Goal: Task Accomplishment & Management: Use online tool/utility

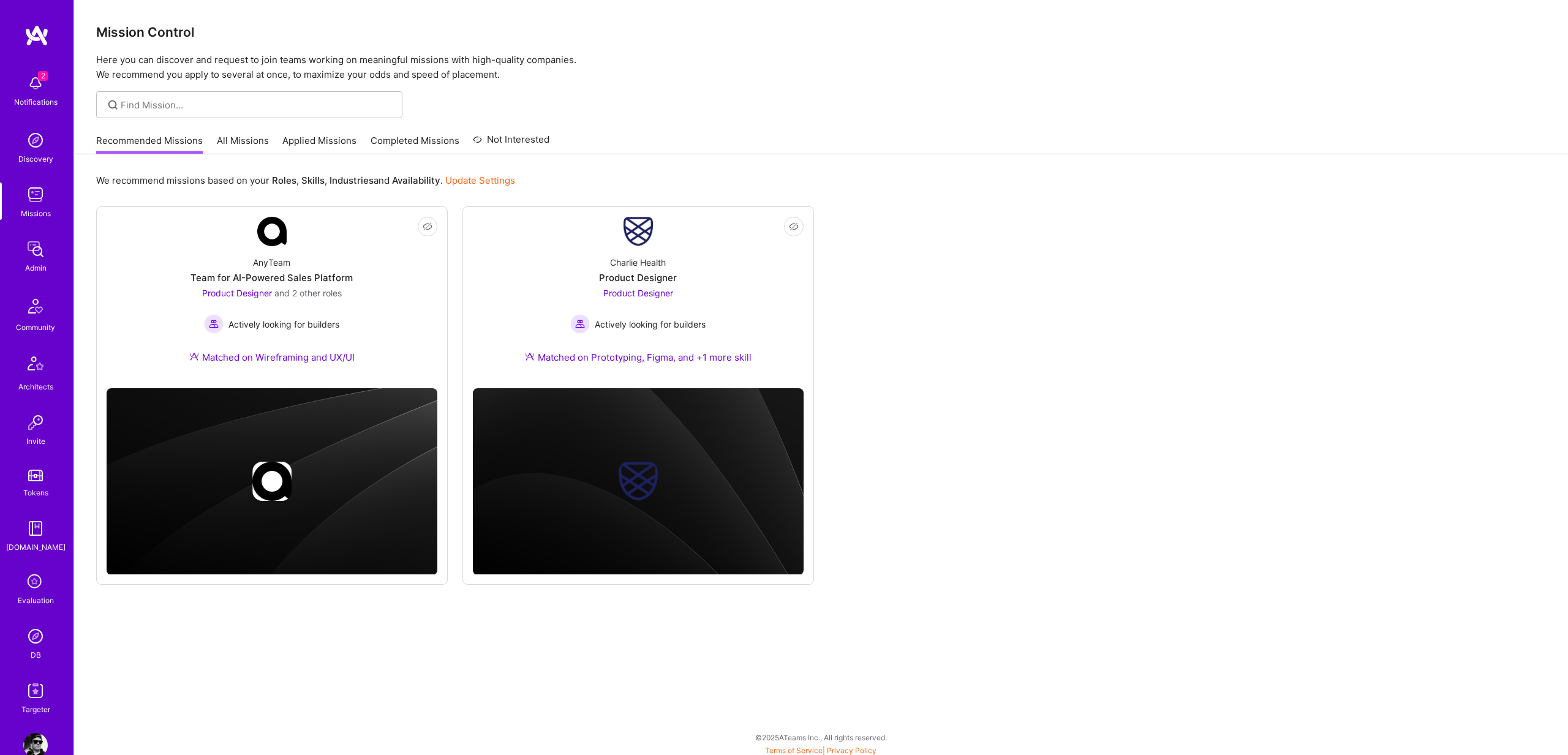
click at [27, 684] on img at bounding box center [36, 691] width 24 height 24
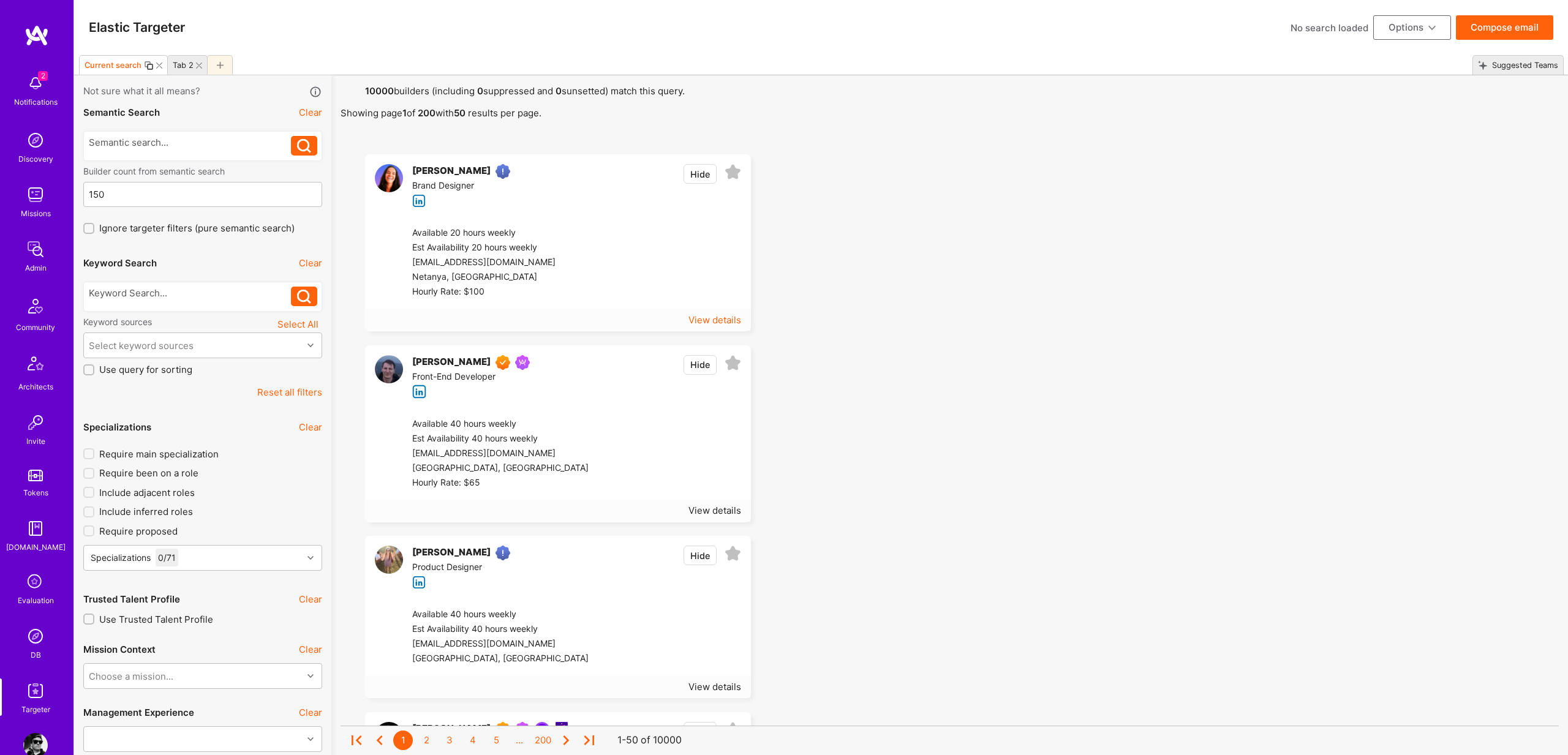
click at [720, 320] on div "View details" at bounding box center [715, 320] width 53 height 13
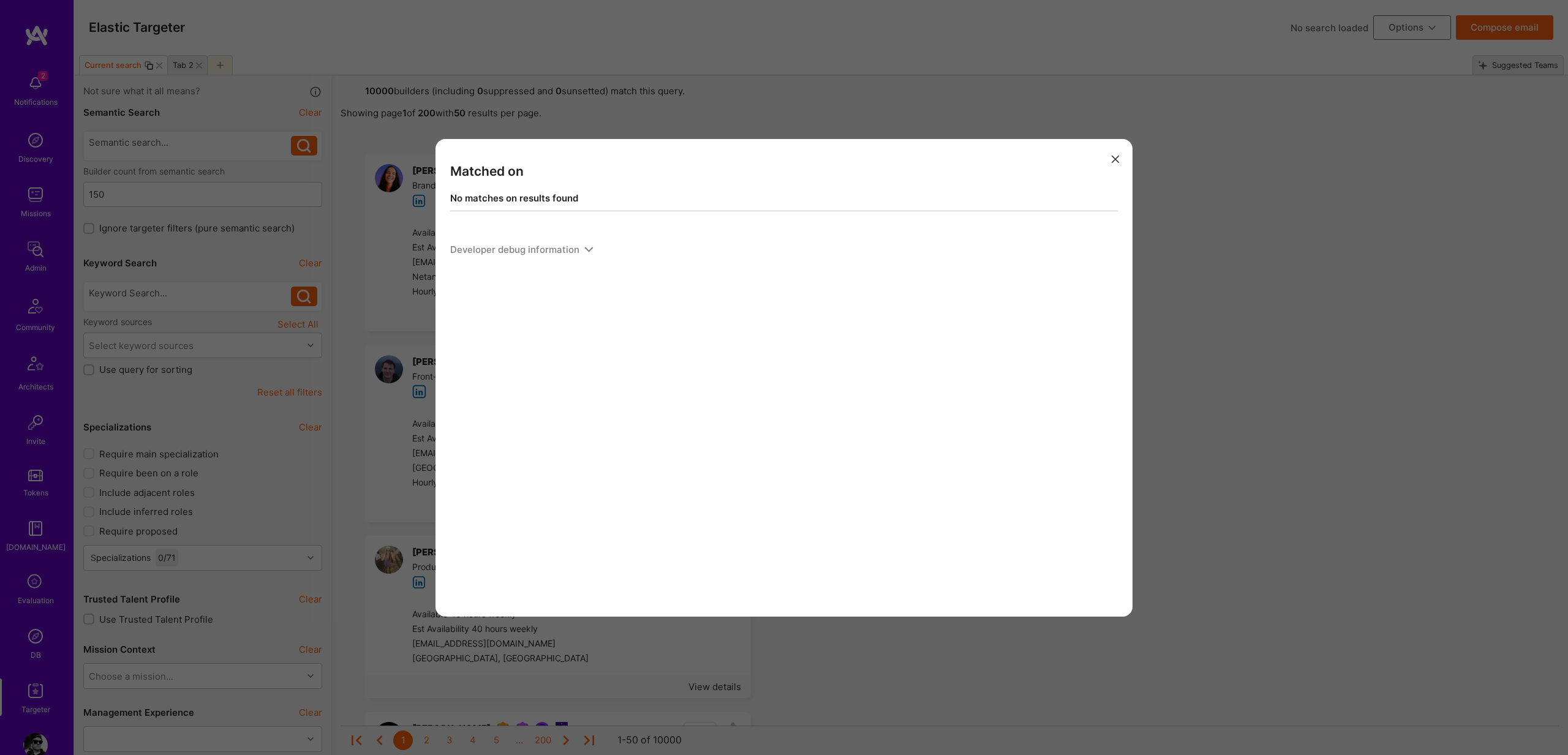
click at [1189, 314] on div "Matched on No matches on results found Developer debug information" at bounding box center [784, 378] width 1568 height 755
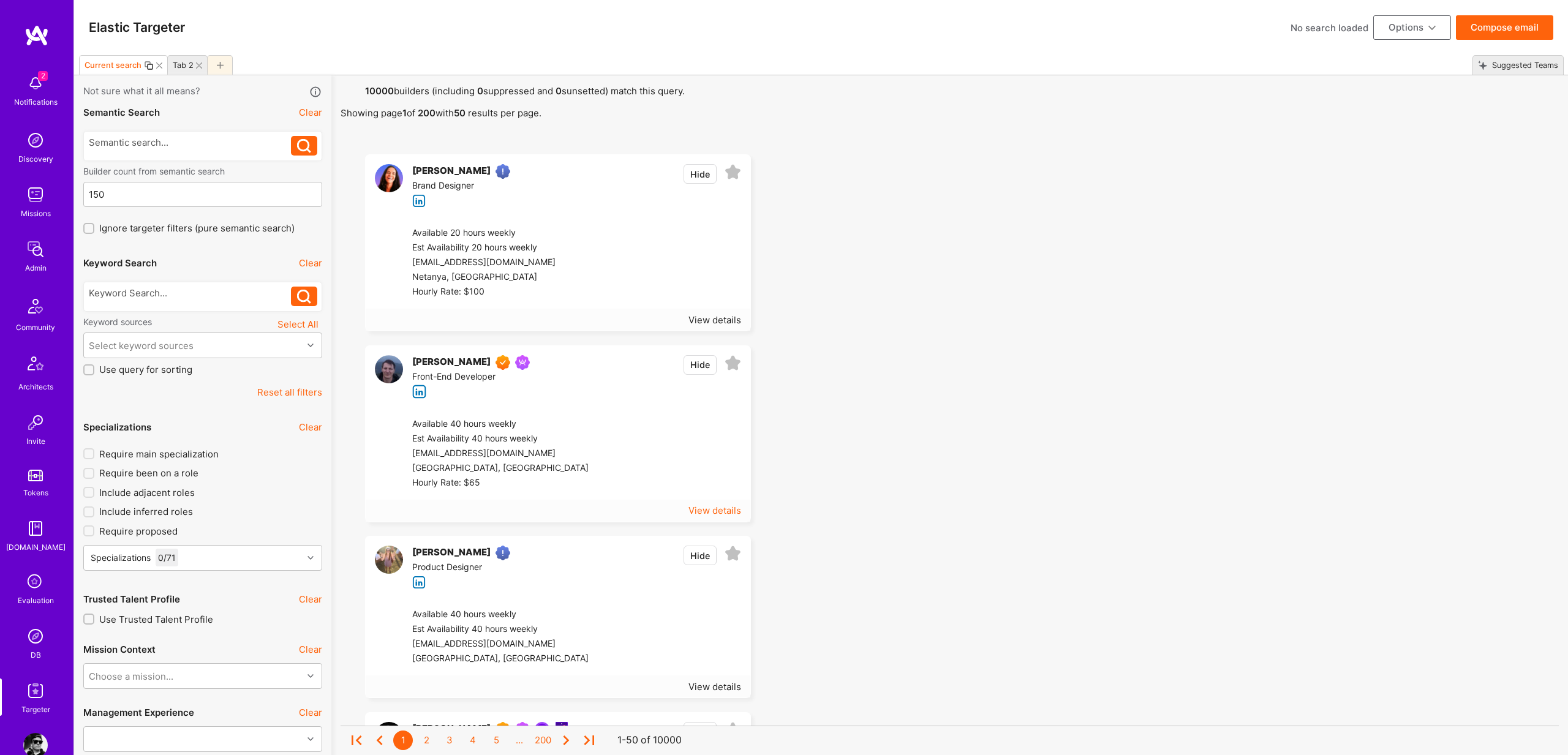
click at [695, 512] on div "View details" at bounding box center [715, 510] width 53 height 13
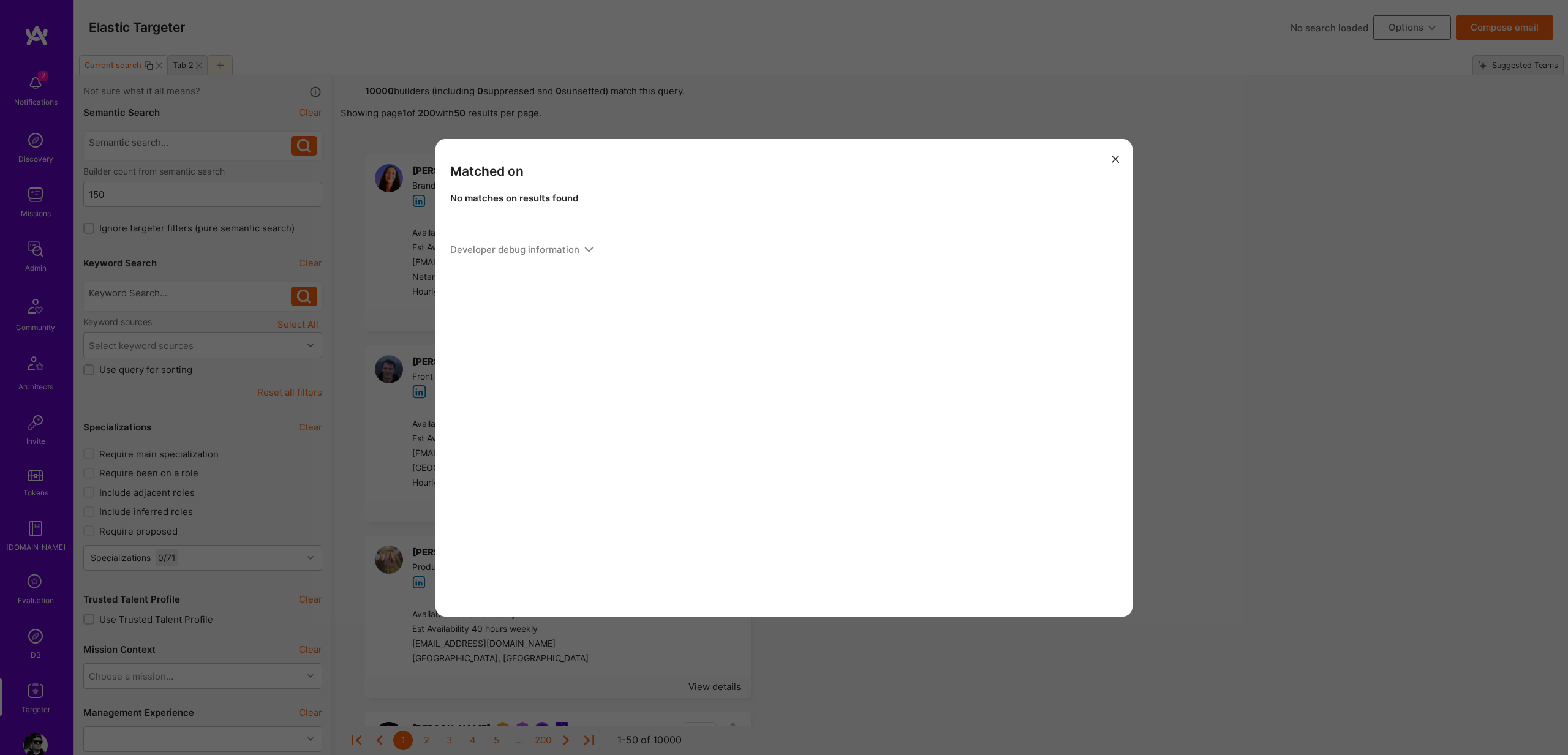
click at [1198, 413] on div "Matched on No matches on results found Developer debug information" at bounding box center [784, 378] width 1568 height 755
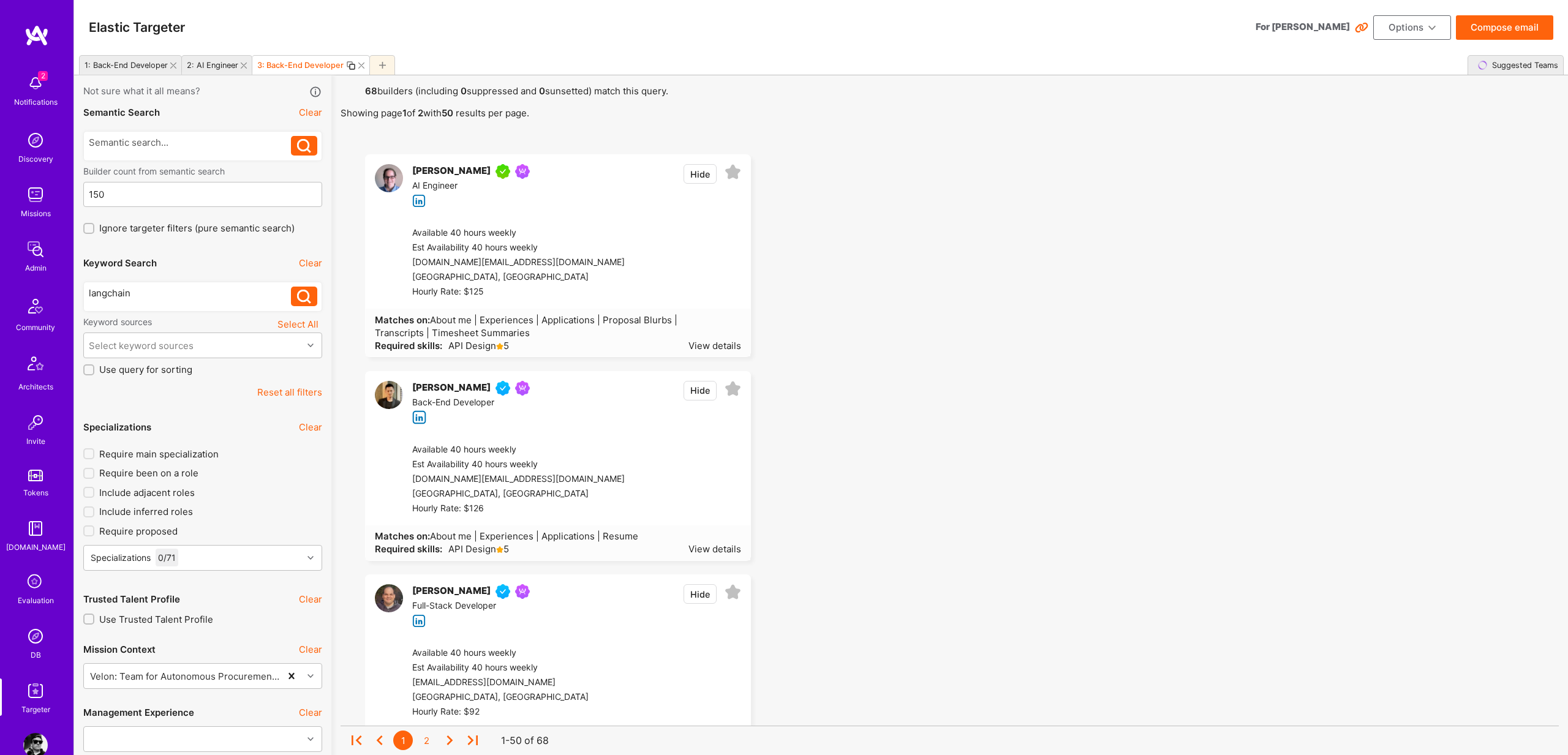
scroll to position [2, 0]
click at [699, 339] on div "View details" at bounding box center [715, 343] width 53 height 13
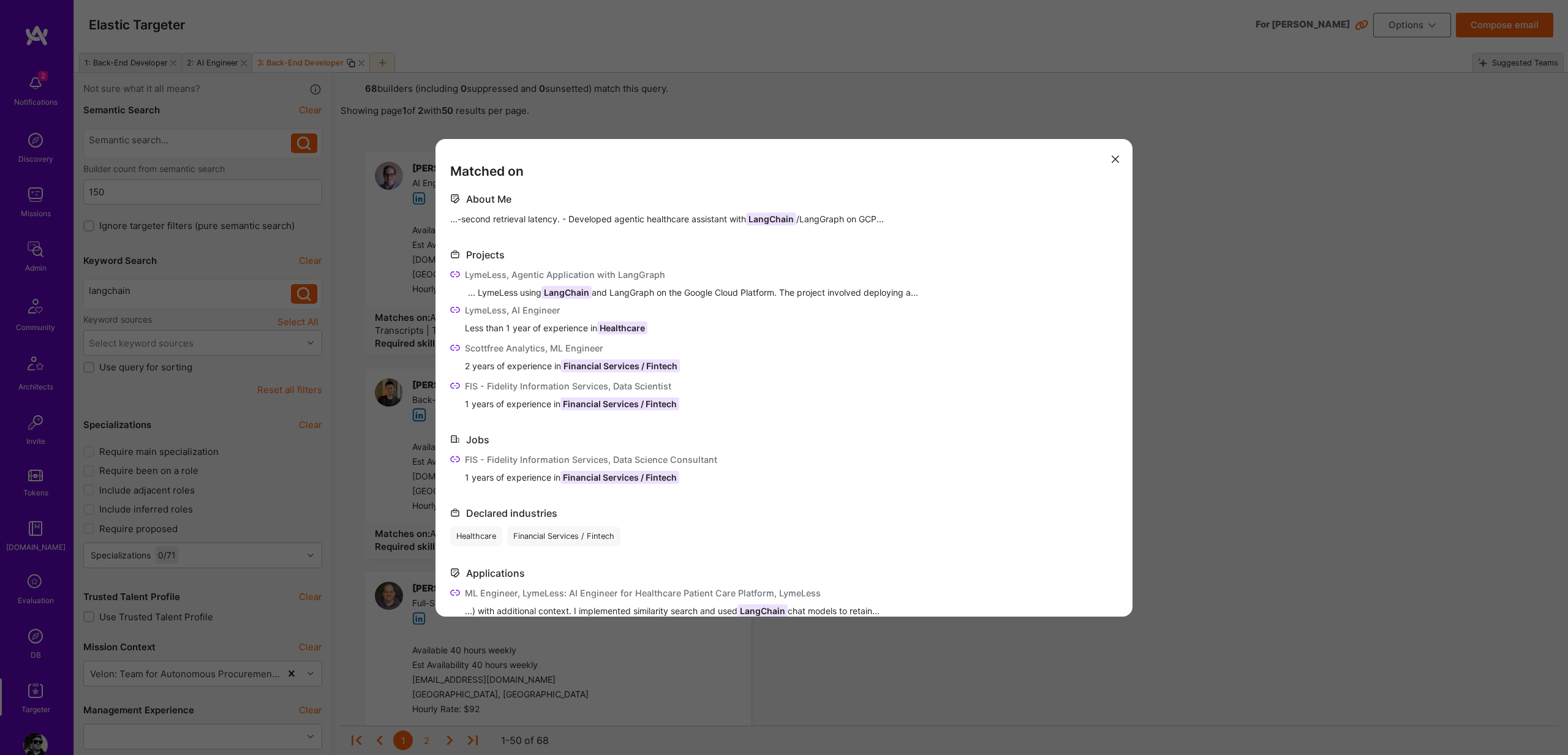
click at [1286, 393] on div "Matched on About Me ...-second retrieval latency. - Developed agentic healthcar…" at bounding box center [784, 378] width 1568 height 755
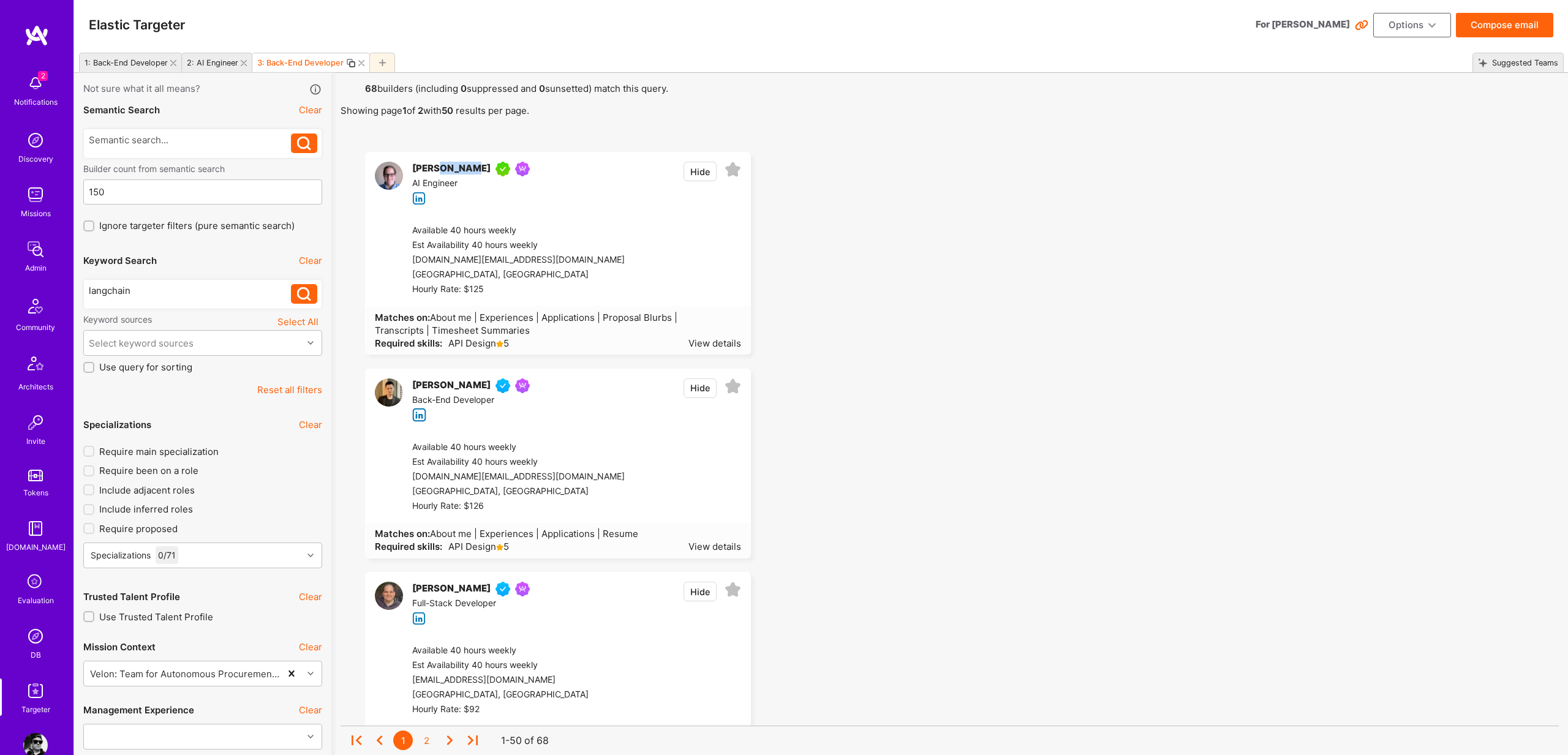
click at [394, 179] on img at bounding box center [389, 176] width 28 height 28
click at [732, 345] on div "View details" at bounding box center [715, 343] width 53 height 13
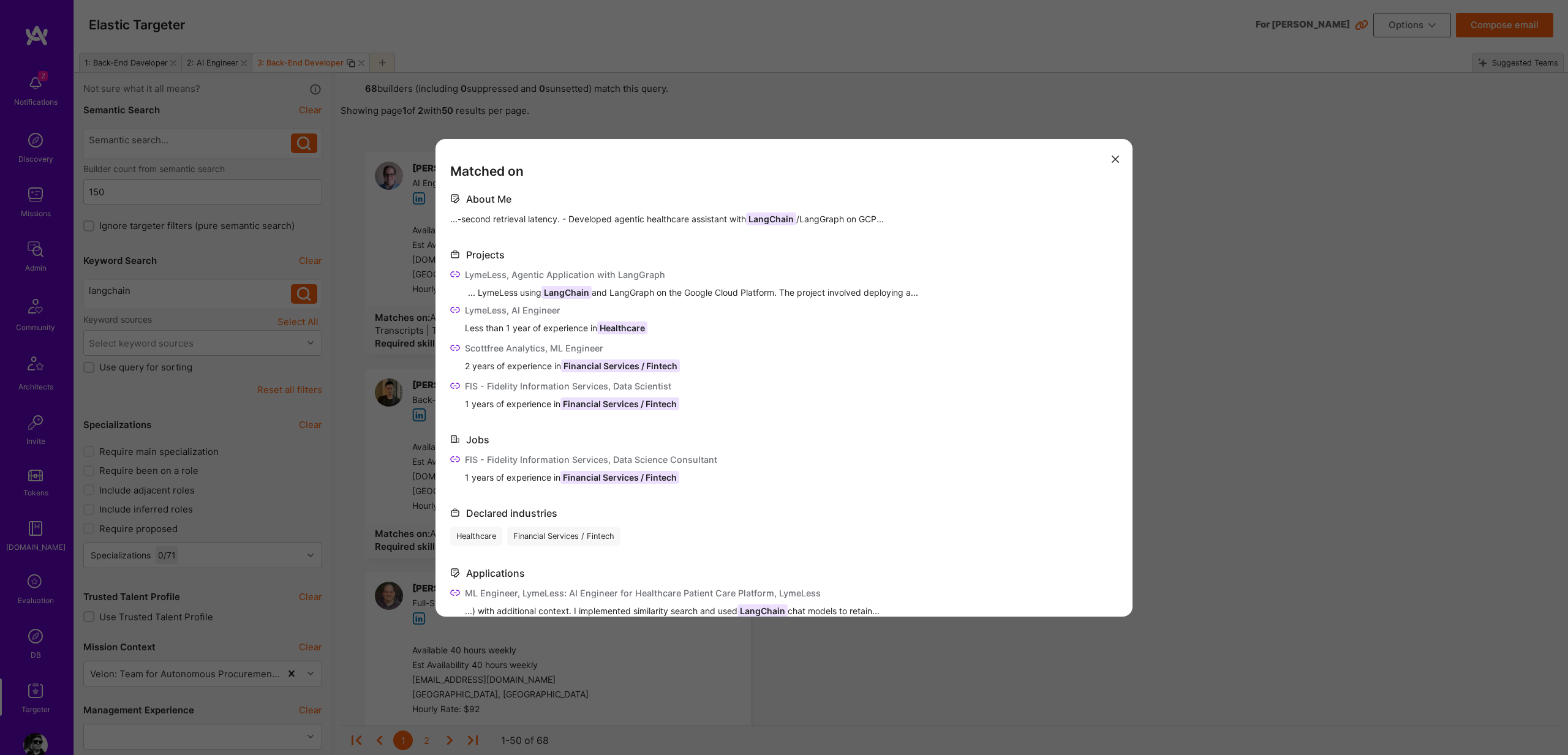
click at [455, 271] on icon "modal" at bounding box center [455, 275] width 10 height 10
click at [459, 276] on icon "modal" at bounding box center [455, 275] width 10 height 10
click at [458, 309] on icon "modal" at bounding box center [455, 309] width 10 height 10
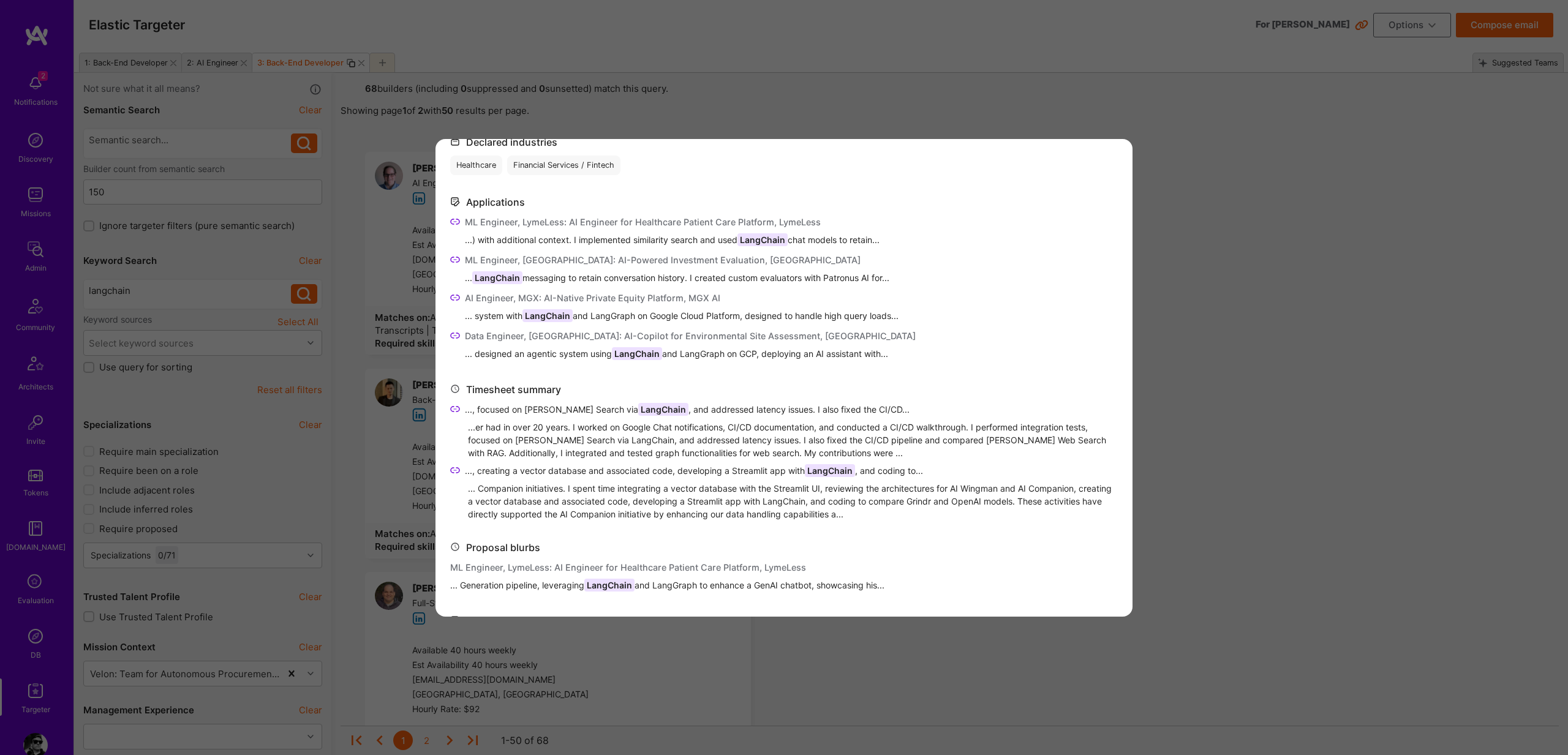
scroll to position [370, 0]
click at [455, 223] on icon "modal" at bounding box center [455, 222] width 10 height 10
drag, startPoint x: 1296, startPoint y: 124, endPoint x: 1383, endPoint y: 4, distance: 148.2
click at [1297, 124] on div "Matched on About Me ...-second retrieval latency. - Developed agentic healthcar…" at bounding box center [784, 378] width 1568 height 755
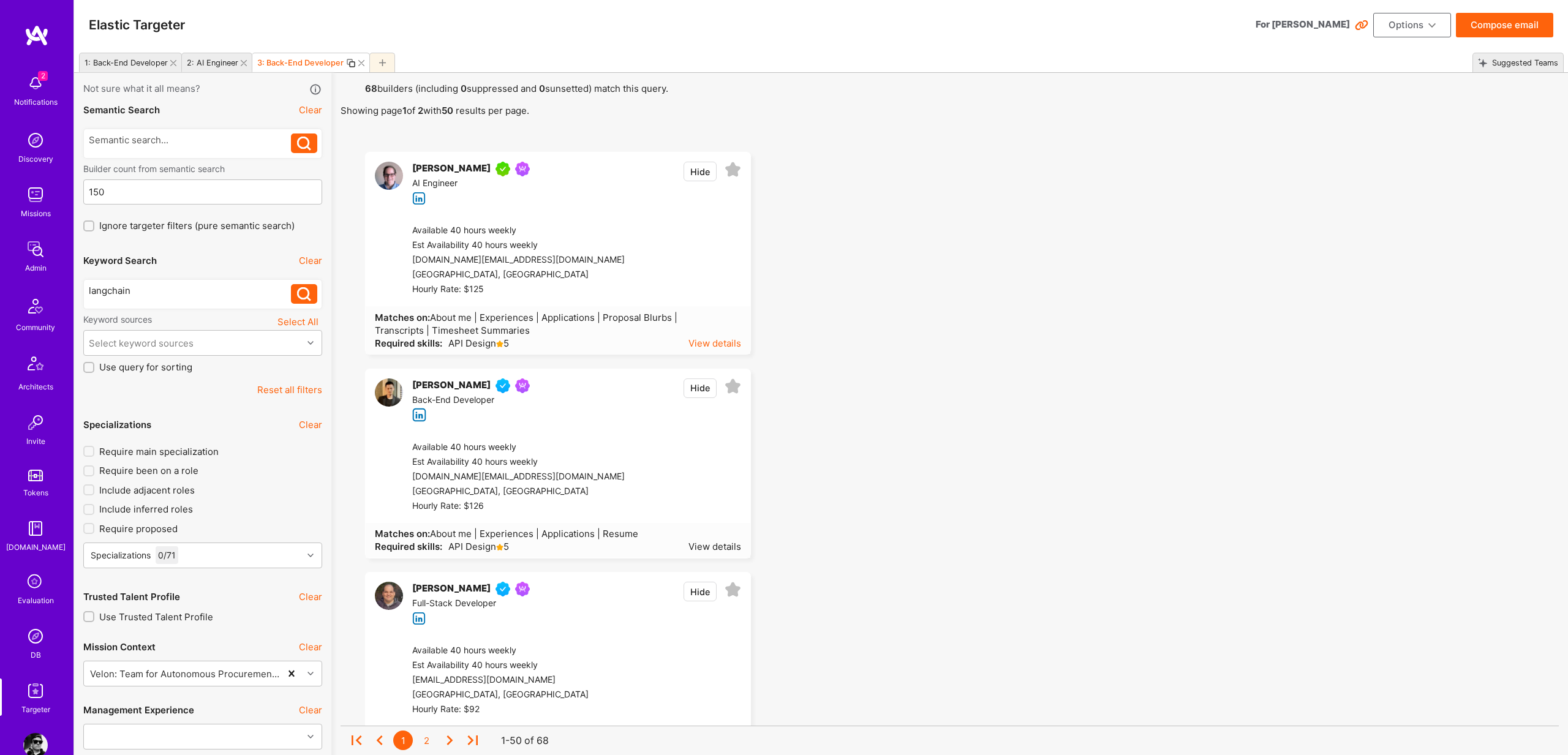
click at [720, 340] on div "View details" at bounding box center [715, 343] width 53 height 13
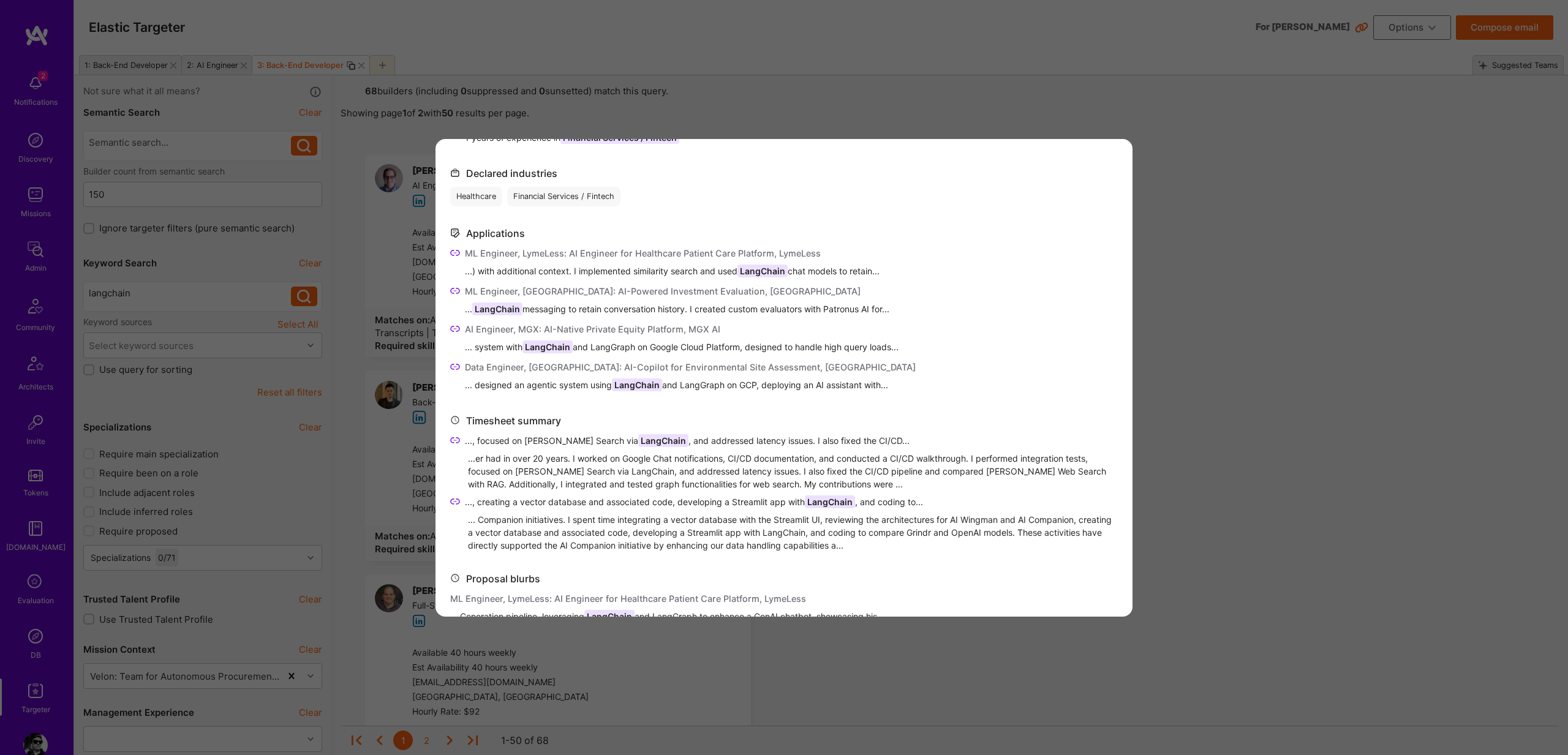
scroll to position [332, 0]
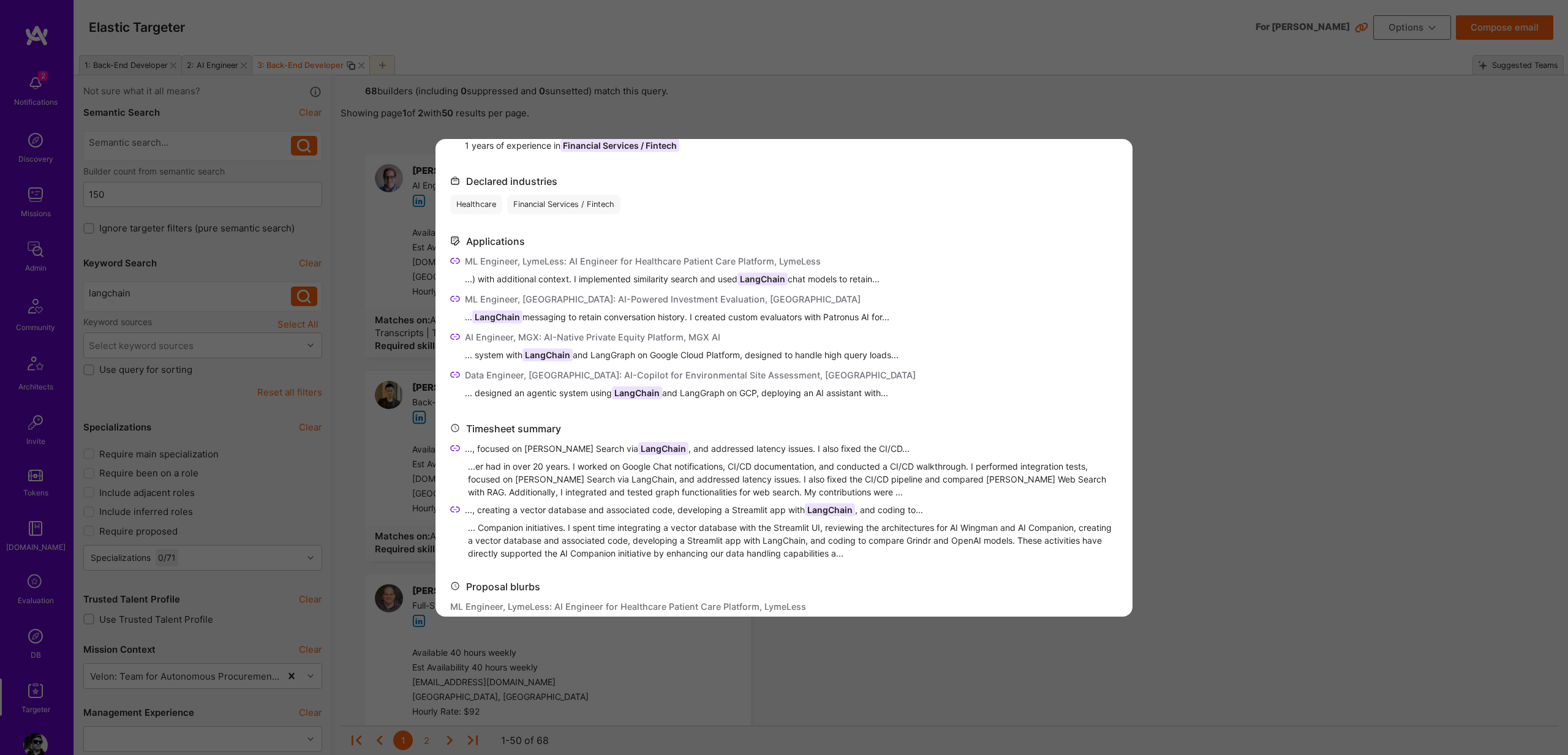
drag, startPoint x: 576, startPoint y: 277, endPoint x: 899, endPoint y: 295, distance: 323.5
click at [897, 304] on div "ML Engineer, LymeLess: AI Engineer for Healthcare Patient Care Platform, LymeLe…" at bounding box center [784, 327] width 668 height 147
click at [869, 276] on span "...) with additional context. I implemented similarity search and used LangChai…" at bounding box center [673, 279] width 415 height 13
drag, startPoint x: 869, startPoint y: 276, endPoint x: 575, endPoint y: 275, distance: 294.0
click at [575, 275] on span "...) with additional context. I implemented similarity search and used LangChai…" at bounding box center [673, 279] width 415 height 13
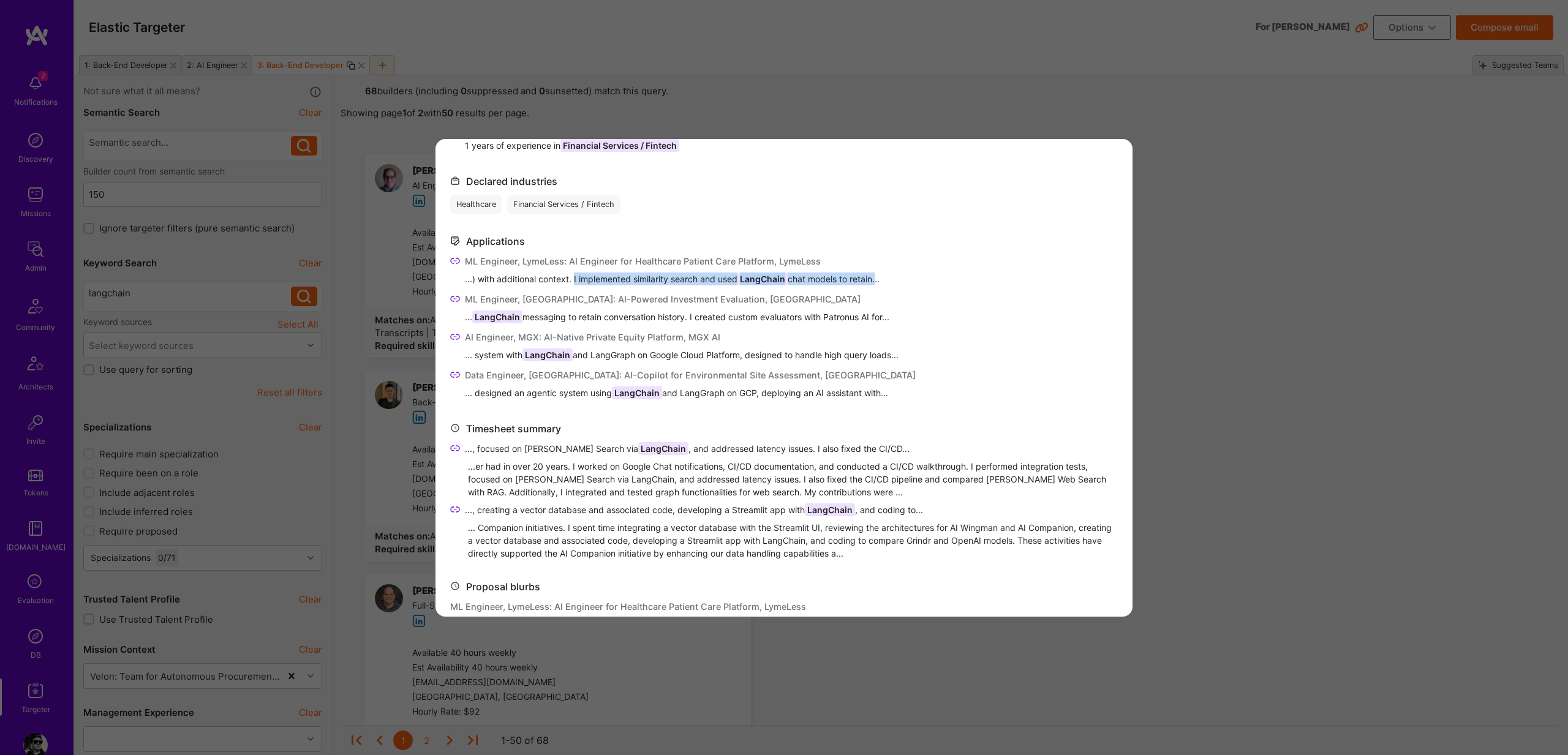
click at [842, 275] on span "...) with additional context. I implemented similarity search and used LangChai…" at bounding box center [673, 279] width 415 height 13
click at [835, 275] on span "...) with additional context. I implemented similarity search and used LangChai…" at bounding box center [673, 279] width 415 height 13
drag, startPoint x: 835, startPoint y: 275, endPoint x: 575, endPoint y: 275, distance: 260.0
click at [575, 275] on span "...) with additional context. I implemented similarity search and used LangChai…" at bounding box center [673, 279] width 415 height 13
copy span "I implemented similarity search and used LangChain chat models"
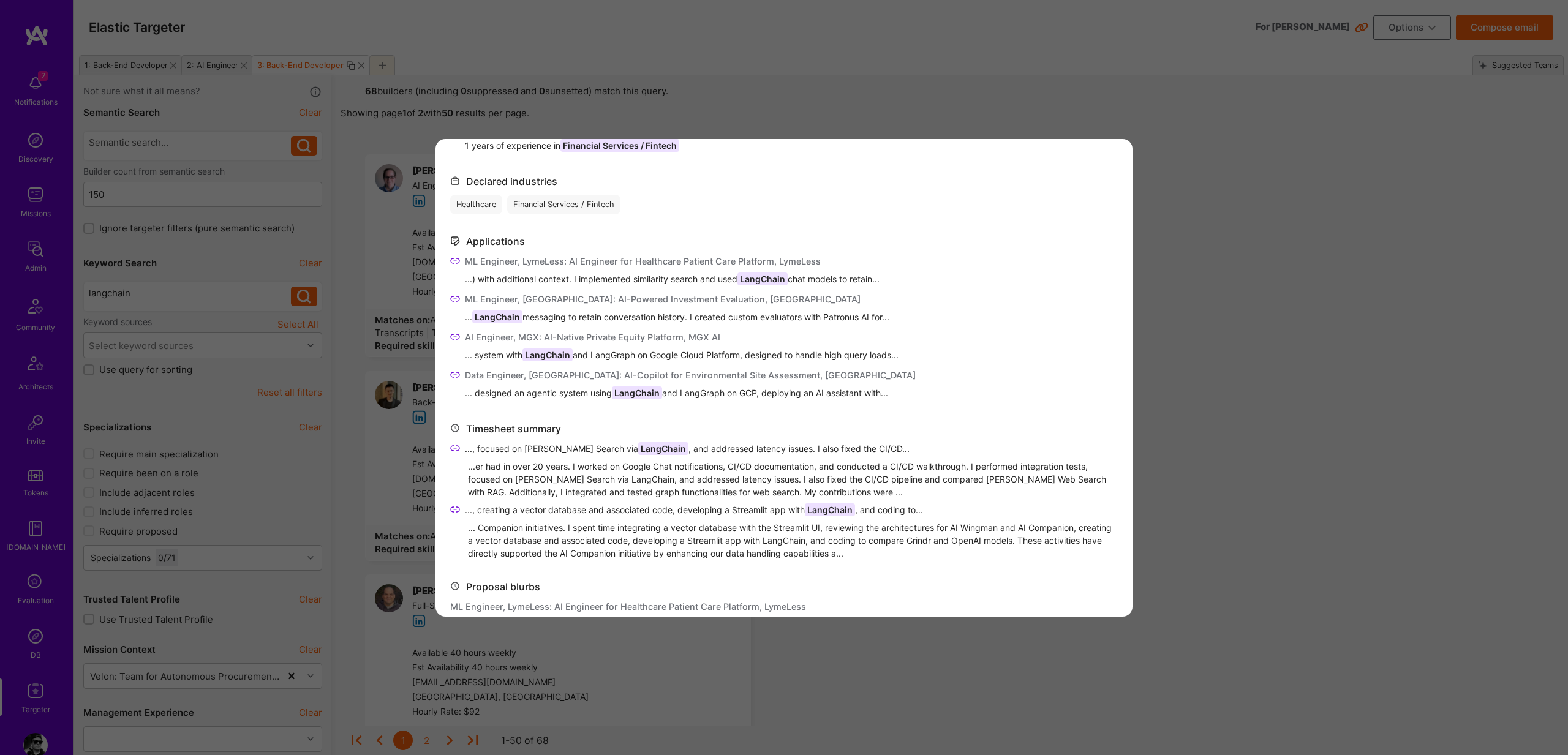
click at [455, 258] on icon "modal" at bounding box center [455, 261] width 10 height 10
click at [452, 257] on icon "modal" at bounding box center [455, 261] width 10 height 10
click at [455, 296] on icon "modal" at bounding box center [455, 299] width 10 height 10
click at [546, 317] on span "... LangChain messaging to retain conversation history. I created custom evalua…" at bounding box center [677, 317] width 425 height 13
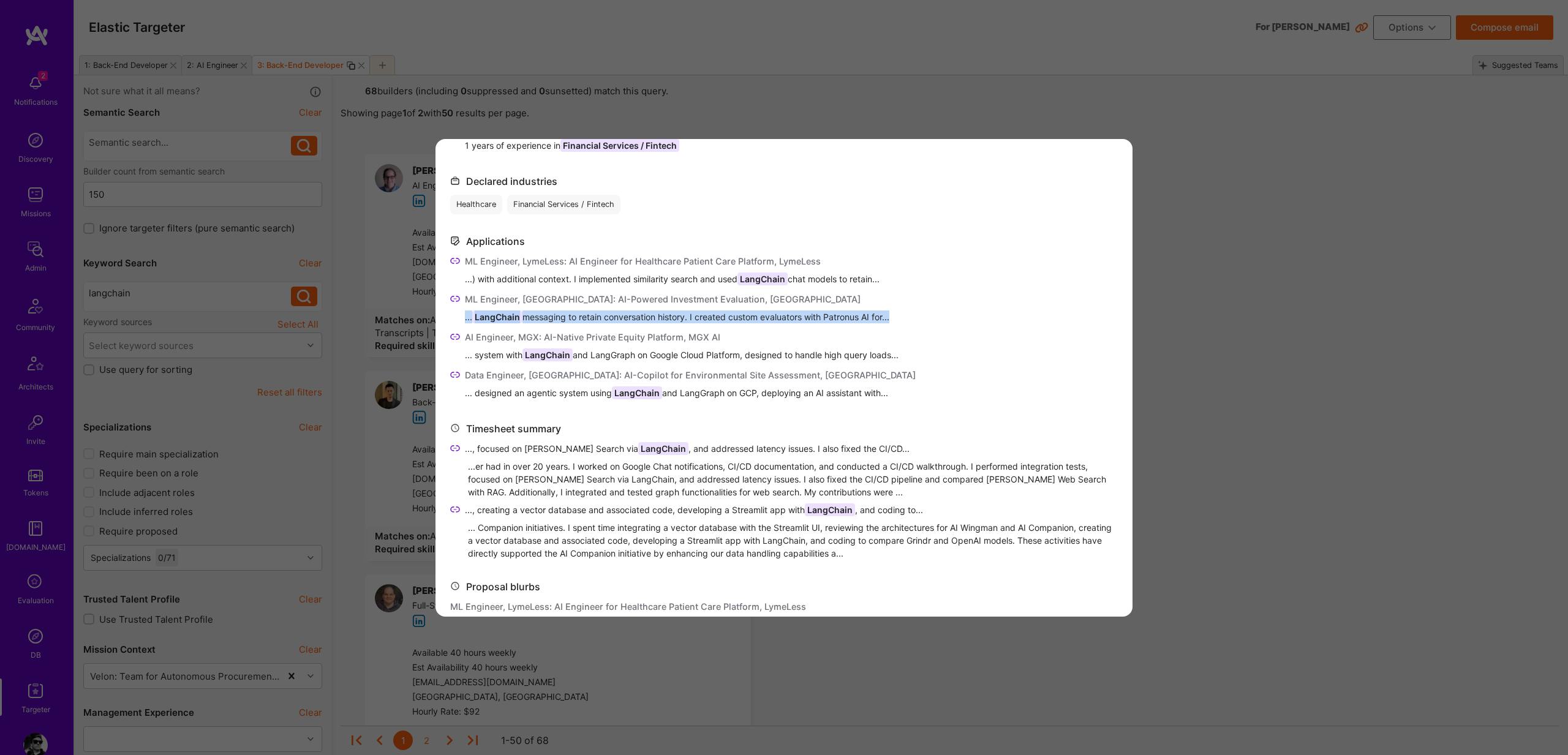
click at [546, 317] on span "... LangChain messaging to retain conversation history. I created custom evalua…" at bounding box center [677, 317] width 425 height 13
click at [519, 317] on span "LangChain" at bounding box center [498, 317] width 50 height 13
click at [483, 319] on span "LangChain" at bounding box center [498, 317] width 50 height 13
drag, startPoint x: 483, startPoint y: 319, endPoint x: 886, endPoint y: 315, distance: 403.0
click at [886, 315] on span "... LangChain messaging to retain conversation history. I created custom evalua…" at bounding box center [677, 317] width 425 height 13
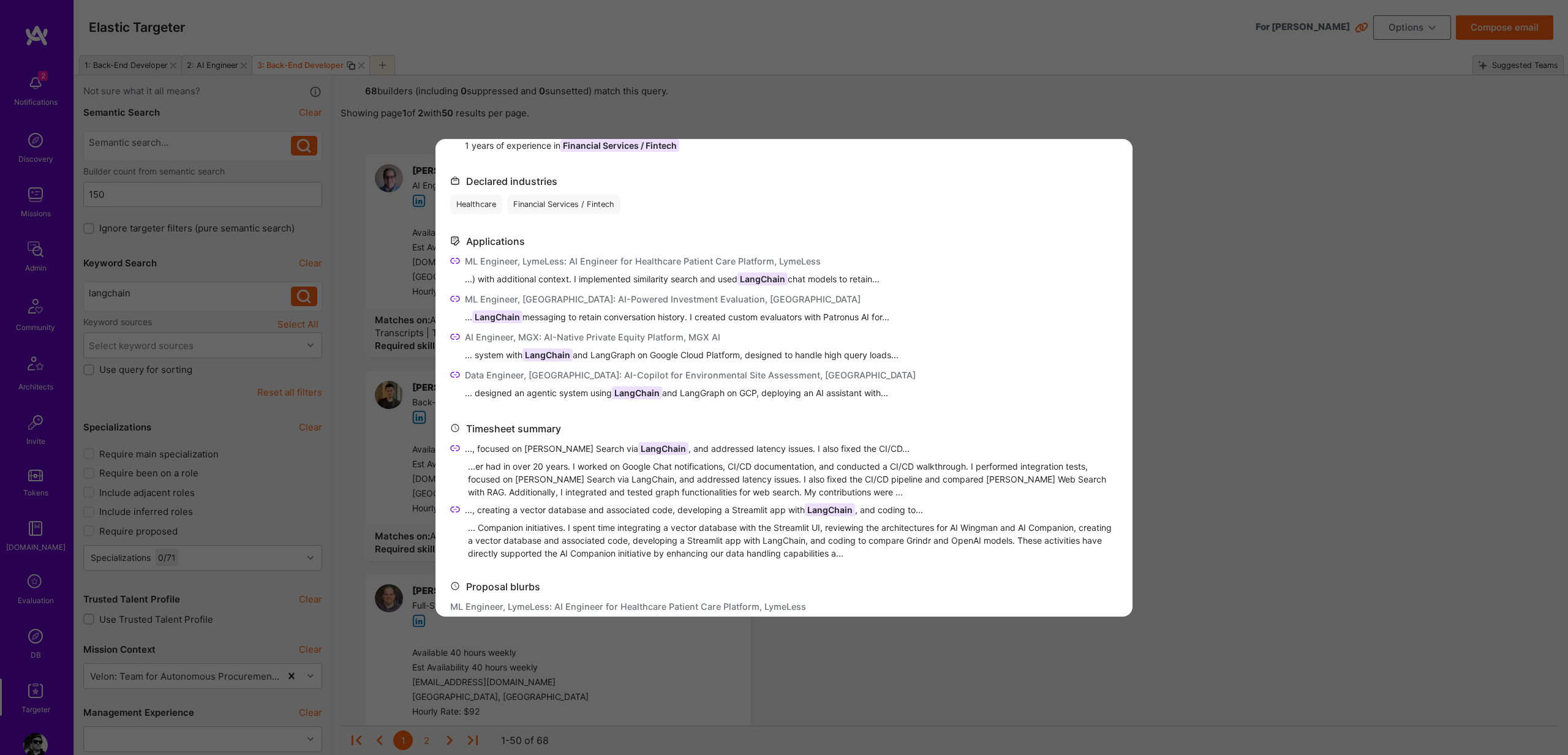
click at [455, 337] on icon "modal" at bounding box center [455, 337] width 10 height 10
click at [485, 352] on span "... system with LangChain and LangGraph on Google Cloud Platform, designed to h…" at bounding box center [681, 355] width 434 height 13
drag, startPoint x: 485, startPoint y: 352, endPoint x: 631, endPoint y: 352, distance: 146.0
click at [631, 352] on span "... system with LangChain and LangGraph on Google Cloud Platform, designed to h…" at bounding box center [681, 355] width 434 height 13
copy span "system with LangChain and LangGraph"
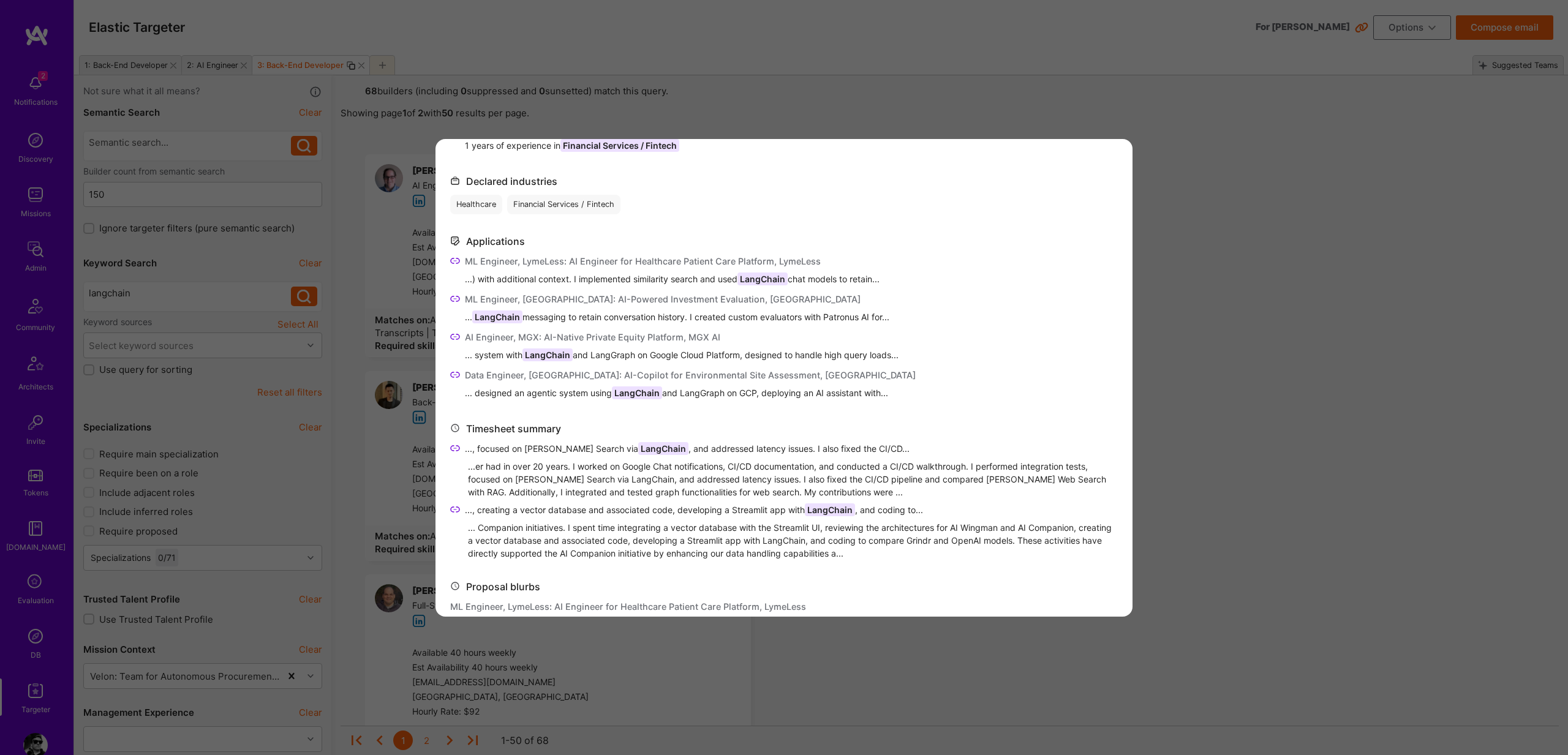
click at [1322, 238] on div "Matched on About Me ...-second retrieval latency. - Developed agentic healthcar…" at bounding box center [784, 378] width 1568 height 755
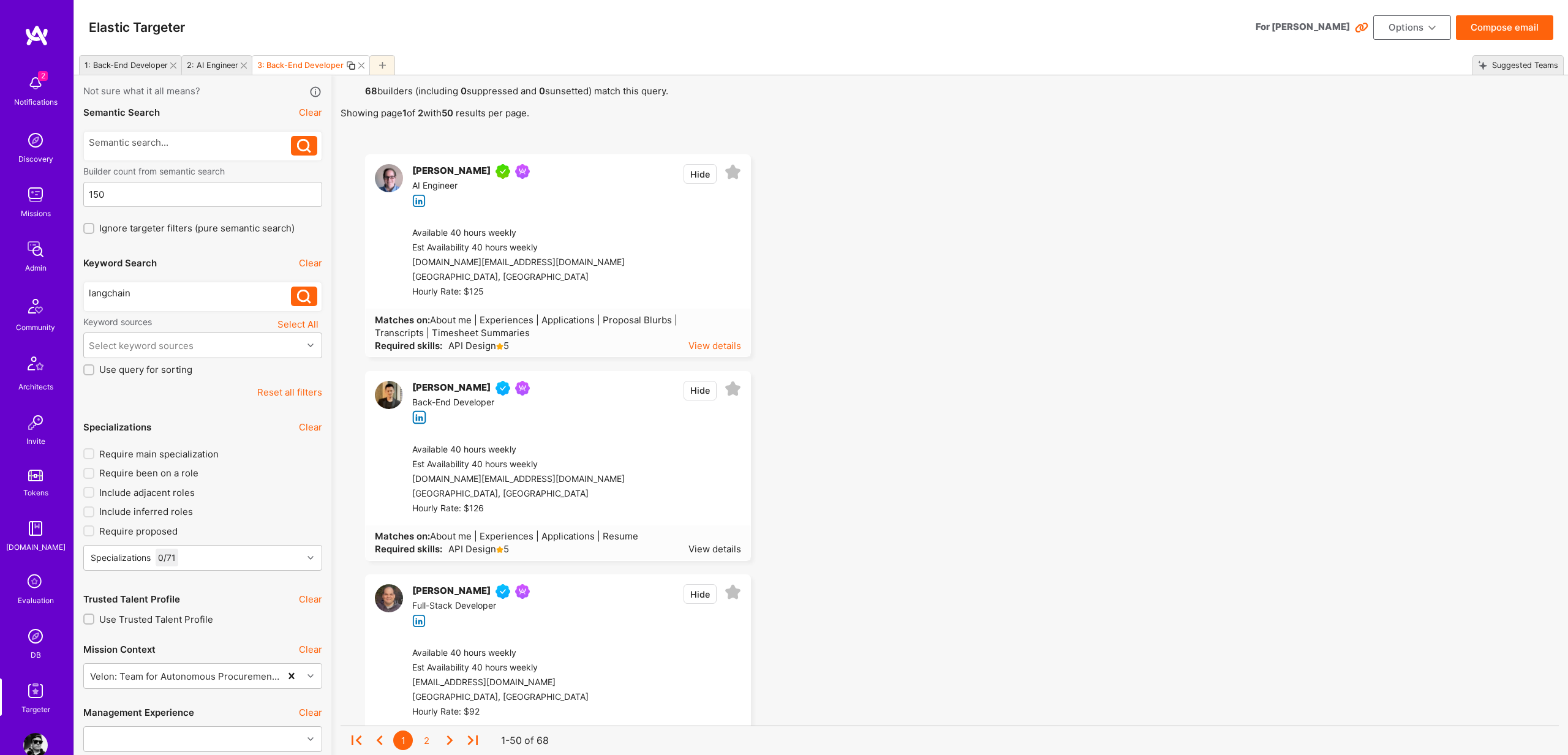
click at [729, 350] on div "View details" at bounding box center [715, 346] width 53 height 13
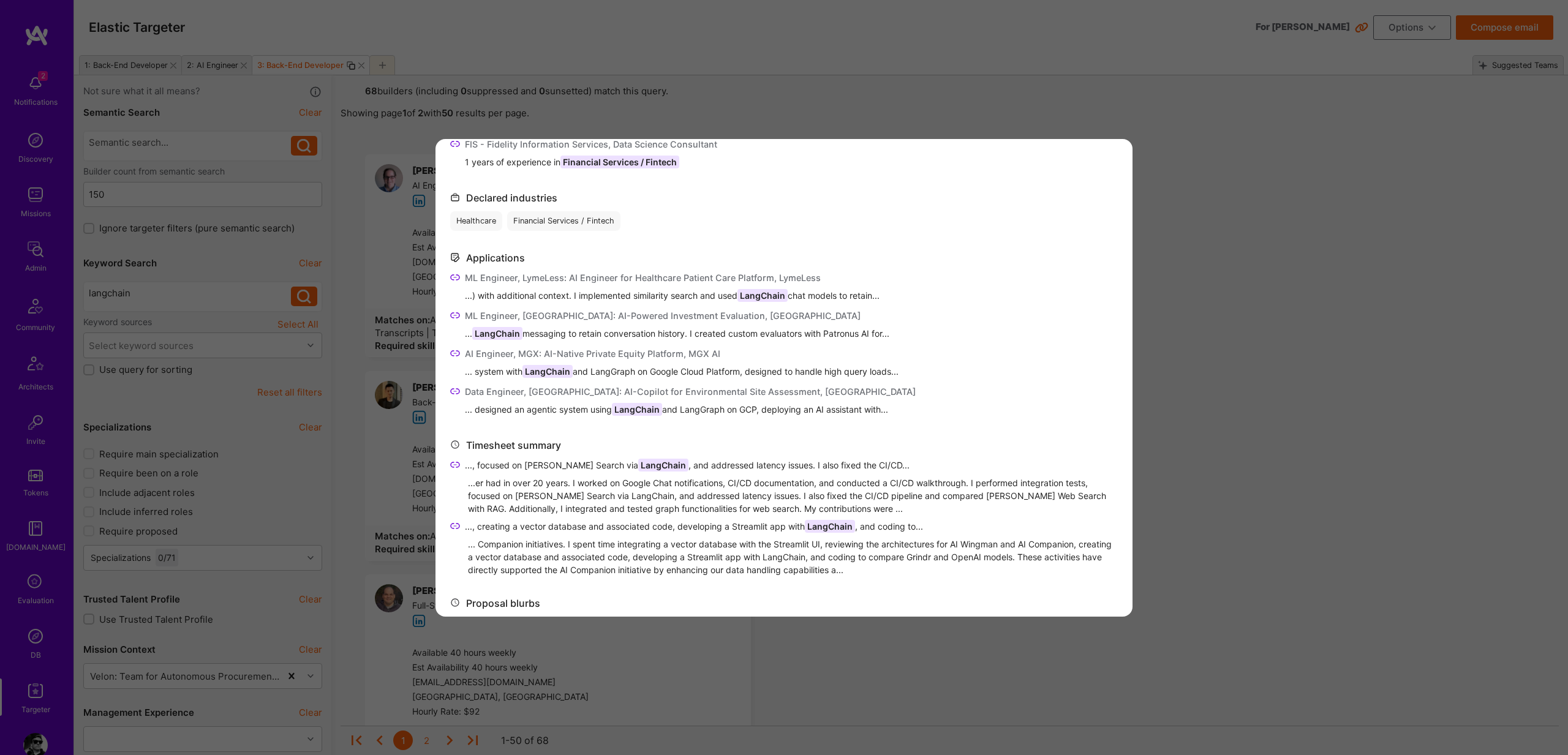
scroll to position [308, 0]
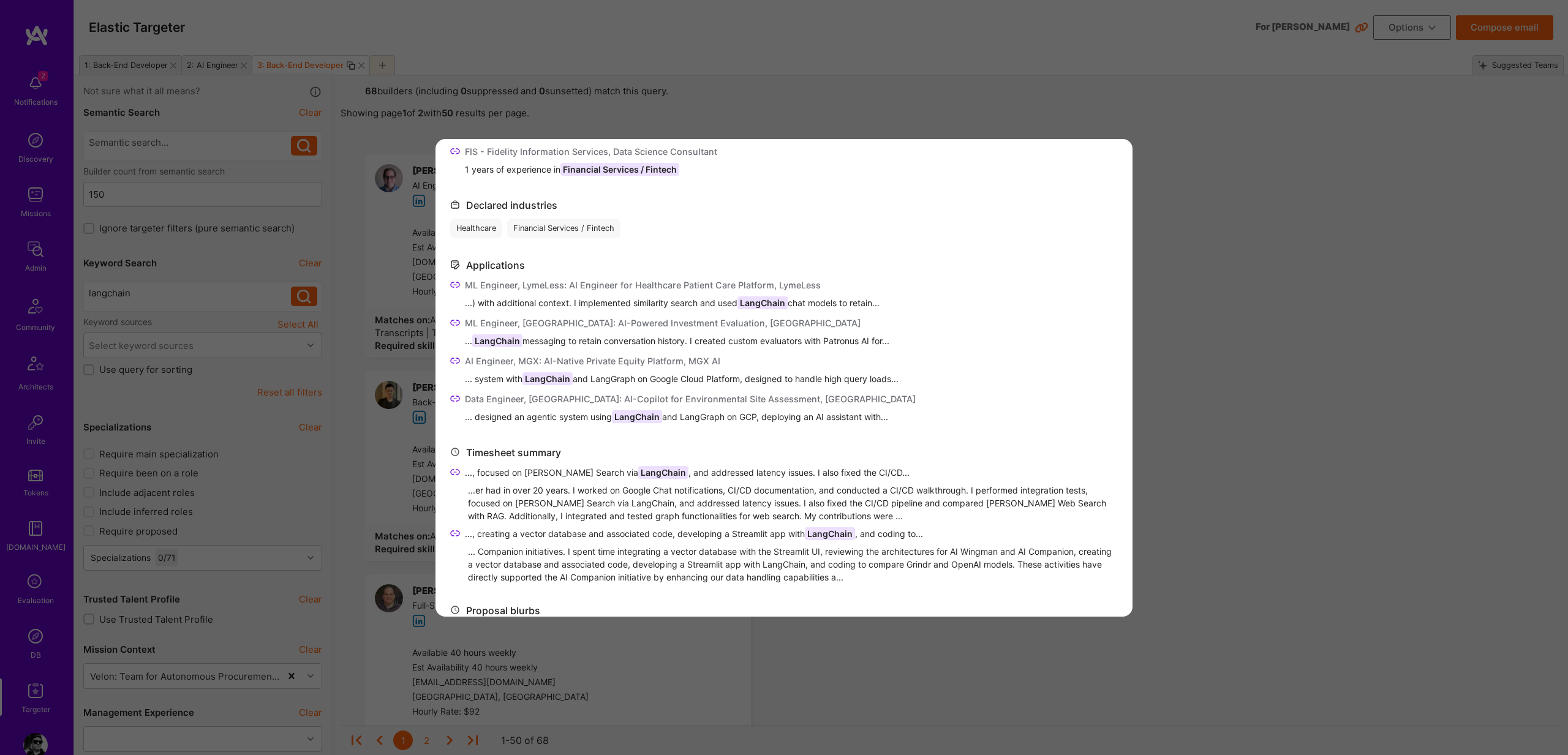
click at [498, 416] on span "... designed an agentic system using LangChain and LangGraph on GCP, deploying …" at bounding box center [690, 416] width 451 height 13
drag, startPoint x: 498, startPoint y: 416, endPoint x: 652, endPoint y: 419, distance: 154.0
click at [652, 419] on span "... designed an agentic system using LangChain and LangGraph on GCP, deploying …" at bounding box center [690, 416] width 451 height 13
copy span "designed an agentic system using LangChain"
click at [454, 394] on icon "modal" at bounding box center [455, 399] width 10 height 10
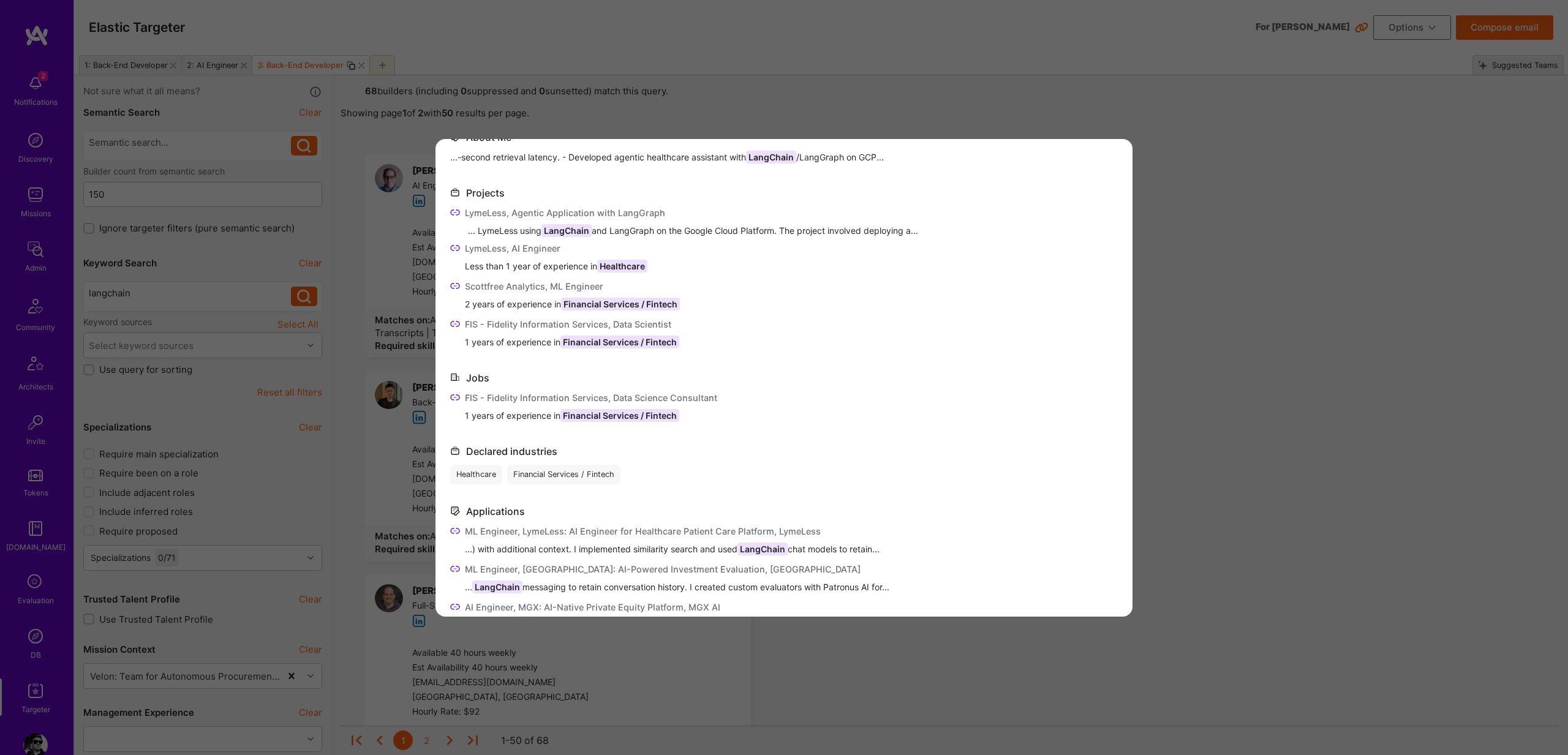
scroll to position [36, 0]
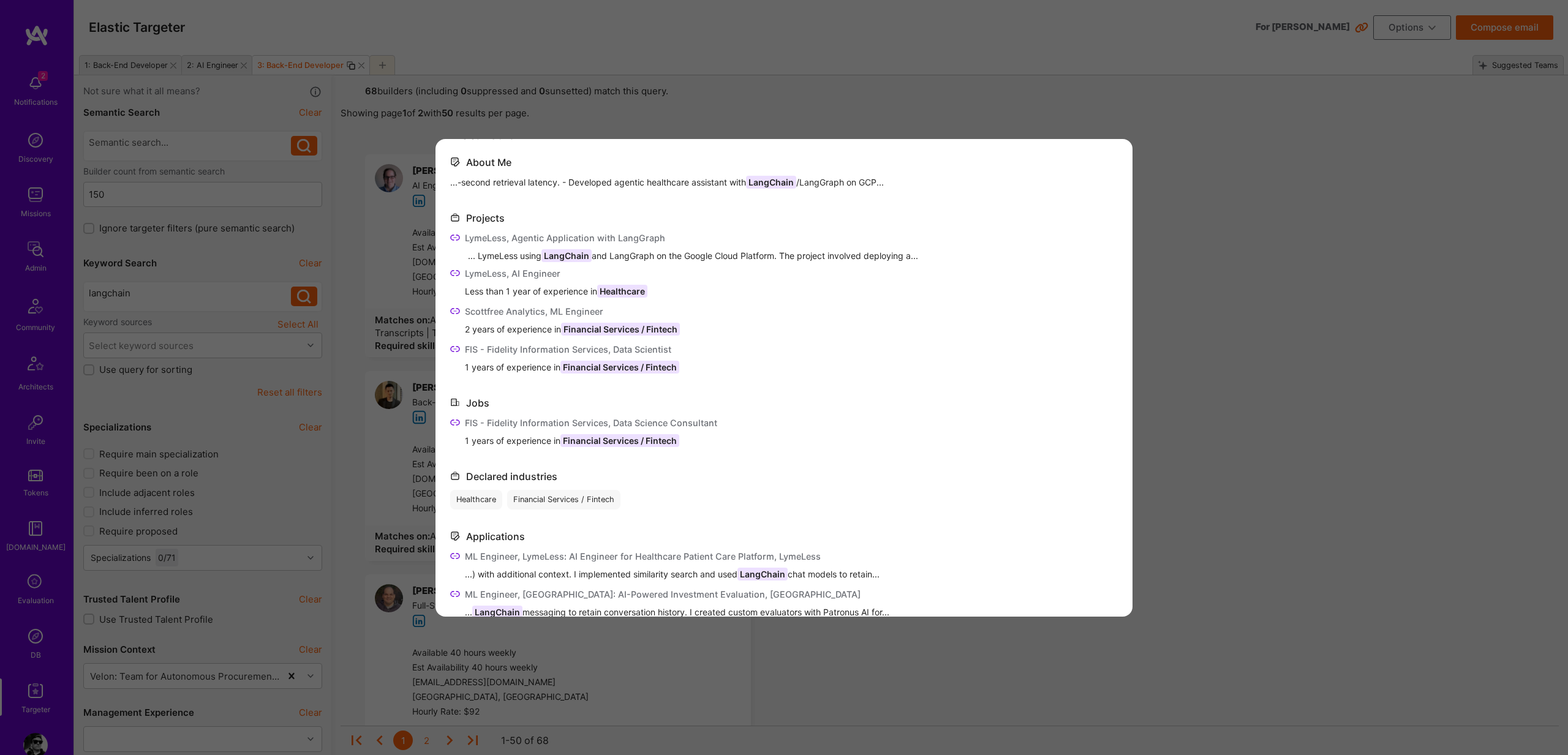
click at [455, 422] on icon "modal" at bounding box center [455, 423] width 10 height 10
click at [498, 437] on span "1 years of experience in Financial Services / Fintech" at bounding box center [591, 441] width 252 height 13
click at [498, 437] on span "1 years of experience in Financial Services / Fintech" at bounding box center [591, 441] width 252 height 13
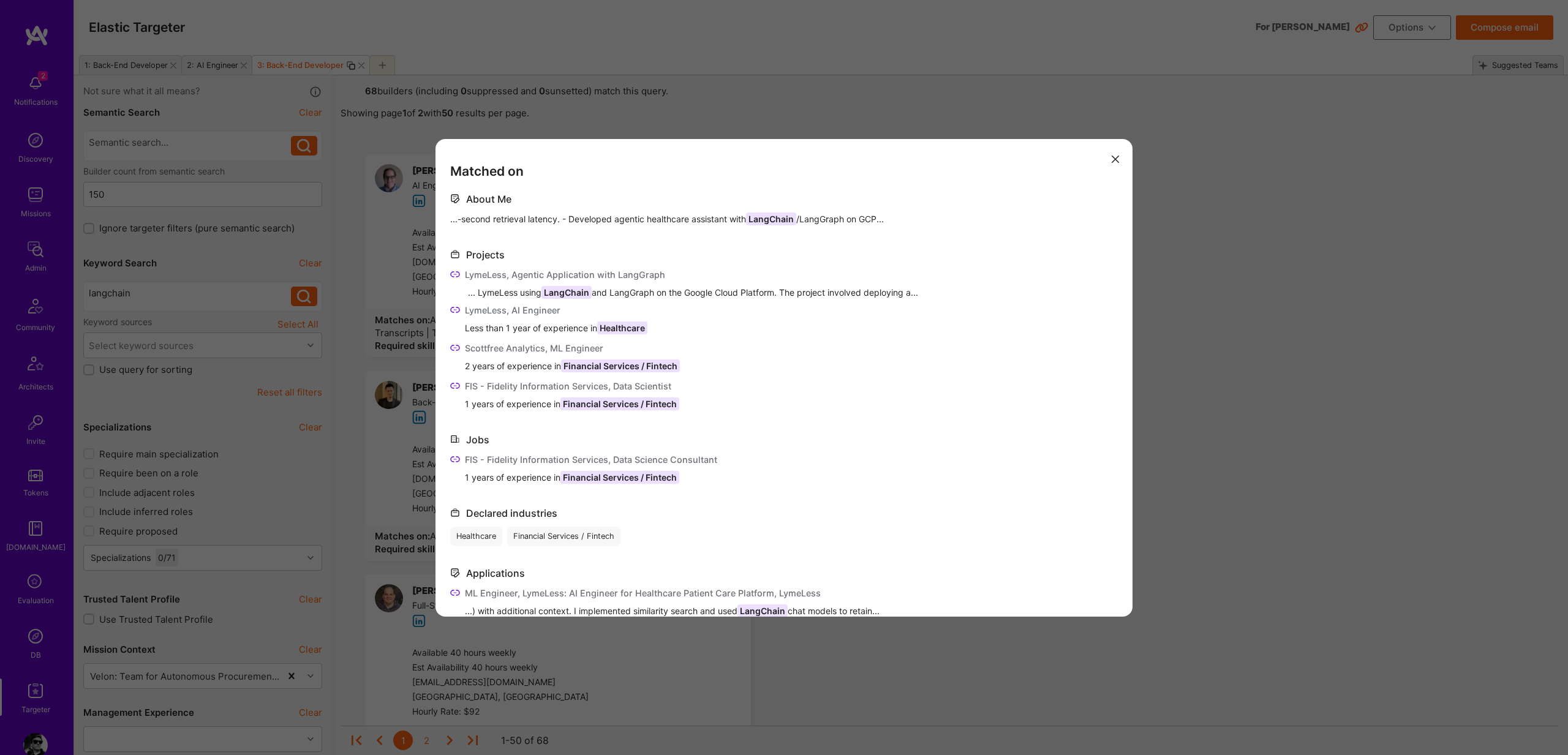
click at [475, 274] on div "LymeLess, Agentic Application with LangGraph" at bounding box center [565, 275] width 200 height 13
click at [488, 289] on div "... LymeLess using LangChain and LangGraph on the Google Cloud Platform. The pr…" at bounding box center [793, 292] width 650 height 13
drag, startPoint x: 488, startPoint y: 289, endPoint x: 579, endPoint y: 288, distance: 91.0
click at [579, 288] on div "... LymeLess using LangChain and LangGraph on the Google Cloud Platform. The pr…" at bounding box center [793, 292] width 650 height 13
copy div "LymeLess using LangChain"
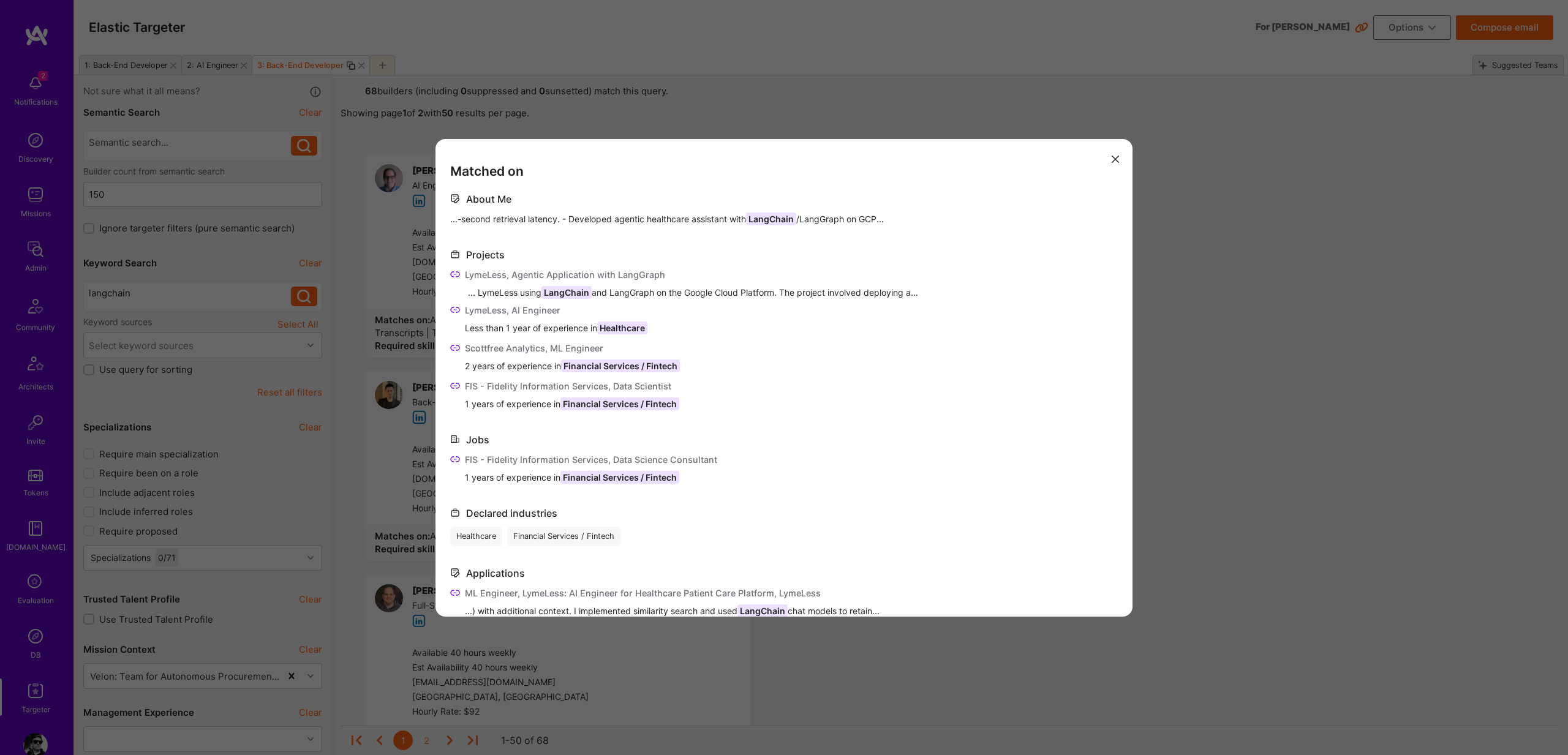
click at [455, 277] on icon "modal" at bounding box center [455, 275] width 10 height 10
click at [453, 307] on icon "modal" at bounding box center [455, 309] width 10 height 10
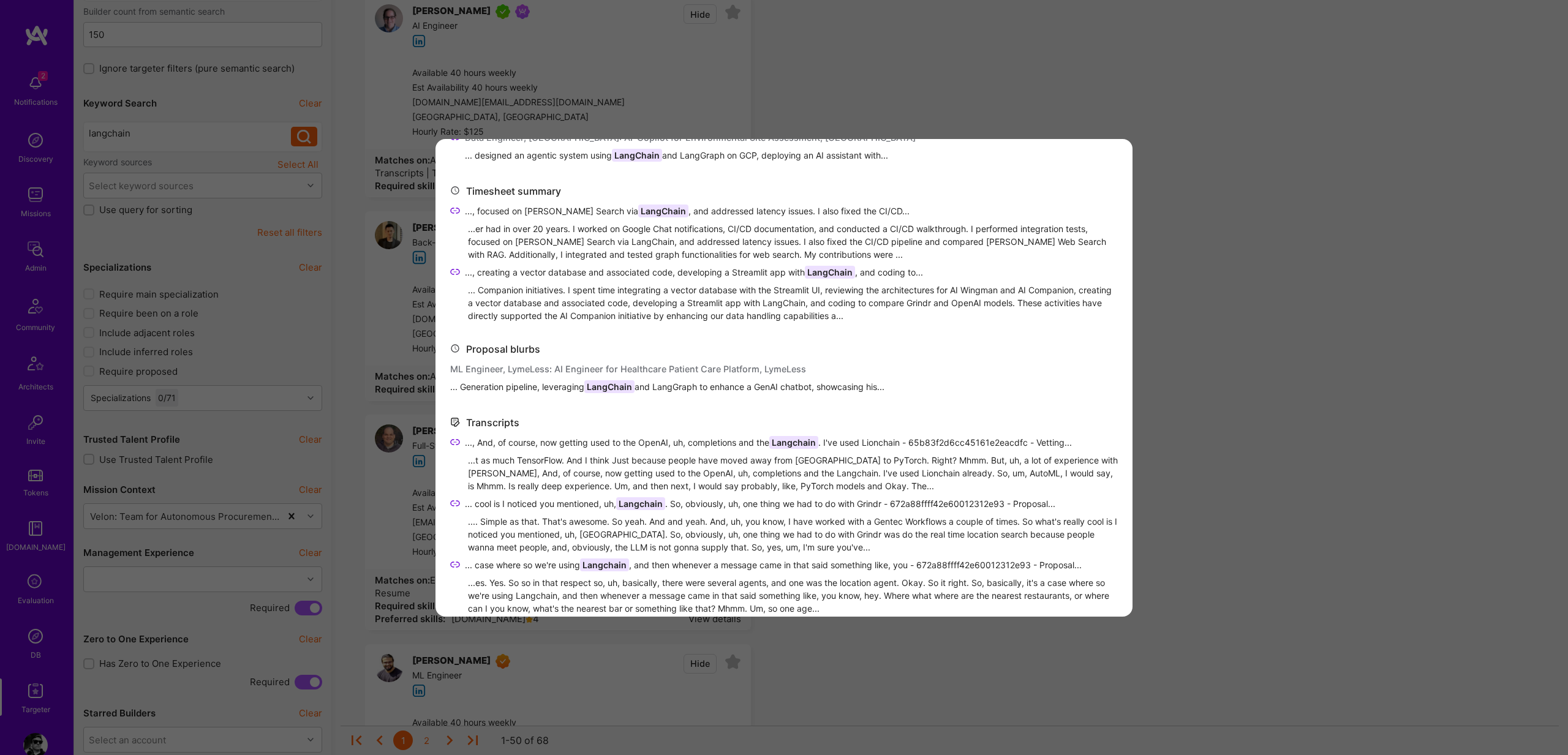
scroll to position [591, 0]
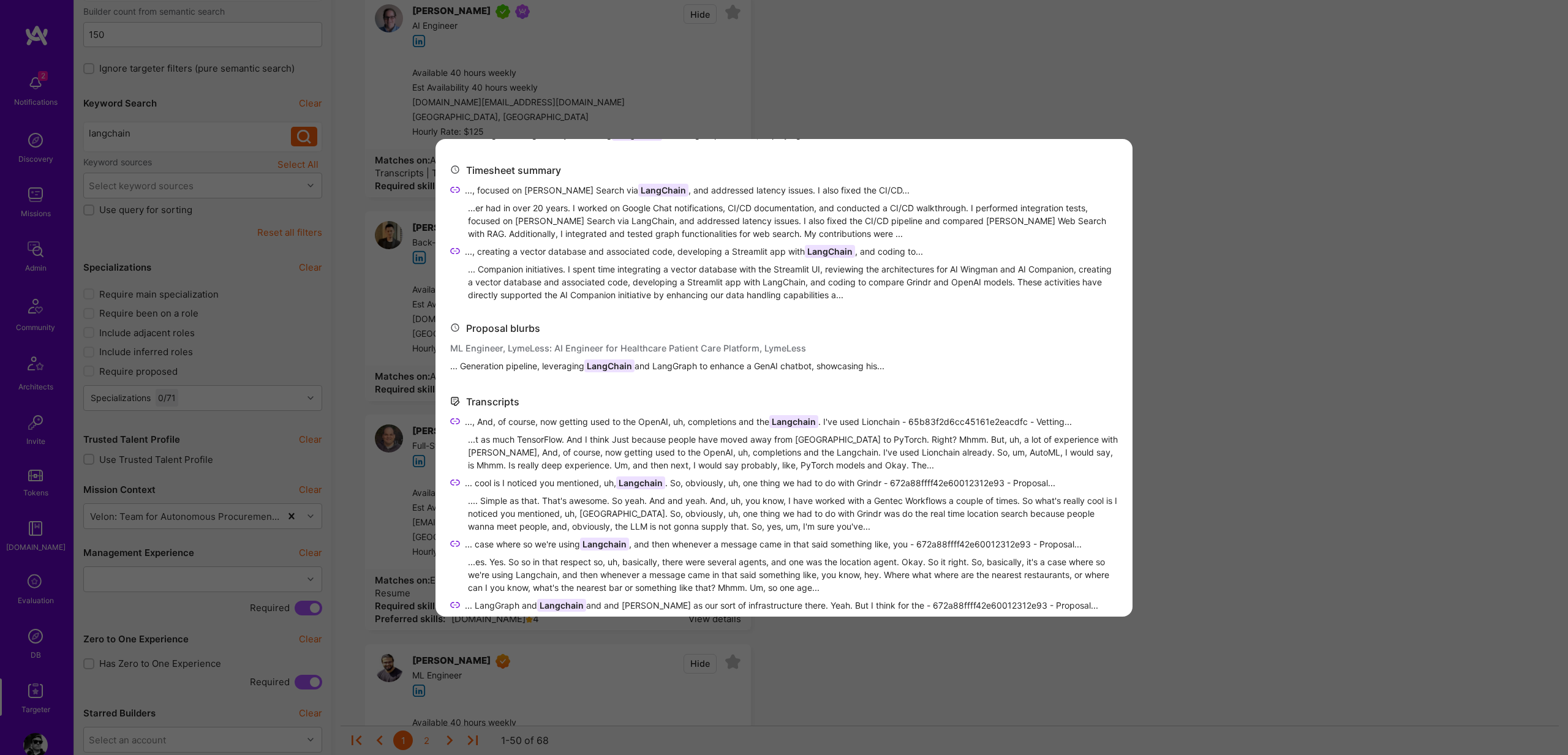
click at [515, 367] on span "... Generation pipeline, leveraging LangChain and LangGraph to enhance a GenAI …" at bounding box center [668, 366] width 434 height 13
click at [595, 361] on span "LangChain" at bounding box center [609, 366] width 50 height 13
click at [602, 363] on span "LangChain" at bounding box center [609, 366] width 50 height 13
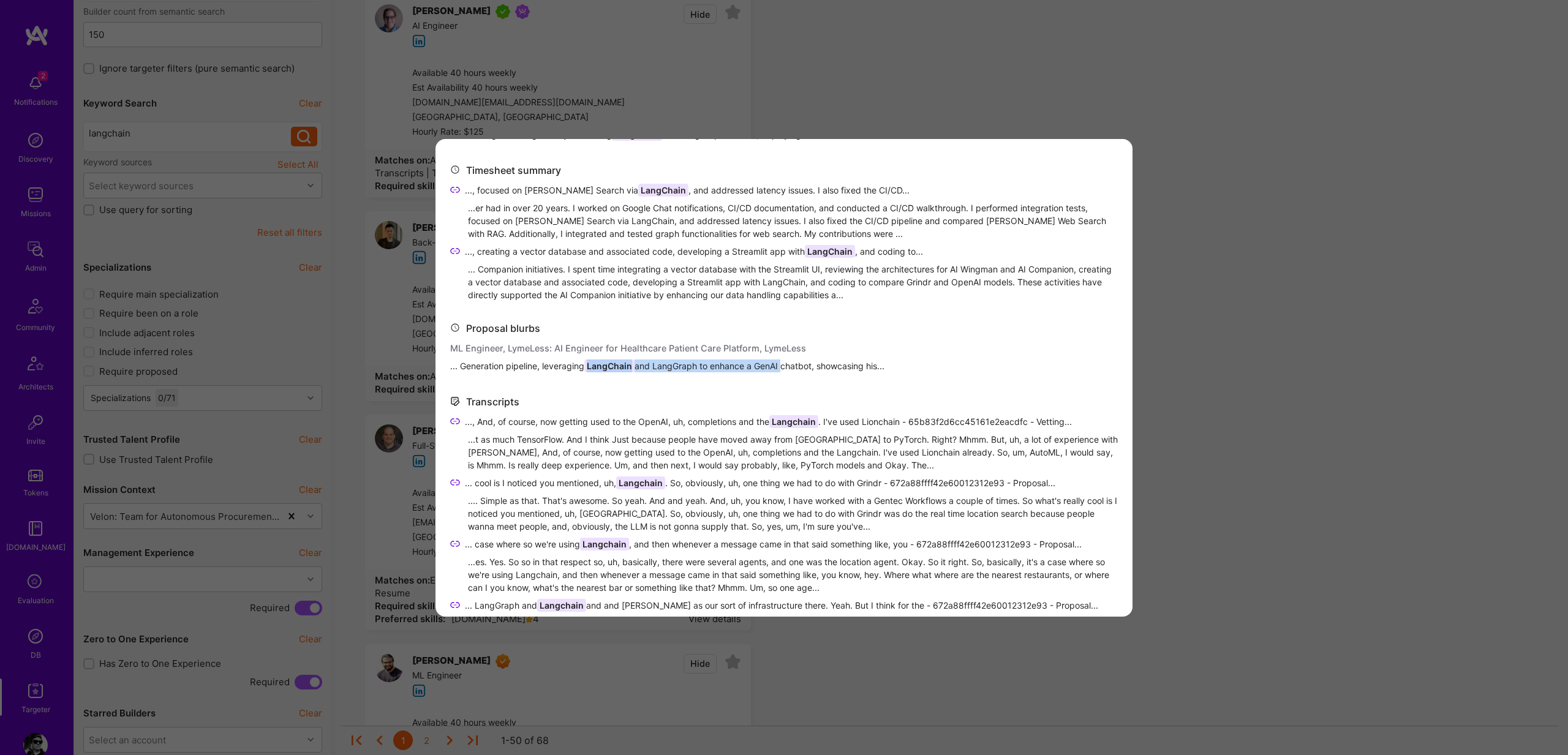
drag, startPoint x: 602, startPoint y: 363, endPoint x: 767, endPoint y: 363, distance: 165.0
click at [767, 363] on span "... Generation pipeline, leveraging LangChain and LangGraph to enhance a GenAI …" at bounding box center [668, 366] width 434 height 13
copy span "LangChain and LangGraph to enhance a GenAI"
click at [1241, 437] on div "Matched on About Me ...-second retrieval latency. - Developed agentic healthcar…" at bounding box center [784, 378] width 1568 height 755
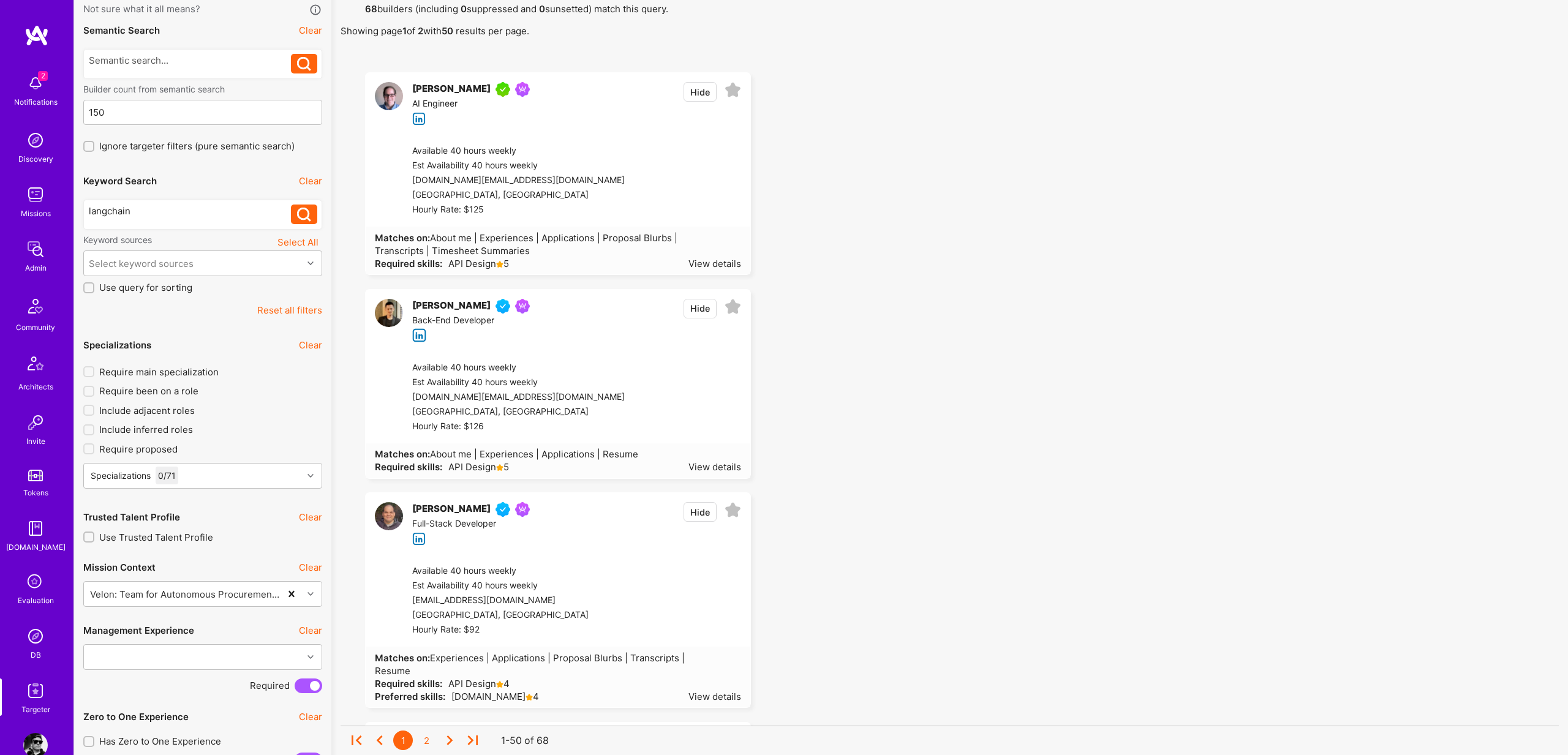
scroll to position [58, 0]
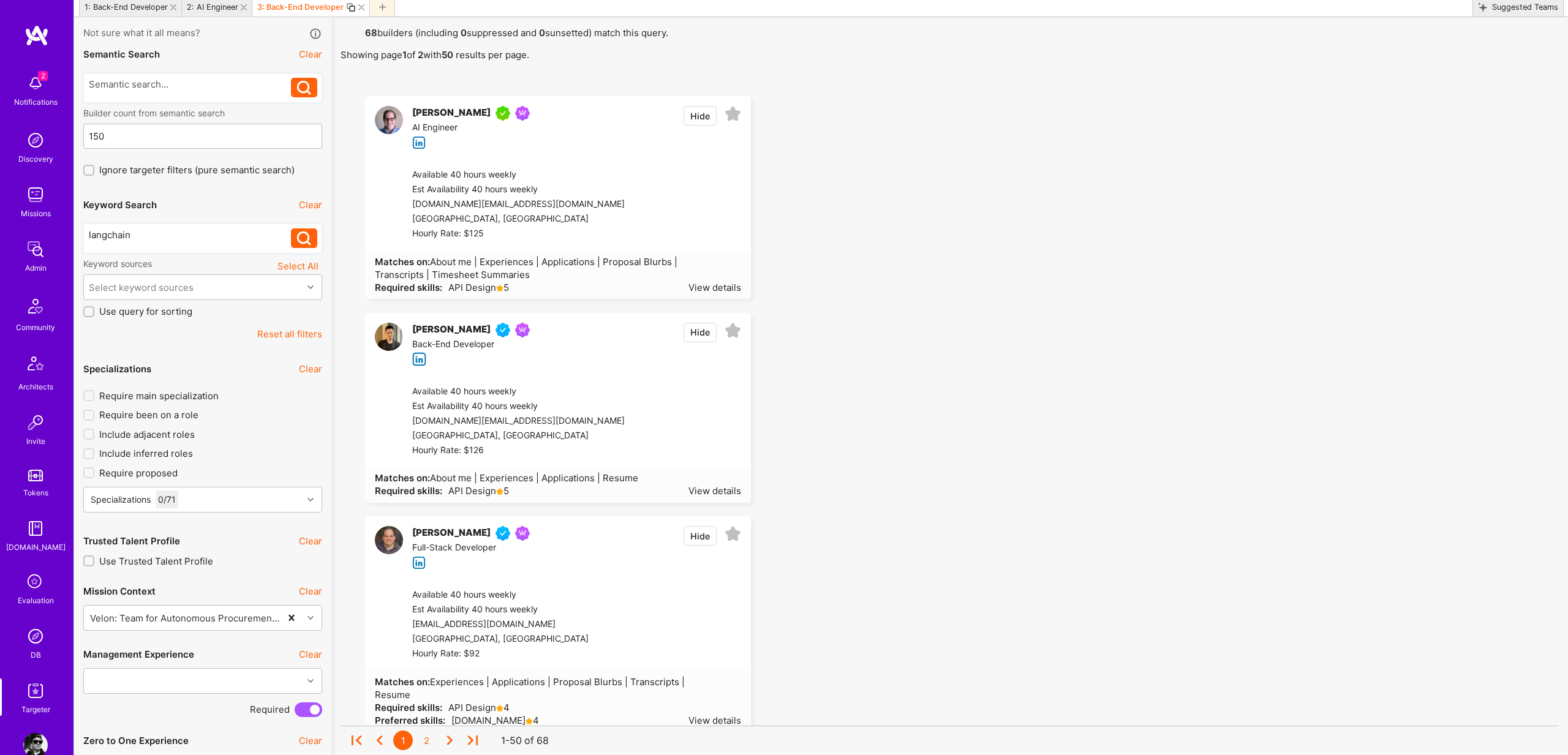
click at [443, 109] on div "[PERSON_NAME]" at bounding box center [451, 113] width 79 height 15
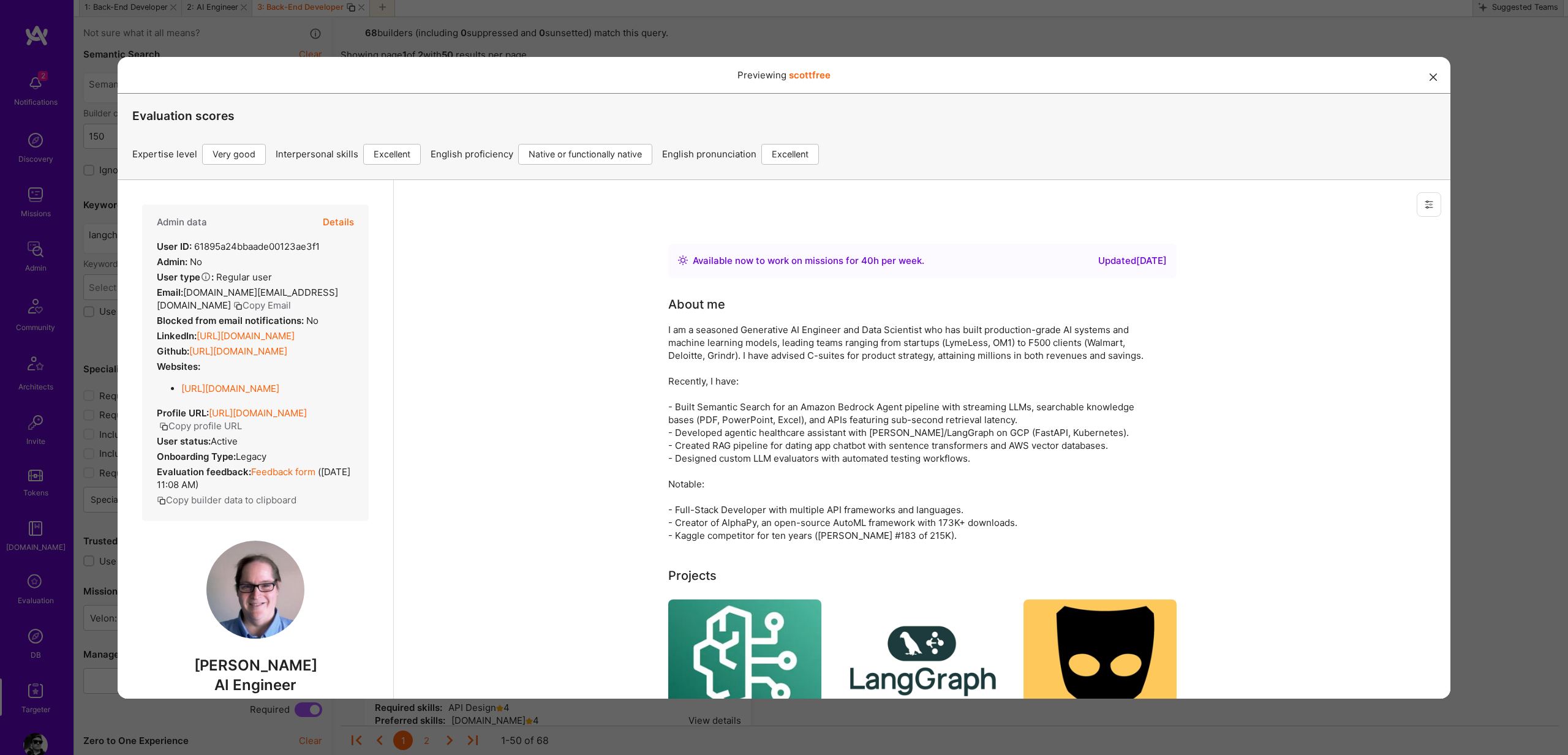
scroll to position [0, 0]
click at [330, 220] on button "Details" at bounding box center [338, 222] width 32 height 36
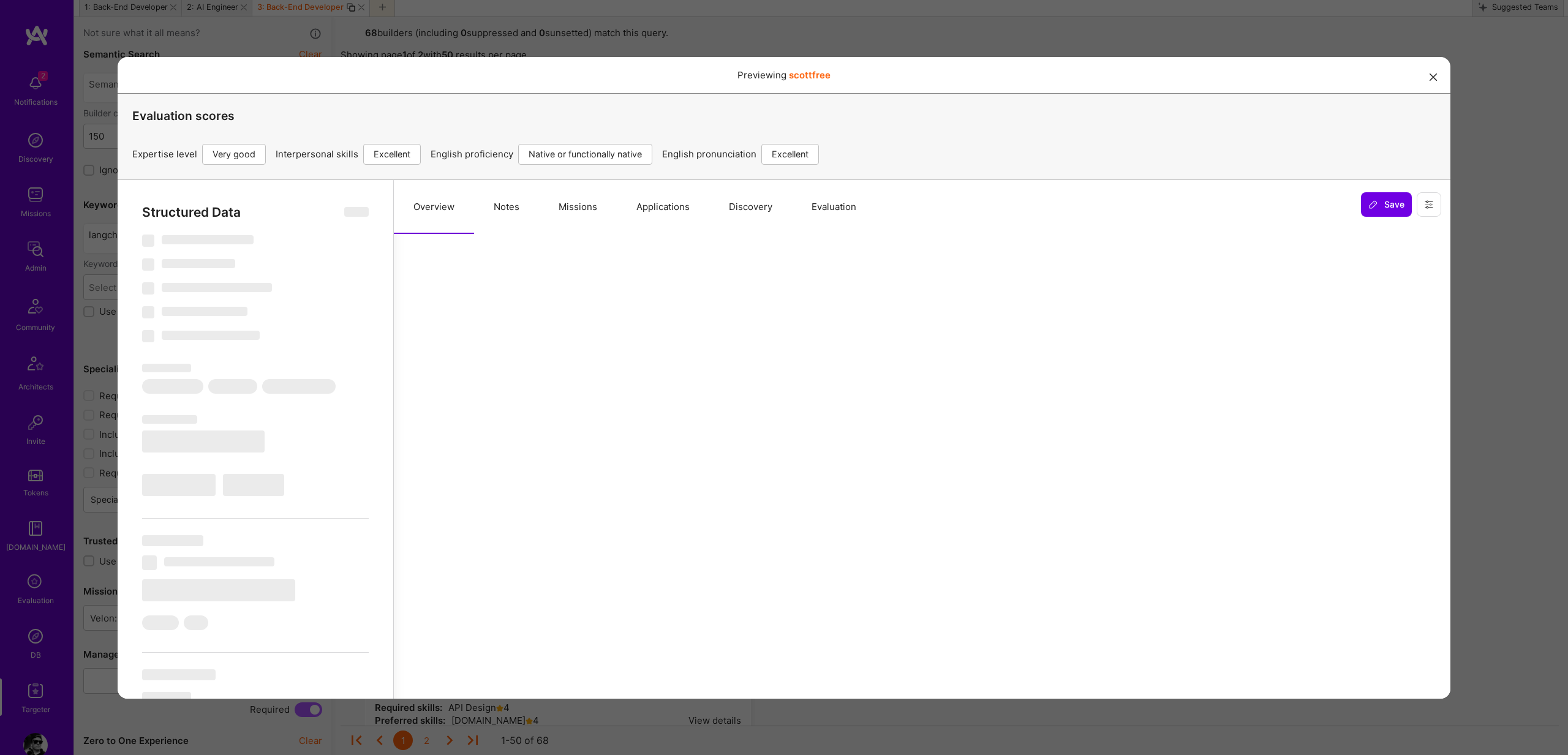
click at [506, 207] on button "Notes" at bounding box center [506, 206] width 65 height 54
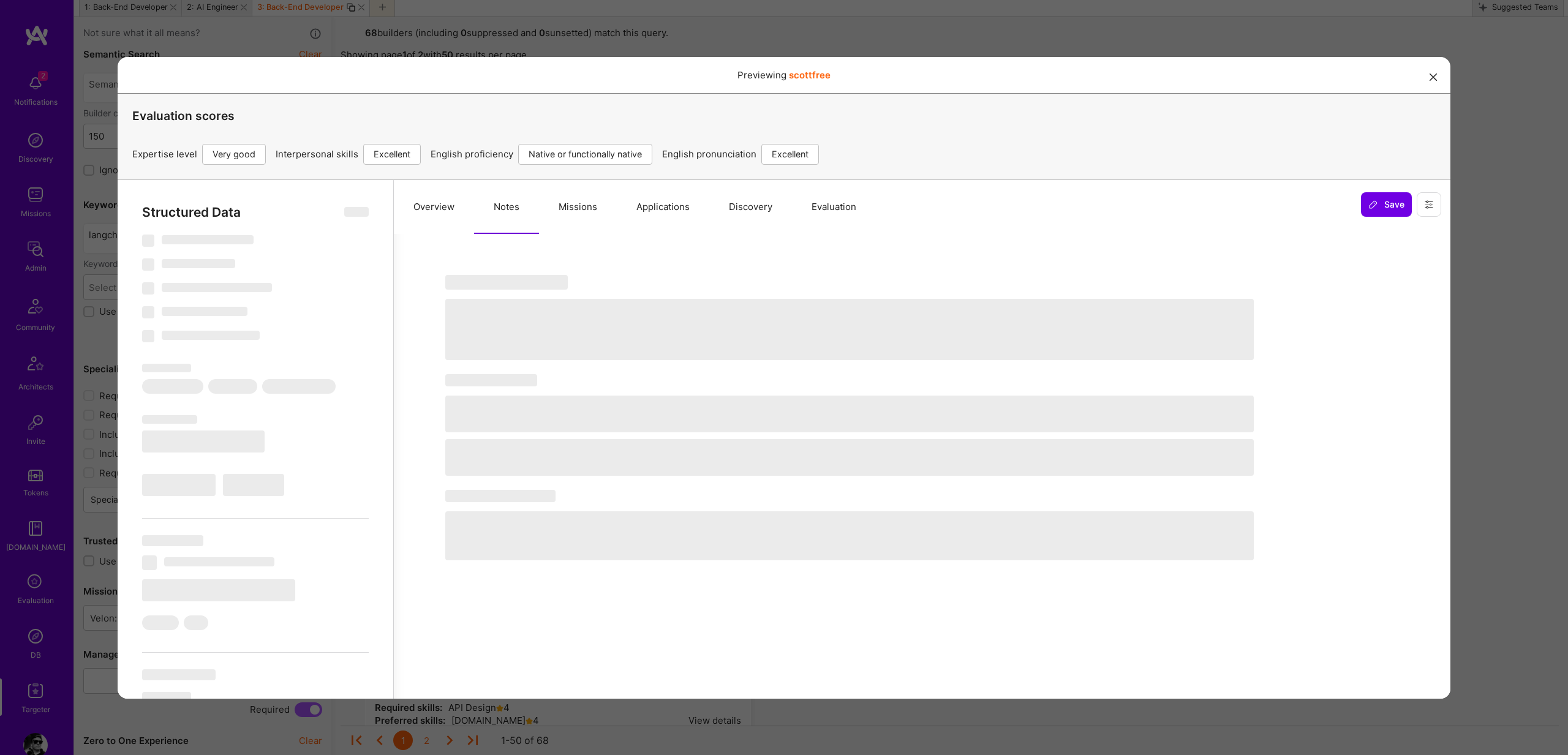
select select "Right Now"
select select "5"
select select "7"
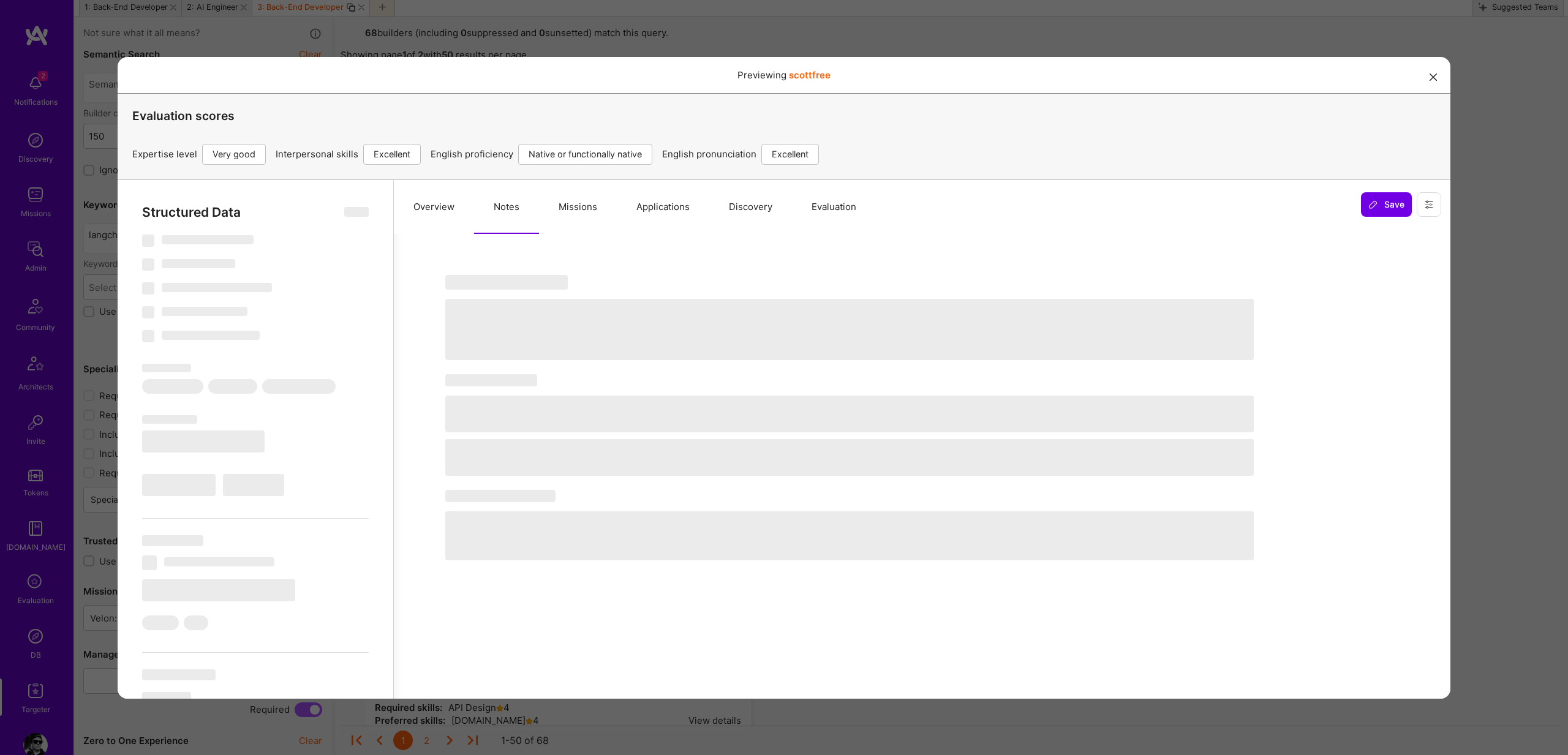
select select "US"
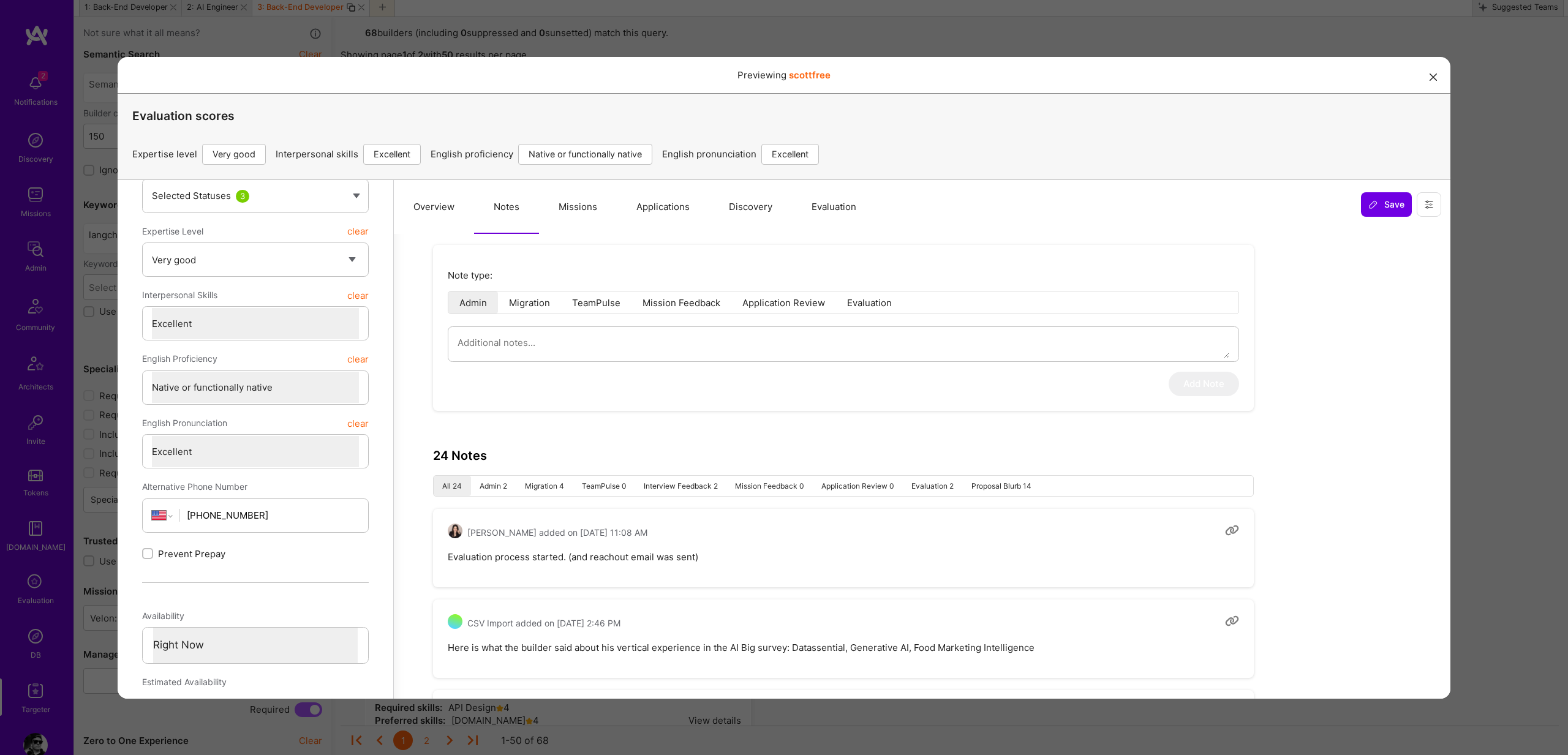
scroll to position [356, 0]
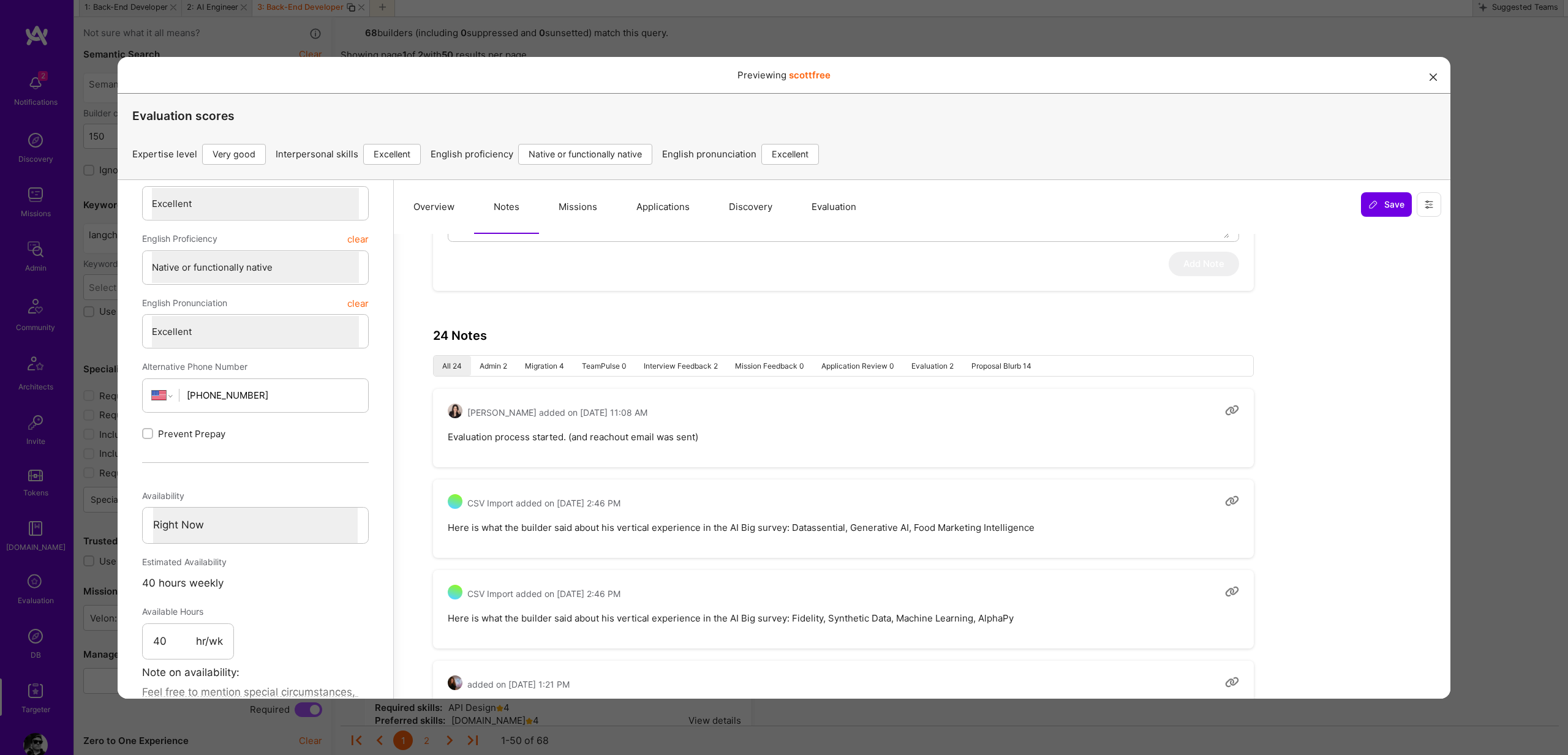
click at [1000, 361] on li "Proposal Blurb 14" at bounding box center [1002, 365] width 78 height 20
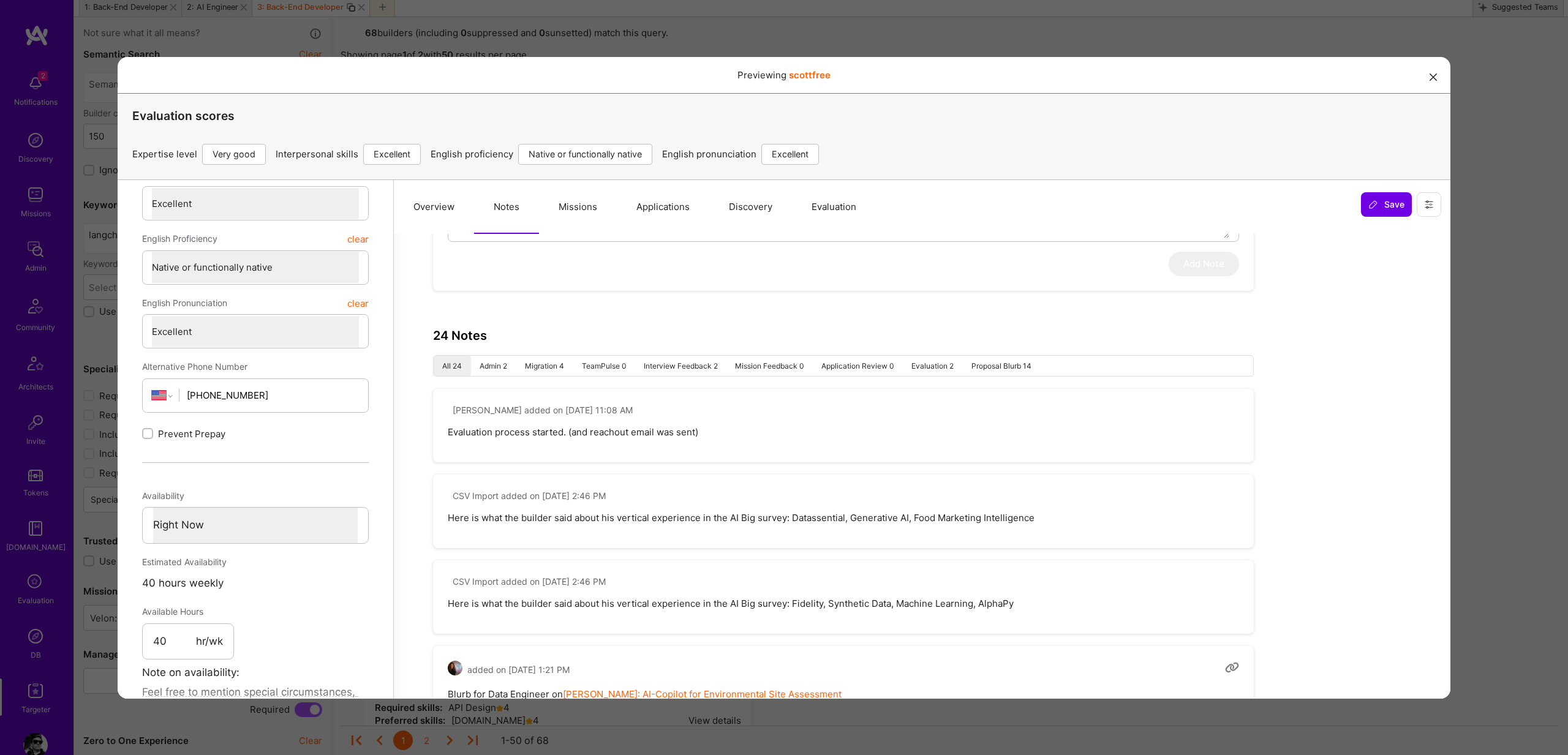
type textarea "x"
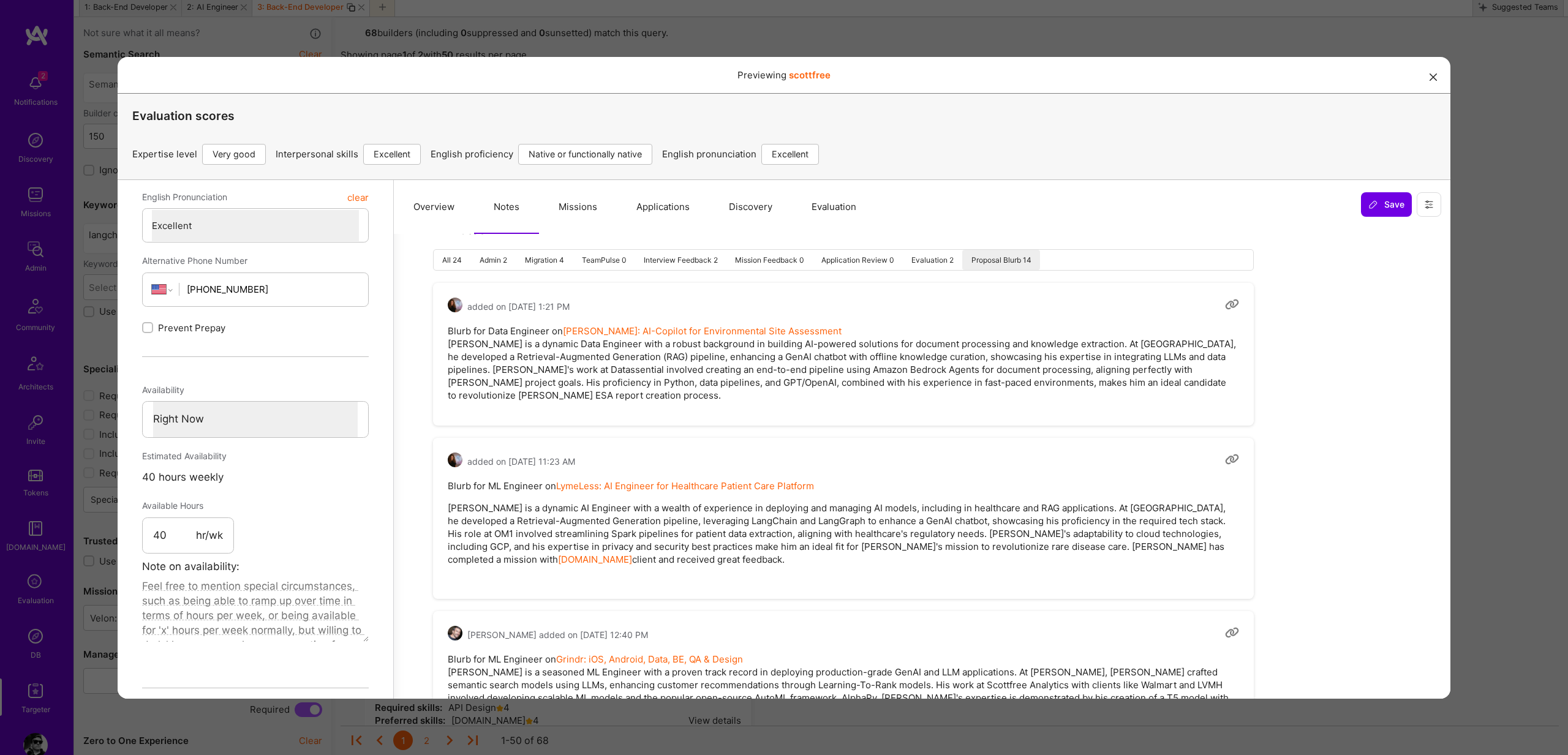
scroll to position [494, 0]
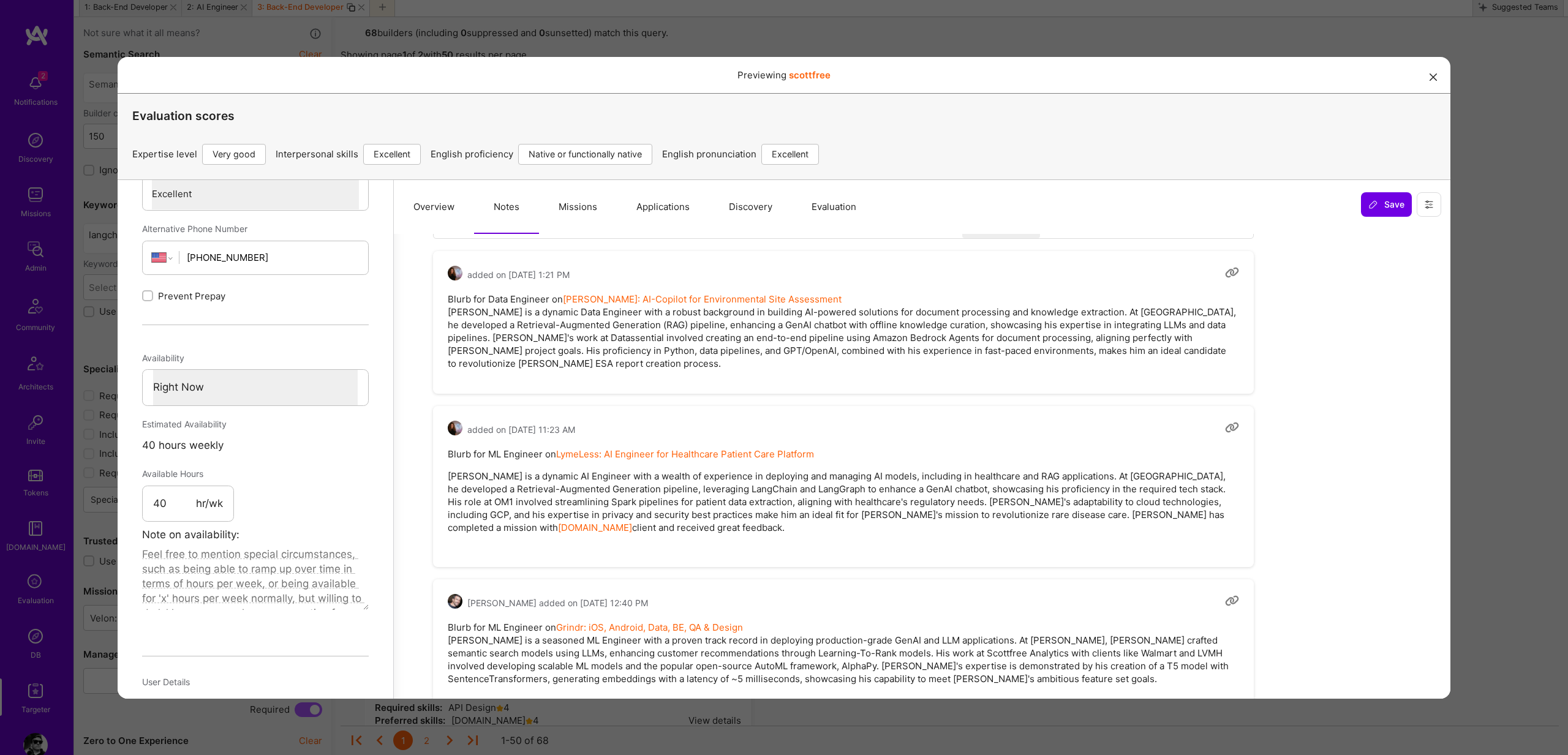
click at [469, 478] on p "Mark is a dynamic AI Engineer with a wealth of experience in deploying and mana…" at bounding box center [844, 501] width 792 height 64
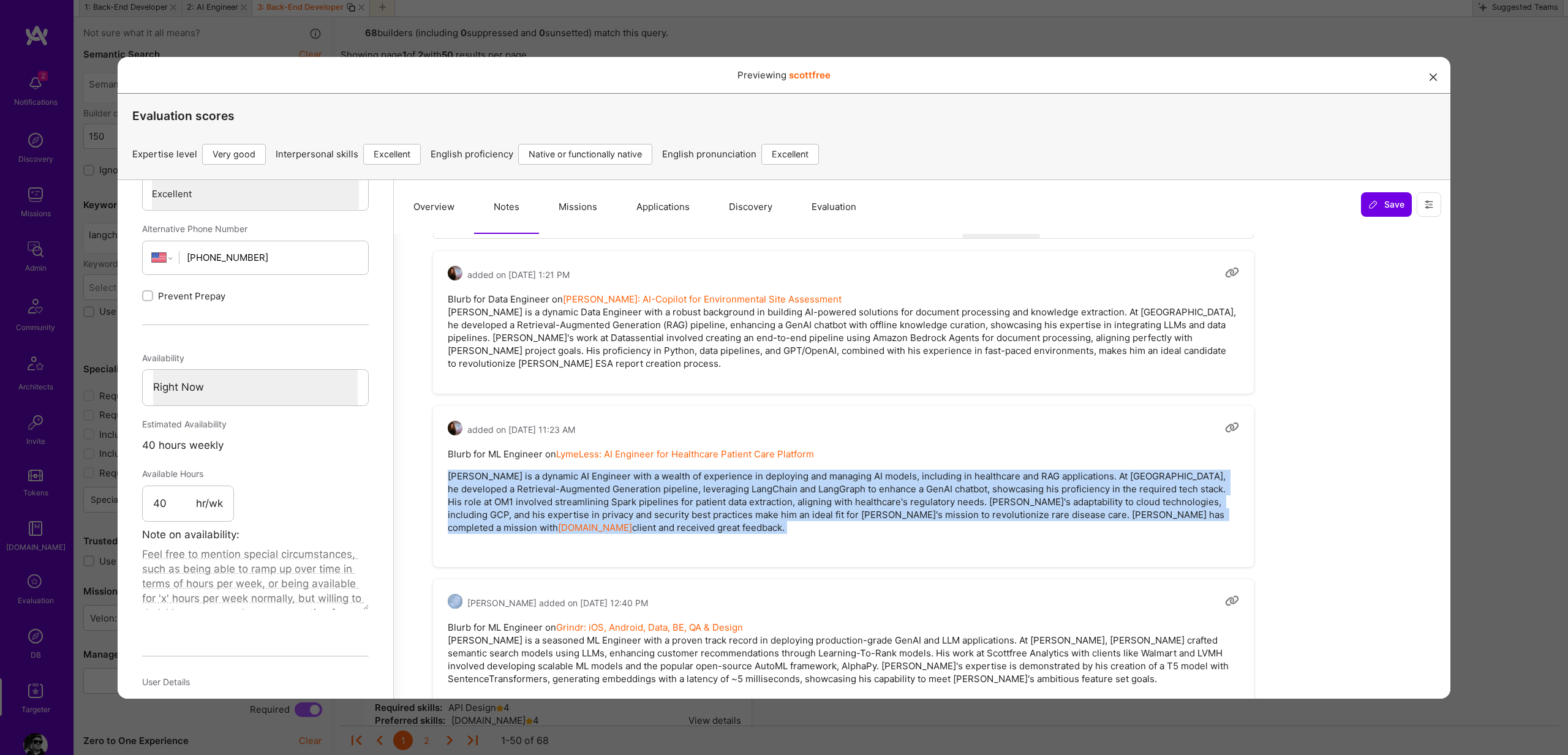
click at [469, 478] on p "Mark is a dynamic AI Engineer with a wealth of experience in deploying and mana…" at bounding box center [844, 501] width 792 height 64
copy p "Mark is a dynamic AI Engineer with a wealth of experience in deploying and mana…"
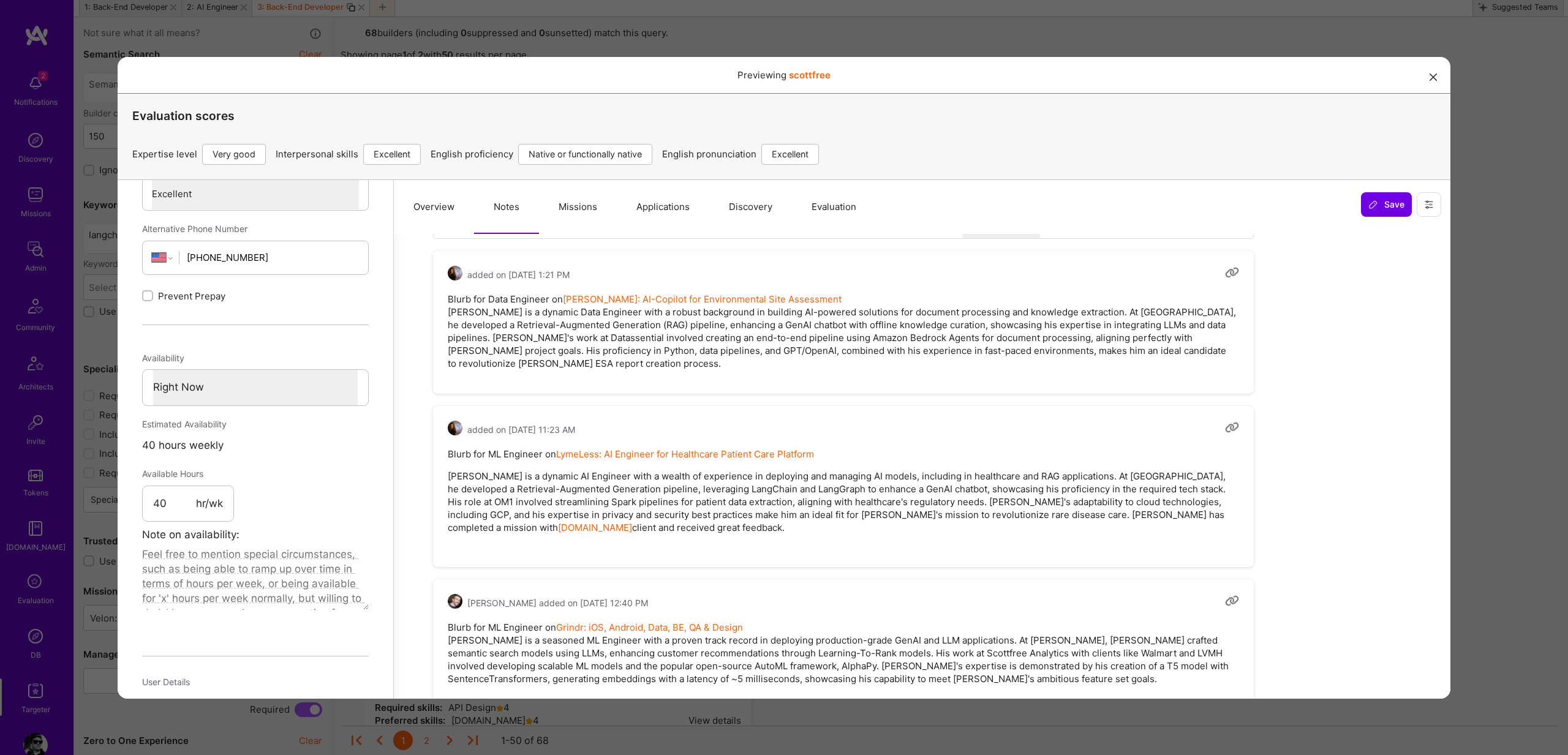
click at [460, 455] on pre "Blurb for ML Engineer on LymeLess: AI Engineer for Healthcare Patient Care Plat…" at bounding box center [844, 495] width 792 height 96
drag, startPoint x: 462, startPoint y: 454, endPoint x: 473, endPoint y: 453, distance: 11.0
click at [466, 454] on pre "Blurb for ML Engineer on LymeLess: AI Engineer for Healthcare Patient Care Plat…" at bounding box center [844, 495] width 792 height 96
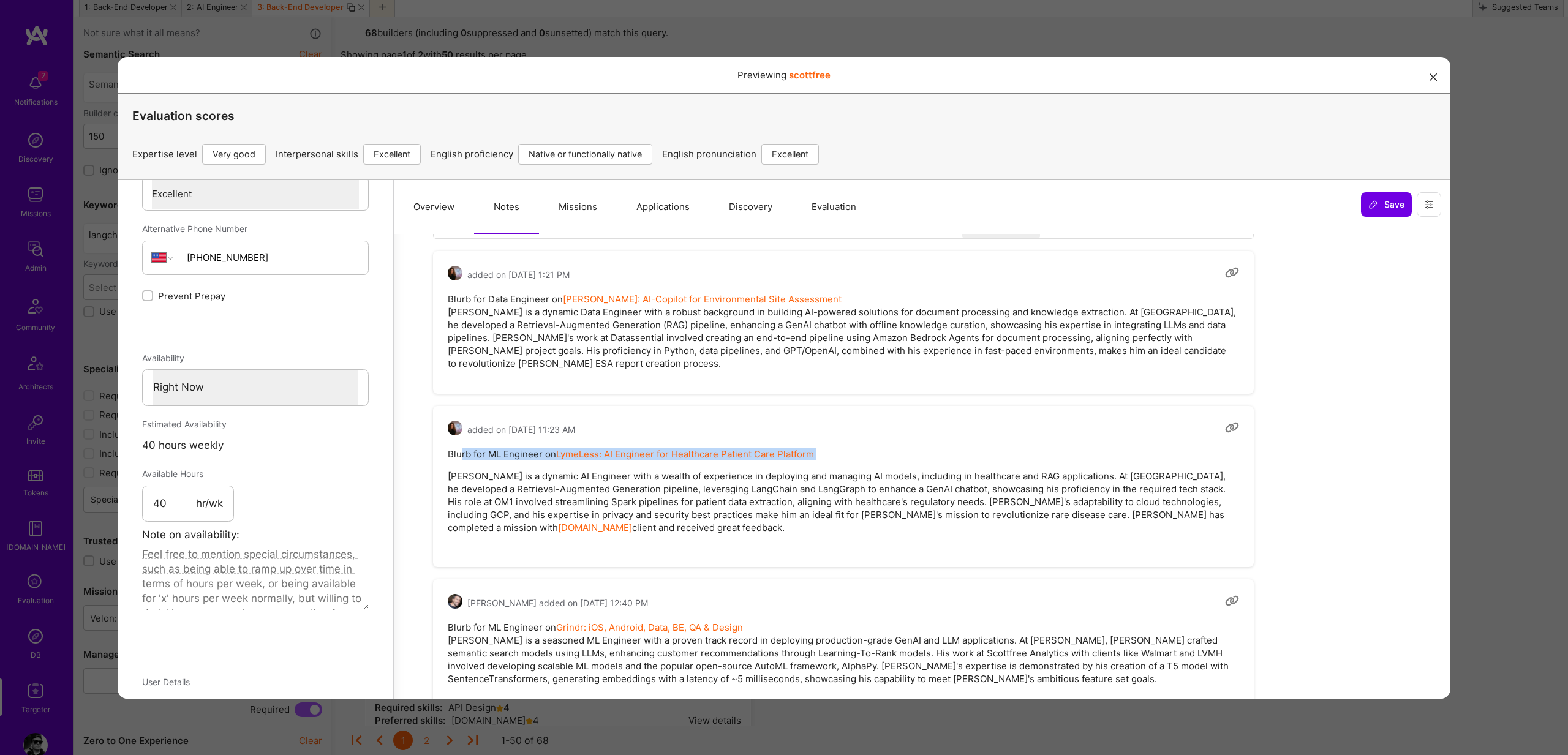
click at [494, 454] on pre "Blurb for ML Engineer on LymeLess: AI Engineer for Healthcare Patient Care Plat…" at bounding box center [844, 495] width 792 height 96
click at [493, 453] on pre "Blurb for ML Engineer on LymeLess: AI Engineer for Healthcare Patient Care Plat…" at bounding box center [844, 495] width 792 height 96
drag, startPoint x: 493, startPoint y: 453, endPoint x: 548, endPoint y: 453, distance: 55.0
click at [493, 453] on pre "Blurb for ML Engineer on LymeLess: AI Engineer for Healthcare Patient Care Plat…" at bounding box center [844, 495] width 792 height 96
click at [496, 453] on pre "Blurb for ML Engineer on LymeLess: AI Engineer for Healthcare Patient Care Plat…" at bounding box center [844, 495] width 792 height 96
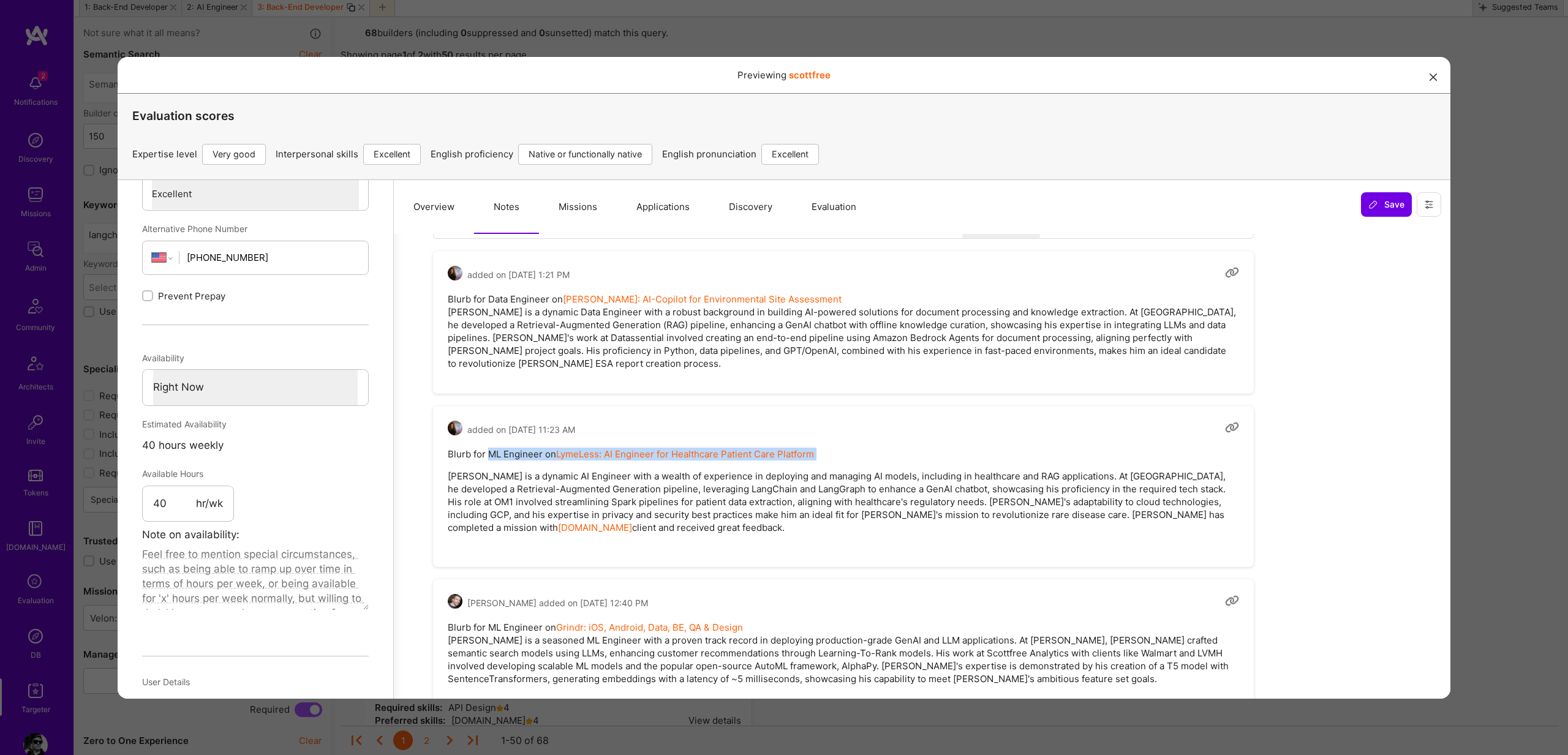
drag, startPoint x: 496, startPoint y: 453, endPoint x: 827, endPoint y: 451, distance: 331.0
click at [827, 451] on pre "Blurb for ML Engineer on LymeLess: AI Engineer for Healthcare Patient Care Plat…" at bounding box center [844, 495] width 792 height 96
click at [833, 452] on pre "Blurb for ML Engineer on LymeLess: AI Engineer for Healthcare Patient Care Plat…" at bounding box center [844, 495] width 792 height 96
drag, startPoint x: 817, startPoint y: 453, endPoint x: 491, endPoint y: 452, distance: 326.0
click at [491, 452] on pre "Blurb for ML Engineer on LymeLess: AI Engineer for Healthcare Patient Care Plat…" at bounding box center [844, 495] width 792 height 96
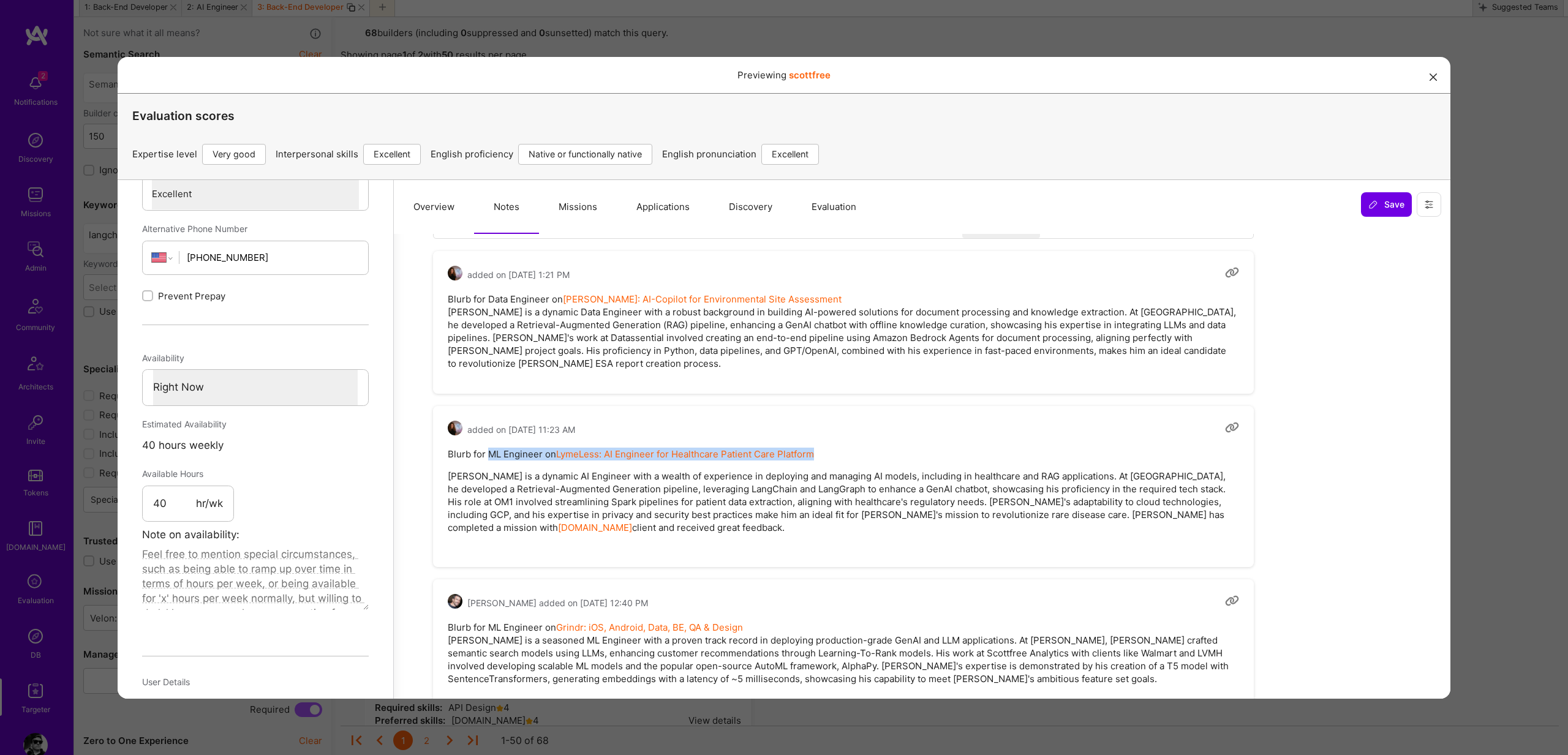
copy pre "ML Engineer on LymeLess: AI Engineer for Healthcare Patient Care Platform"
click at [1229, 425] on icon at bounding box center [1232, 427] width 14 height 14
click at [1473, 515] on div "Previewing scottfree Evaluation scores Expertise level Very good Interpersonal …" at bounding box center [784, 378] width 1568 height 755
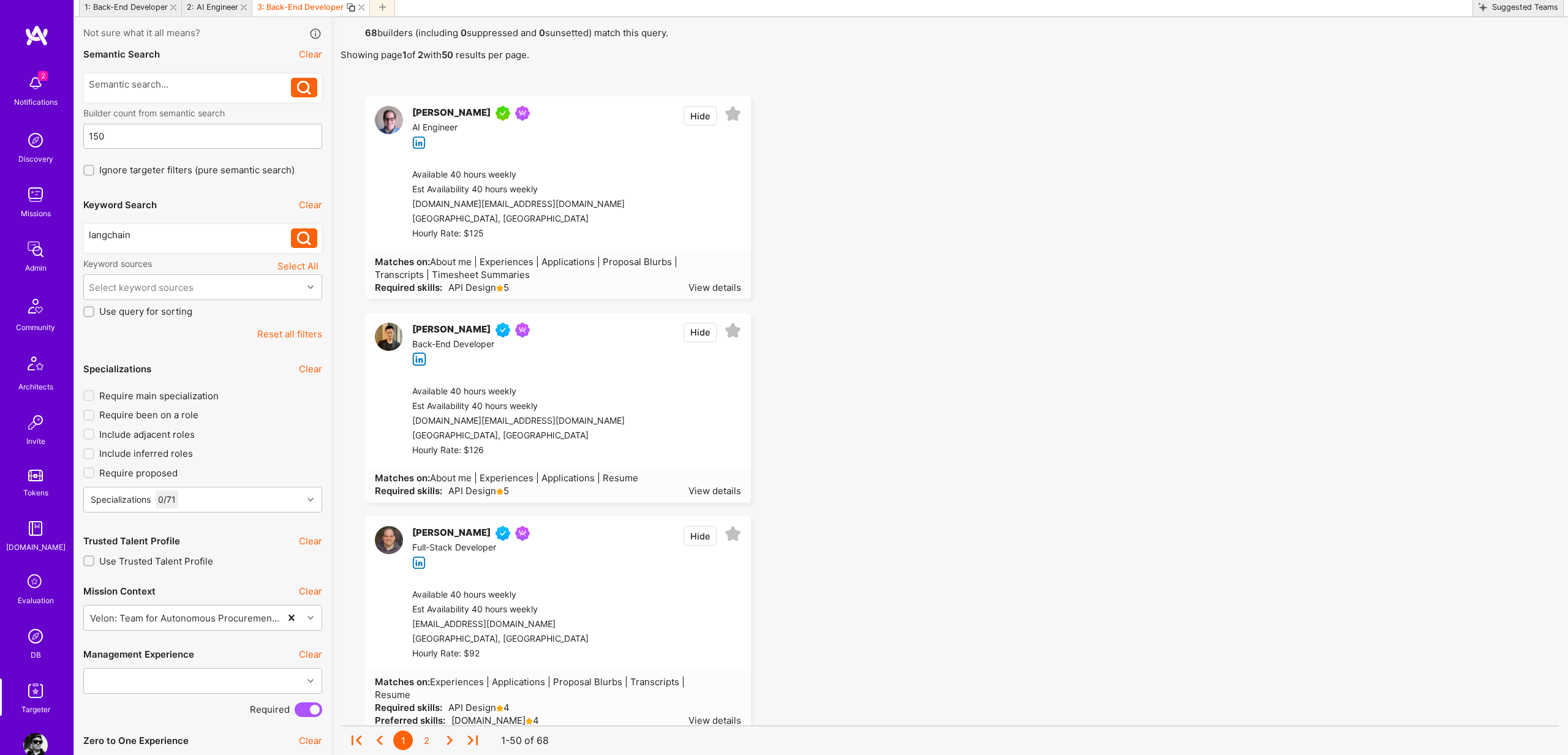
click at [722, 289] on div "View details" at bounding box center [715, 288] width 53 height 13
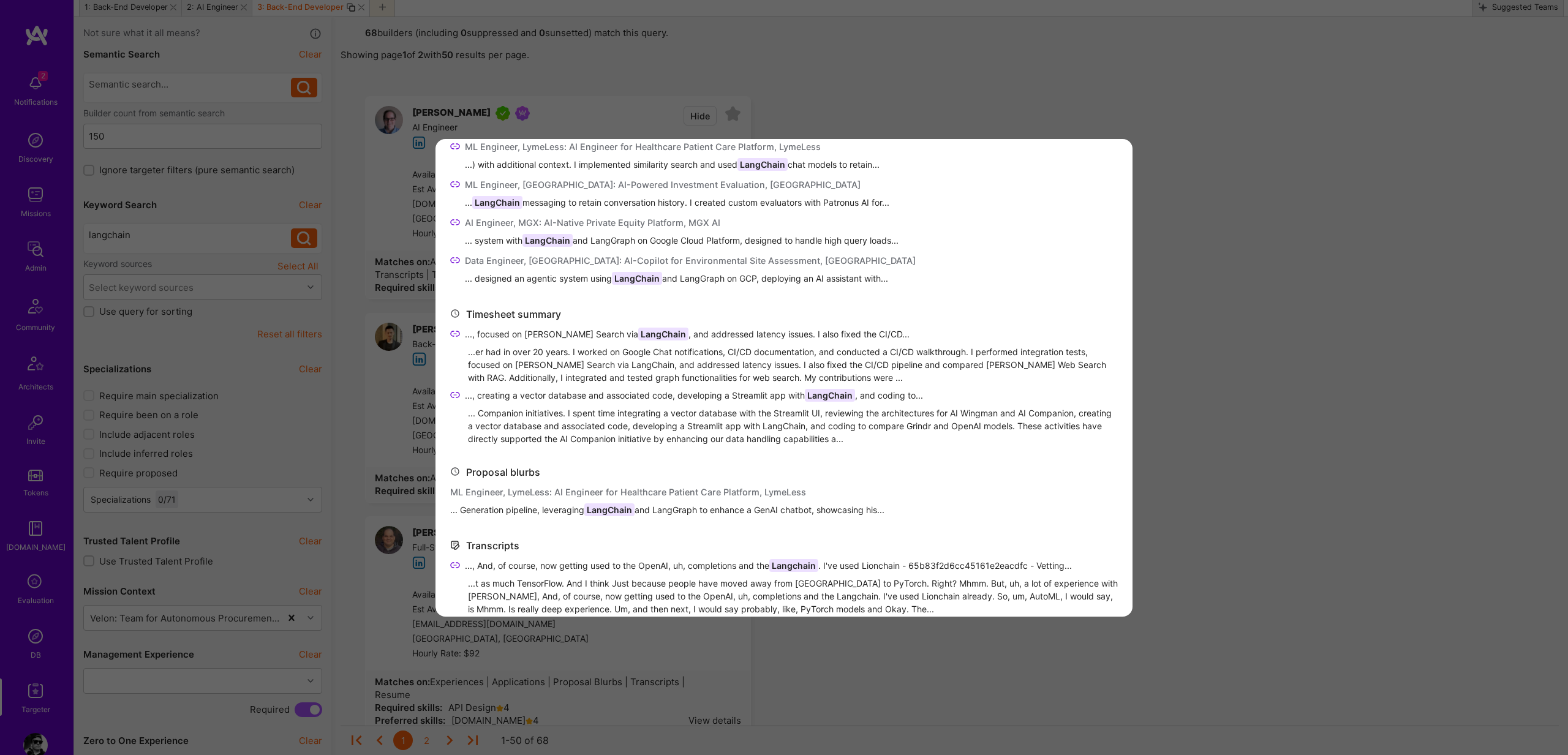
scroll to position [448, 0]
click at [559, 332] on span "..., focused on Claude Web Search via LangChain , and addressed latency issues.…" at bounding box center [687, 333] width 445 height 13
drag, startPoint x: 560, startPoint y: 332, endPoint x: 646, endPoint y: 335, distance: 86.1
click at [646, 335] on span "..., focused on Claude Web Search via LangChain , and addressed latency issues.…" at bounding box center [687, 333] width 445 height 13
copy span "Web Search via LangChain"
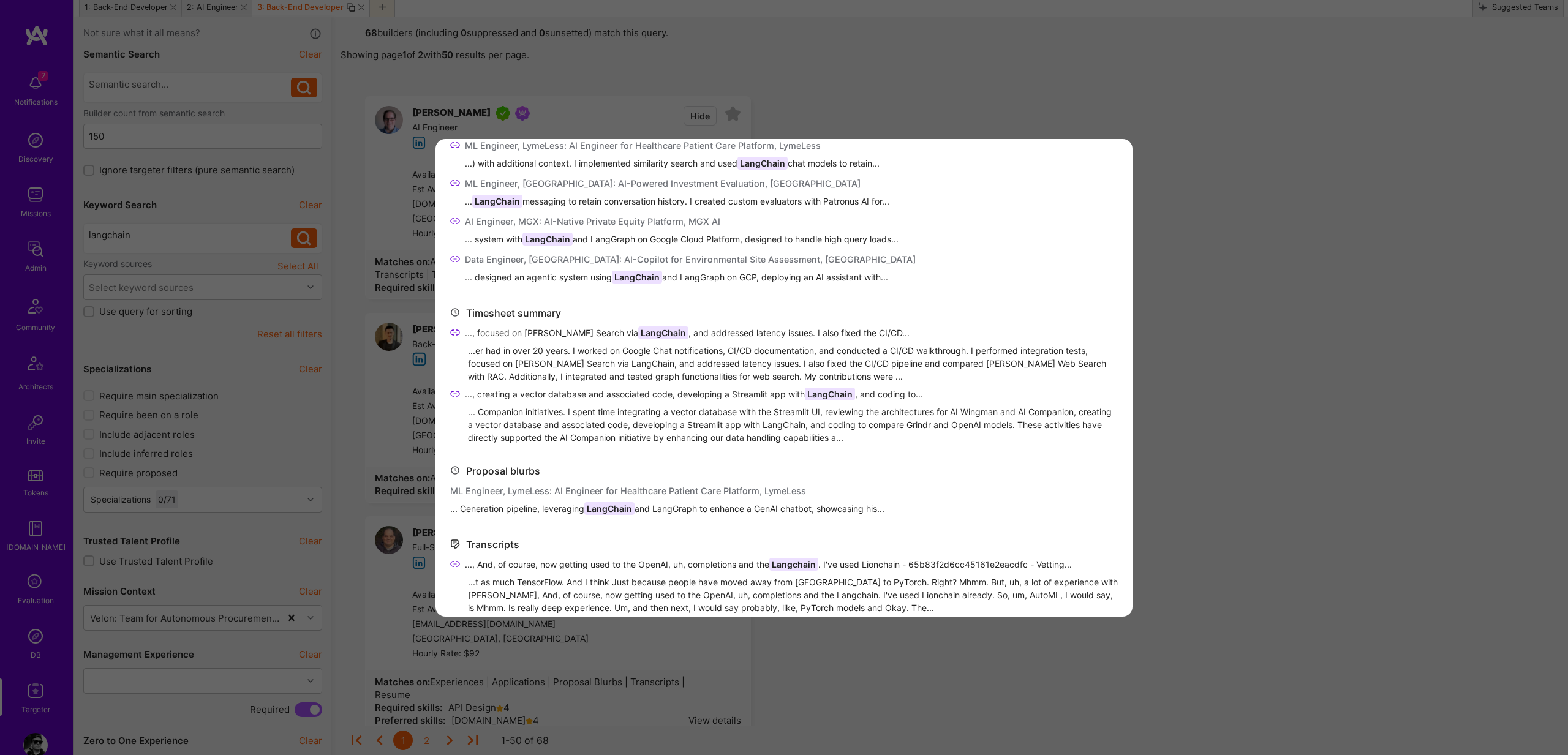
click at [455, 331] on icon "modal" at bounding box center [455, 332] width 10 height 10
click at [490, 332] on span "..., focused on Claude Web Search via LangChain , and addressed latency issues.…" at bounding box center [687, 333] width 445 height 13
drag, startPoint x: 490, startPoint y: 332, endPoint x: 562, endPoint y: 328, distance: 72.1
click at [562, 328] on span "..., focused on Claude Web Search via LangChain , and addressed latency issues.…" at bounding box center [687, 333] width 445 height 13
click at [644, 330] on span "LangChain" at bounding box center [664, 333] width 50 height 13
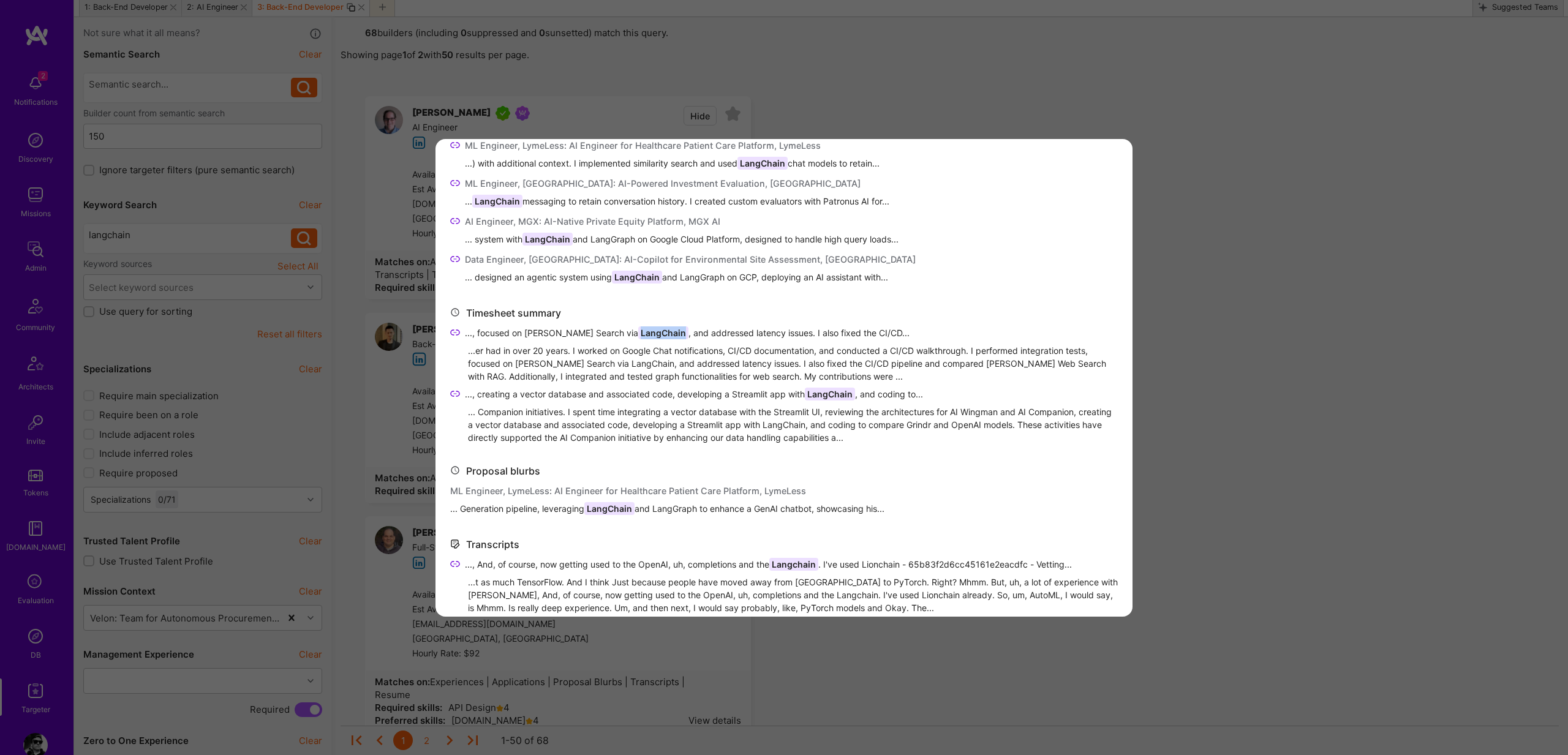
click at [644, 330] on span "LangChain" at bounding box center [664, 333] width 50 height 13
copy span "LangChain"
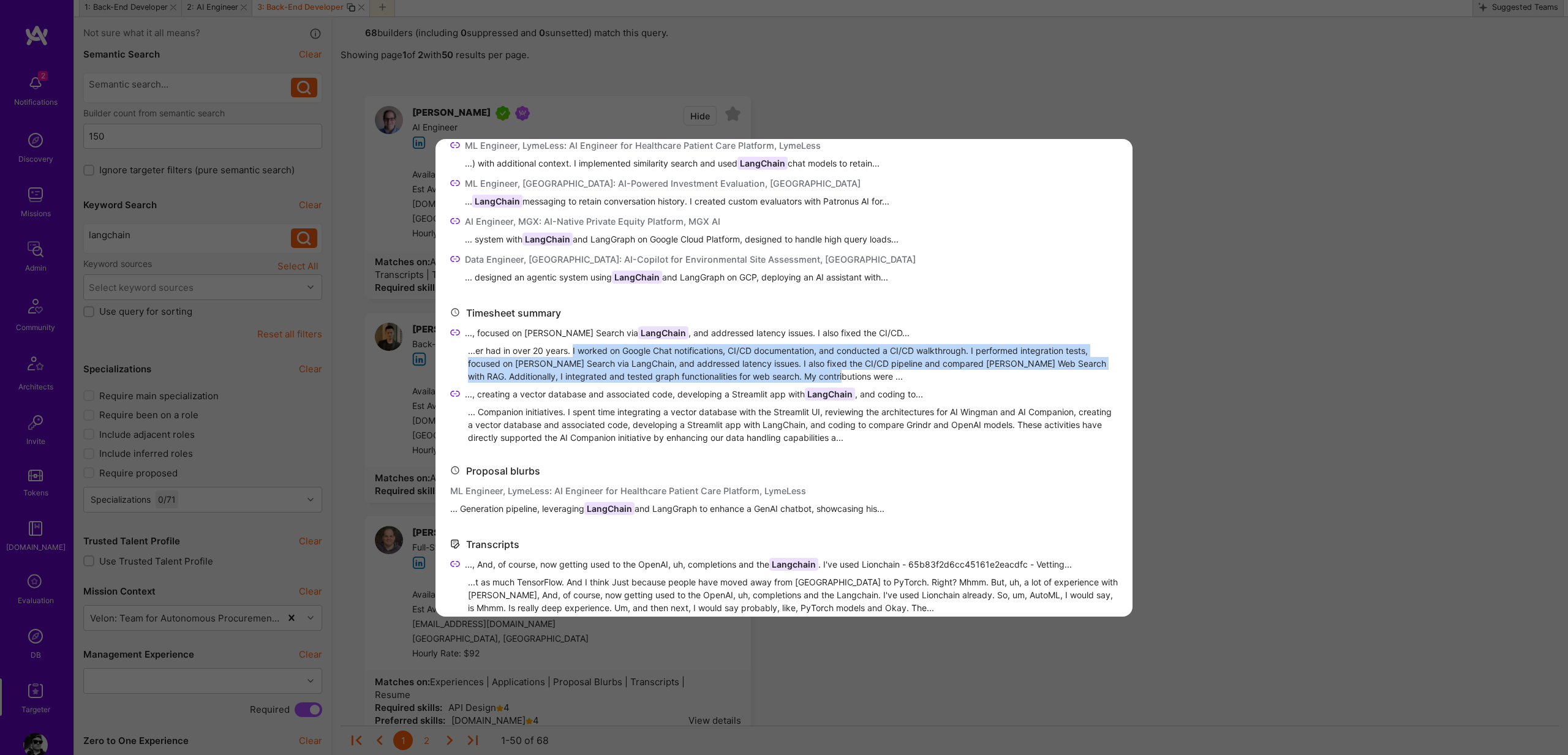
drag, startPoint x: 574, startPoint y: 350, endPoint x: 846, endPoint y: 374, distance: 273.1
click at [846, 374] on div "...er had in over 20 years. I worked on Google Chat notifications, CI/CD docume…" at bounding box center [793, 364] width 650 height 39
copy div "I worked on Google Chat notifications, CI/CD documentation, and conducted a CI/…"
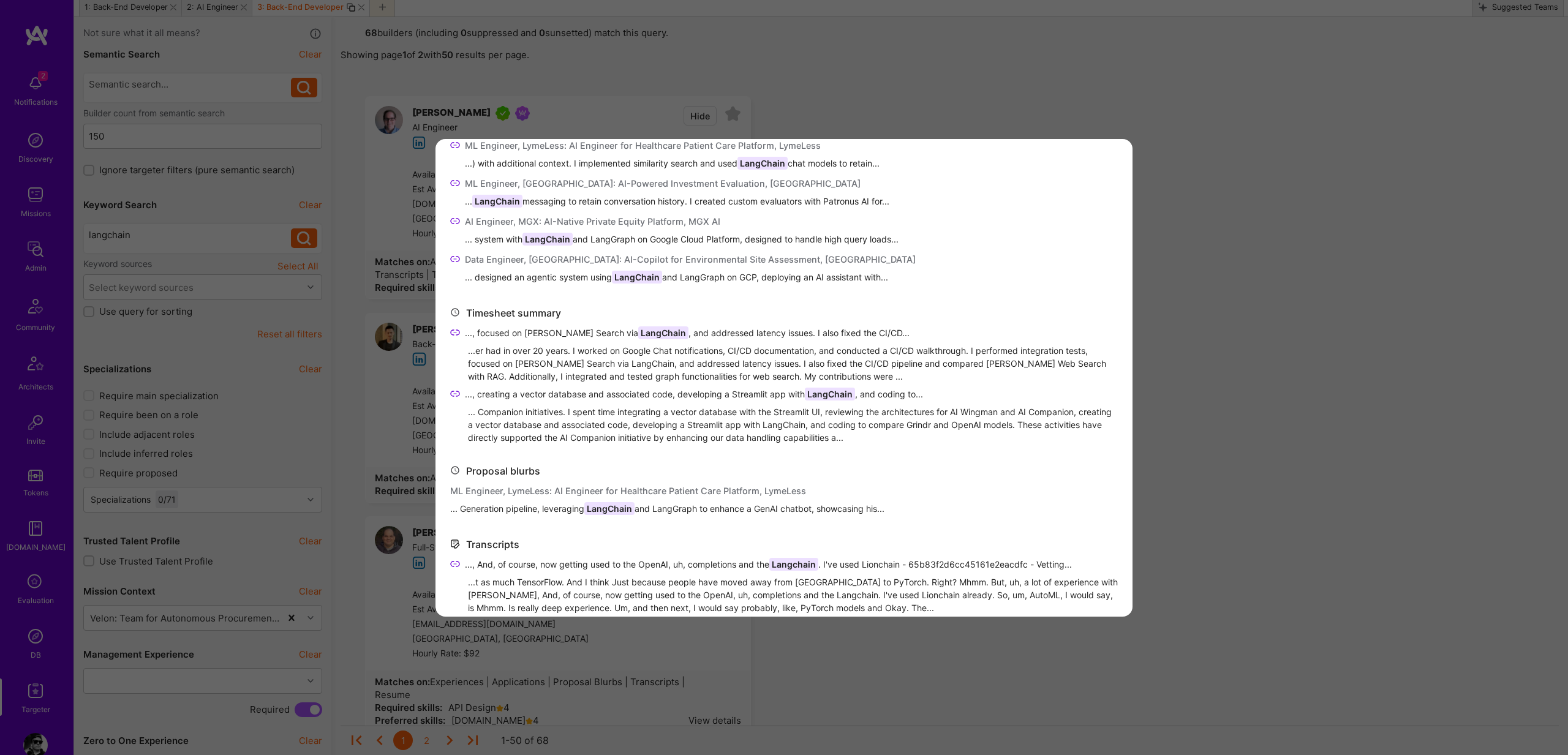
click at [536, 411] on div "... Companion initiatives. I spent time integrating a vector database with the …" at bounding box center [793, 424] width 650 height 39
click at [483, 413] on div "... Companion initiatives. I spent time integrating a vector database with the …" at bounding box center [793, 424] width 650 height 39
click at [455, 396] on icon "modal" at bounding box center [455, 394] width 10 height 10
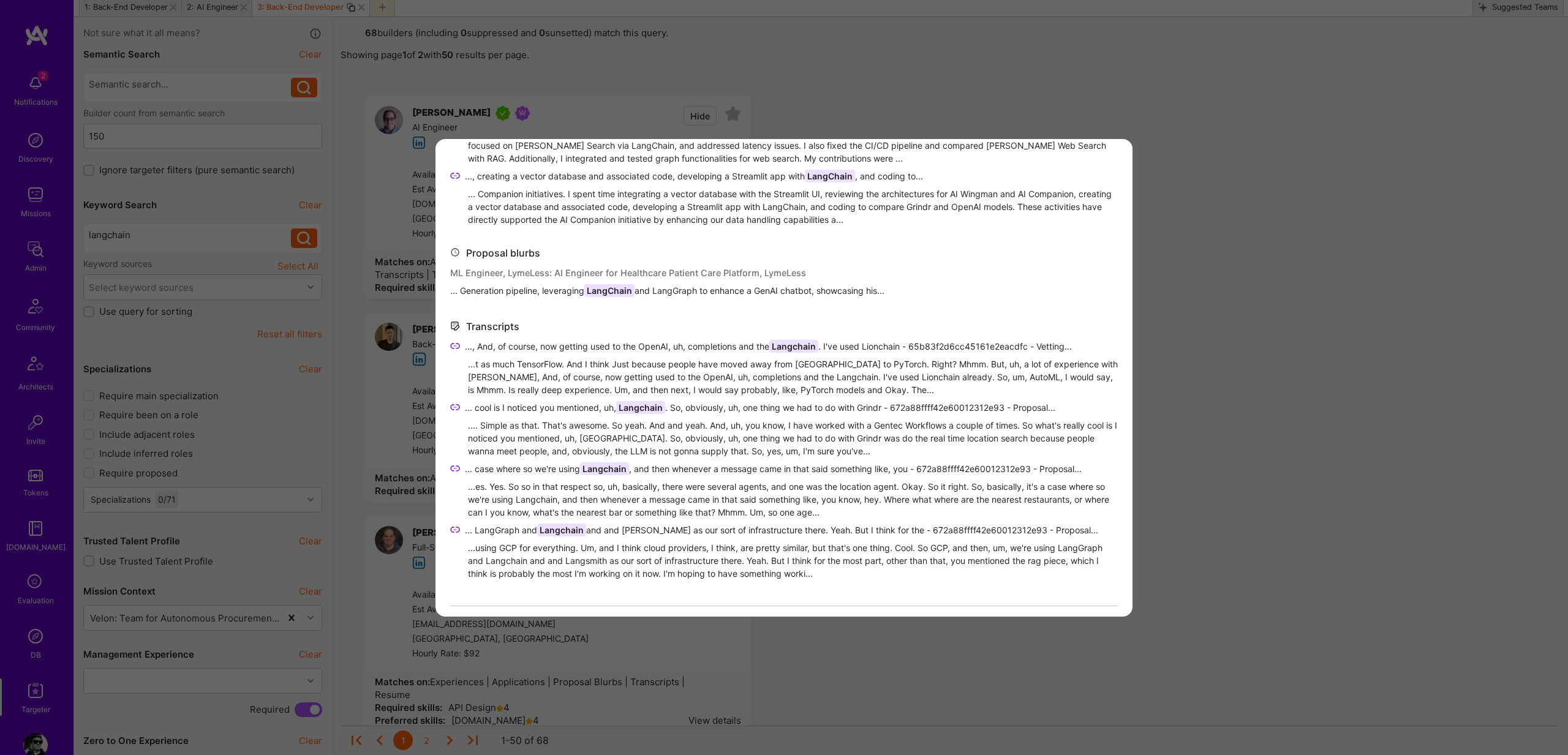
scroll to position [705, 0]
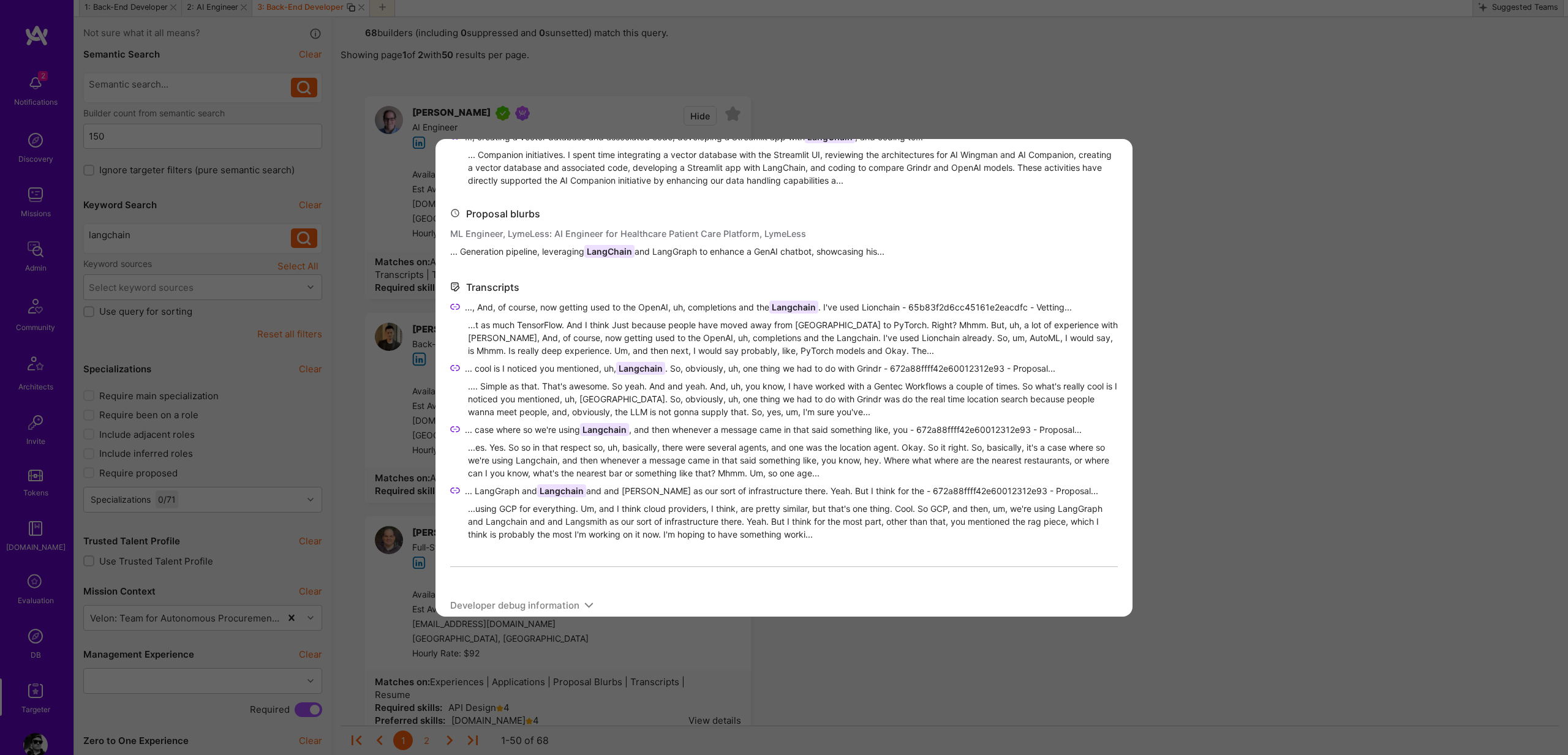
click at [451, 305] on icon "modal" at bounding box center [455, 307] width 10 height 10
click at [550, 305] on span "..., And, of course, now getting used to the OpenAI, uh, completions and the La…" at bounding box center [768, 307] width 607 height 13
drag, startPoint x: 550, startPoint y: 305, endPoint x: 816, endPoint y: 302, distance: 266.0
click at [816, 302] on span "..., And, of course, now getting used to the OpenAI, uh, completions and the La…" at bounding box center [768, 307] width 607 height 13
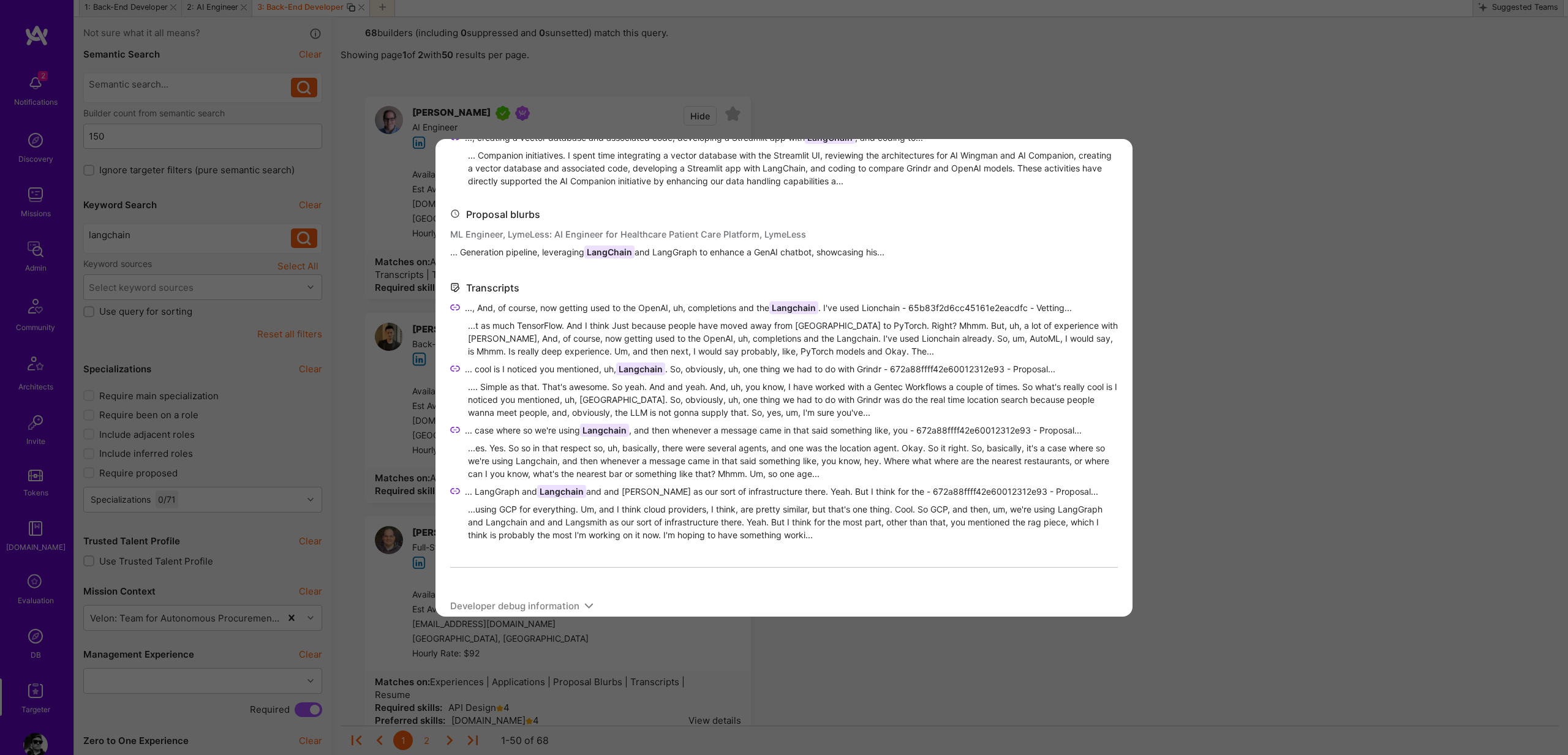
click at [608, 369] on span "... cool is I noticed you mentioned, uh, Langchain . So, obviously, uh, one thi…" at bounding box center [760, 369] width 591 height 13
drag, startPoint x: 608, startPoint y: 369, endPoint x: 638, endPoint y: 365, distance: 30.3
click at [638, 365] on span "... cool is I noticed you mentioned, uh, Langchain . So, obviously, uh, one thi…" at bounding box center [760, 369] width 591 height 13
click at [457, 368] on icon "modal" at bounding box center [455, 369] width 10 height 10
click at [459, 307] on icon "modal" at bounding box center [455, 307] width 10 height 10
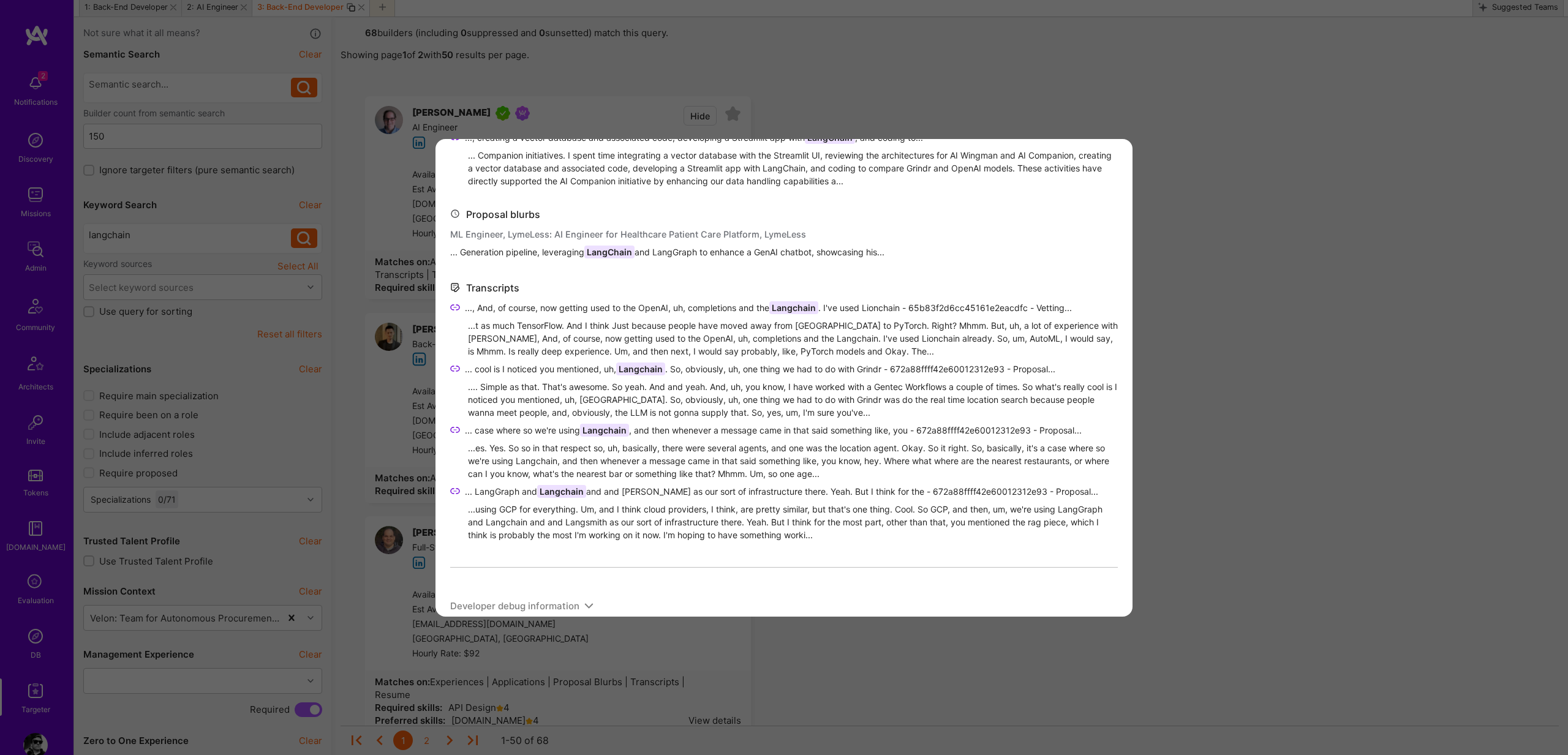
click at [562, 431] on span "... case where so we're using Langchain , and then whenever a message came in t…" at bounding box center [773, 430] width 617 height 13
drag, startPoint x: 562, startPoint y: 431, endPoint x: 628, endPoint y: 429, distance: 66.0
click at [628, 429] on span "... case where so we're using Langchain , and then whenever a message came in t…" at bounding box center [773, 430] width 617 height 13
click at [538, 428] on span "... case where so we're using Langchain , and then whenever a message came in t…" at bounding box center [773, 430] width 617 height 13
drag, startPoint x: 538, startPoint y: 428, endPoint x: 601, endPoint y: 428, distance: 63.0
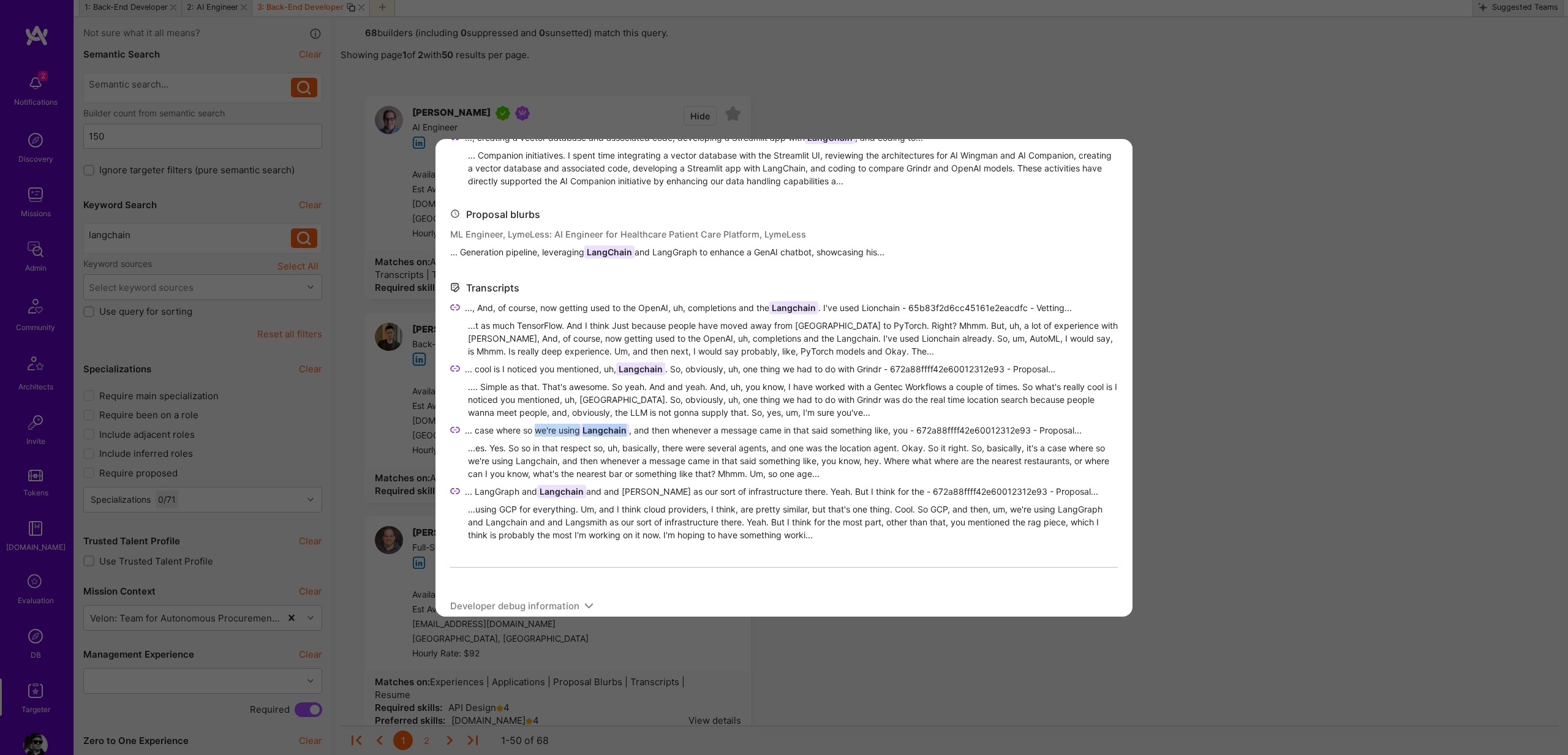
click at [601, 428] on span "... case where so we're using Langchain , and then whenever a message came in t…" at bounding box center [773, 430] width 617 height 13
click at [456, 433] on icon "modal" at bounding box center [455, 430] width 10 height 10
click at [609, 473] on div "...es. Yes. So so in that respect so, uh, basically, there were several agents,…" at bounding box center [793, 461] width 650 height 39
click at [626, 411] on div ".... Simple as that. That's awesome. So yeah. And and yeah. And, uh, you know, …" at bounding box center [793, 399] width 650 height 39
click at [485, 428] on span "... case where so we're using Langchain , and then whenever a message came in t…" at bounding box center [773, 430] width 617 height 13
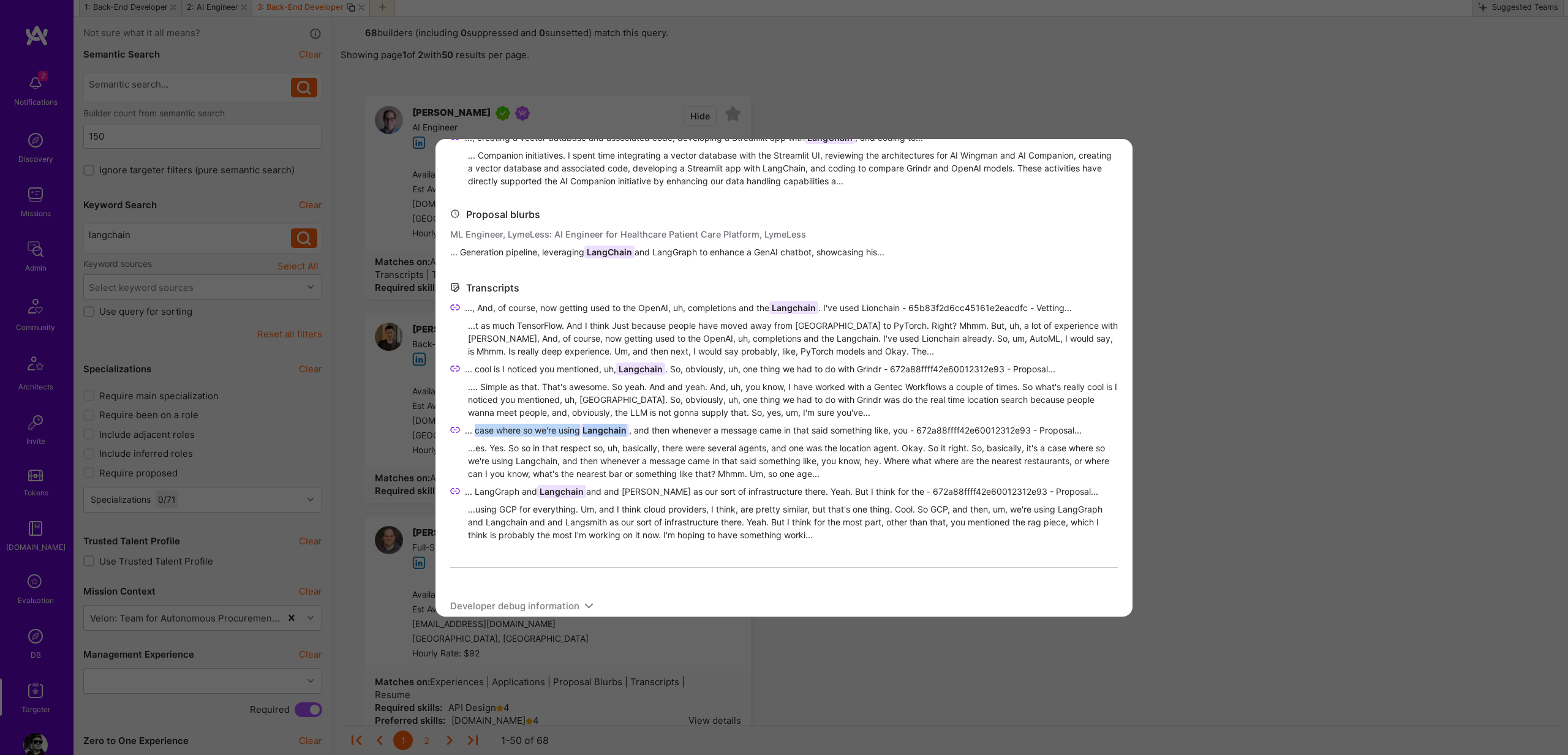
drag, startPoint x: 485, startPoint y: 428, endPoint x: 602, endPoint y: 427, distance: 117.0
click at [601, 427] on span "... case where so we're using Langchain , and then whenever a message came in t…" at bounding box center [773, 430] width 617 height 13
click at [451, 430] on icon "modal" at bounding box center [455, 430] width 10 height 10
click at [478, 488] on span "... LangGraph and Langchain and and Langsmith as our sort of infrastructure the…" at bounding box center [782, 492] width 634 height 13
drag, startPoint x: 479, startPoint y: 488, endPoint x: 622, endPoint y: 527, distance: 148.2
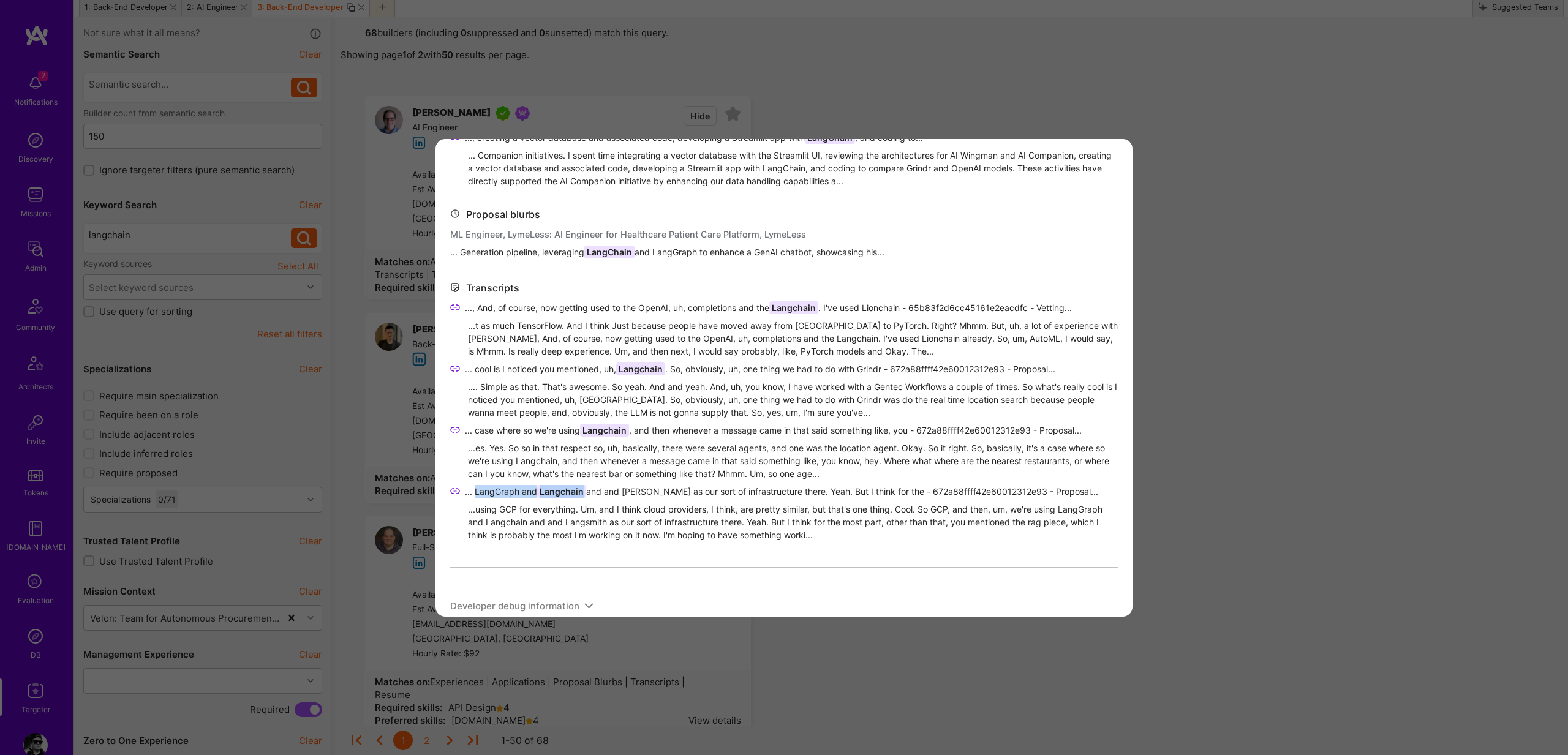
click at [572, 490] on span "... LangGraph and Langchain and and Langsmith as our sort of infrastructure the…" at bounding box center [782, 492] width 634 height 13
click at [454, 491] on icon "modal" at bounding box center [455, 491] width 10 height 10
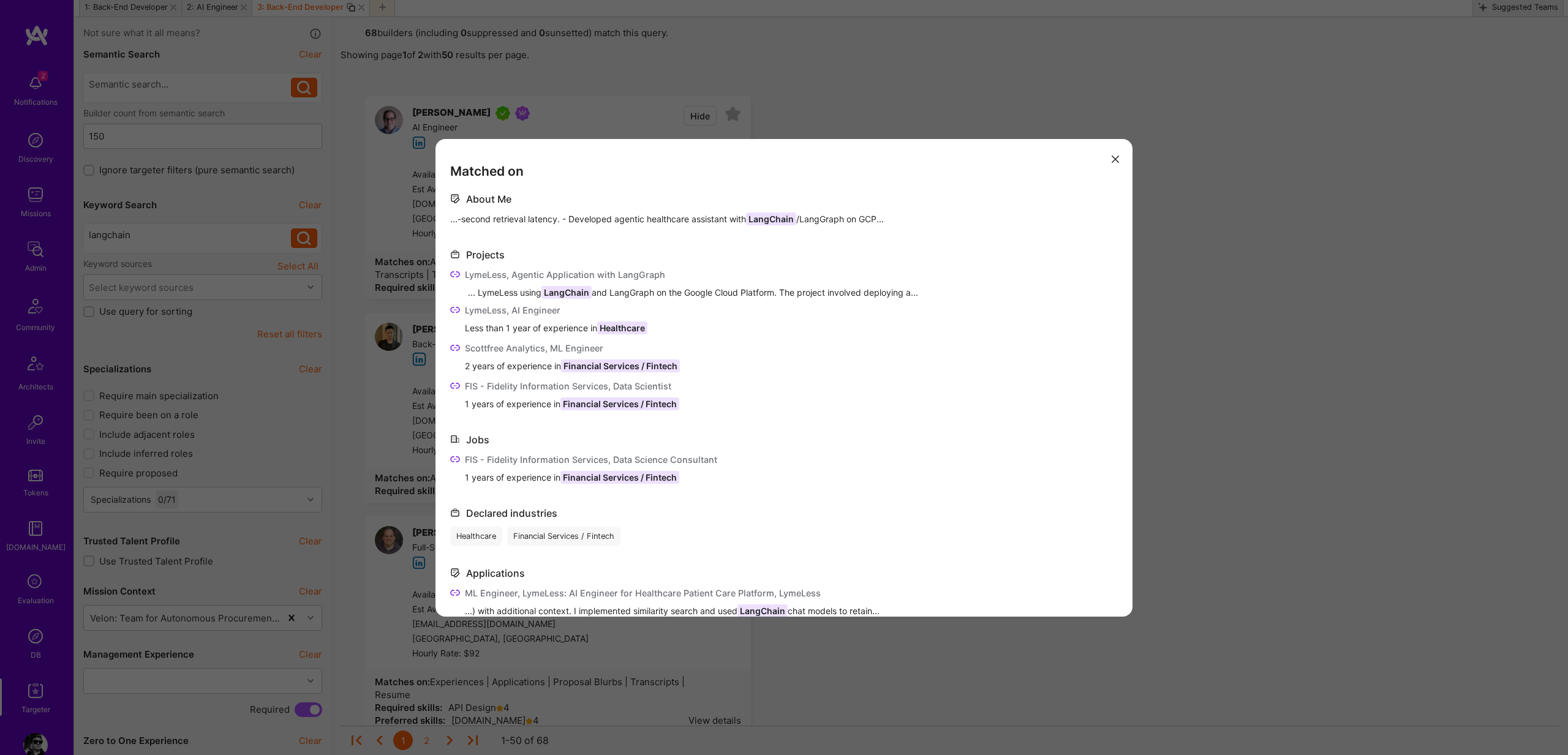
scroll to position [0, 0]
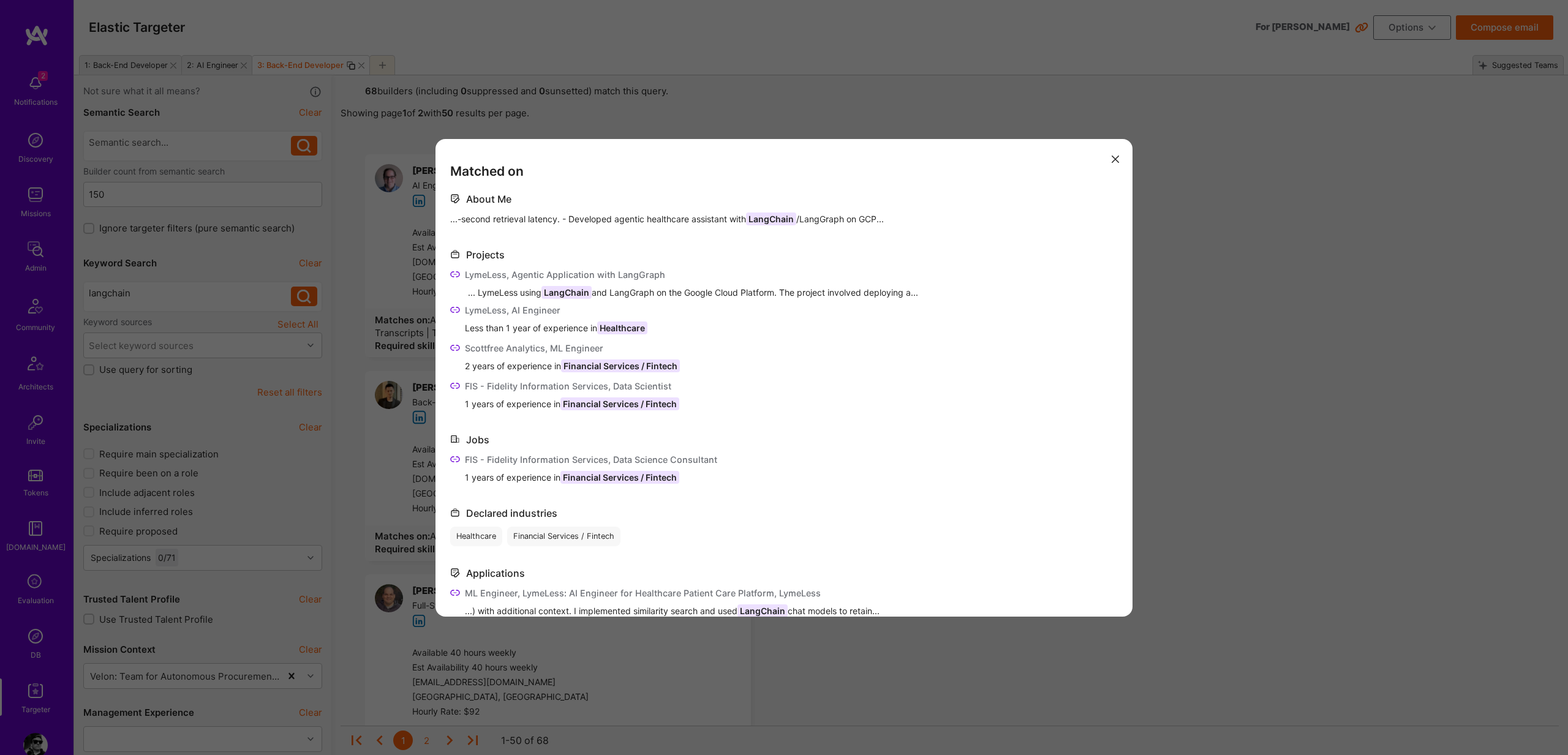
click at [405, 187] on div "Matched on About Me ...-second retrieval latency. - Developed agentic healthcar…" at bounding box center [784, 378] width 1568 height 755
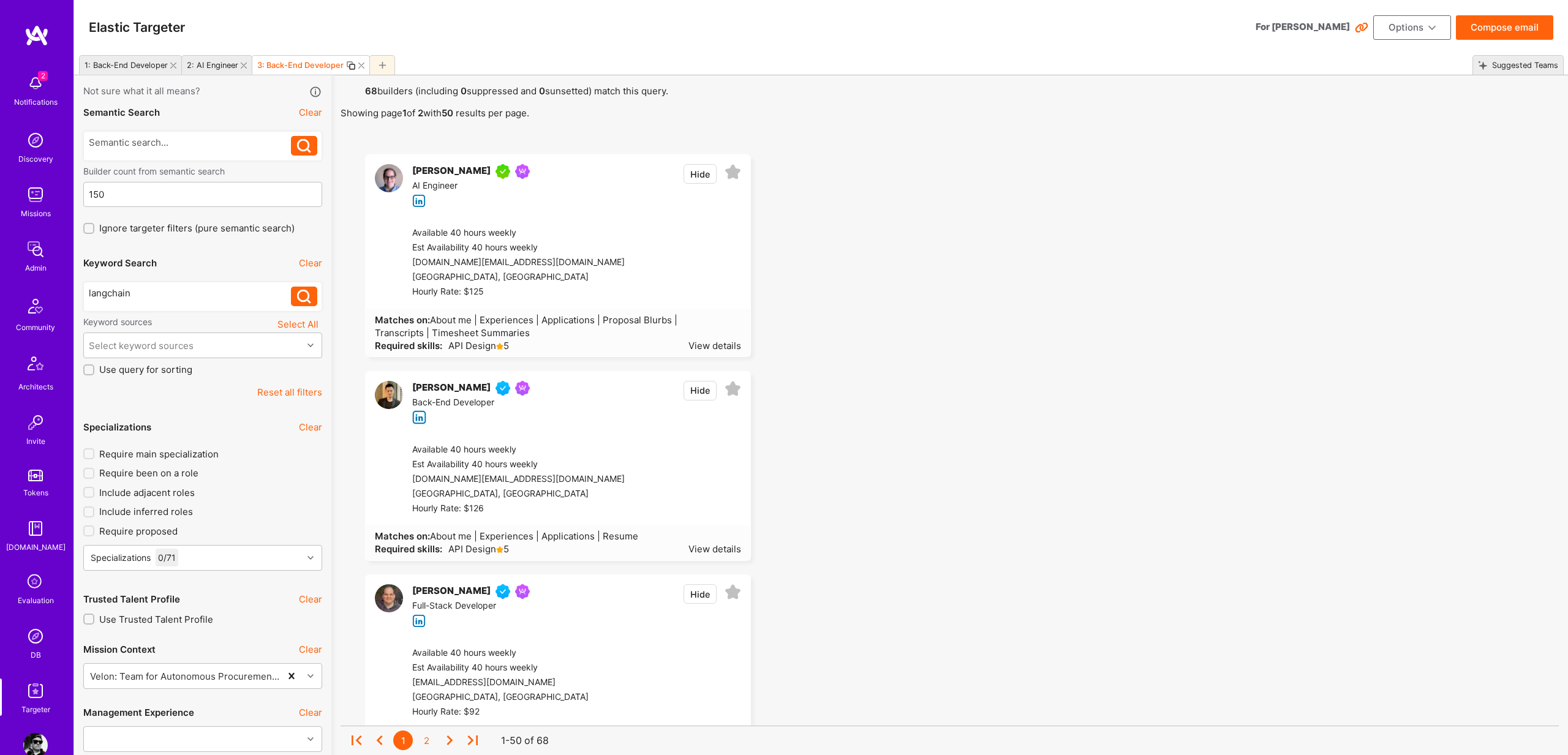
click at [384, 180] on img at bounding box center [389, 178] width 28 height 28
click at [694, 342] on div "View details" at bounding box center [715, 346] width 53 height 13
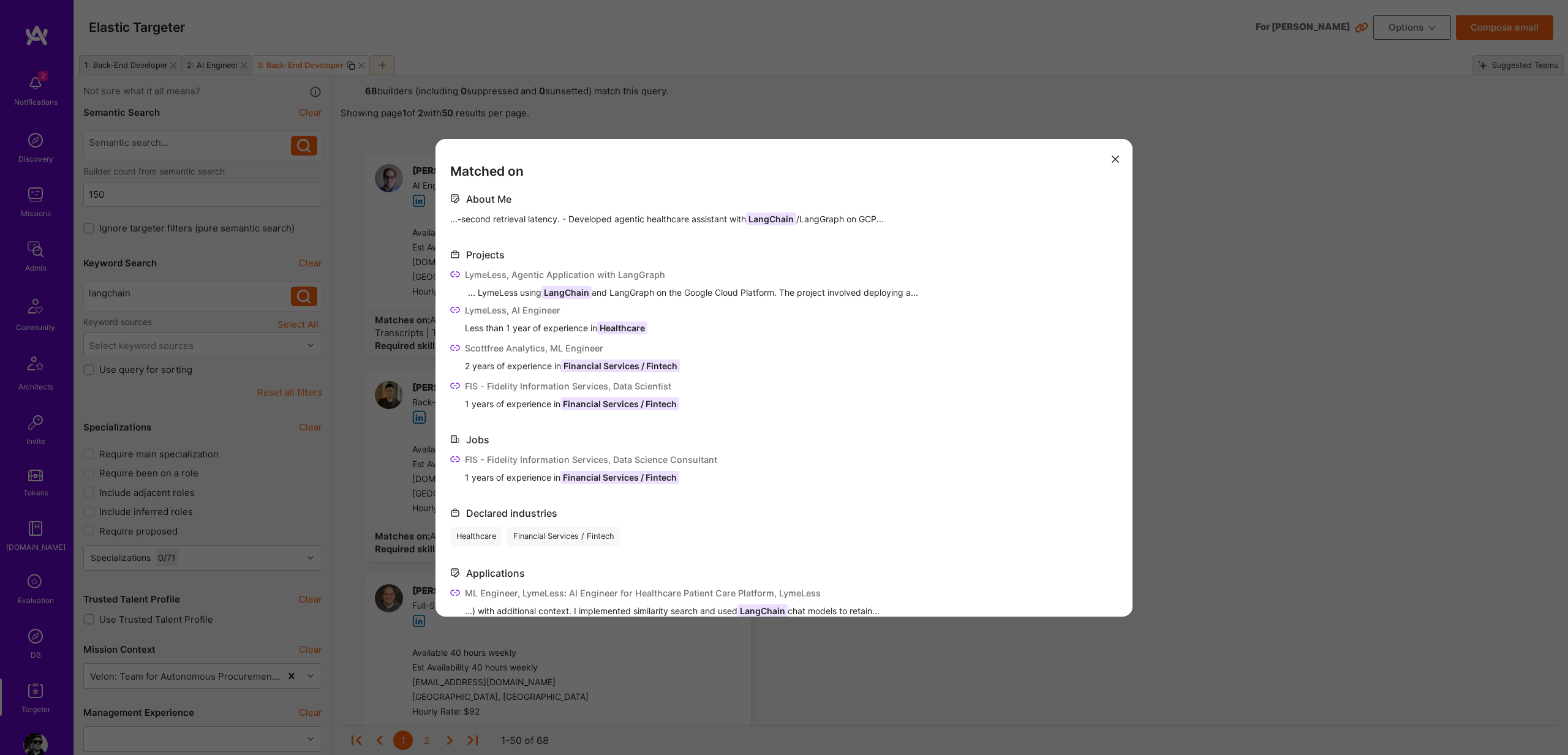
click at [759, 215] on span "LangChain" at bounding box center [771, 219] width 50 height 13
drag, startPoint x: 759, startPoint y: 215, endPoint x: 843, endPoint y: 220, distance: 84.1
click at [843, 220] on span "...-second retrieval latency. - Developed agentic healthcare assistant with Lan…" at bounding box center [667, 219] width 434 height 13
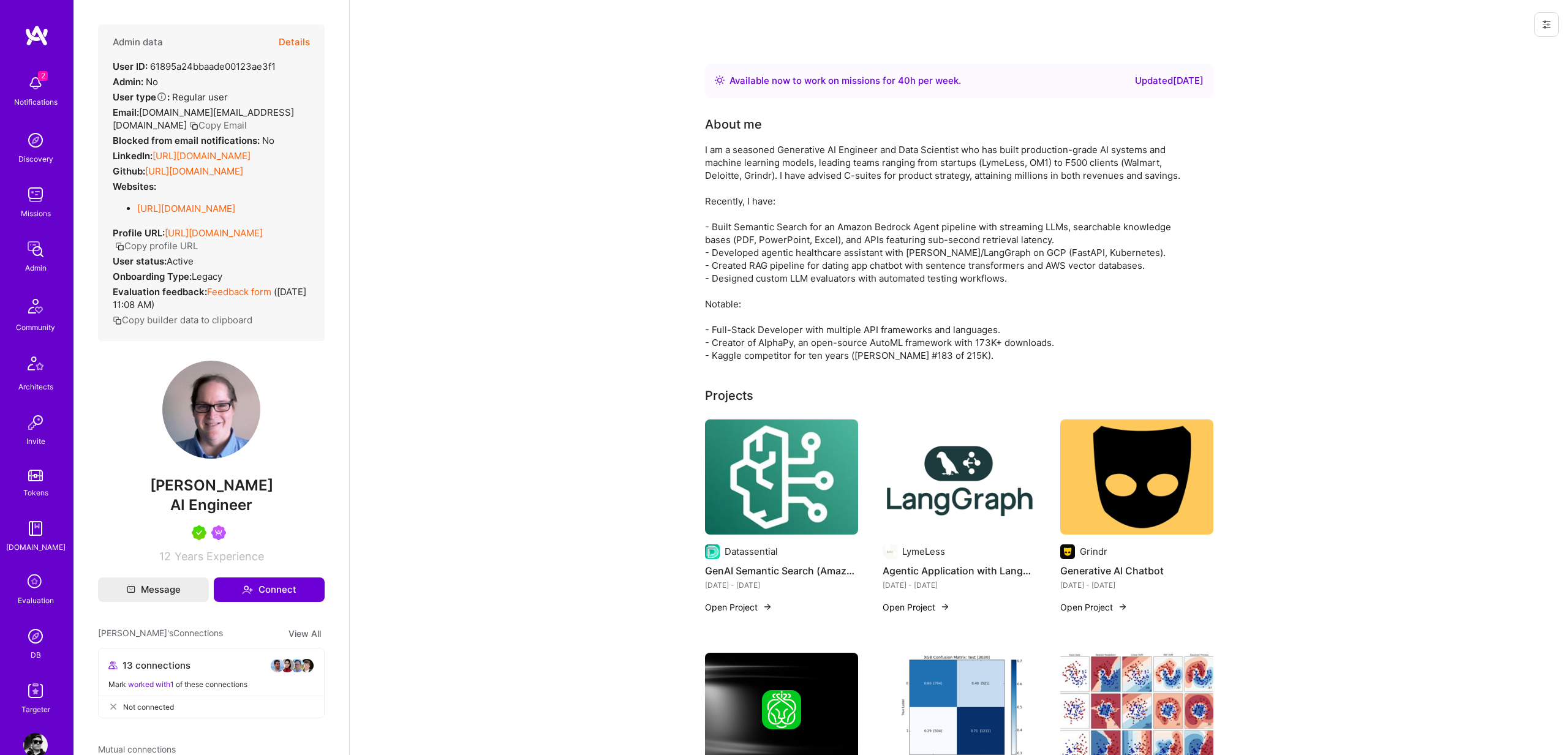
click at [800, 257] on div "I am a seasoned Generative AI Engineer and Data Scientist who has built product…" at bounding box center [950, 253] width 490 height 219
click at [766, 142] on div "About me I am a seasoned Generative AI Engineer and Data Scientist who has buil…" at bounding box center [950, 238] width 490 height 247
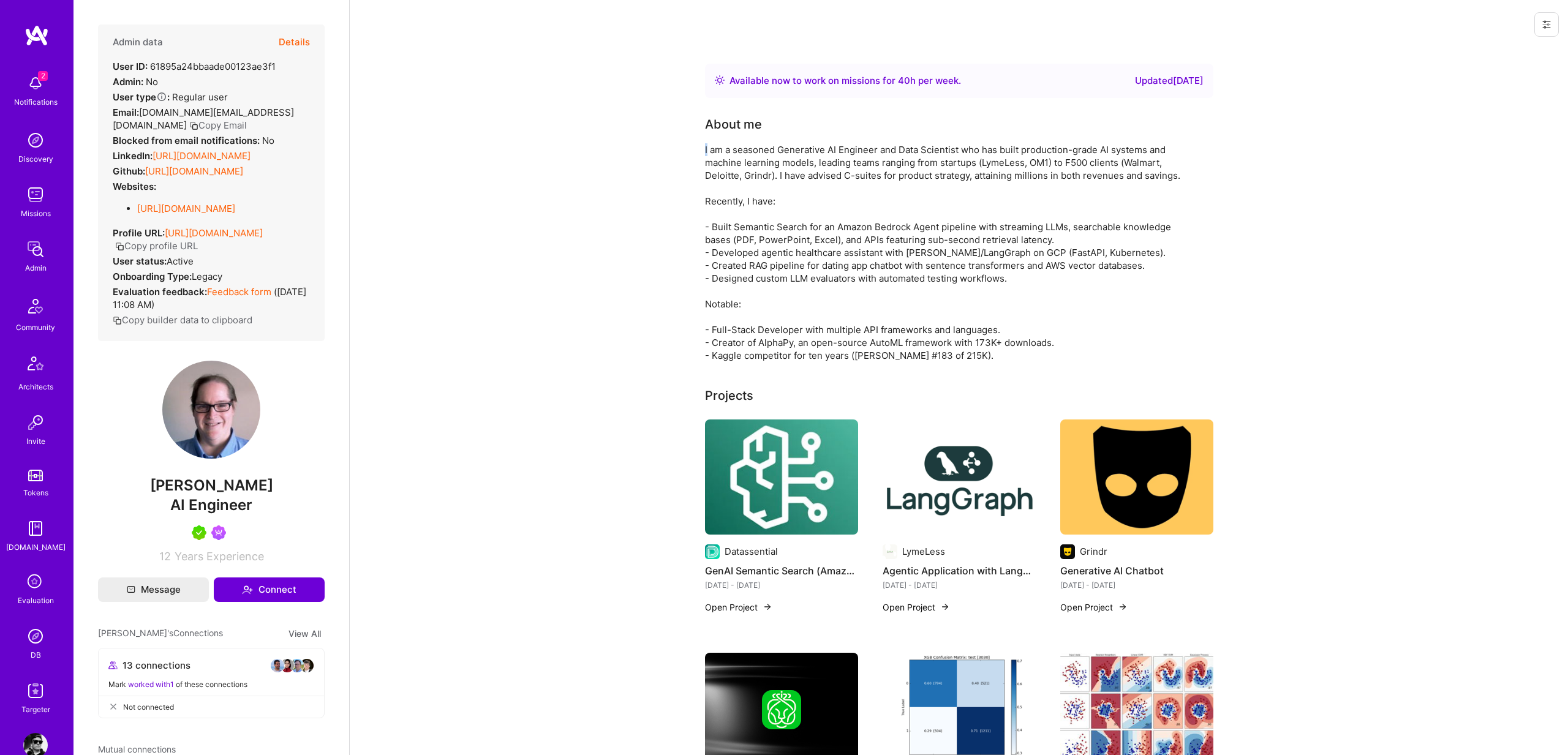
click at [766, 142] on div "About me I am a seasoned Generative AI Engineer and Data Scientist who has buil…" at bounding box center [950, 238] width 490 height 247
click at [760, 160] on div "I am a seasoned Generative AI Engineer and Data Scientist who has built product…" at bounding box center [950, 253] width 490 height 219
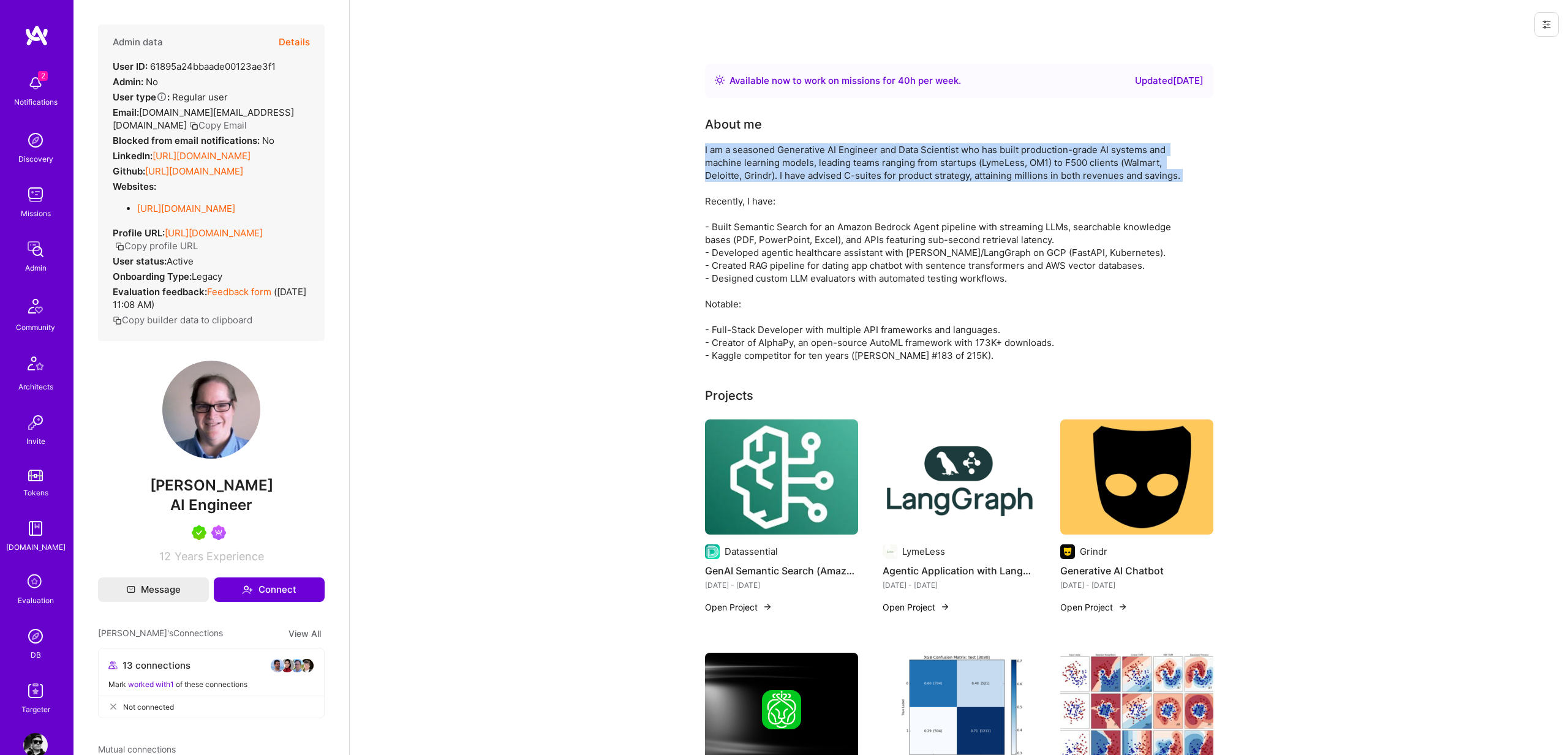
click at [760, 160] on div "I am a seasoned Generative AI Engineer and Data Scientist who has built product…" at bounding box center [950, 253] width 490 height 219
copy div "I am a seasoned Generative AI Engineer and Data Scientist who has built product…"
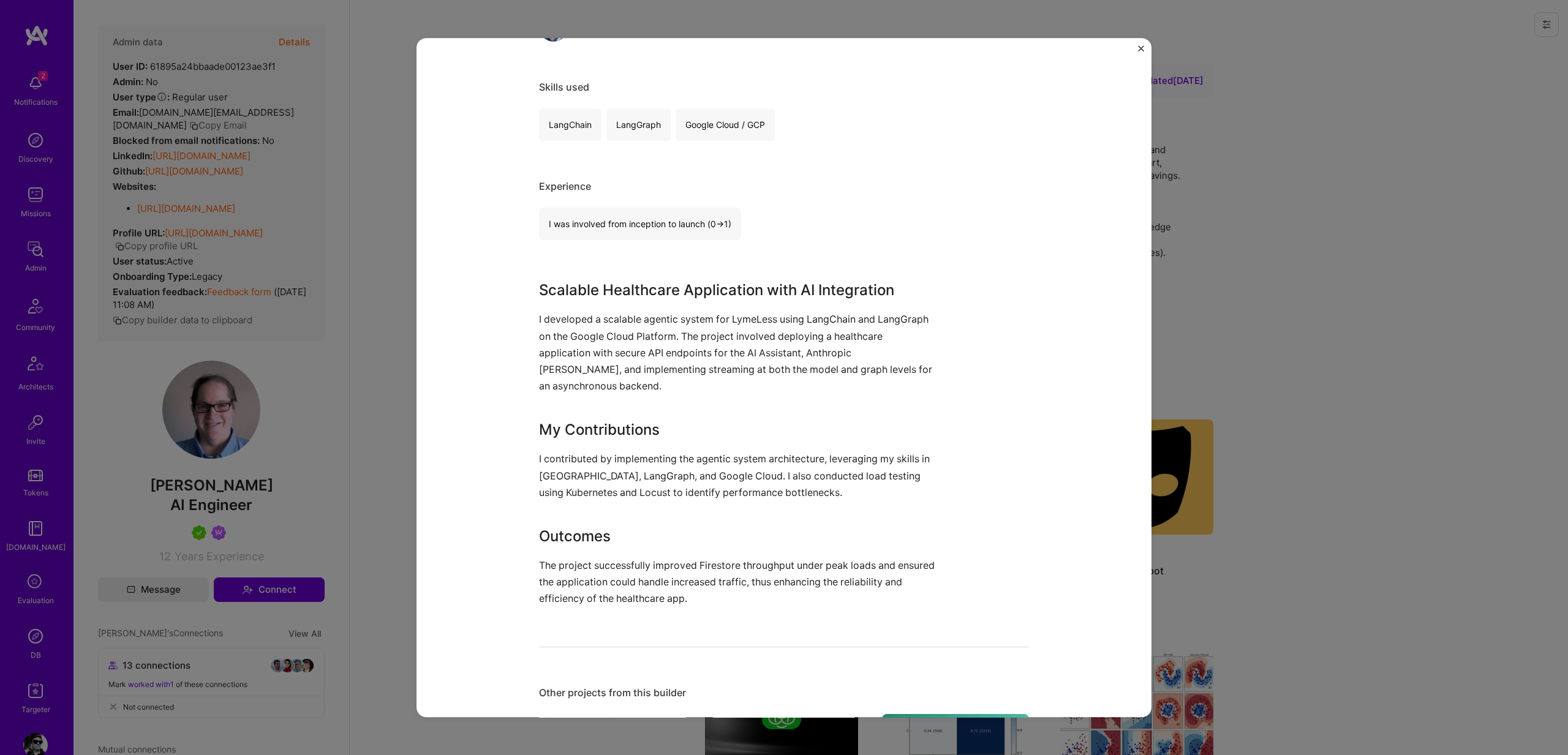
scroll to position [591, 0]
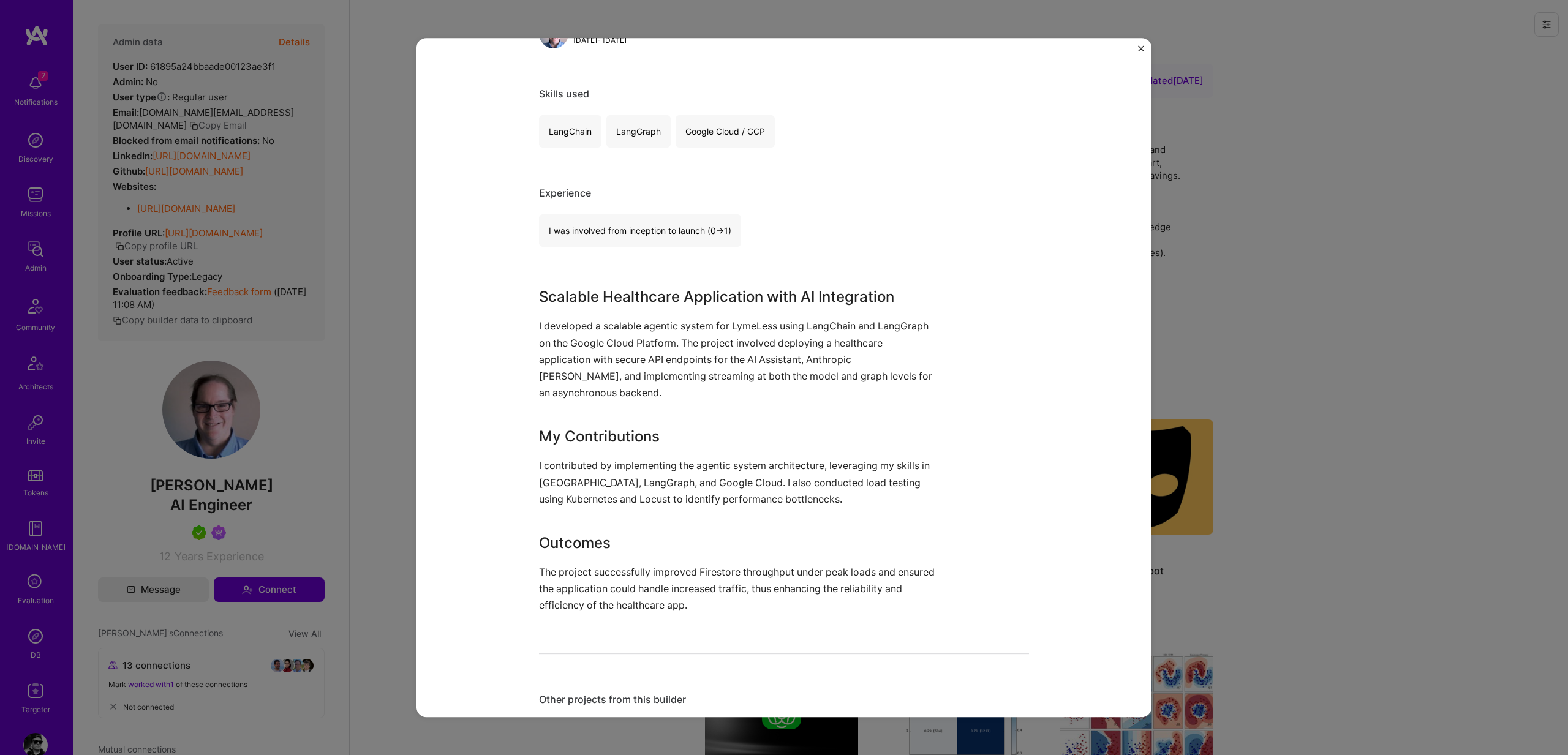
click at [583, 319] on p "I developed a scalable agentic system for LymeLess using LangChain and LangGrap…" at bounding box center [737, 359] width 398 height 83
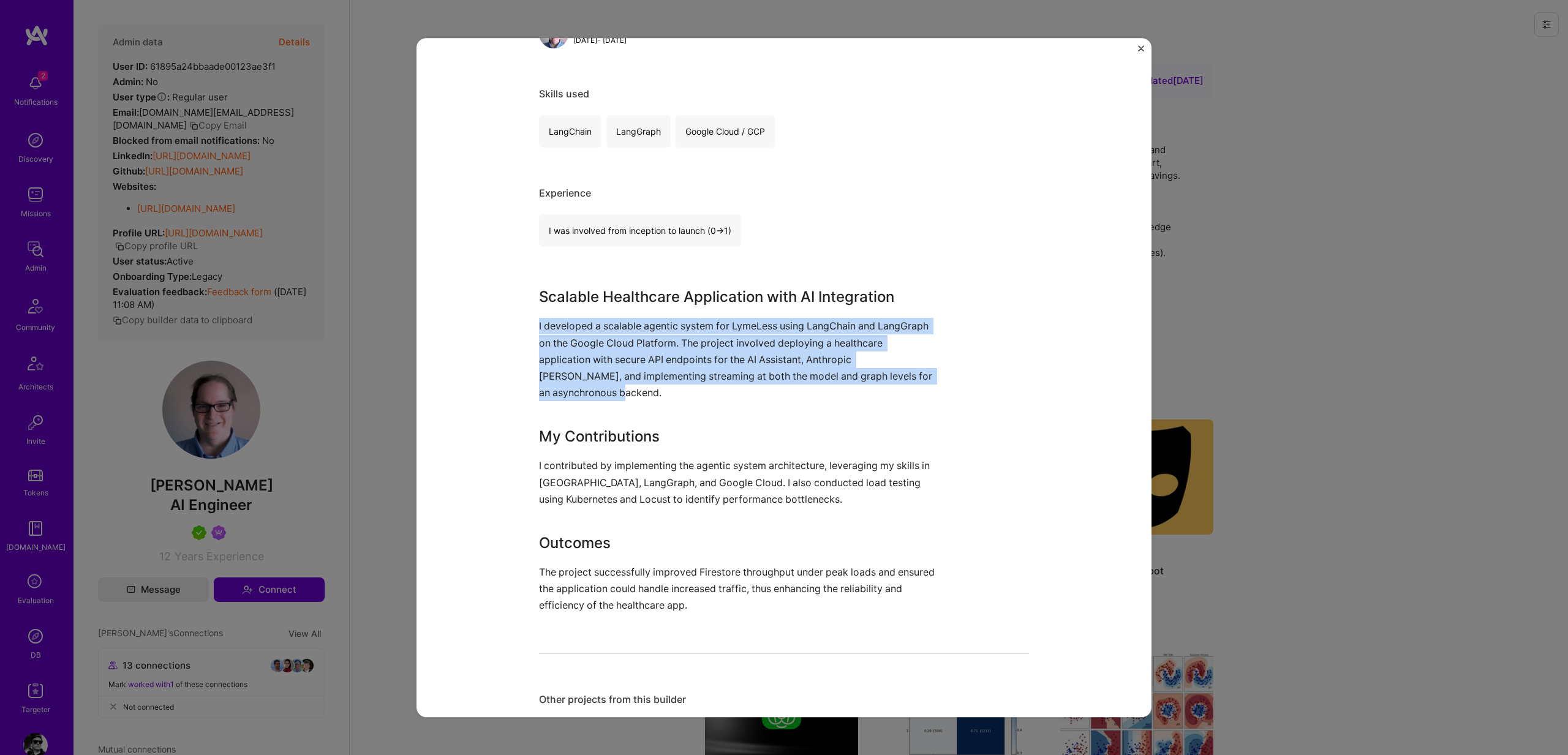
click at [583, 319] on p "I developed a scalable agentic system for LymeLess using LangChain and LangGrap…" at bounding box center [737, 359] width 398 height 83
copy p "I developed a scalable agentic system for LymeLess using LangChain and LangGrap…"
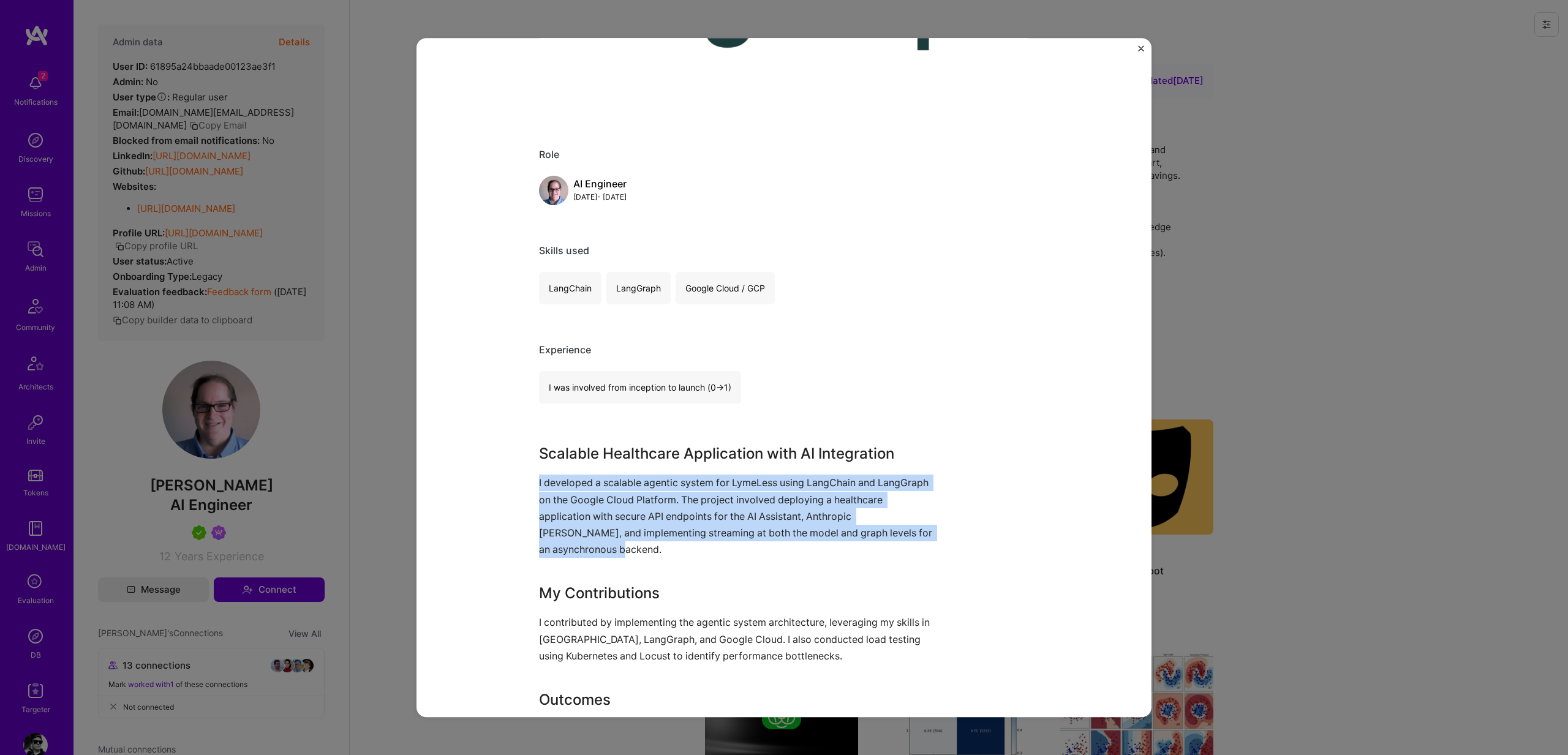
scroll to position [0, 0]
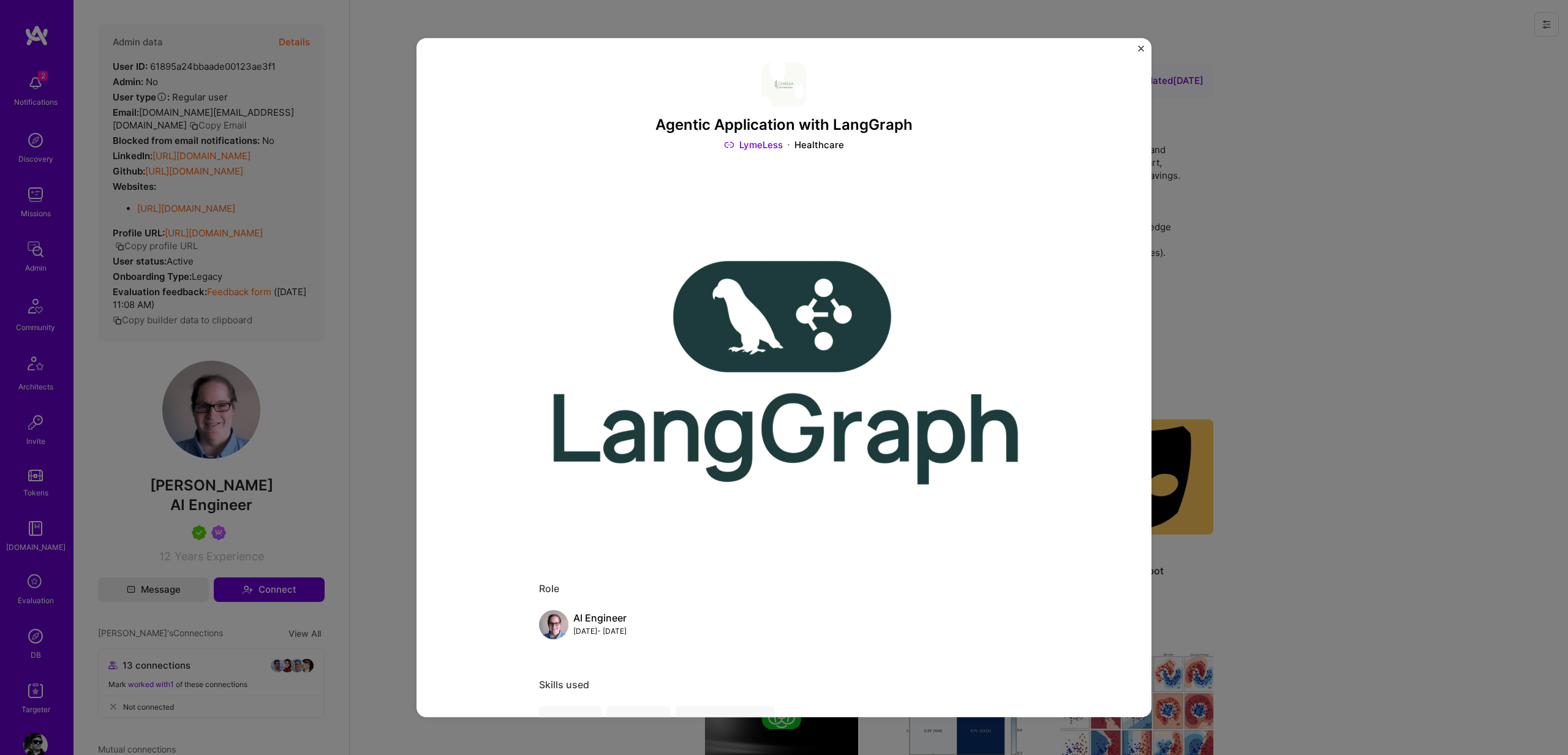
click at [1288, 472] on div "Agentic Application with LangGraph LymeLess Healthcare Role AI Engineer Nov, 20…" at bounding box center [784, 378] width 1568 height 755
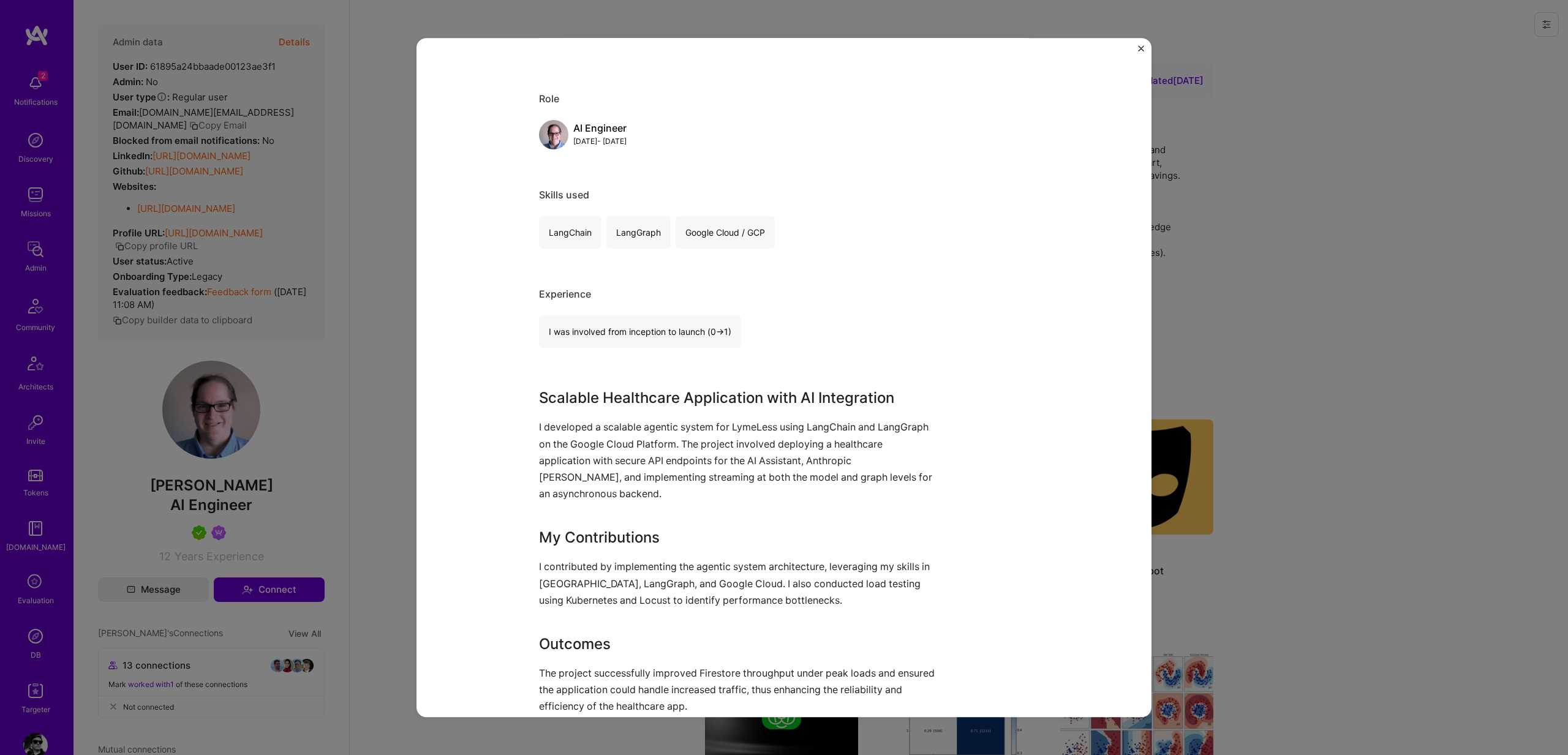
click at [647, 485] on p "I developed a scalable agentic system for LymeLess using LangChain and LangGrap…" at bounding box center [737, 460] width 398 height 83
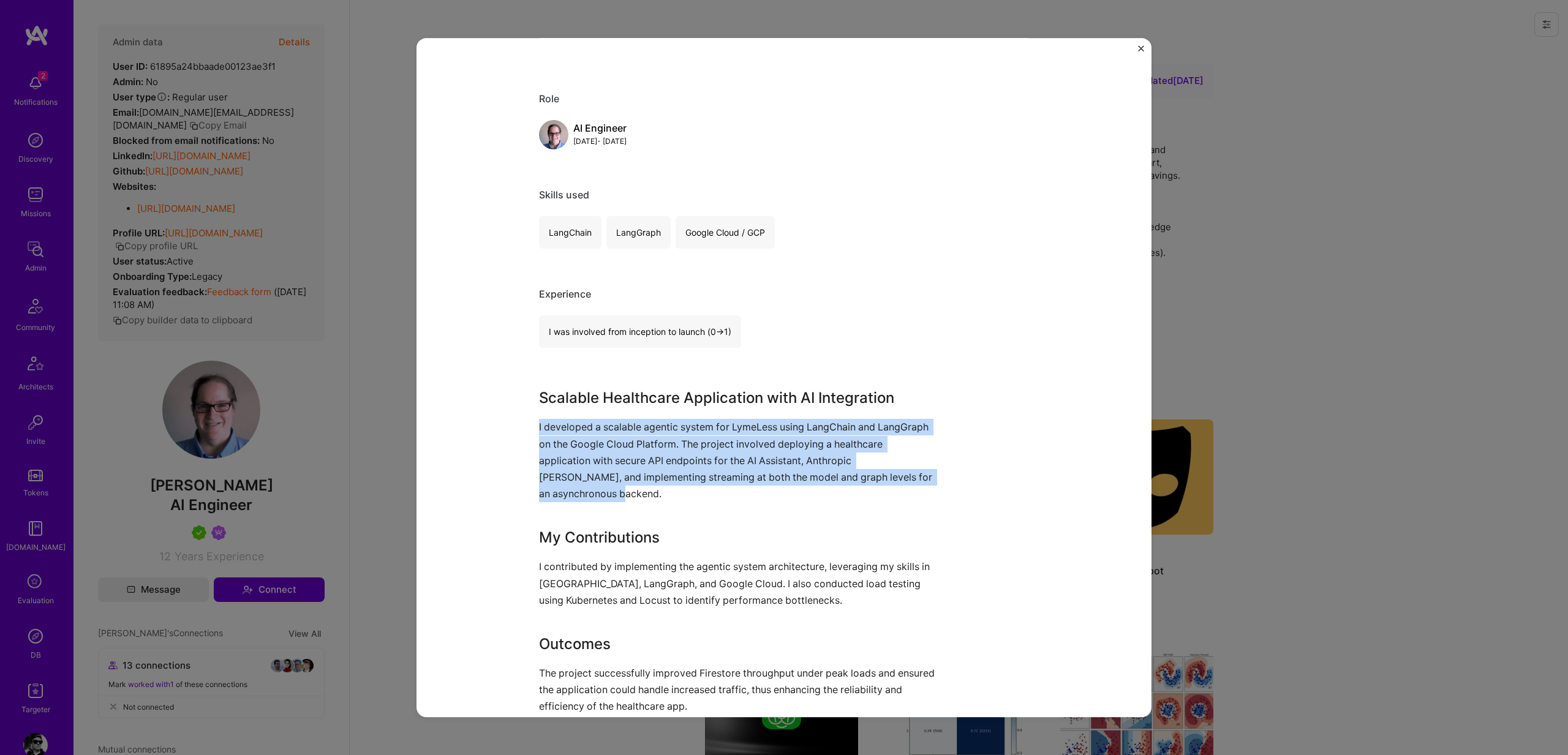
click at [647, 485] on p "I developed a scalable agentic system for LymeLess using LangChain and LangGrap…" at bounding box center [737, 460] width 398 height 83
copy p "I developed a scalable agentic system for LymeLess using LangChain and LangGrap…"
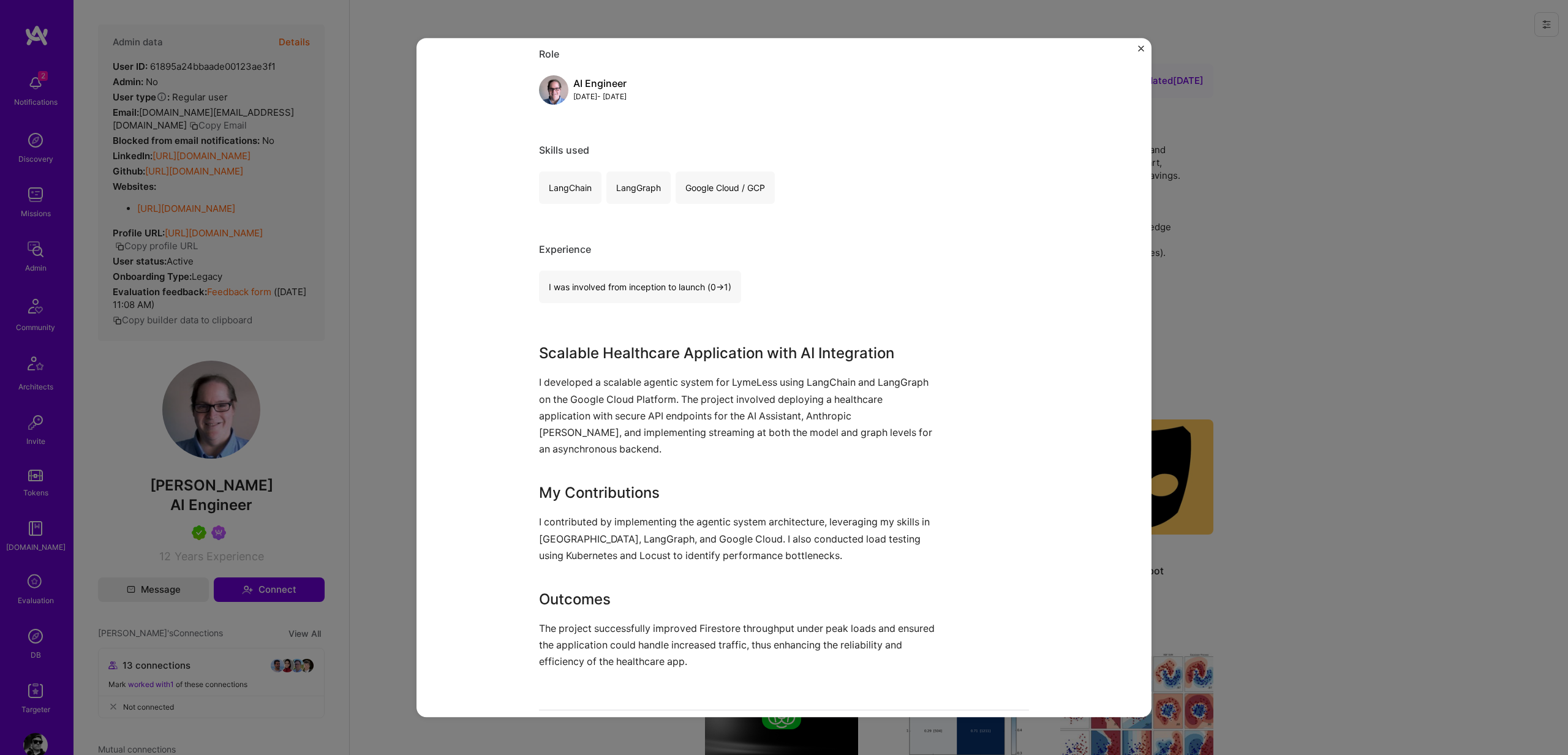
scroll to position [552, 0]
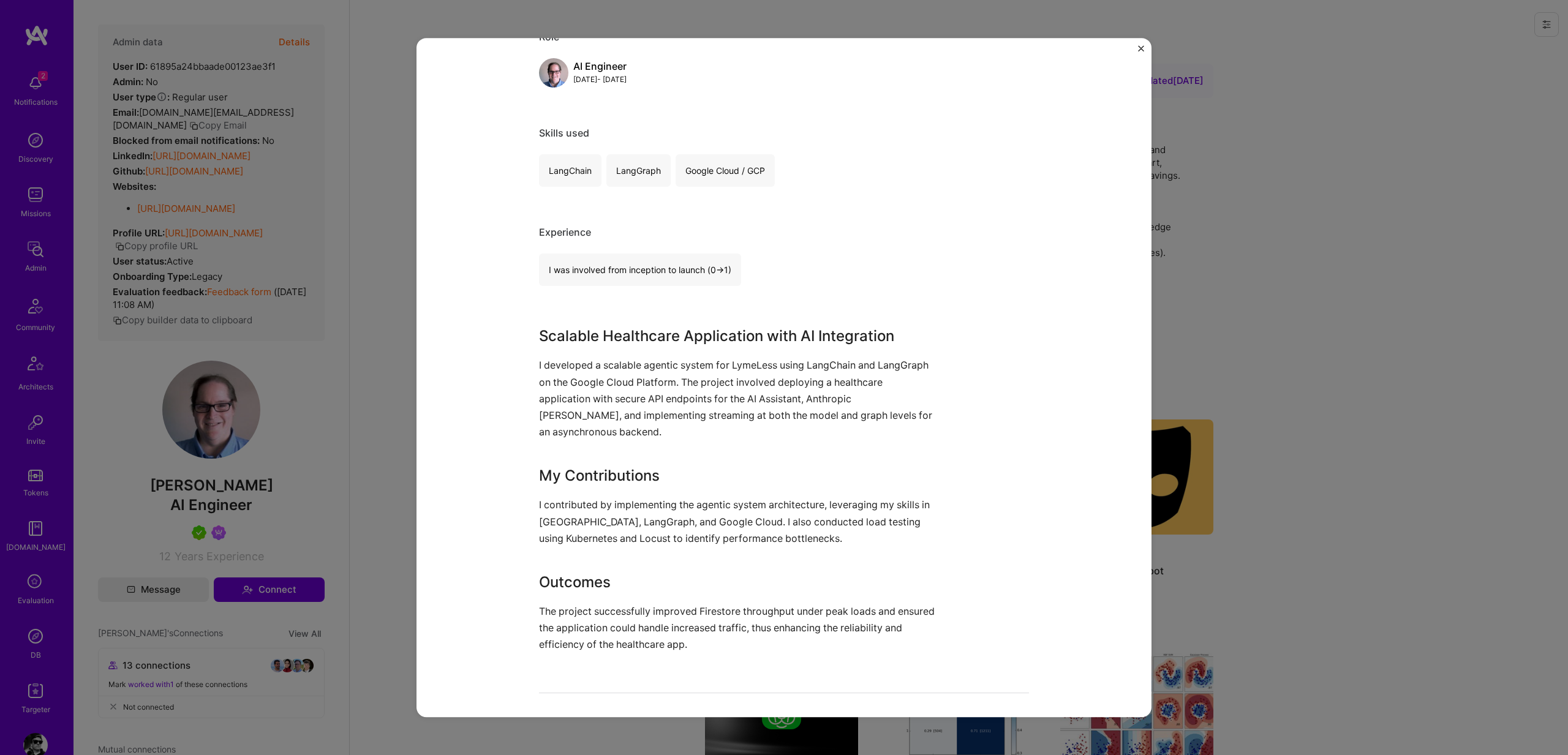
click at [557, 335] on h3 "Scalable Healthcare Application with AI Integration" at bounding box center [737, 335] width 398 height 22
drag, startPoint x: 557, startPoint y: 335, endPoint x: 699, endPoint y: 326, distance: 142.3
click at [567, 333] on h3 "Scalable Healthcare Application with AI Integration" at bounding box center [737, 335] width 398 height 22
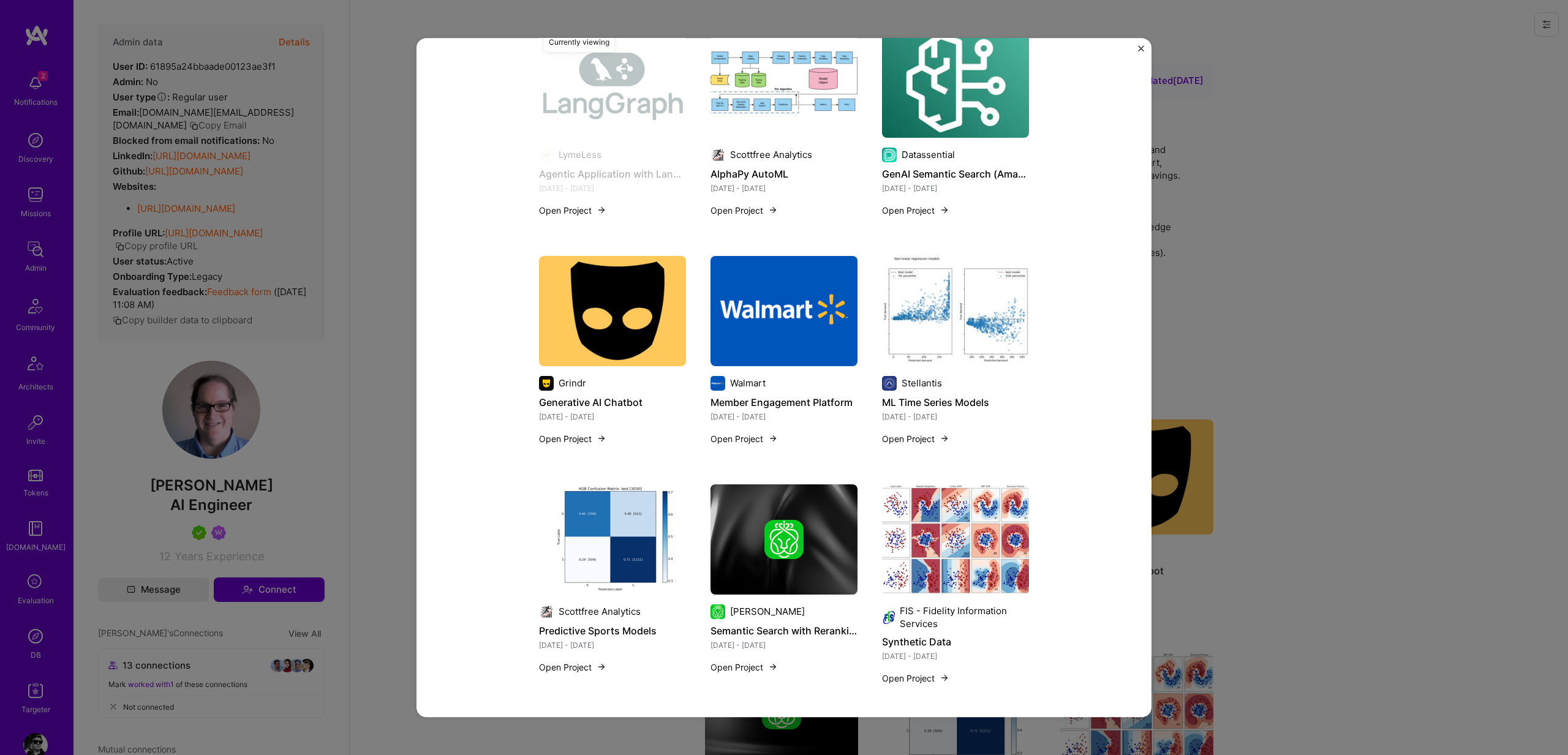
scroll to position [1290, 0]
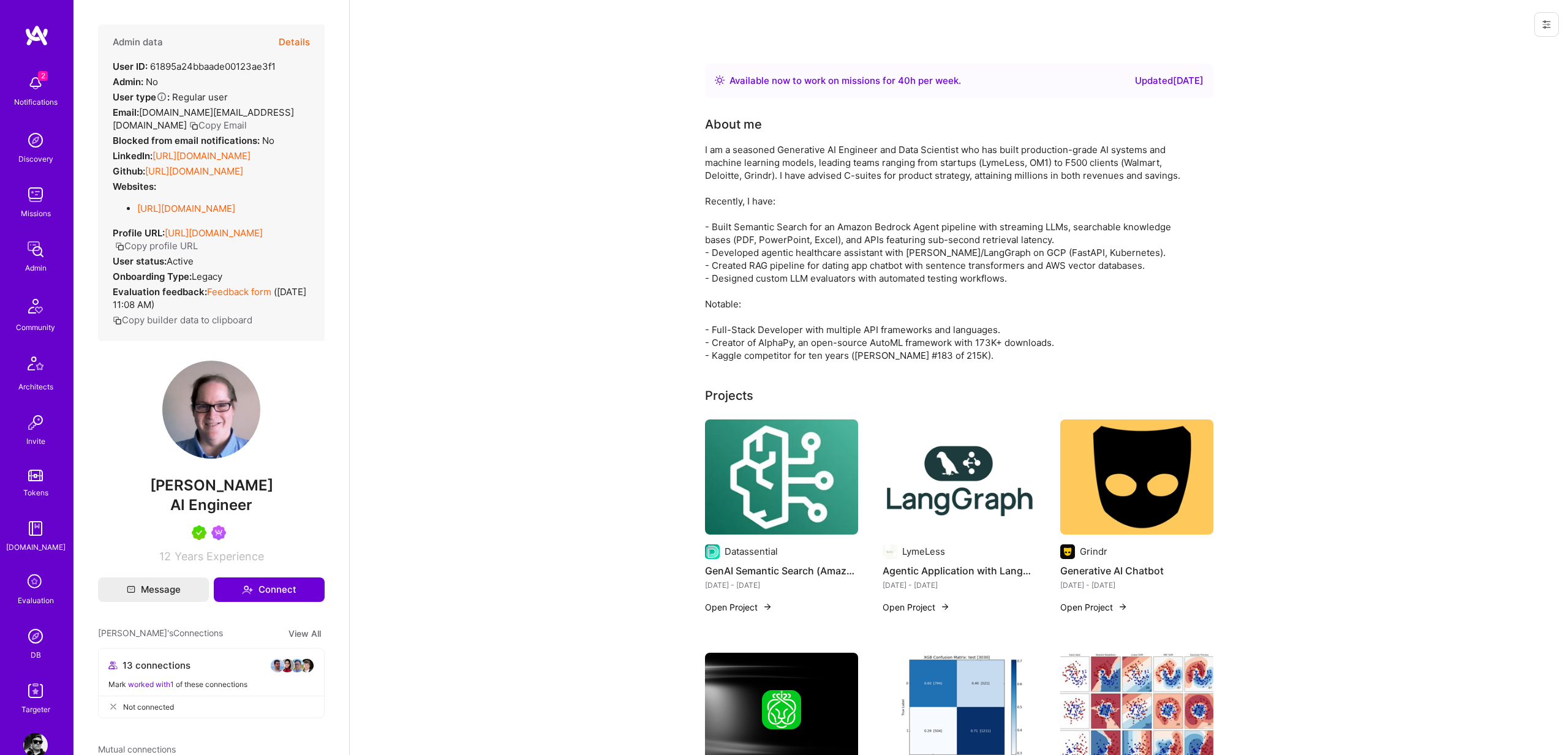
click at [707, 149] on div "I am a seasoned Generative AI Engineer and Data Scientist who has built product…" at bounding box center [950, 253] width 490 height 219
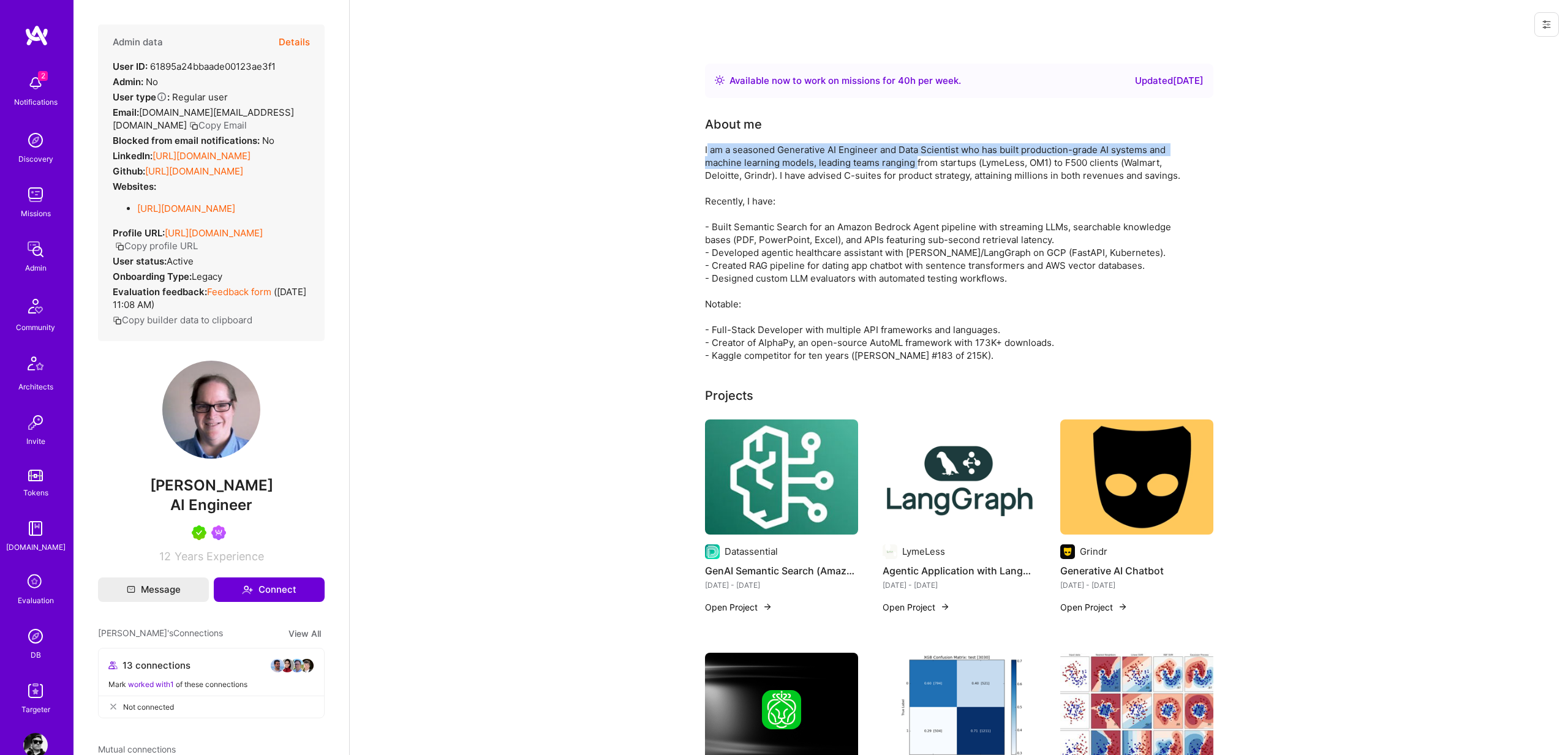
drag, startPoint x: 707, startPoint y: 149, endPoint x: 1116, endPoint y: 167, distance: 409.4
click at [916, 168] on div "I am a seasoned Generative AI Engineer and Data Scientist who has built product…" at bounding box center [950, 253] width 490 height 219
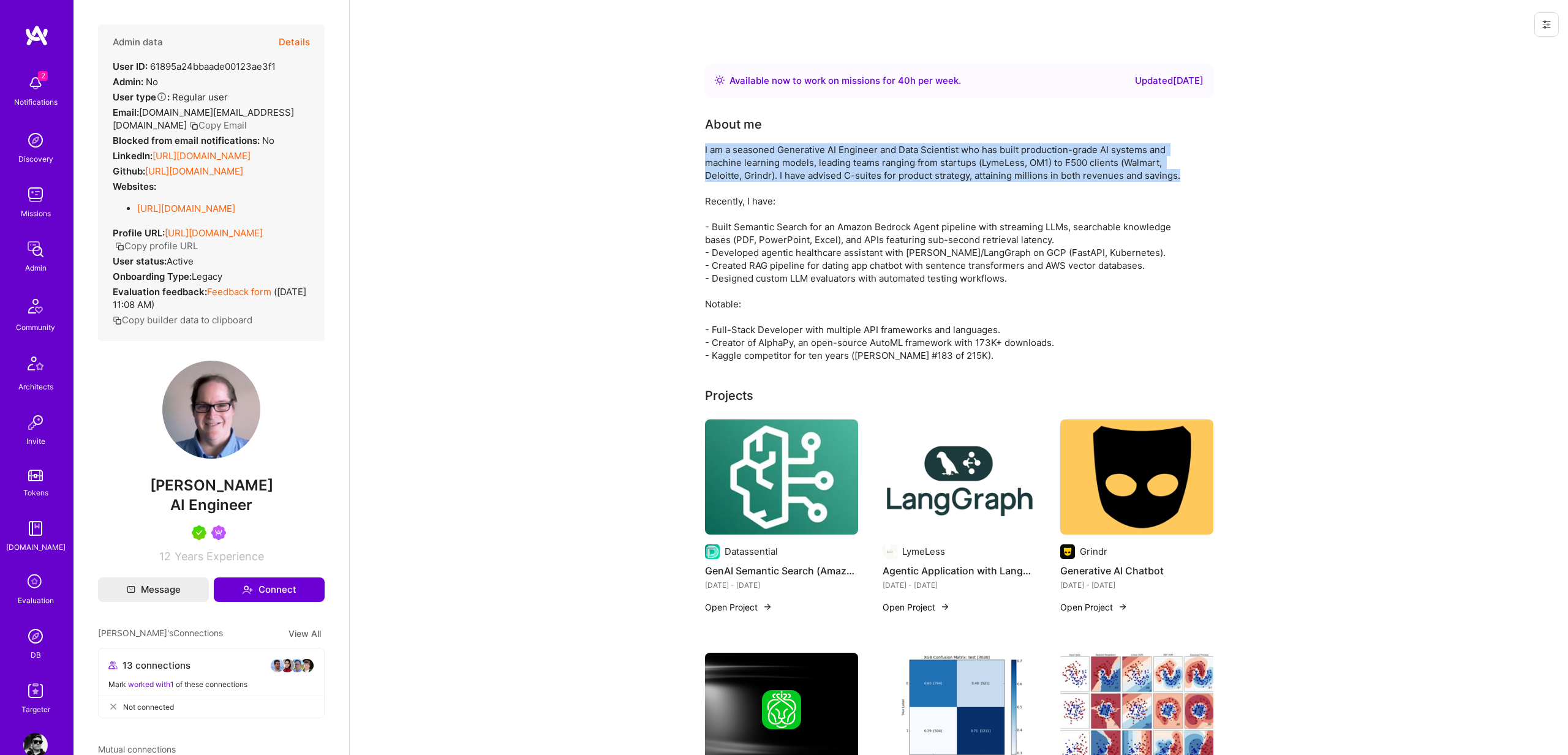
drag, startPoint x: 1186, startPoint y: 176, endPoint x: 679, endPoint y: 147, distance: 507.8
copy div "I am a seasoned Generative AI Engineer and Data Scientist who has built product…"
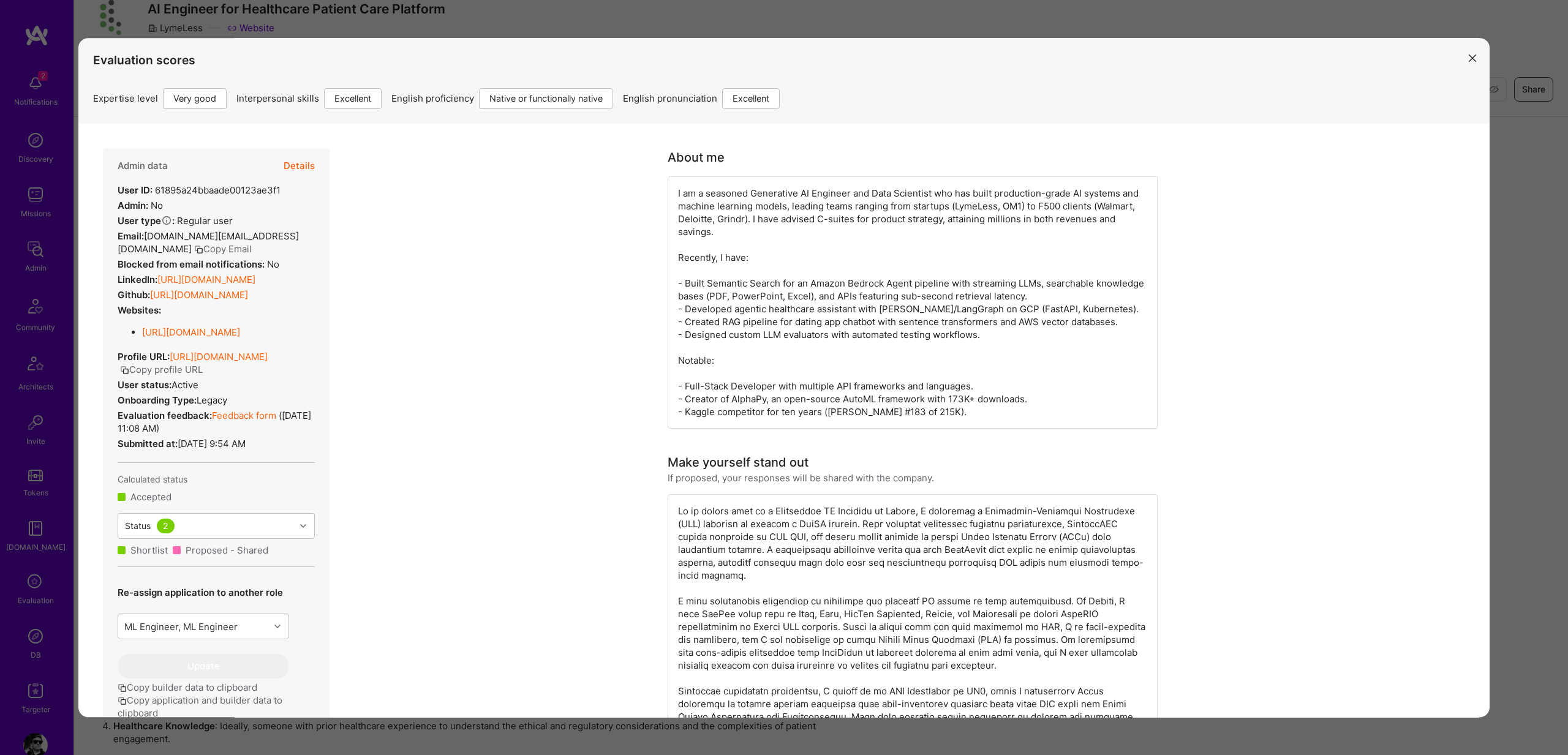
scroll to position [1, 0]
drag, startPoint x: 750, startPoint y: 569, endPoint x: 728, endPoint y: 577, distance: 23.4
click at [749, 570] on div "modal" at bounding box center [912, 703] width 490 height 420
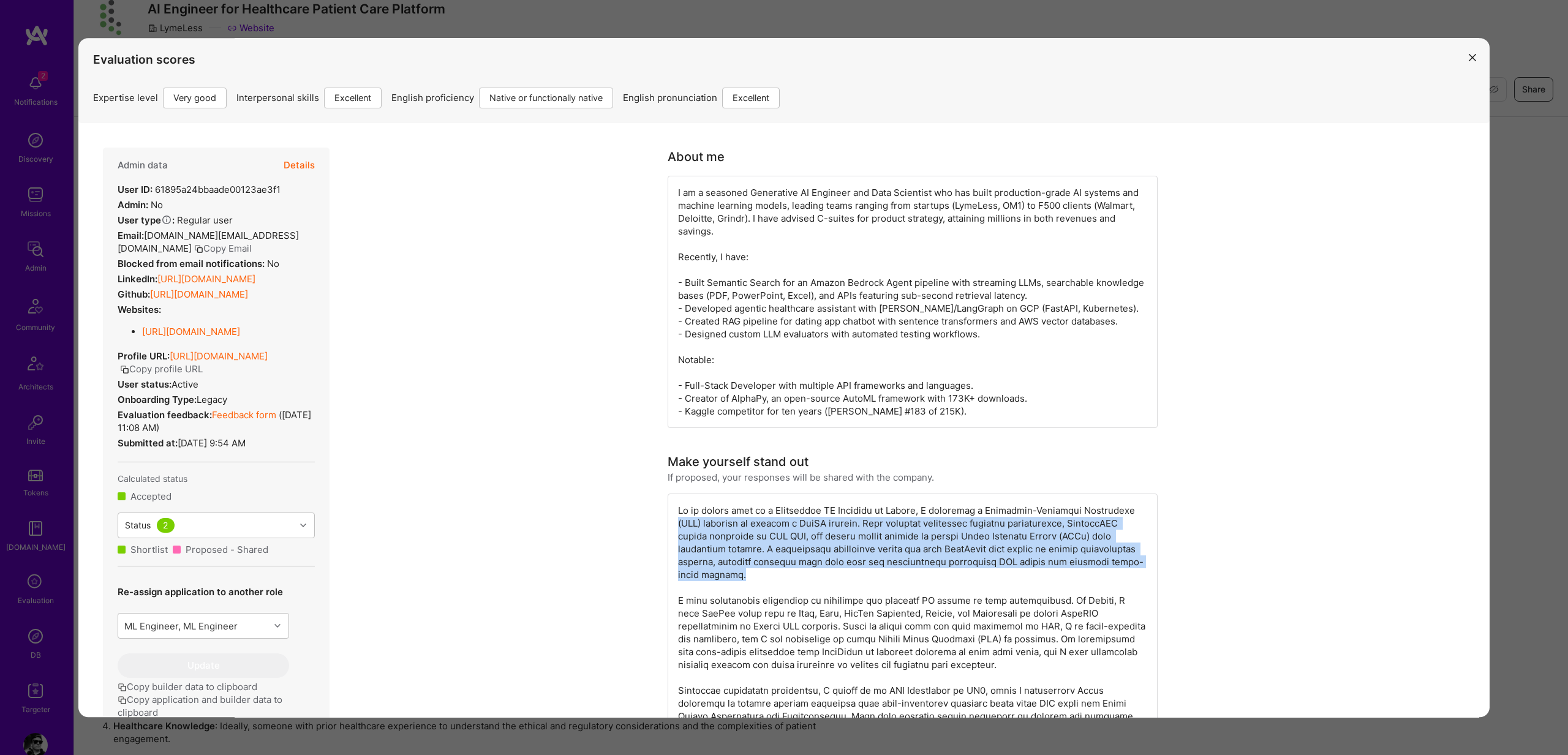
drag, startPoint x: 728, startPoint y: 576, endPoint x: 674, endPoint y: 520, distance: 77.8
click at [674, 520] on div "modal" at bounding box center [912, 703] width 490 height 420
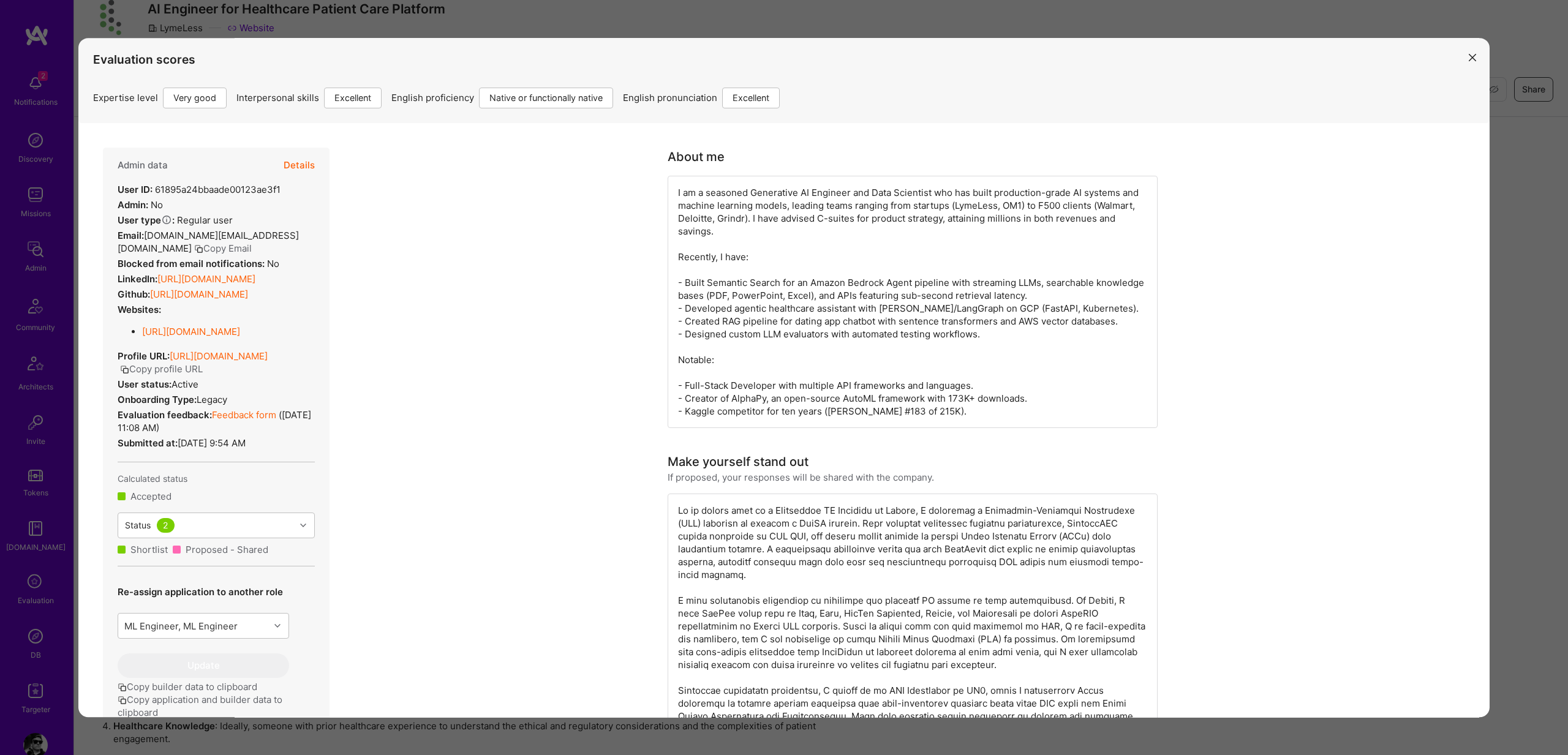
click at [678, 505] on div "modal" at bounding box center [912, 703] width 490 height 420
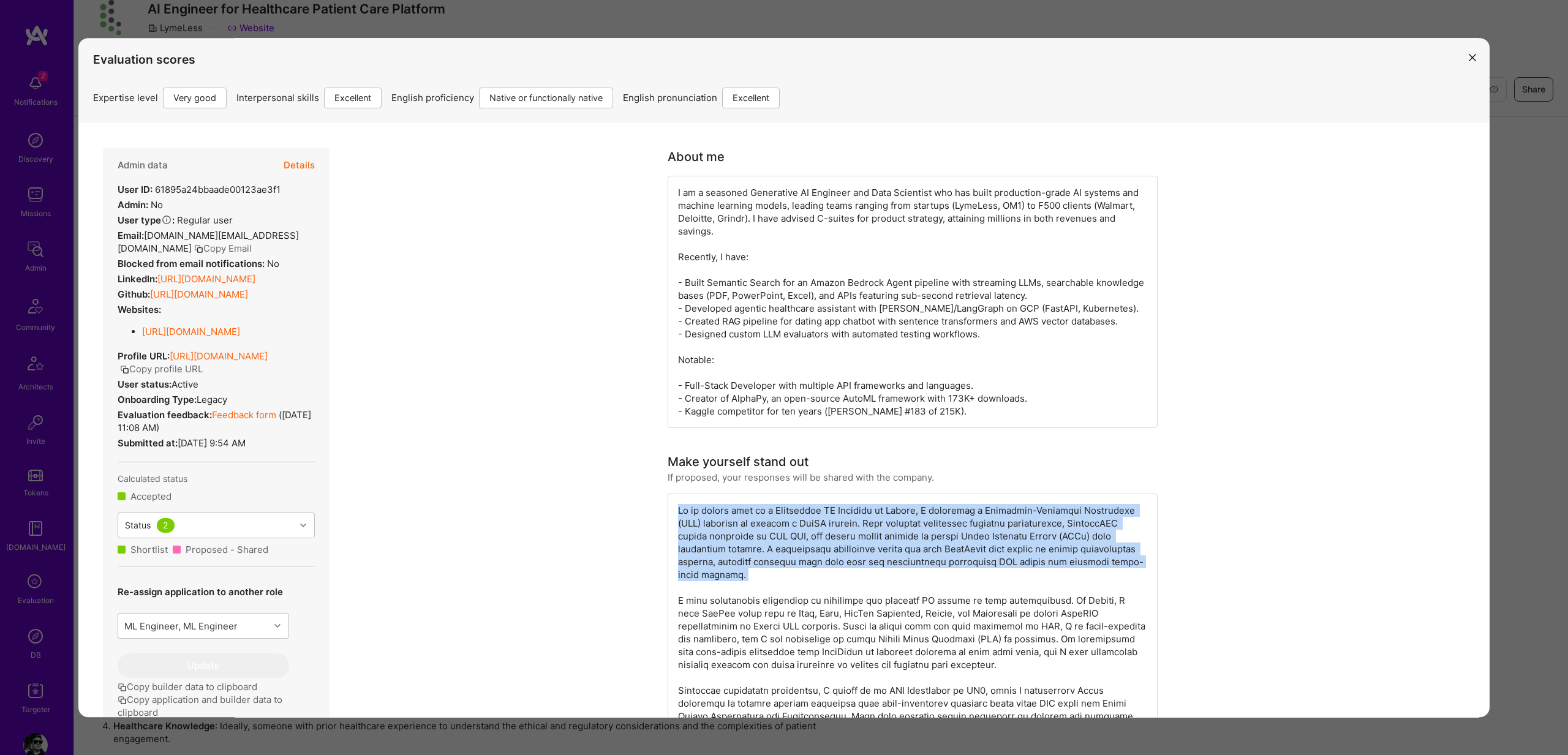
drag, startPoint x: 679, startPoint y: 505, endPoint x: 780, endPoint y: 573, distance: 121.8
click at [780, 573] on div "modal" at bounding box center [912, 703] width 490 height 420
copy div "In my recent role as a Generative AI Engineer at Grindr, I developed a Retrieva…"
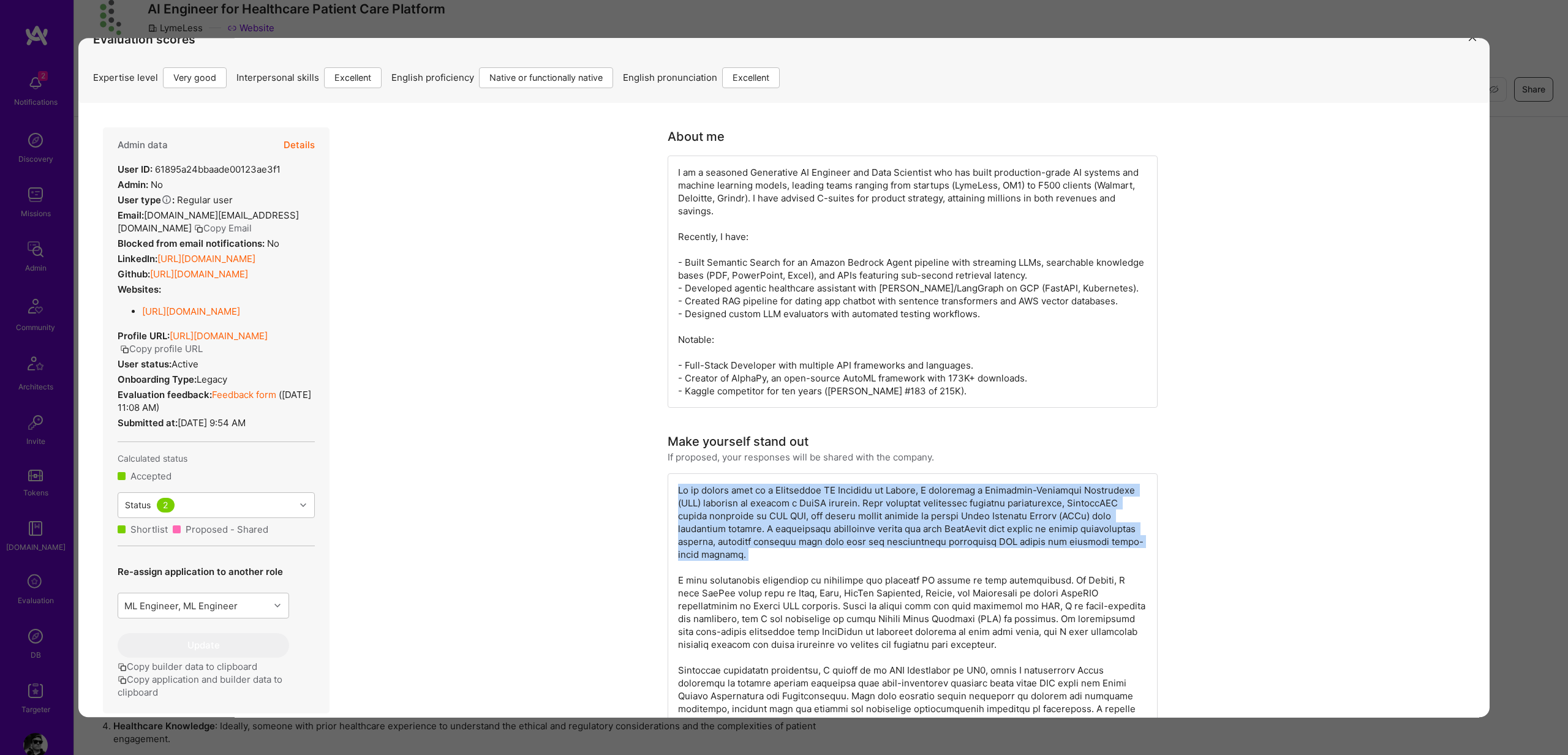
scroll to position [0, 0]
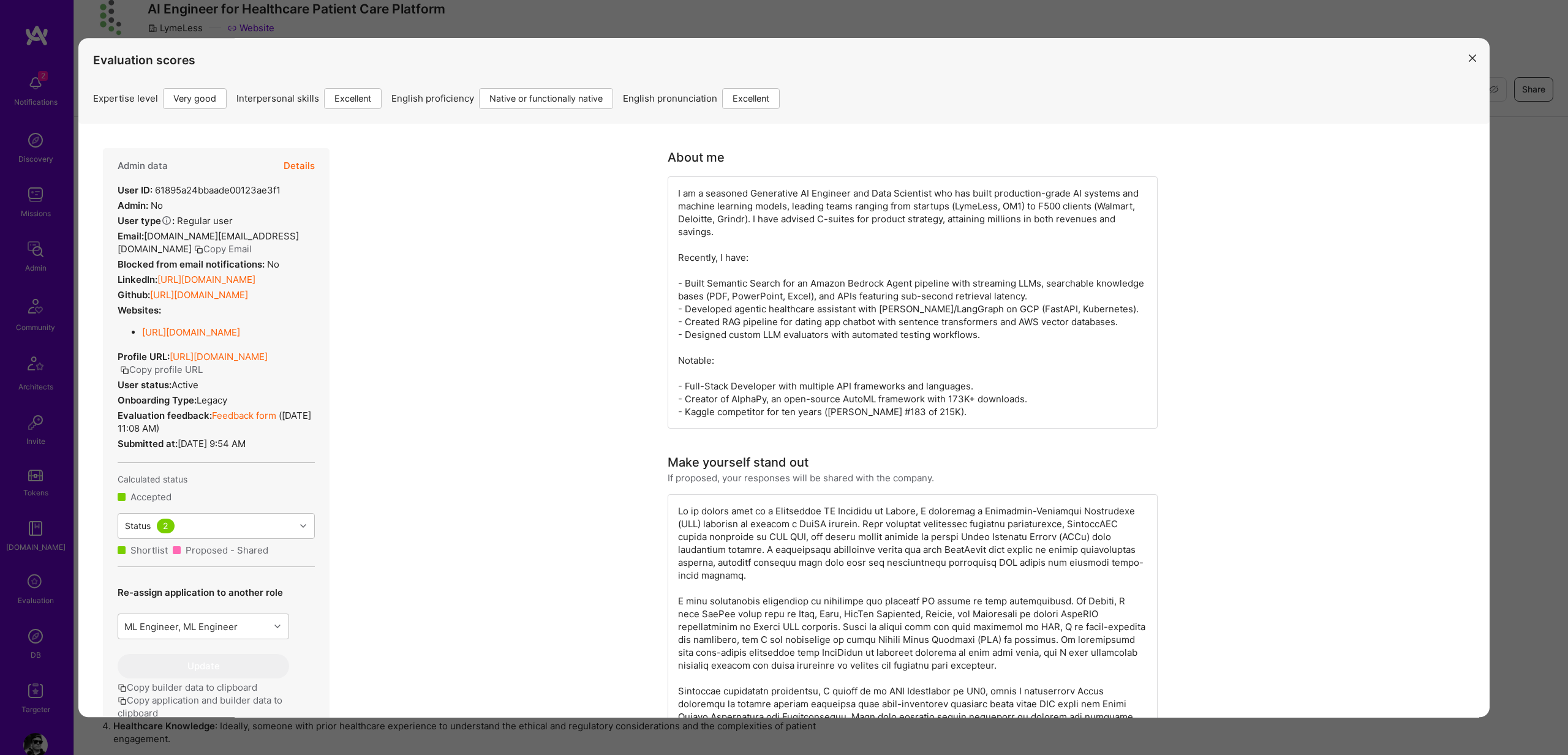
click at [1510, 297] on div "Evaluation scores Expertise level Very good Interpersonal skills Excellent Engl…" at bounding box center [784, 378] width 1568 height 755
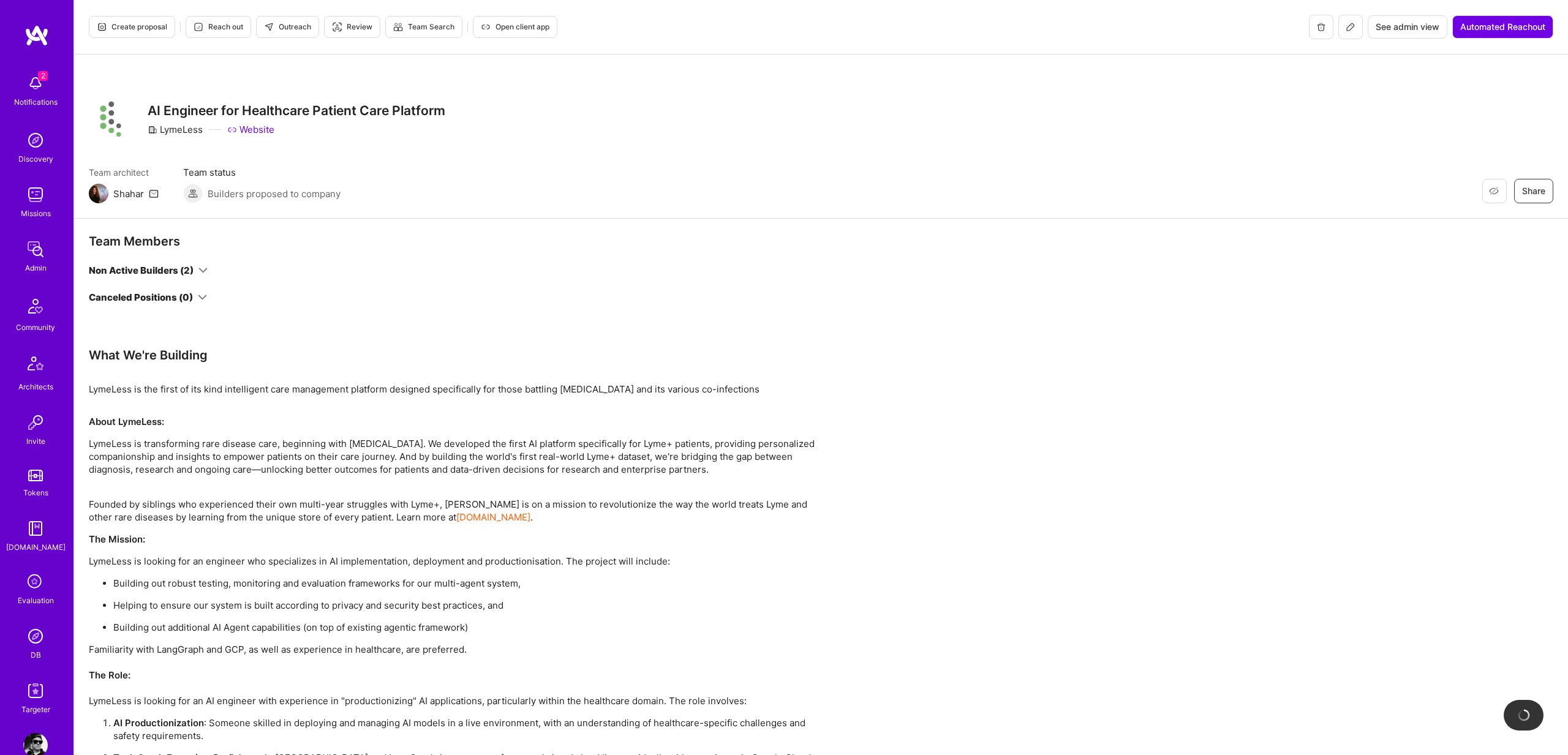
click at [352, 109] on h3 "AI Engineer for Healthcare Patient Care Platform" at bounding box center [296, 110] width 297 height 15
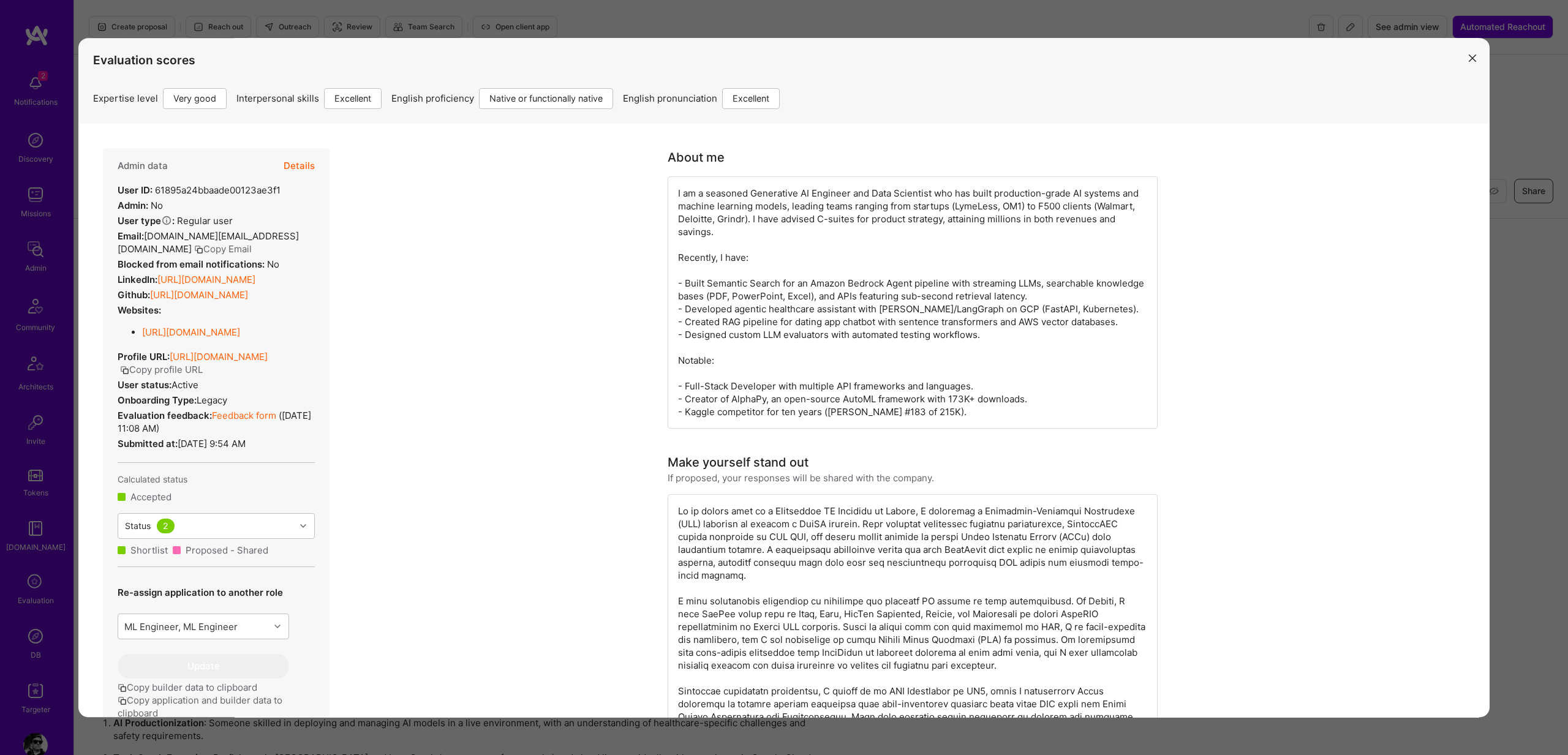
click at [810, 10] on div "Evaluation scores Expertise level Very good Interpersonal skills Excellent Engl…" at bounding box center [784, 378] width 1568 height 755
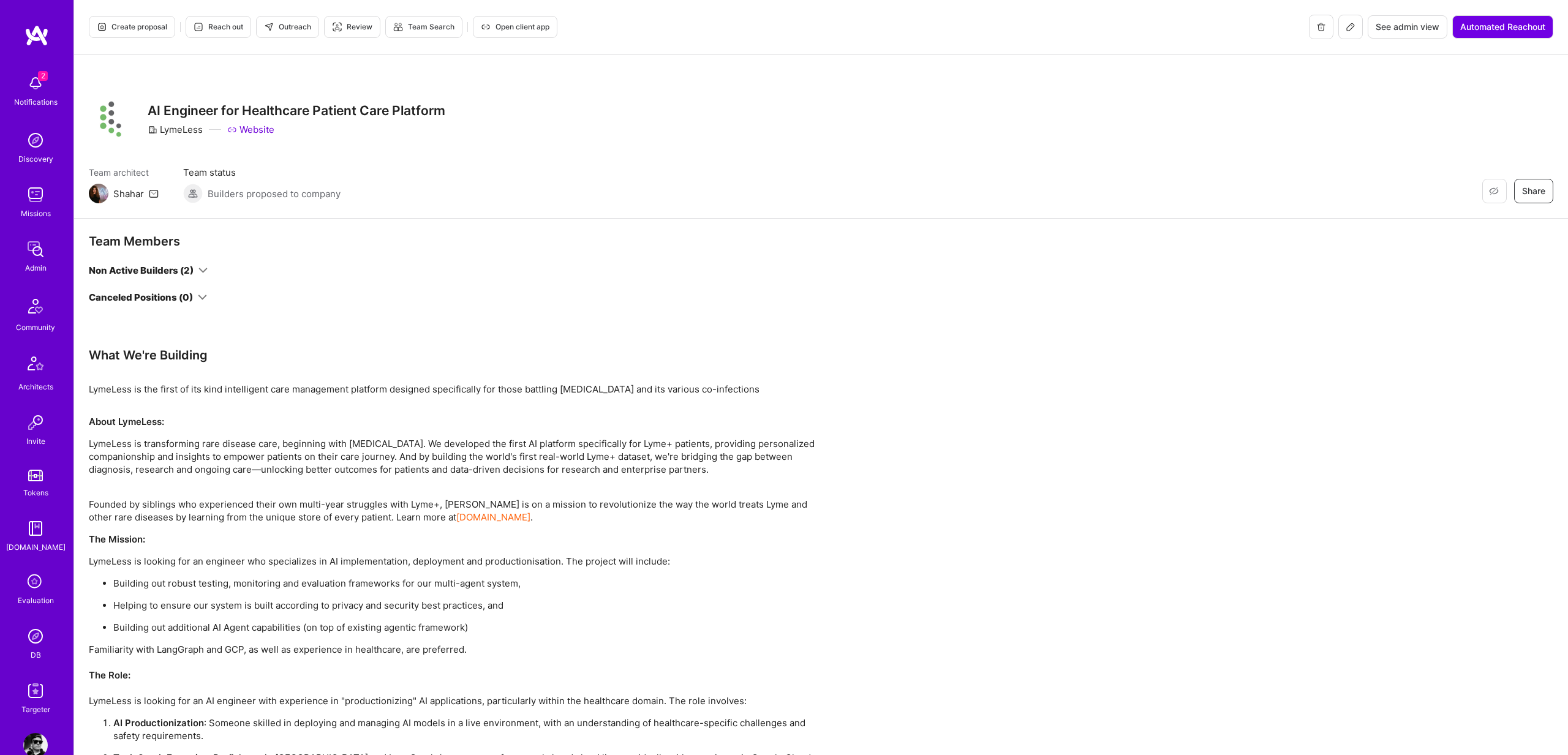
click at [315, 105] on h3 "AI Engineer for Healthcare Patient Care Platform" at bounding box center [296, 110] width 297 height 15
copy h3 "AI Engineer for Healthcare Patient Care Platform"
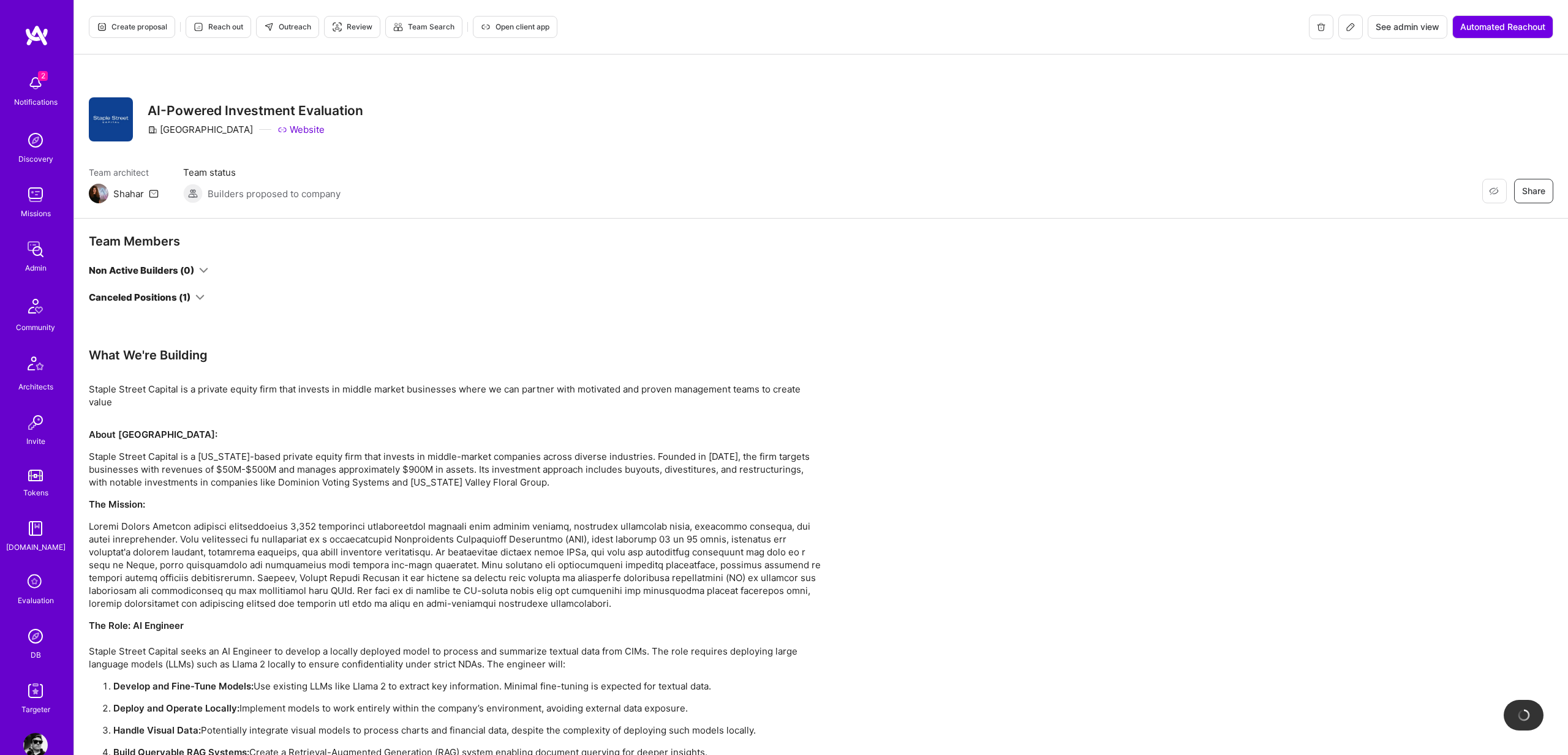
click at [277, 110] on h3 "AI-Powered Investment Evaluation" at bounding box center [255, 110] width 216 height 15
copy h3 "AI-Powered Investment Evaluation"
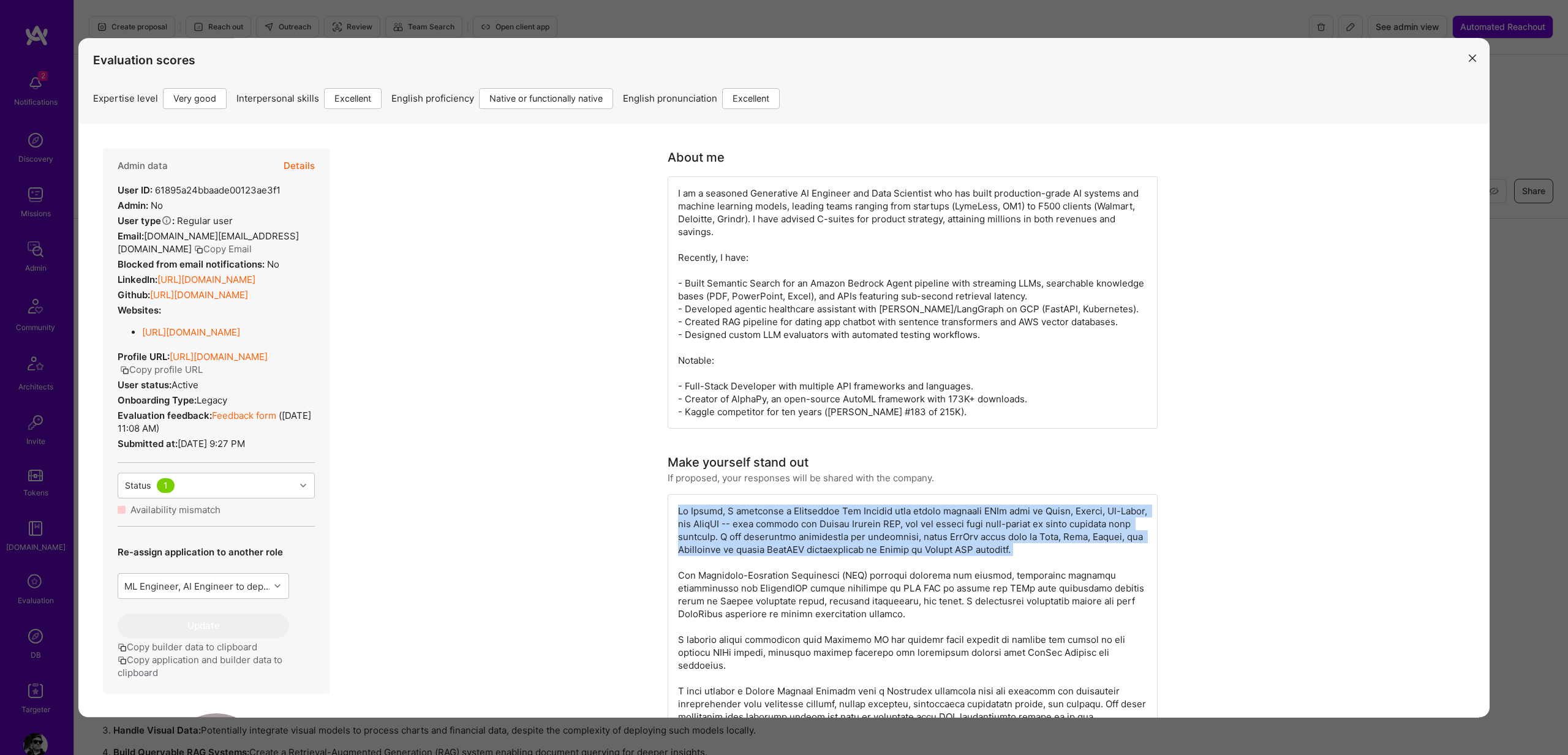
drag, startPoint x: 680, startPoint y: 508, endPoint x: 1098, endPoint y: 552, distance: 420.3
copy div "At Grindr, I developed a Generative Bot Service that called multiple LLMs such …"
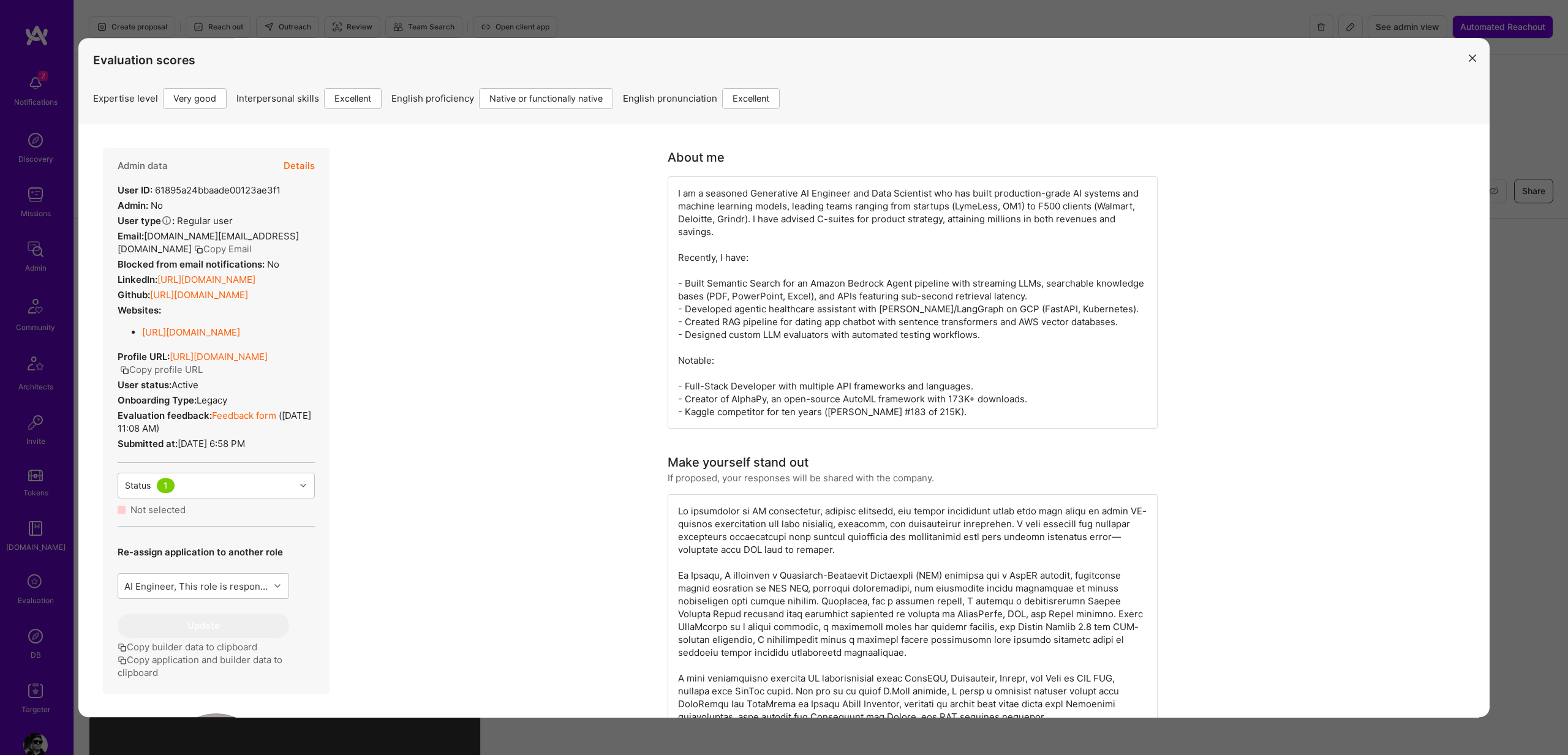
scroll to position [130, 0]
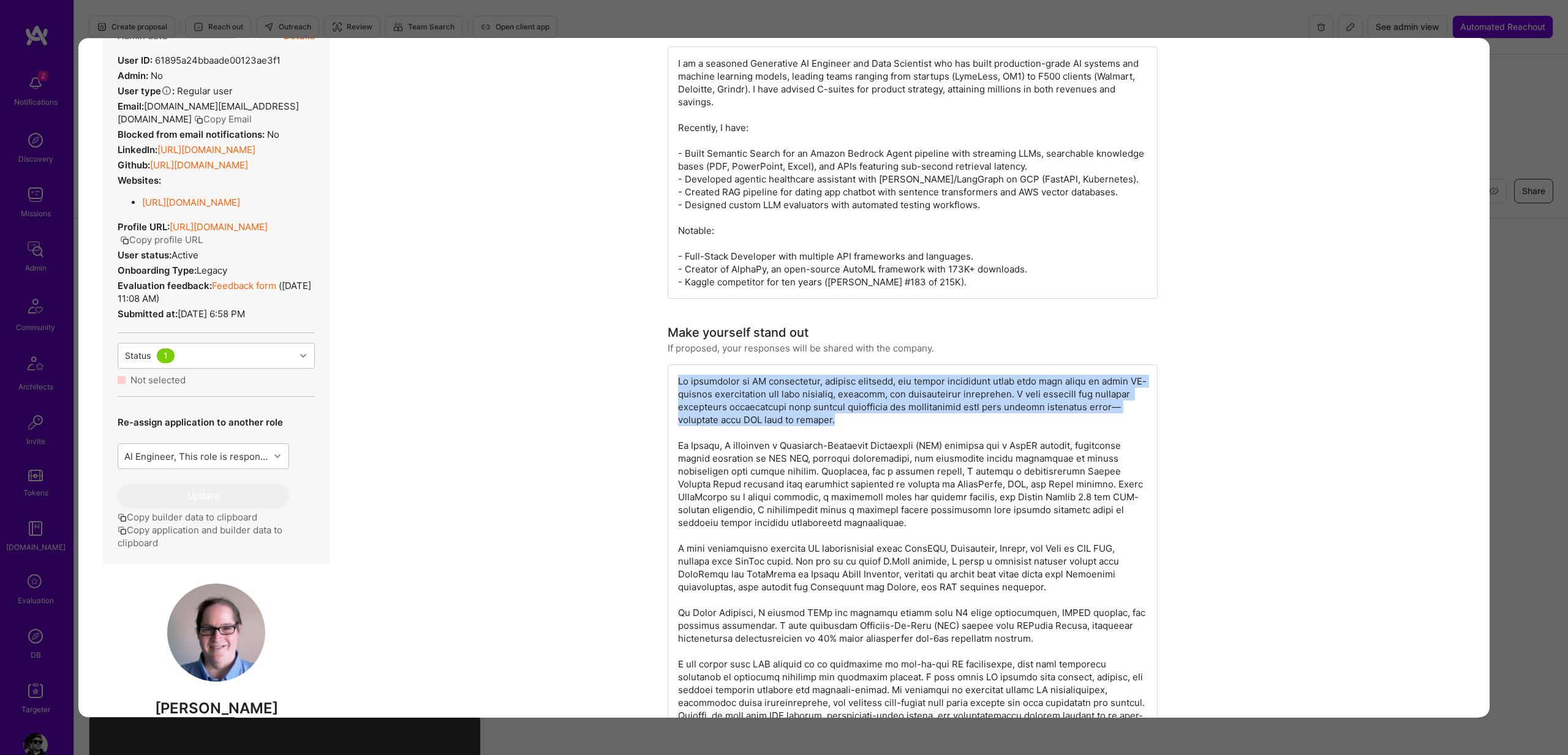
drag, startPoint x: 684, startPoint y: 378, endPoint x: 869, endPoint y: 421, distance: 189.9
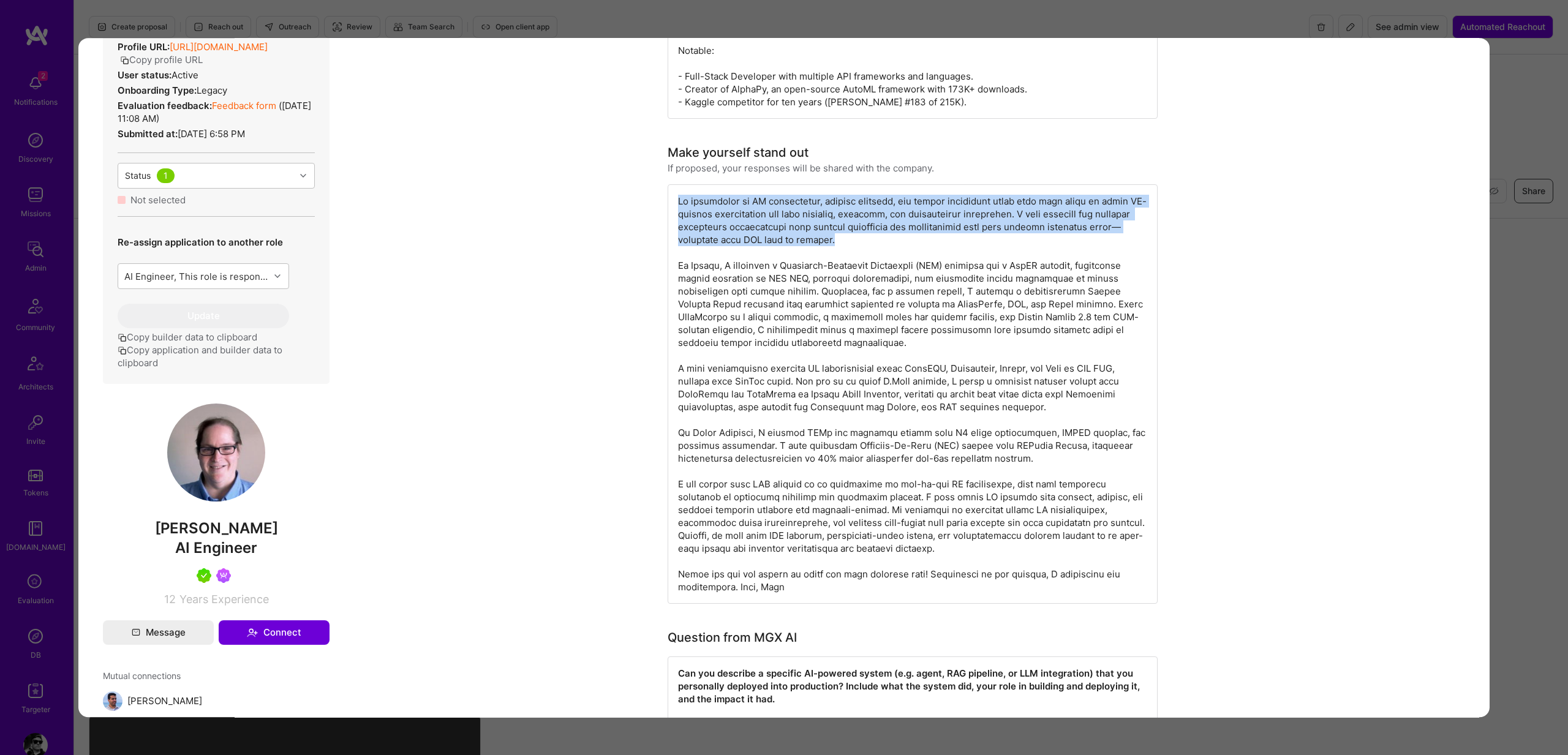
scroll to position [303, 0]
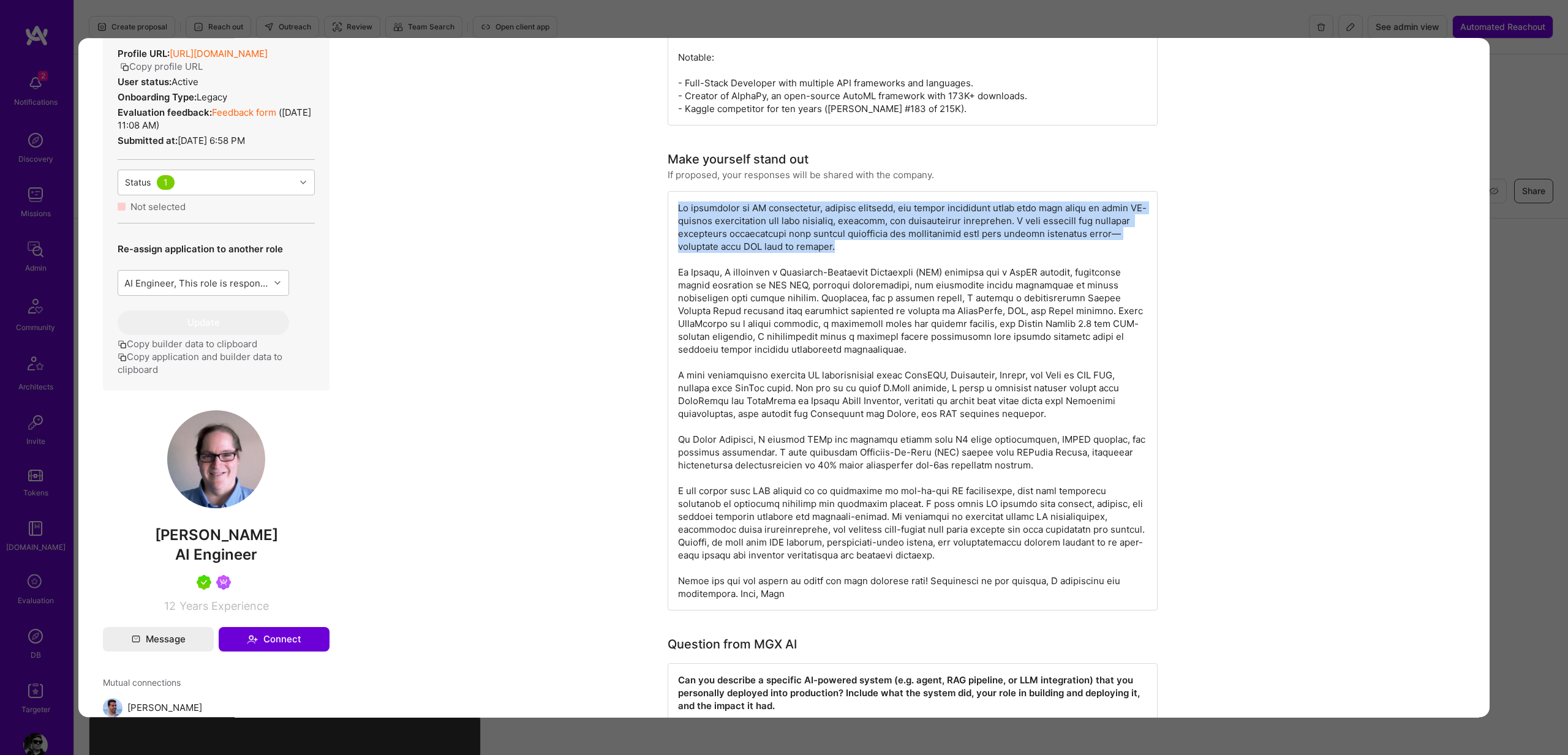
copy div "My background in AI engineering, machine learning, and system deployment align …"
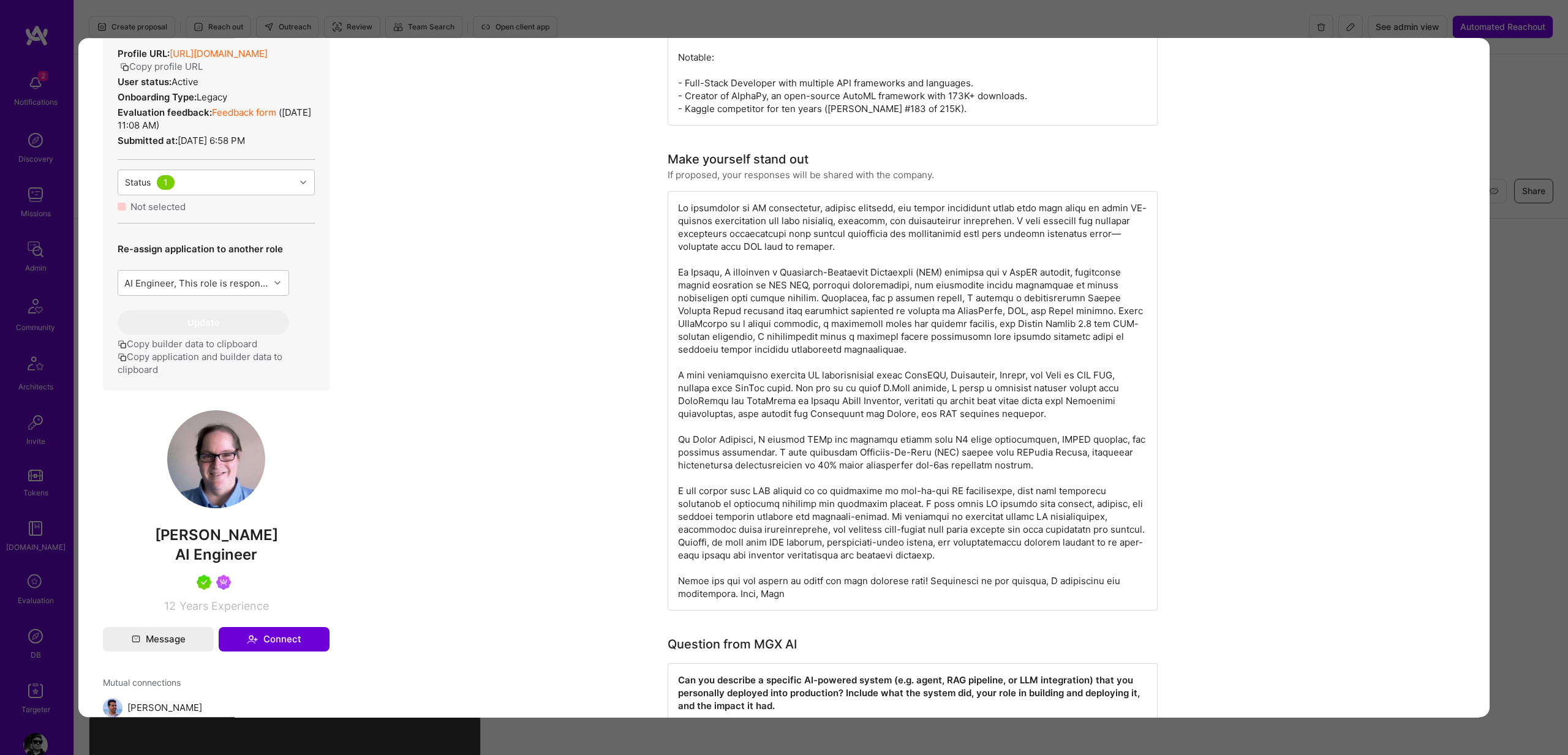
click at [1524, 283] on div "Evaluation scores Expertise level Very good Interpersonal skills Excellent Engl…" at bounding box center [784, 378] width 1568 height 755
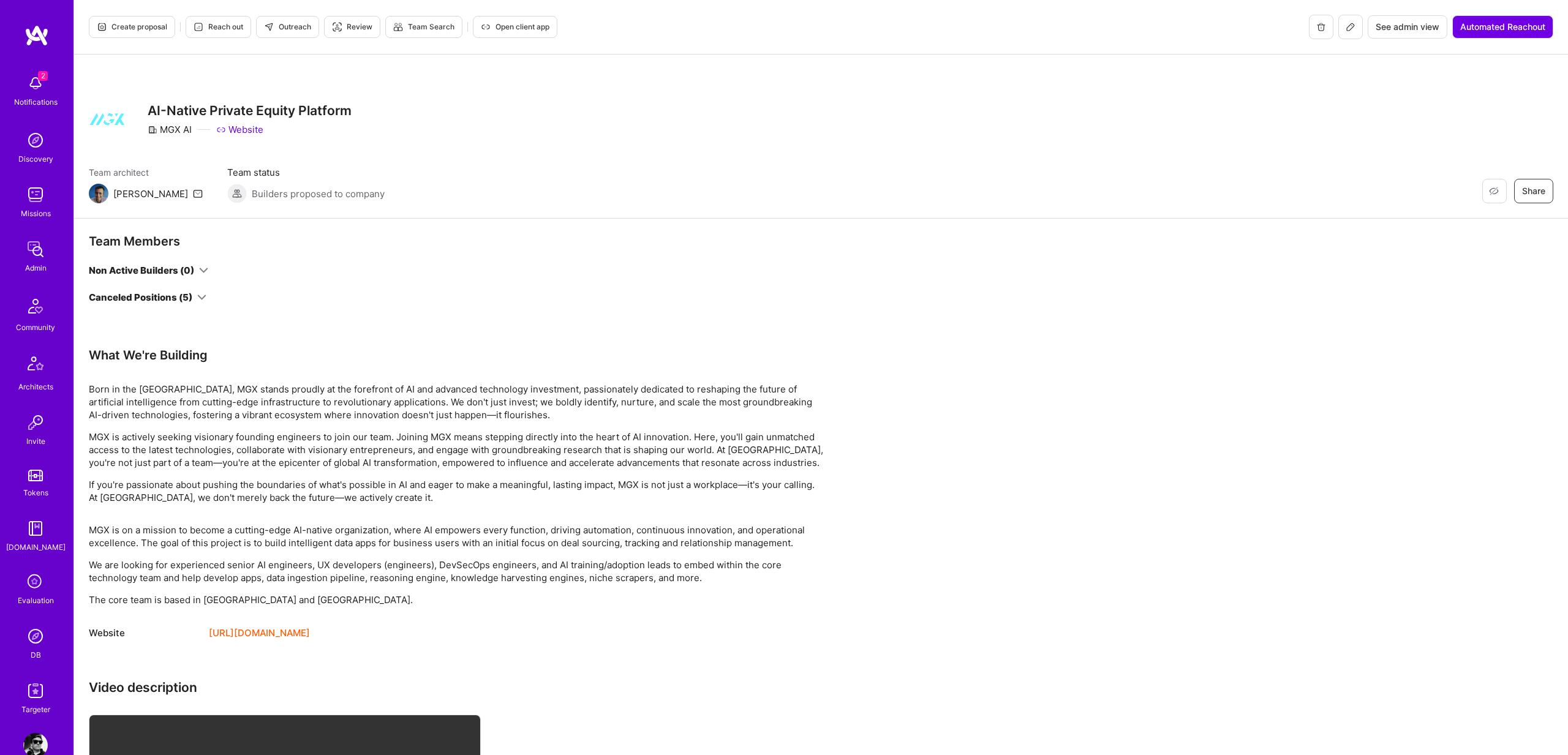
scroll to position [2, 0]
click at [157, 101] on h3 "AI-Native Private Equity Platform" at bounding box center [250, 109] width 204 height 15
copy h3 "AI-Native Private Equity Platform"
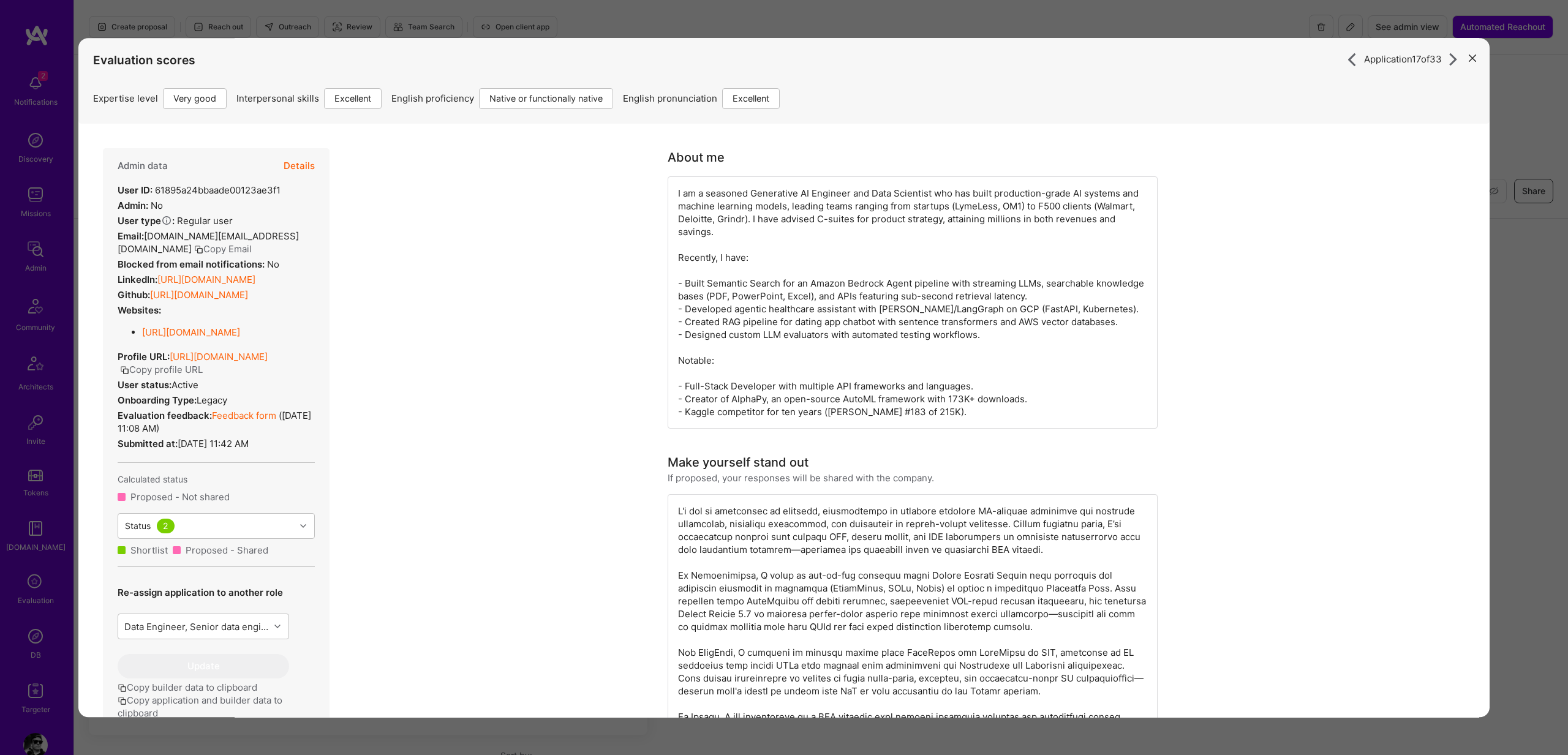
click at [686, 510] on div "modal" at bounding box center [912, 652] width 490 height 317
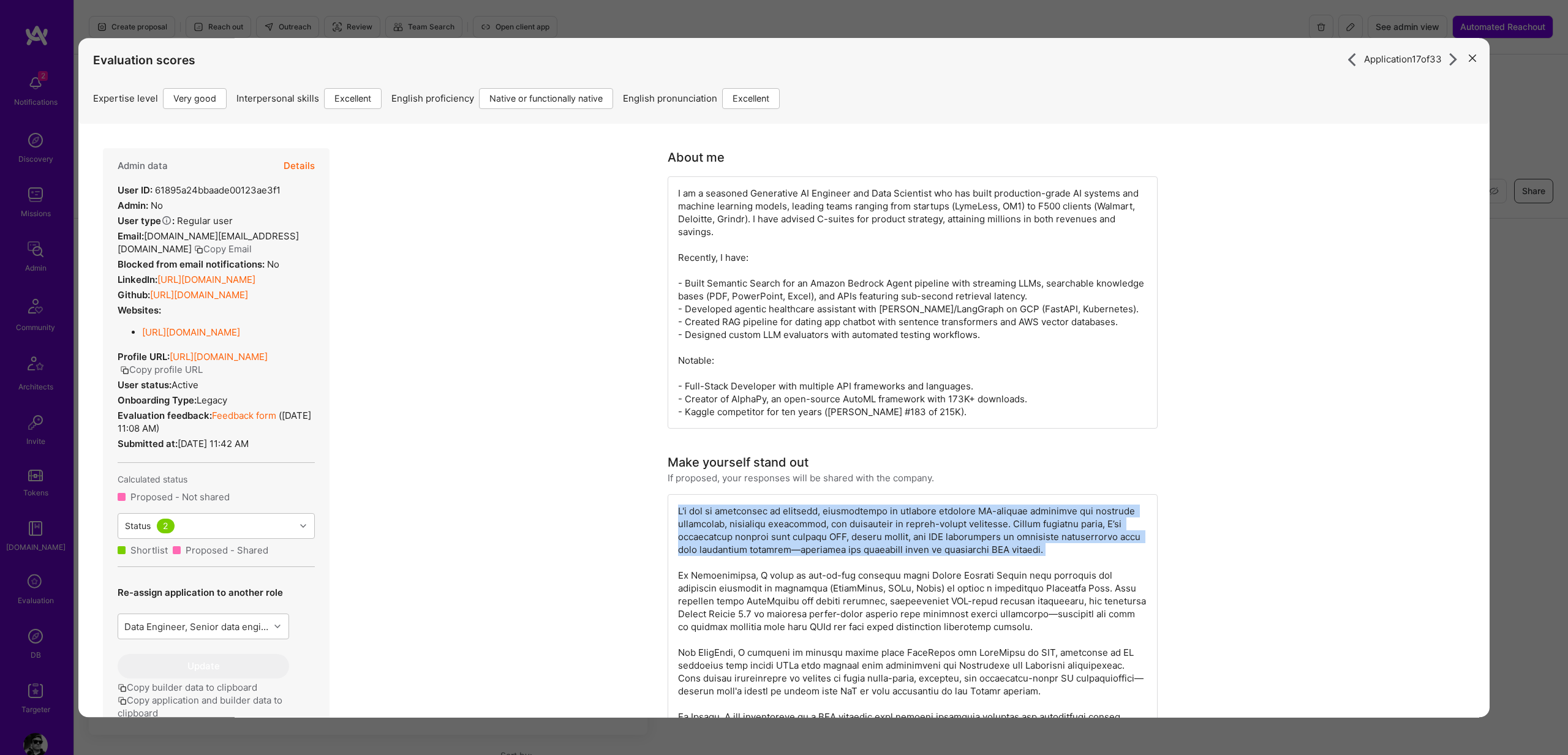
click at [686, 510] on div "modal" at bounding box center [912, 652] width 490 height 317
copy div "I'd say my experience is relevant, particularly in building scalable AI-powered…"
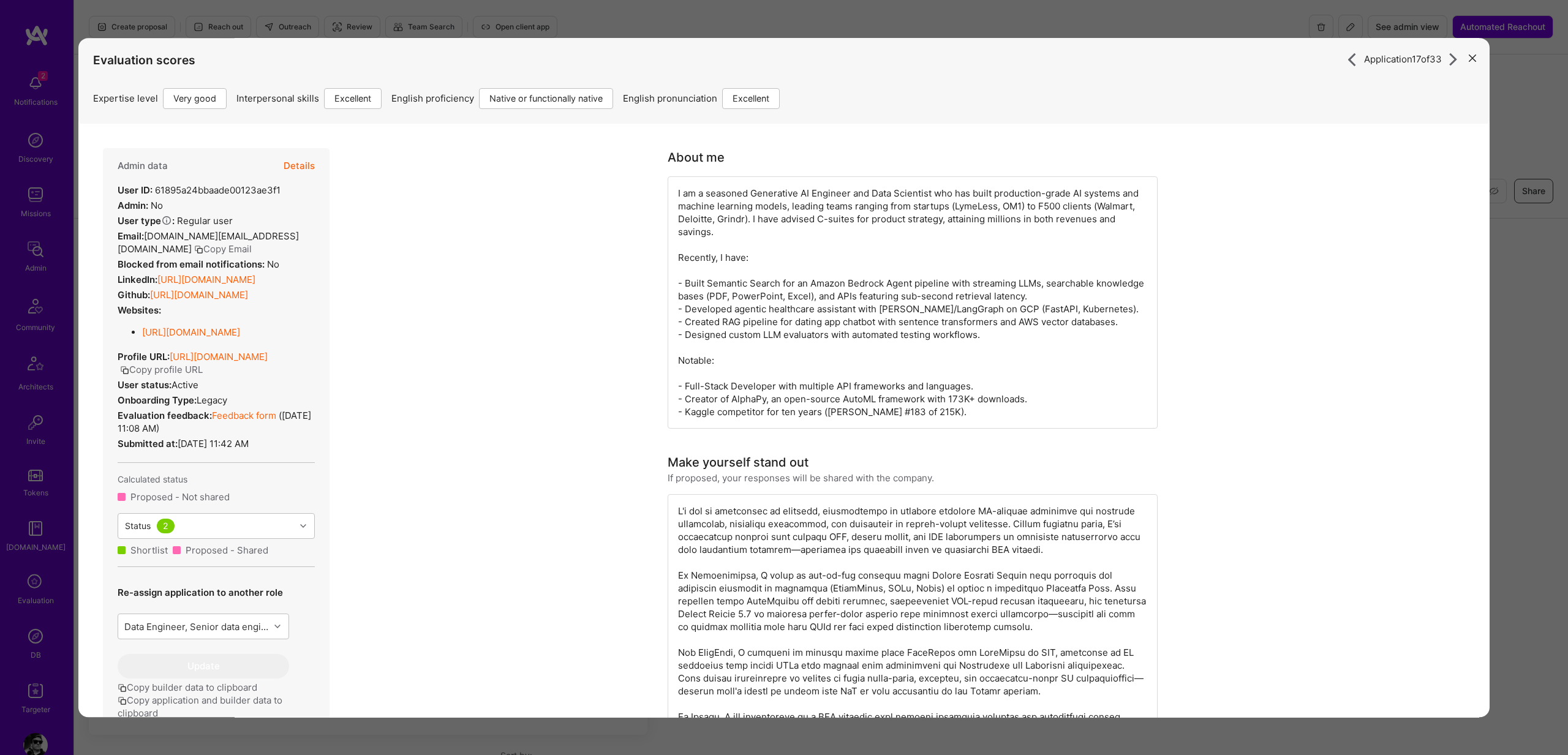
click at [1495, 360] on div "Application 17 of 33 Evaluation scores Expertise level Very good Interpersonal …" at bounding box center [784, 378] width 1568 height 755
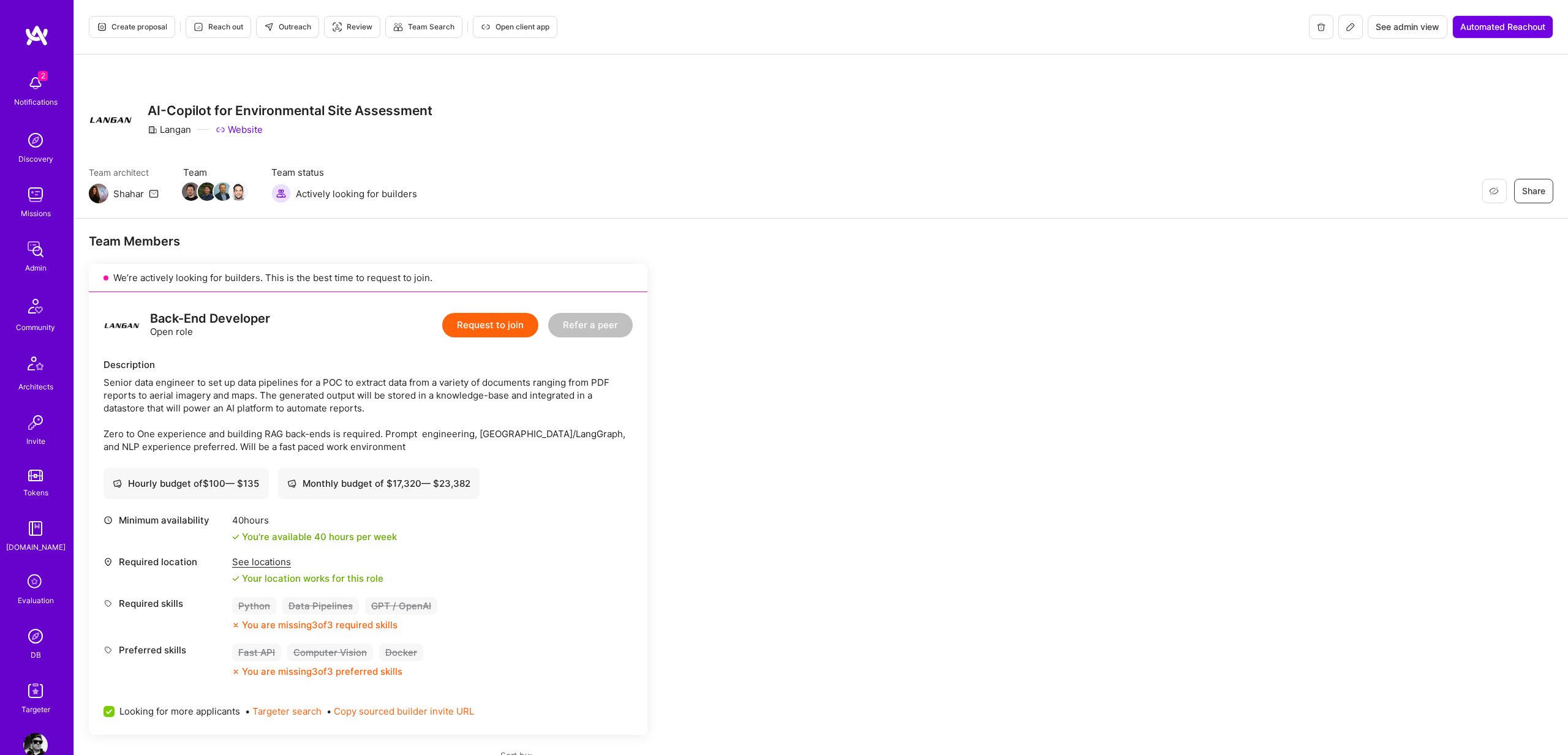
click at [207, 109] on h3 "AI-Copilot for Environmental Site Assessment" at bounding box center [290, 110] width 285 height 15
copy h3 "AI-Copilot for Environmental Site Assessment"
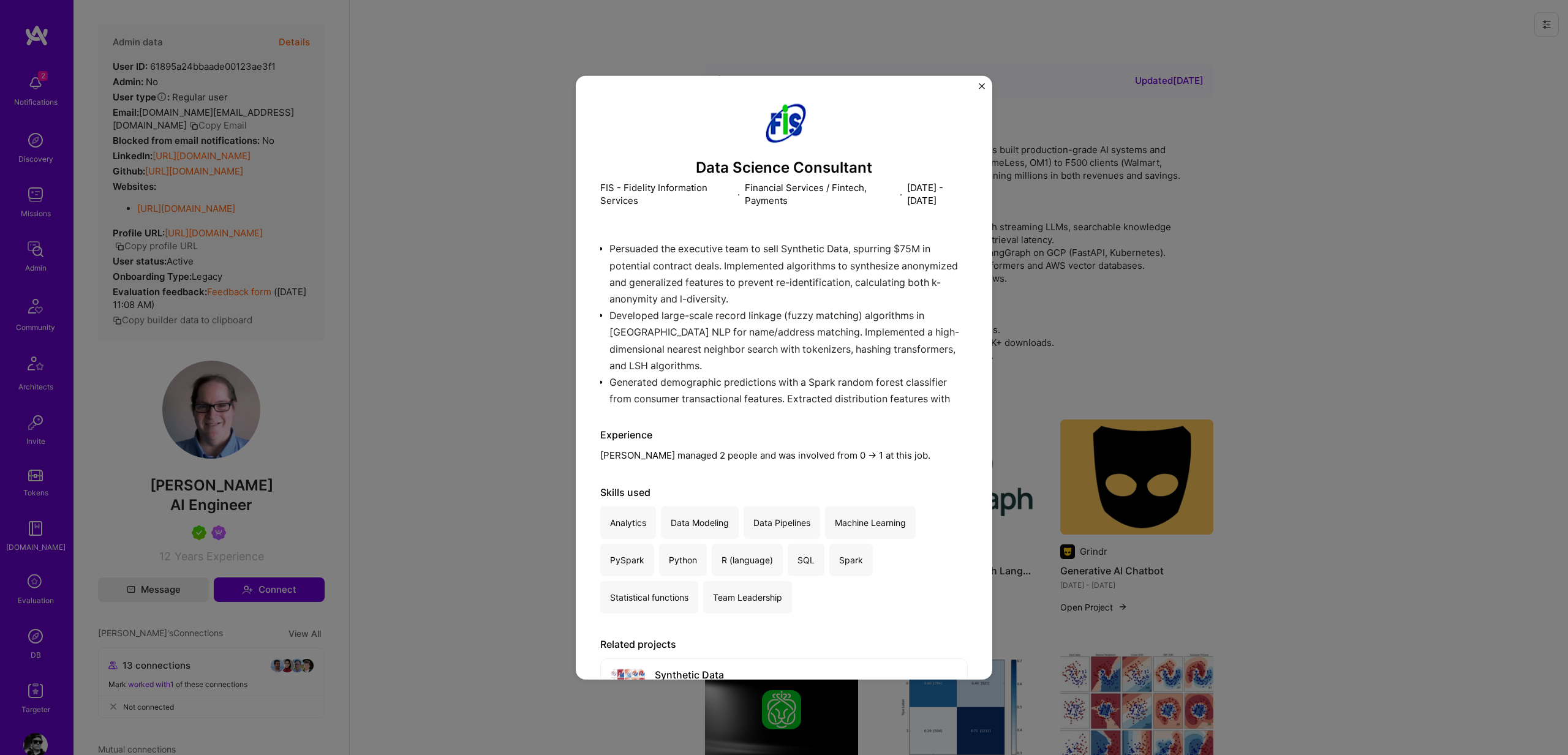
click at [722, 164] on h3 "Data Science Consultant" at bounding box center [784, 168] width 368 height 18
copy h3 "Data Science Consultant"
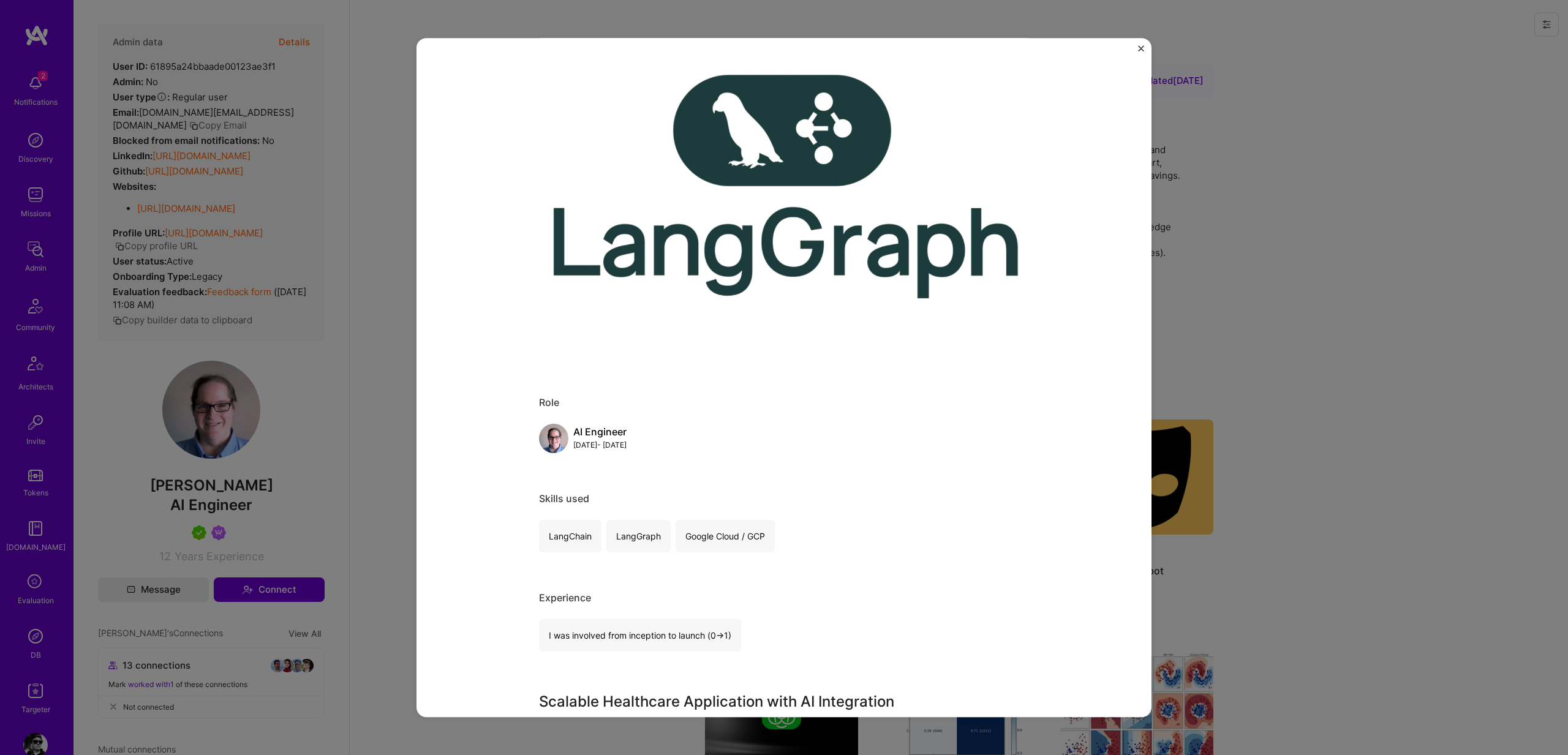
scroll to position [540, 0]
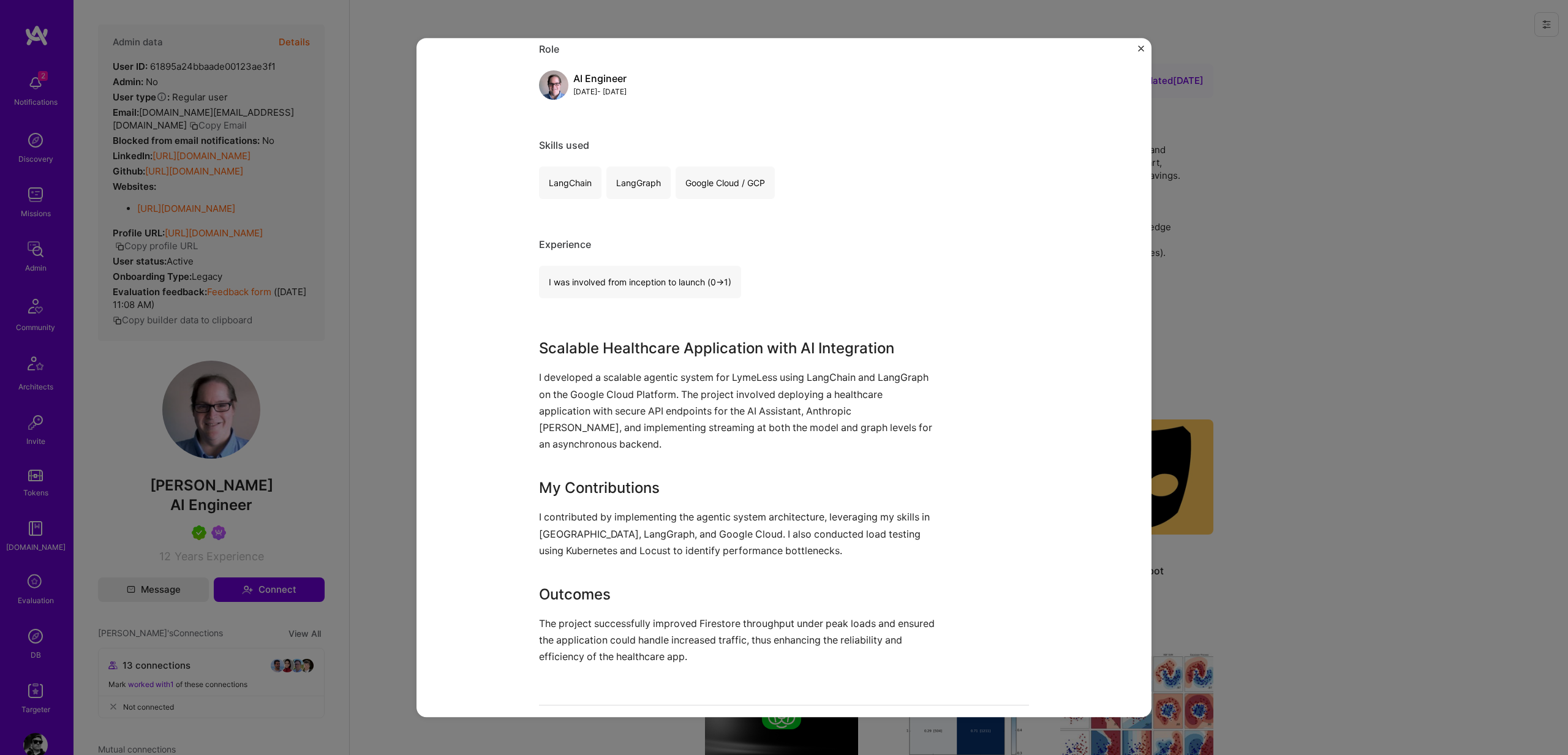
click at [552, 380] on p "I developed a scalable agentic system for LymeLess using LangChain and LangGrap…" at bounding box center [737, 411] width 398 height 83
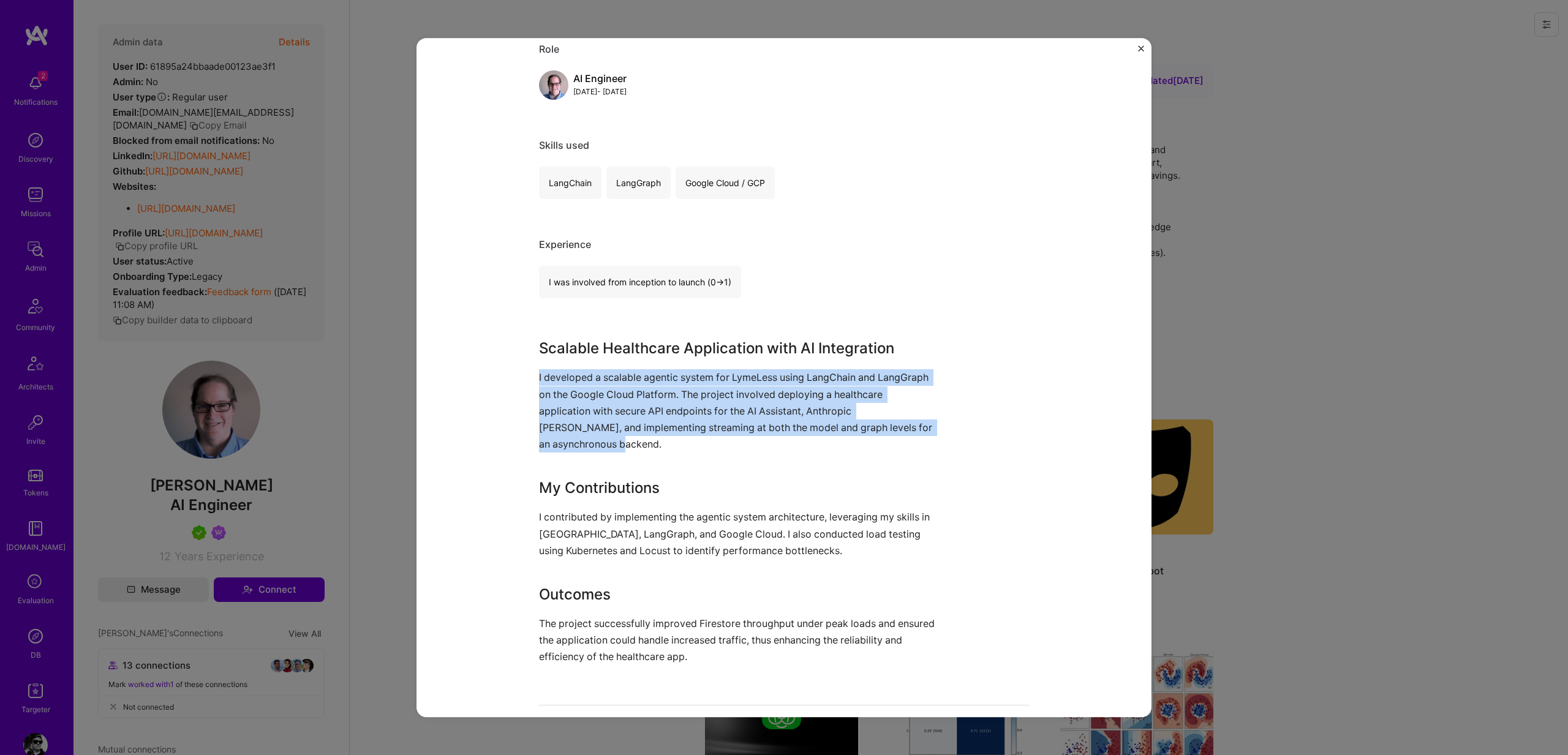
click at [552, 380] on p "I developed a scalable agentic system for LymeLess using LangChain and LangGrap…" at bounding box center [737, 411] width 398 height 83
copy p "I developed a scalable agentic system for LymeLess using LangChain and LangGrap…"
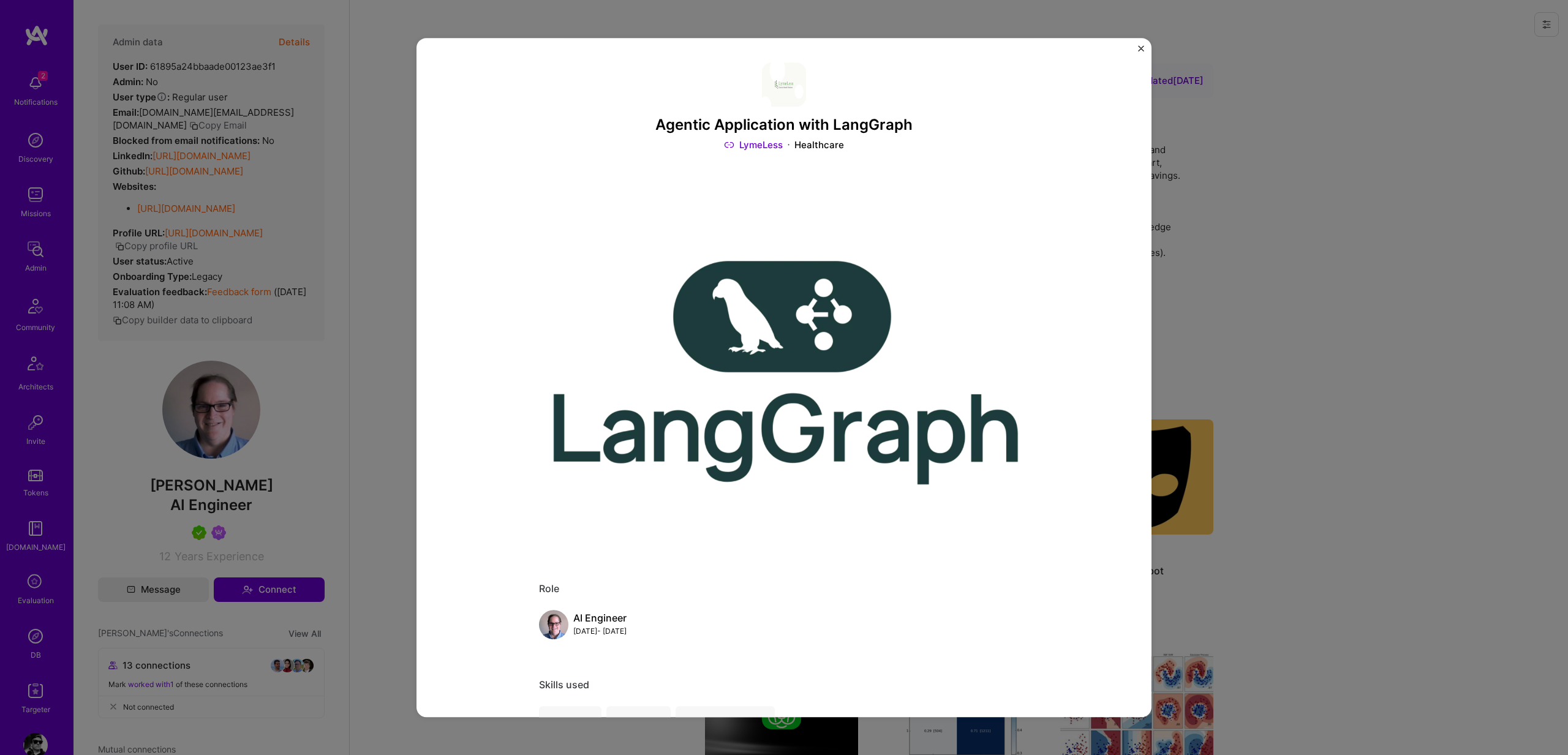
scroll to position [2, 0]
click at [677, 124] on h3 "Agentic Application with LangGraph" at bounding box center [784, 124] width 490 height 18
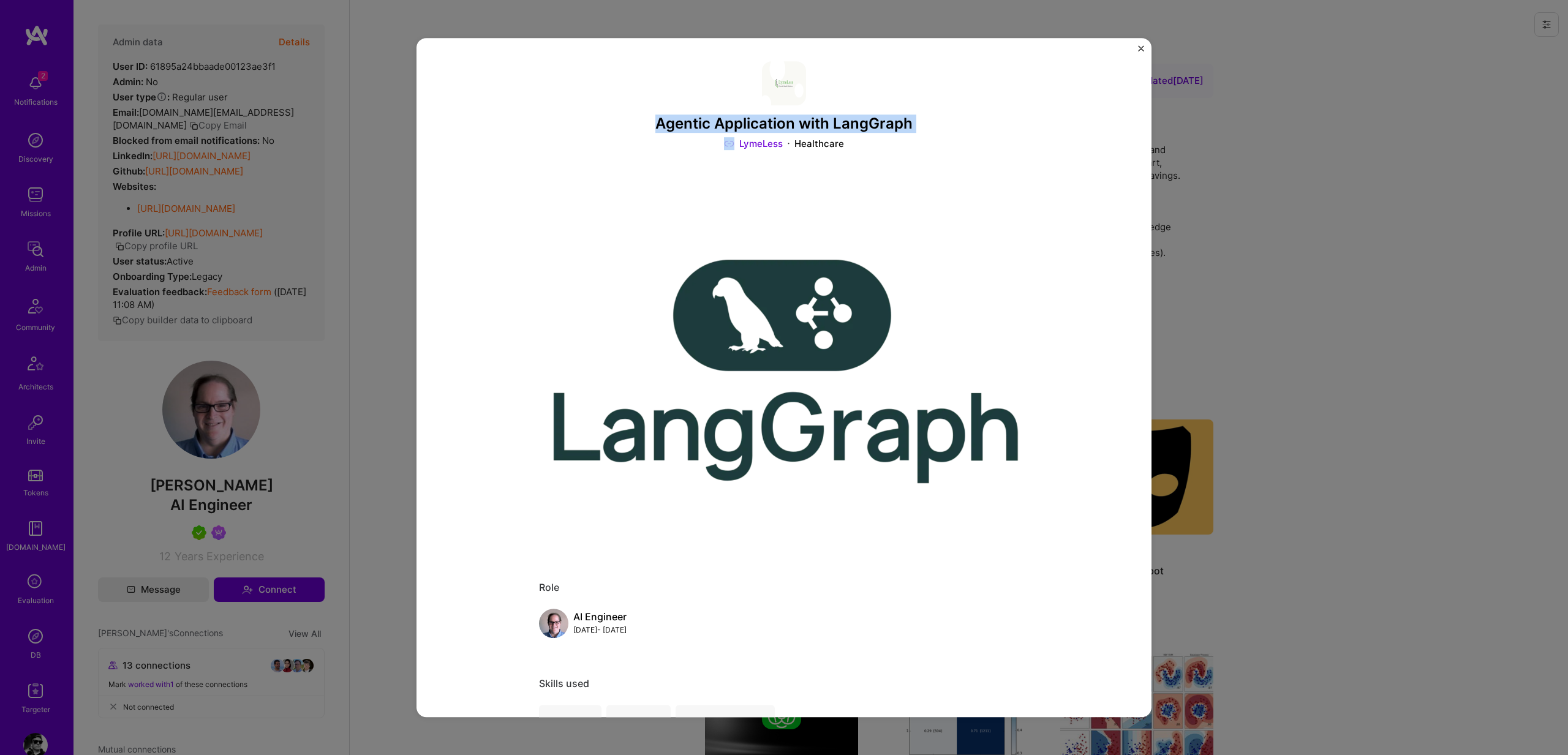
click at [677, 124] on h3 "Agentic Application with LangGraph" at bounding box center [784, 124] width 490 height 18
copy h3 "Agentic Application with LangGraph"
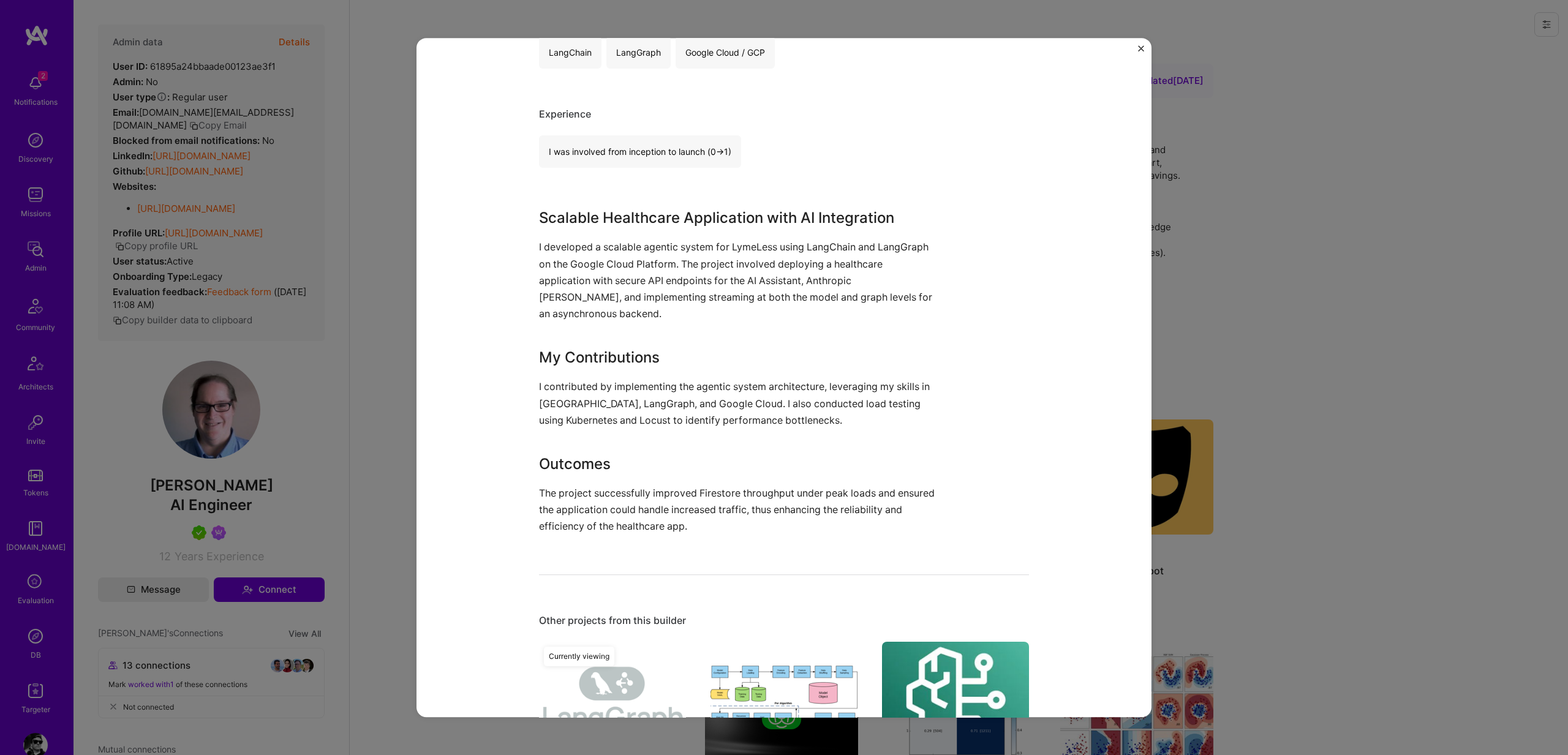
scroll to position [681, 0]
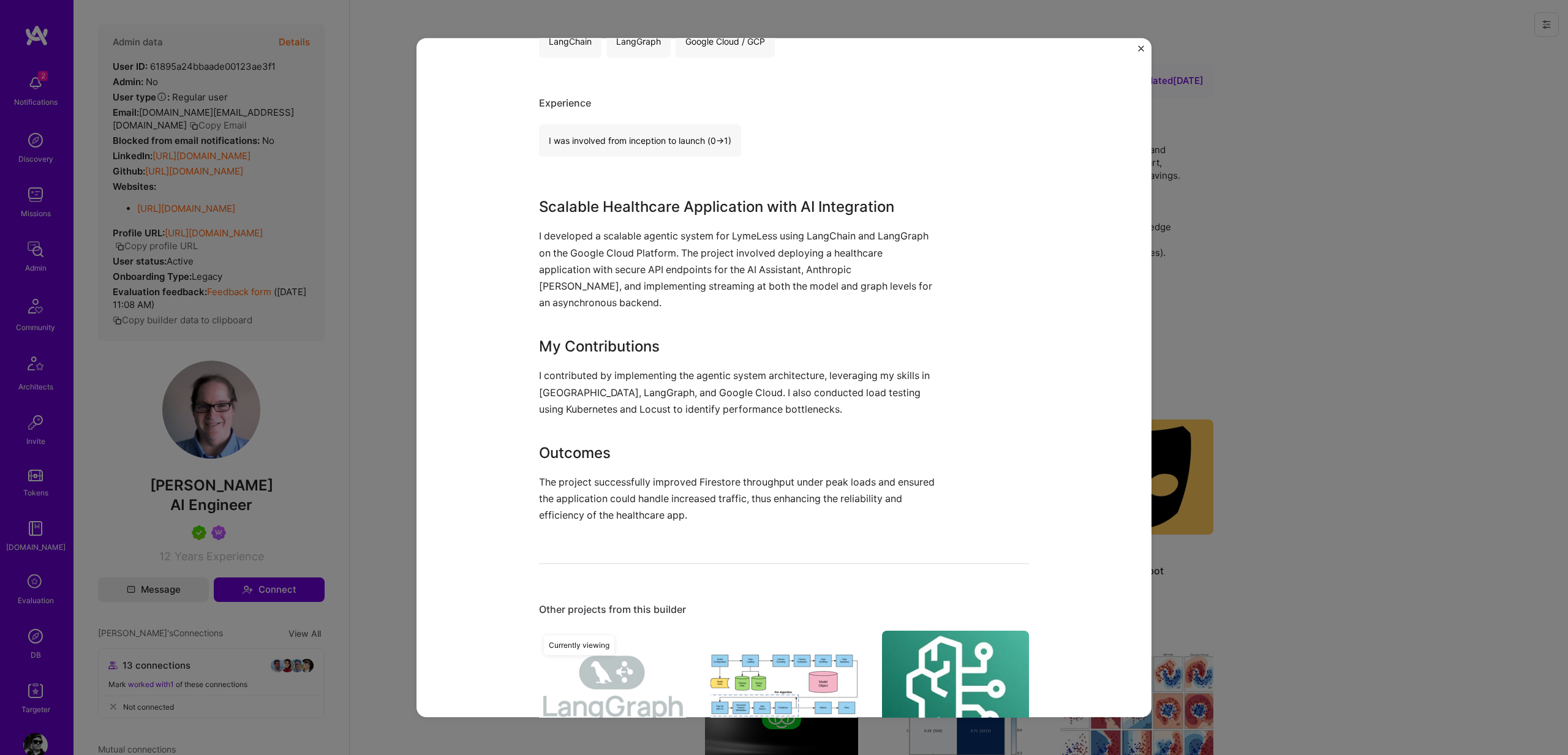
click at [1421, 362] on div "Agentic Application with LangGraph LymeLess Healthcare Role AI Engineer [DATE] …" at bounding box center [784, 378] width 1568 height 755
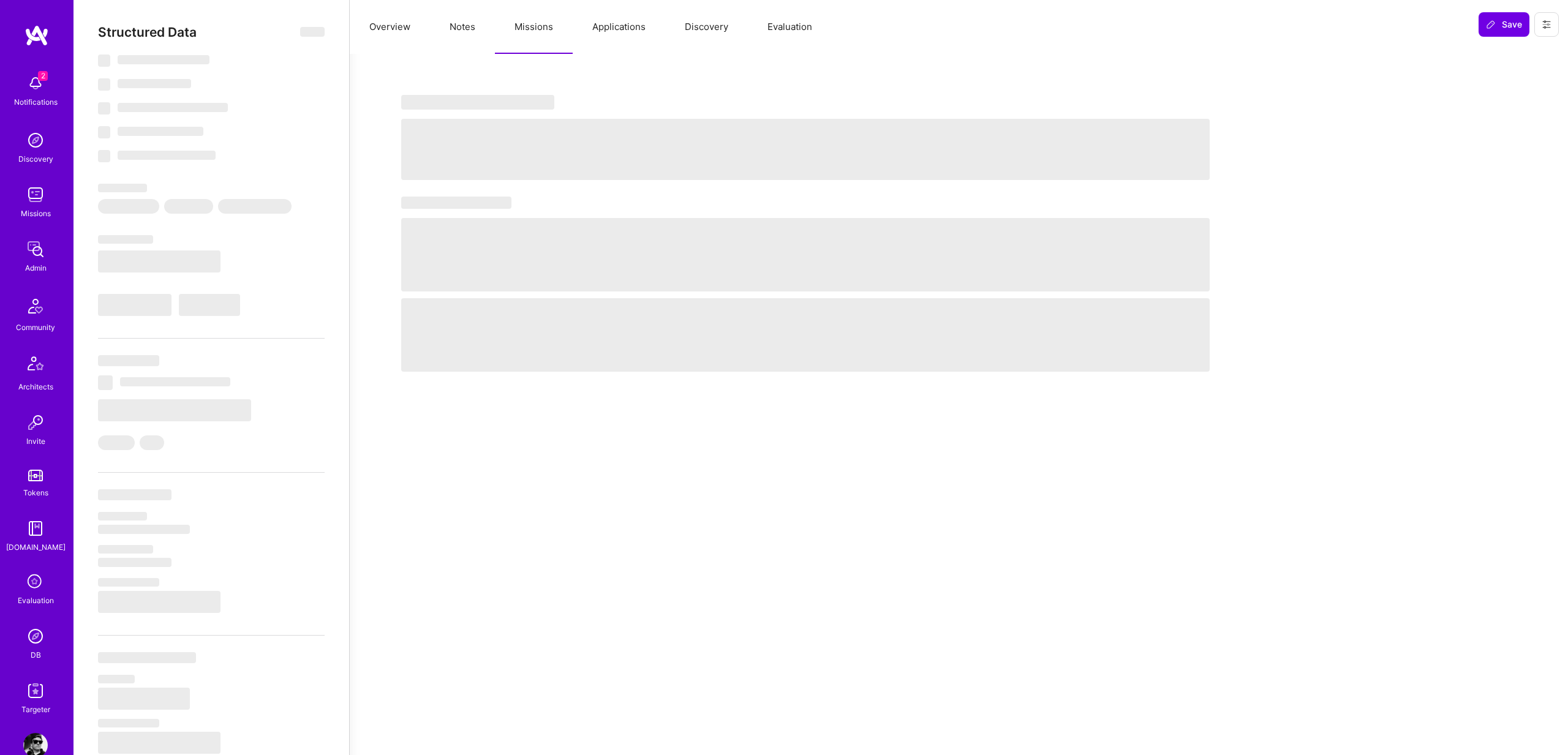
select select "Right Now"
select select "5"
select select "7"
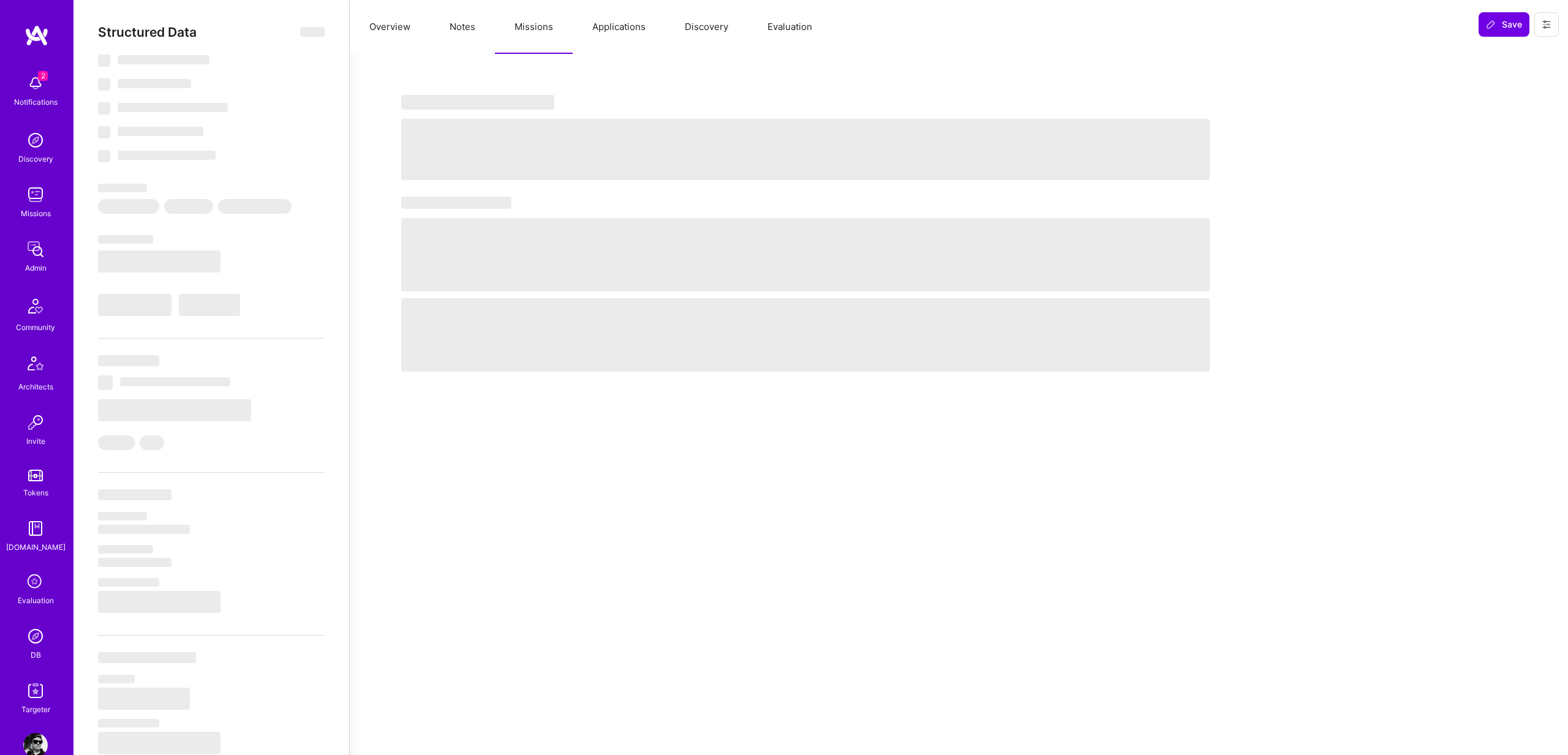
select select "US"
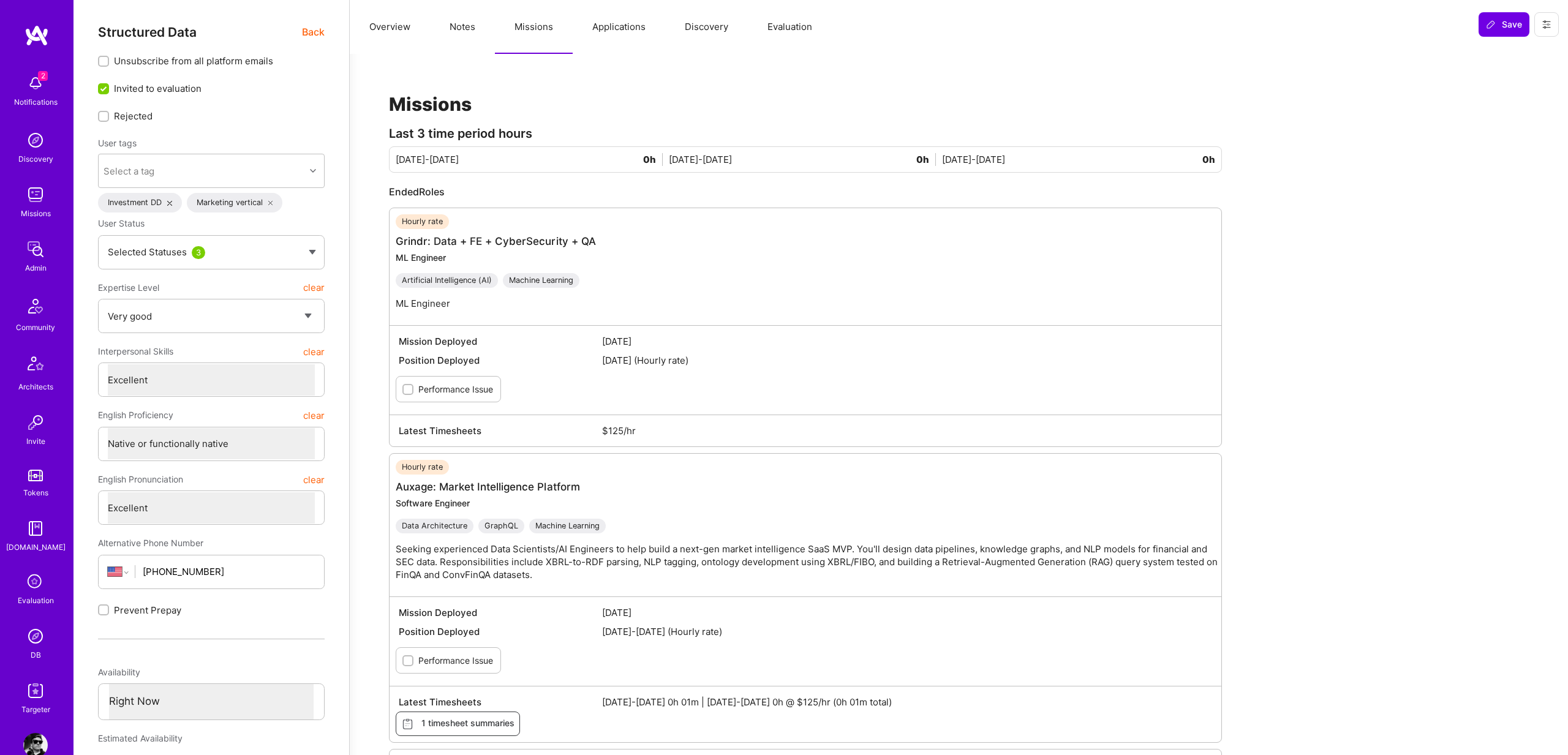
scroll to position [444, 0]
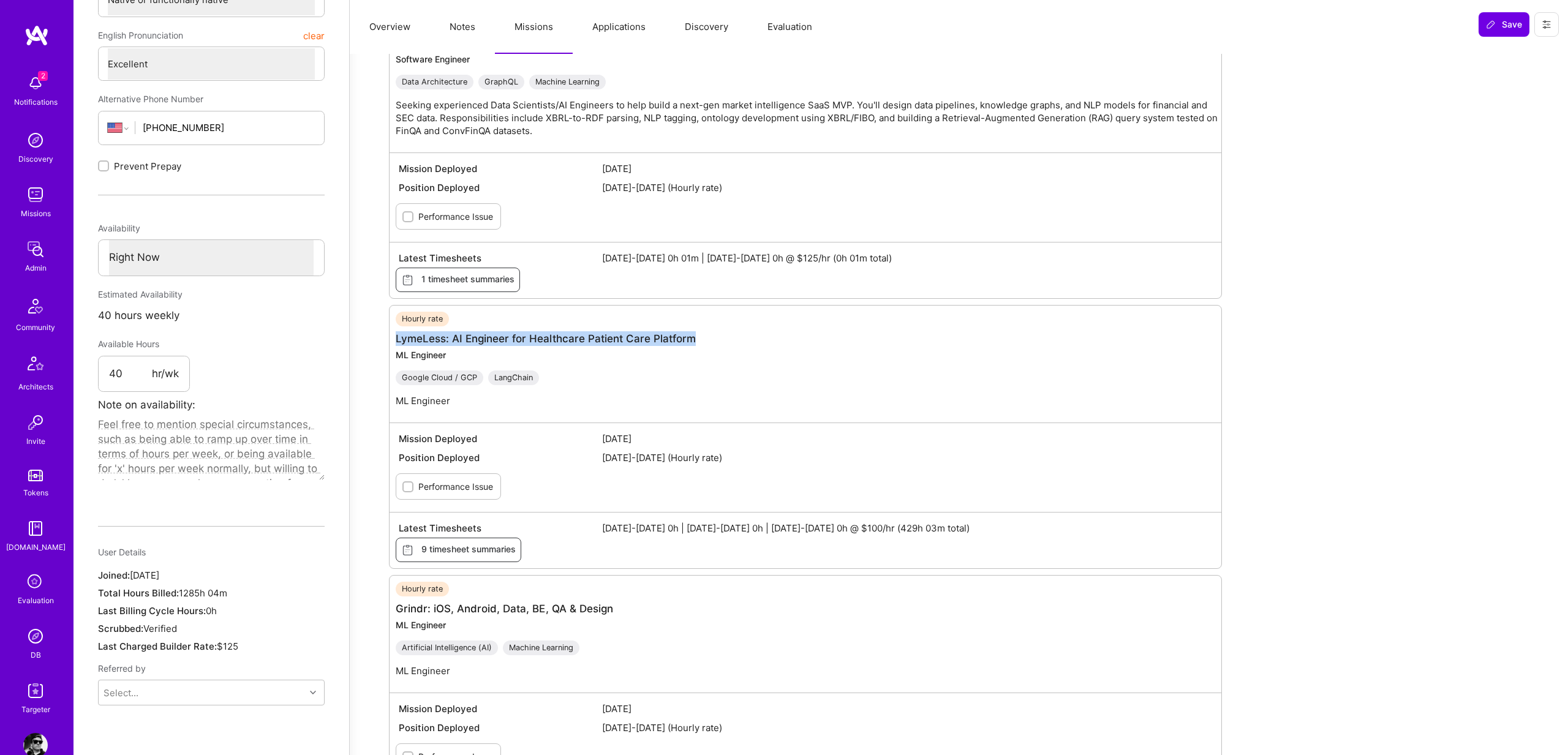
drag, startPoint x: 709, startPoint y: 336, endPoint x: 408, endPoint y: 330, distance: 301.1
click at [408, 330] on div "Hourly rate LymeLess: AI Engineer for Healthcare Patient Care Platform ML Engin…" at bounding box center [811, 364] width 832 height 105
copy link "LymeLess: AI Engineer for Healthcare Patient Care Platform"
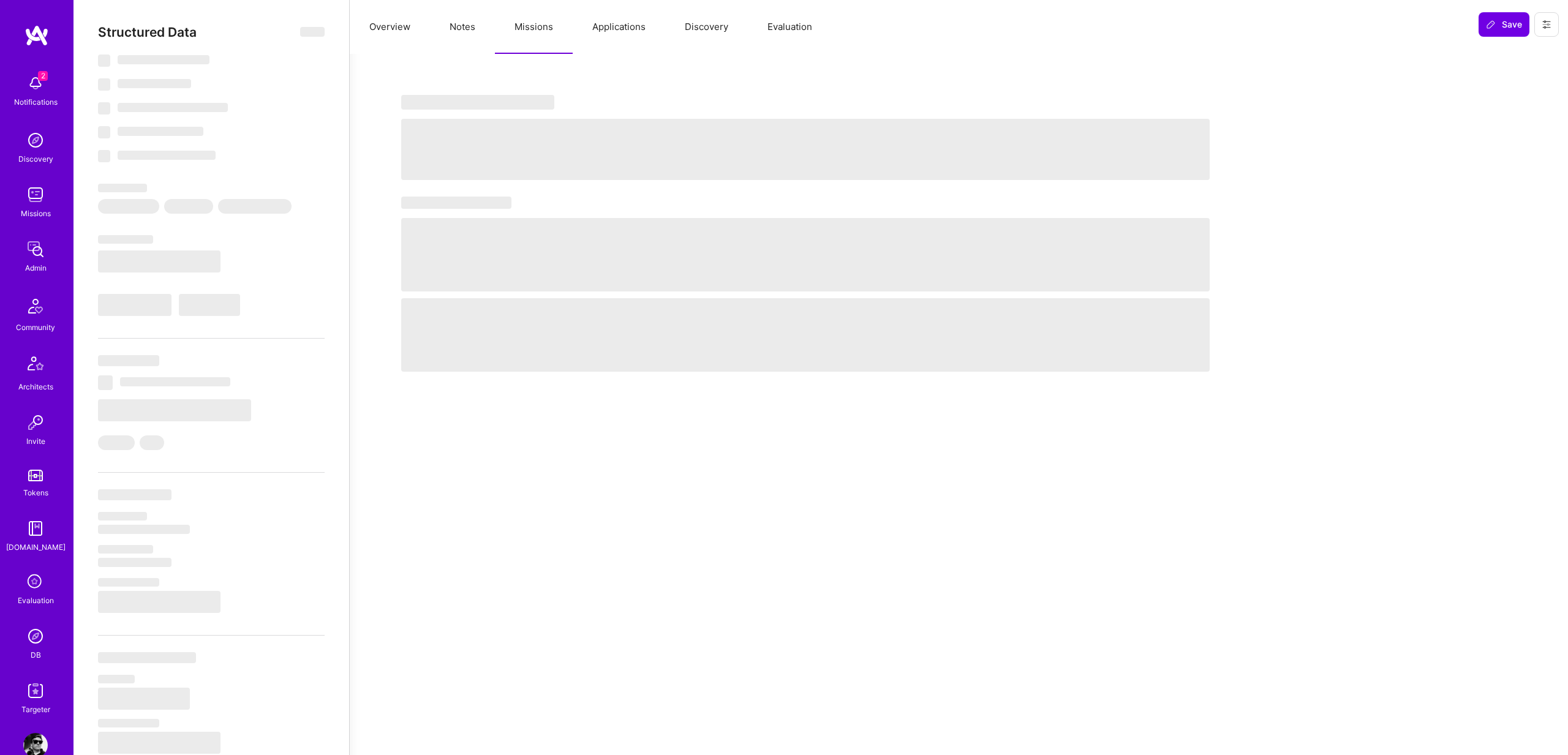
select select "Right Now"
select select "5"
select select "7"
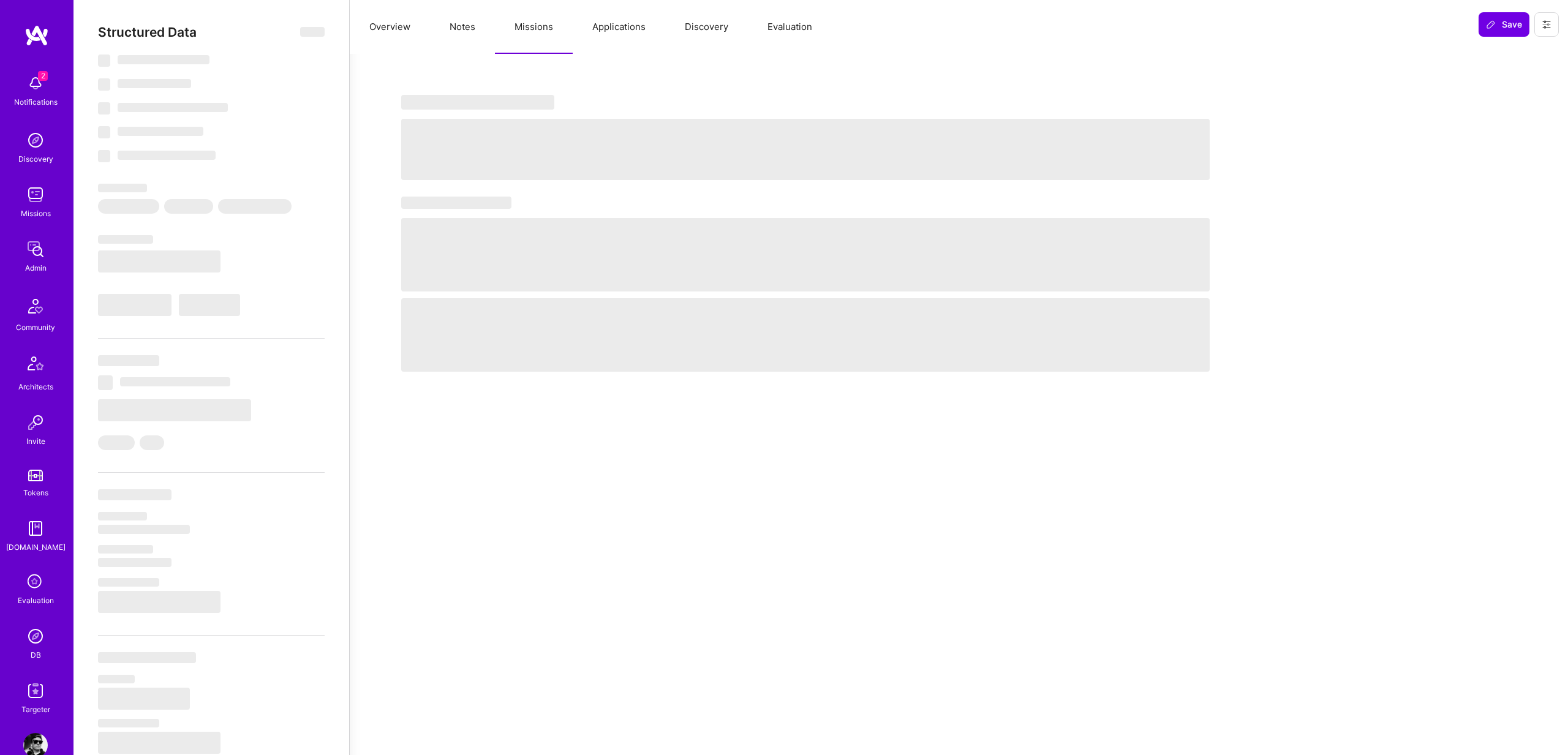
select select "US"
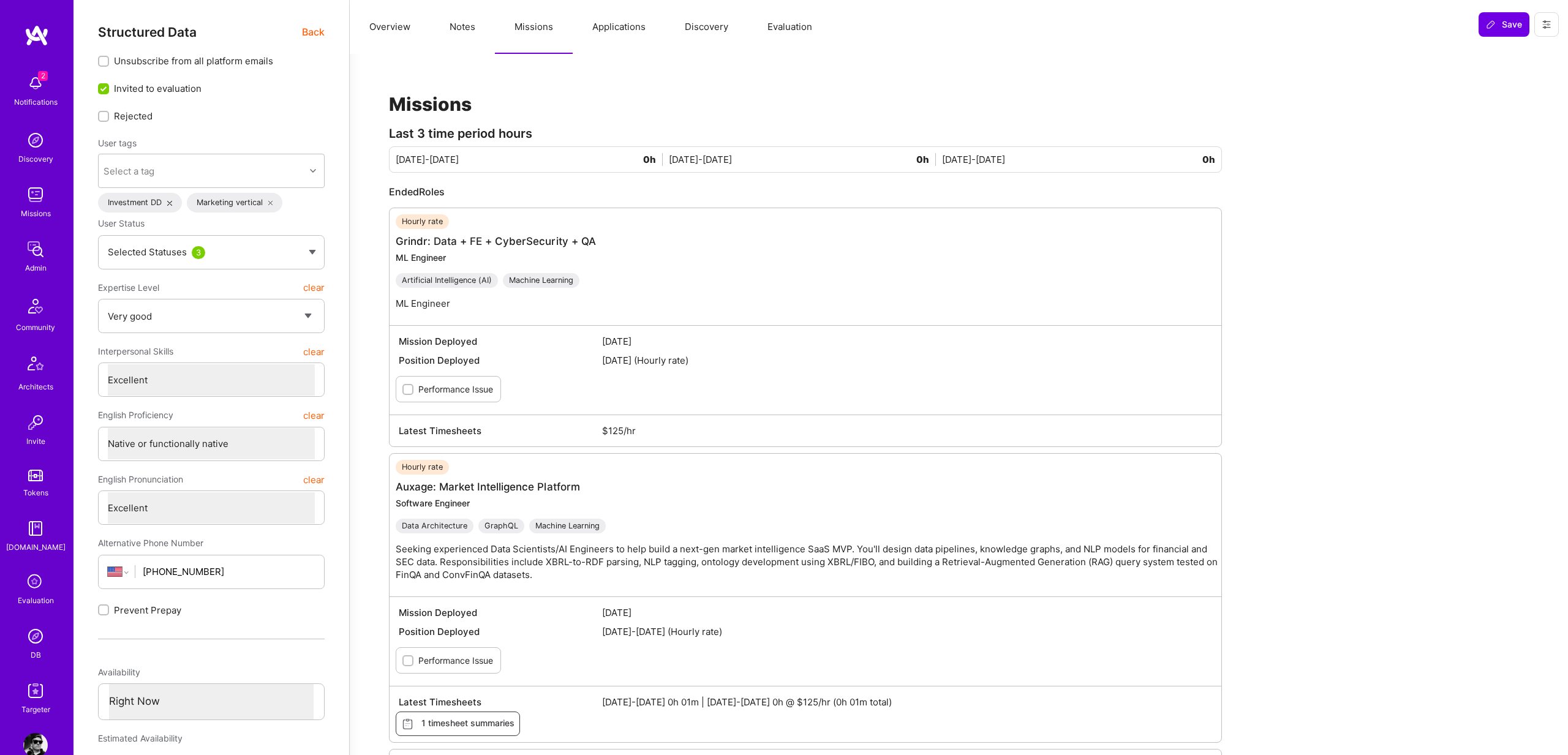
click at [455, 561] on p "Seeking experienced Data Scientists/AI Engineers to help build a next-gen marke…" at bounding box center [811, 562] width 832 height 39
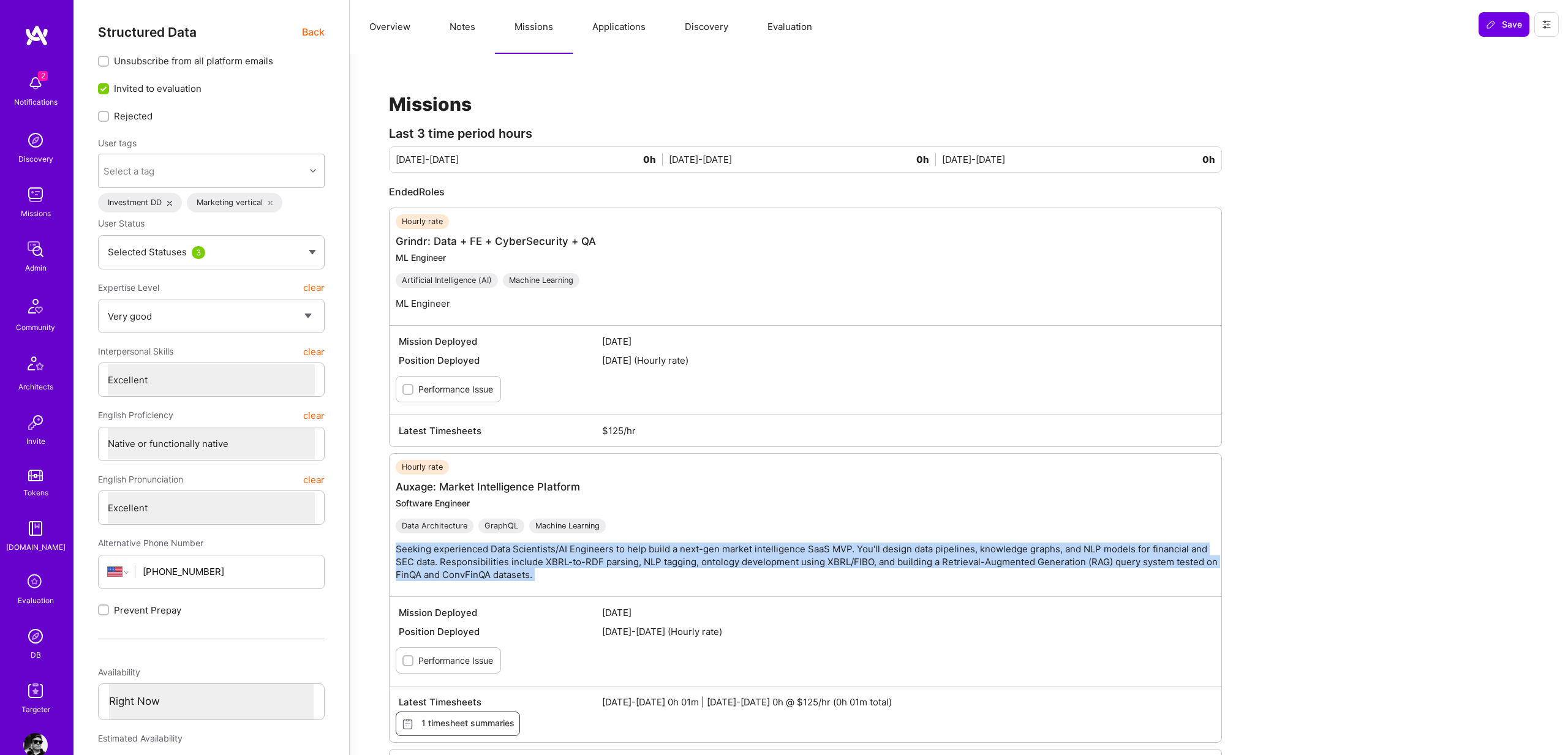
click at [455, 561] on p "Seeking experienced Data Scientists/AI Engineers to help build a next-gen marke…" at bounding box center [811, 562] width 832 height 39
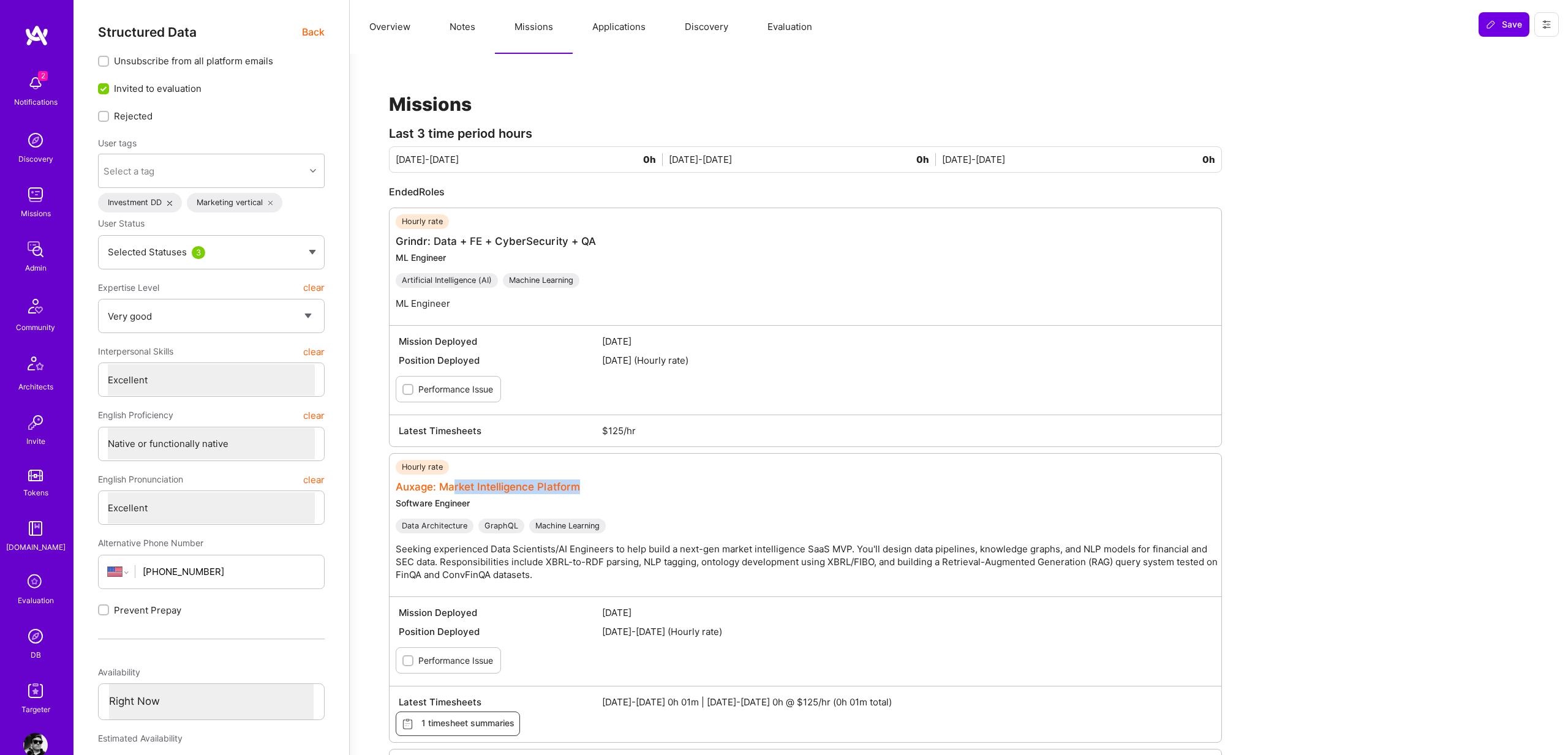
drag, startPoint x: 533, startPoint y: 491, endPoint x: 455, endPoint y: 486, distance: 78.2
click at [455, 486] on div "Hourly rate Auxage: Market Intelligence Platform Software Engineer Data Archite…" at bounding box center [811, 525] width 832 height 130
drag, startPoint x: 390, startPoint y: 483, endPoint x: 611, endPoint y: 488, distance: 221.1
click at [611, 488] on div "Hourly rate Auxage: Market Intelligence Platform Software Engineer Data Archite…" at bounding box center [805, 598] width 833 height 290
copy link "Auxage: Market Intelligence Platform"
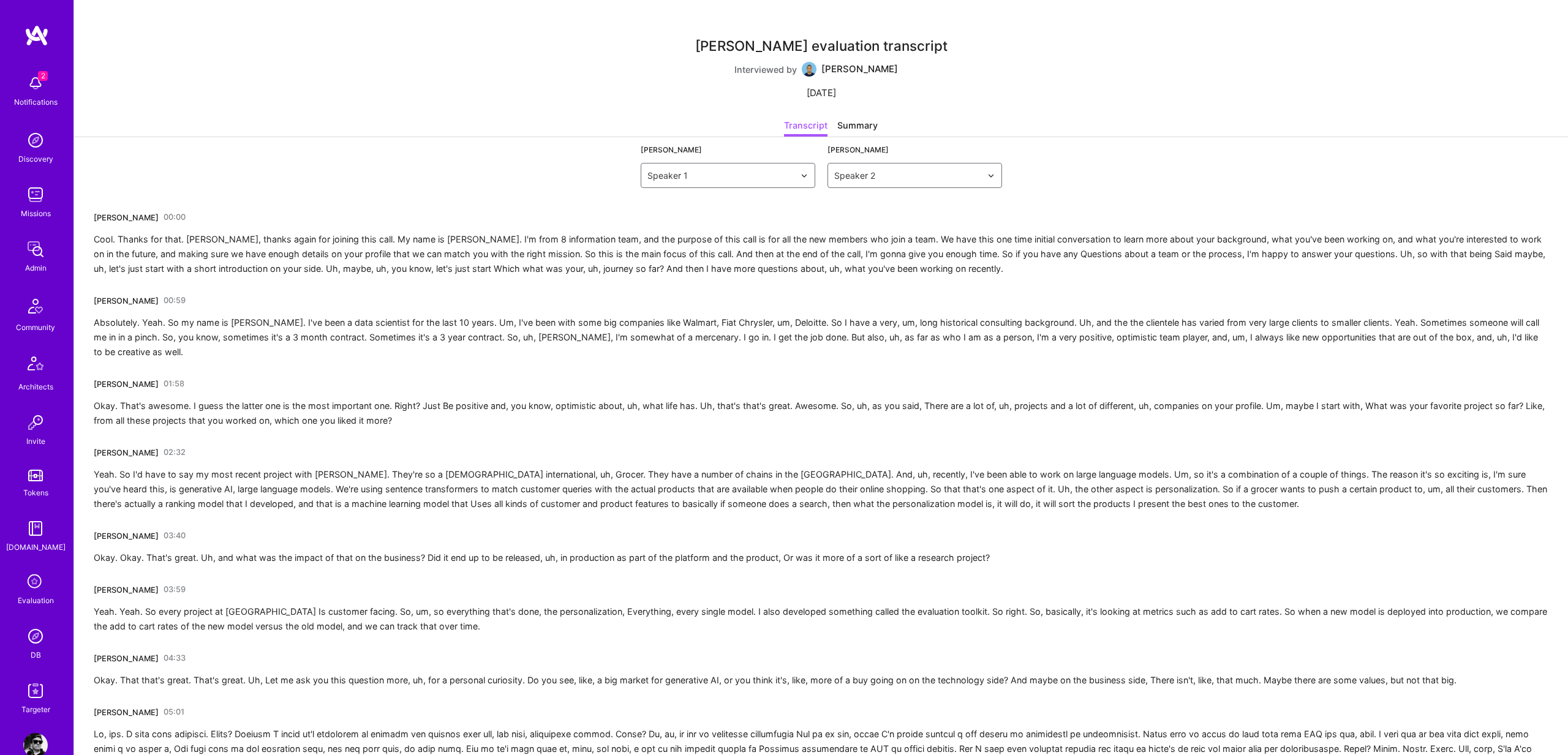
click at [752, 224] on div "[PERSON_NAME] 00:00 Cool. Thanks for that. [PERSON_NAME], thanks again for join…" at bounding box center [821, 241] width 1455 height 69
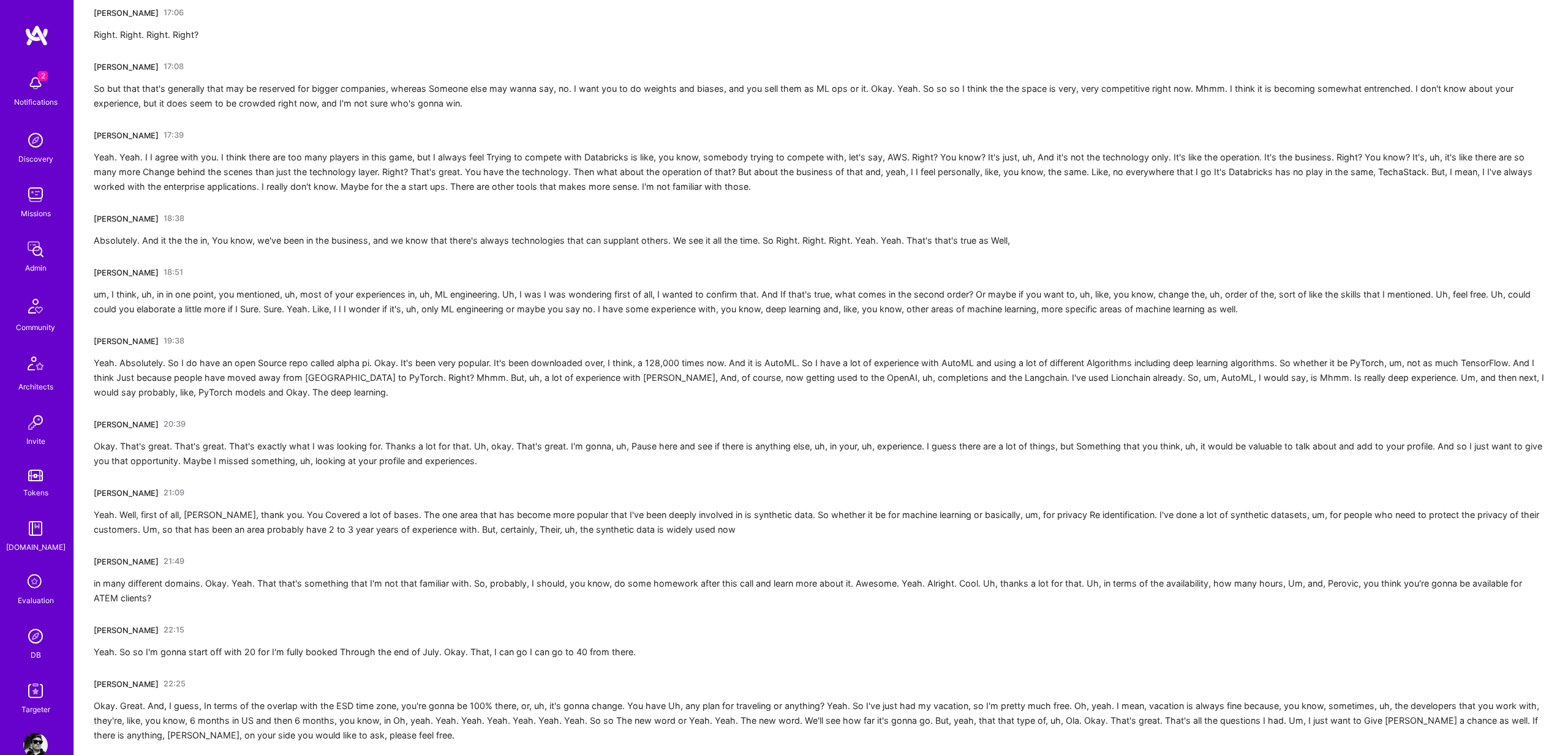
click at [105, 363] on div "Yeah. Absolutely. So I do have an open Source repo called alpha pi. Okay. It's …" at bounding box center [821, 378] width 1455 height 44
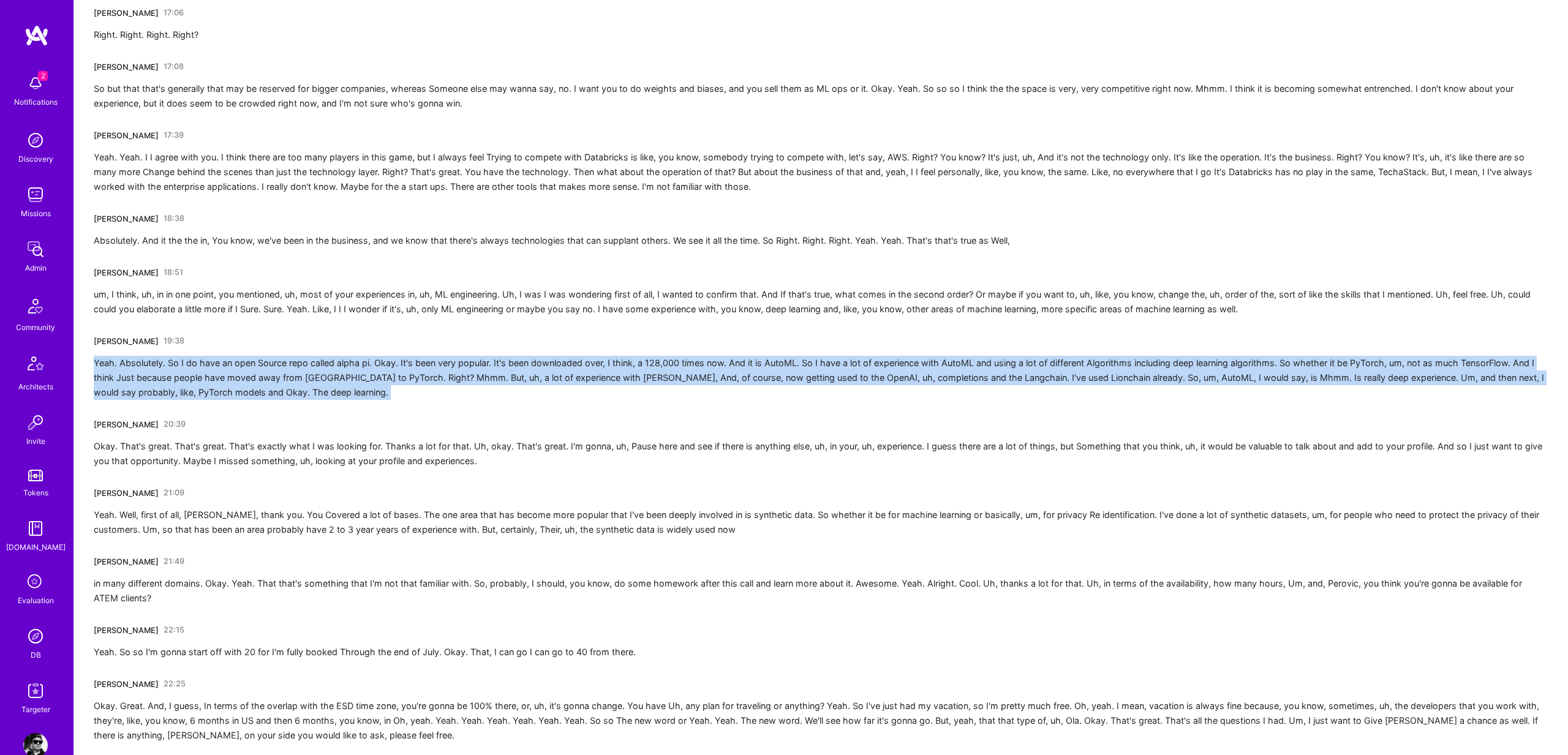
drag, startPoint x: 105, startPoint y: 363, endPoint x: 182, endPoint y: 369, distance: 77.2
click at [182, 369] on div "Yeah. Absolutely. So I do have an open Source repo called alpha pi. Okay. It's …" at bounding box center [821, 378] width 1455 height 44
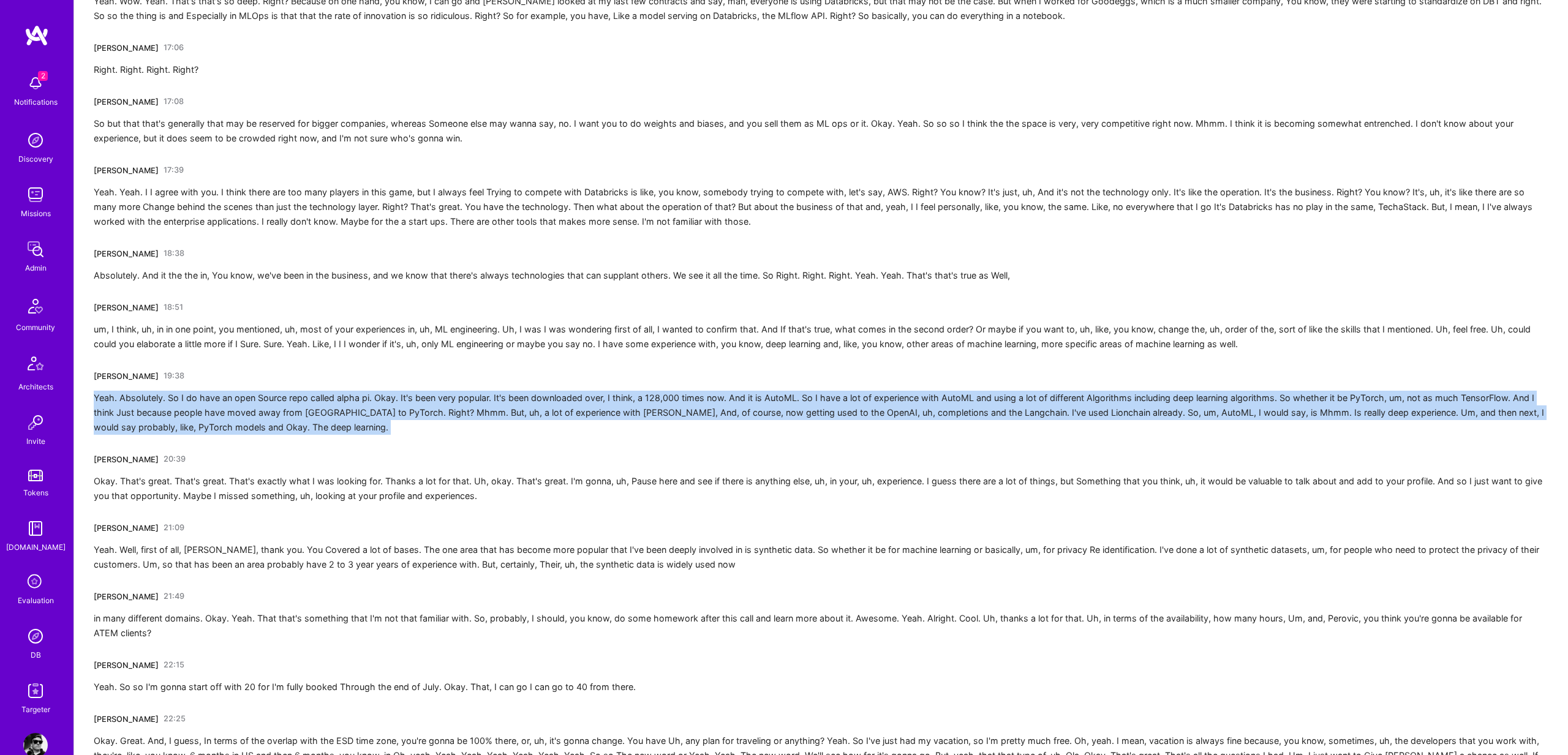
scroll to position [1969, 0]
copy div "Yeah. Absolutely. So I do have an open Source repo called alpha pi. Okay. It's …"
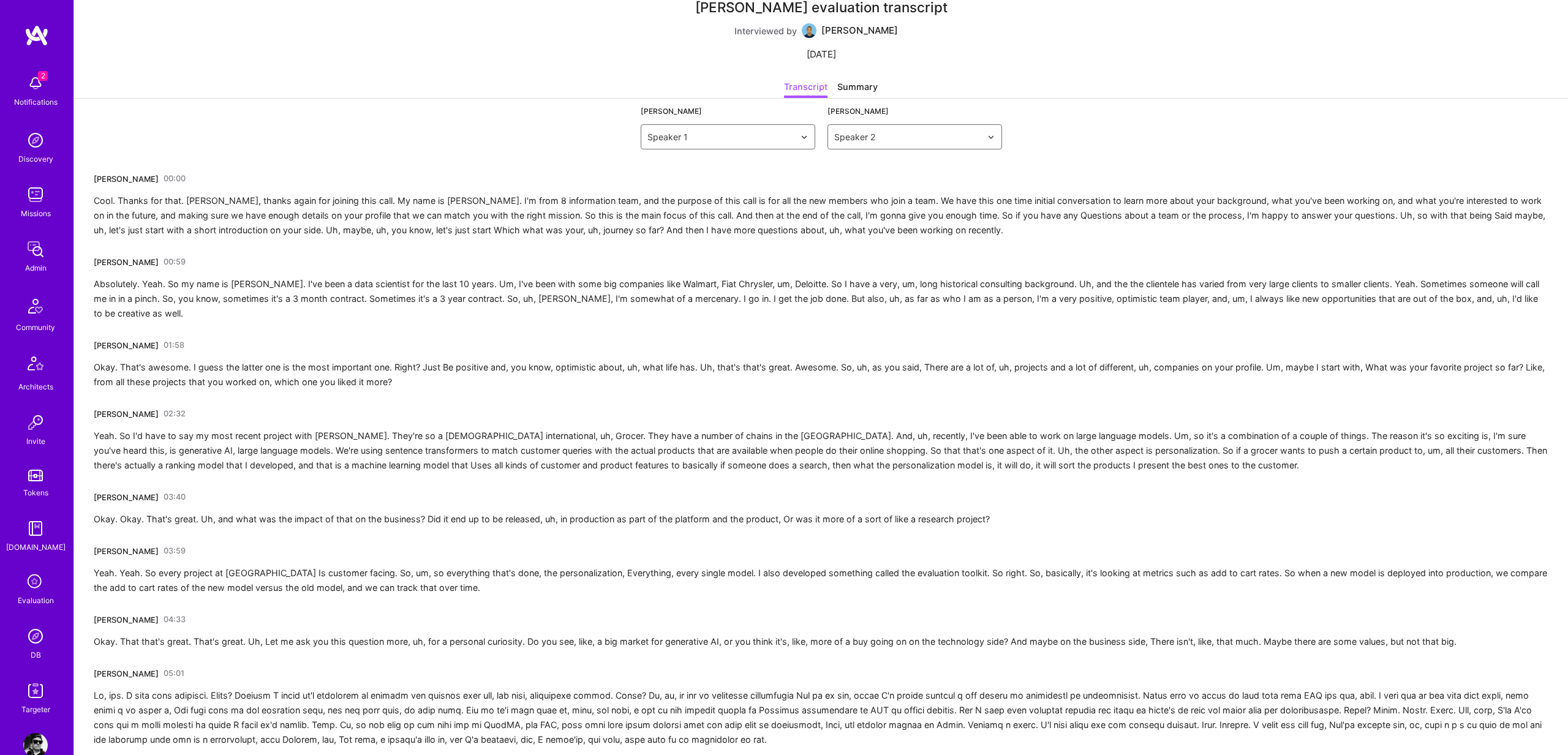
scroll to position [0, 0]
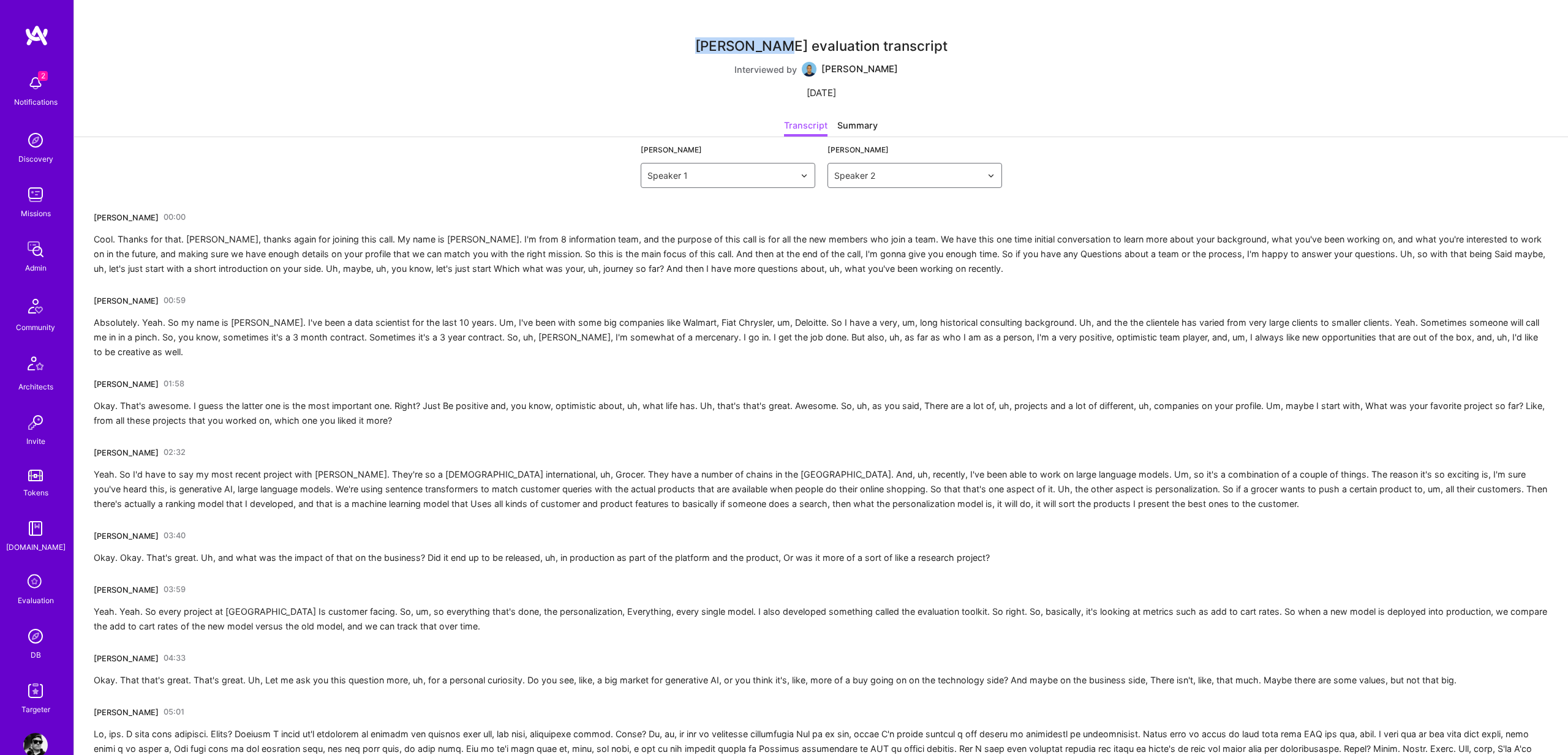
drag, startPoint x: 704, startPoint y: 44, endPoint x: 793, endPoint y: 40, distance: 89.1
click at [807, 39] on div "[PERSON_NAME] evaluation transcript" at bounding box center [821, 45] width 252 height 13
drag, startPoint x: 807, startPoint y: 39, endPoint x: 948, endPoint y: 46, distance: 141.2
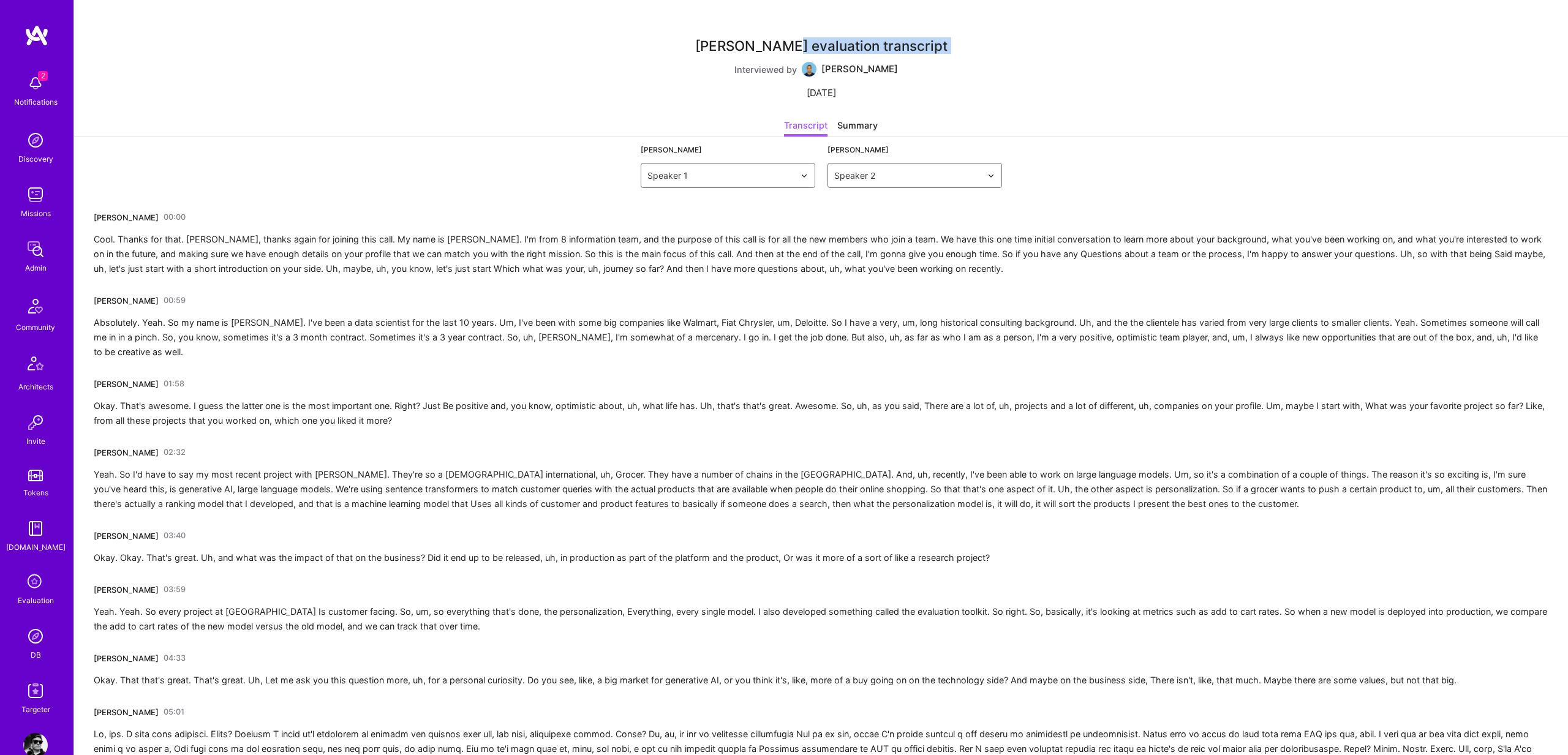
copy div "evaluation transcript"
drag, startPoint x: 92, startPoint y: 214, endPoint x: 182, endPoint y: 212, distance: 90.0
copy div "[PERSON_NAME]"
click at [102, 299] on div "[PERSON_NAME]" at bounding box center [126, 301] width 65 height 13
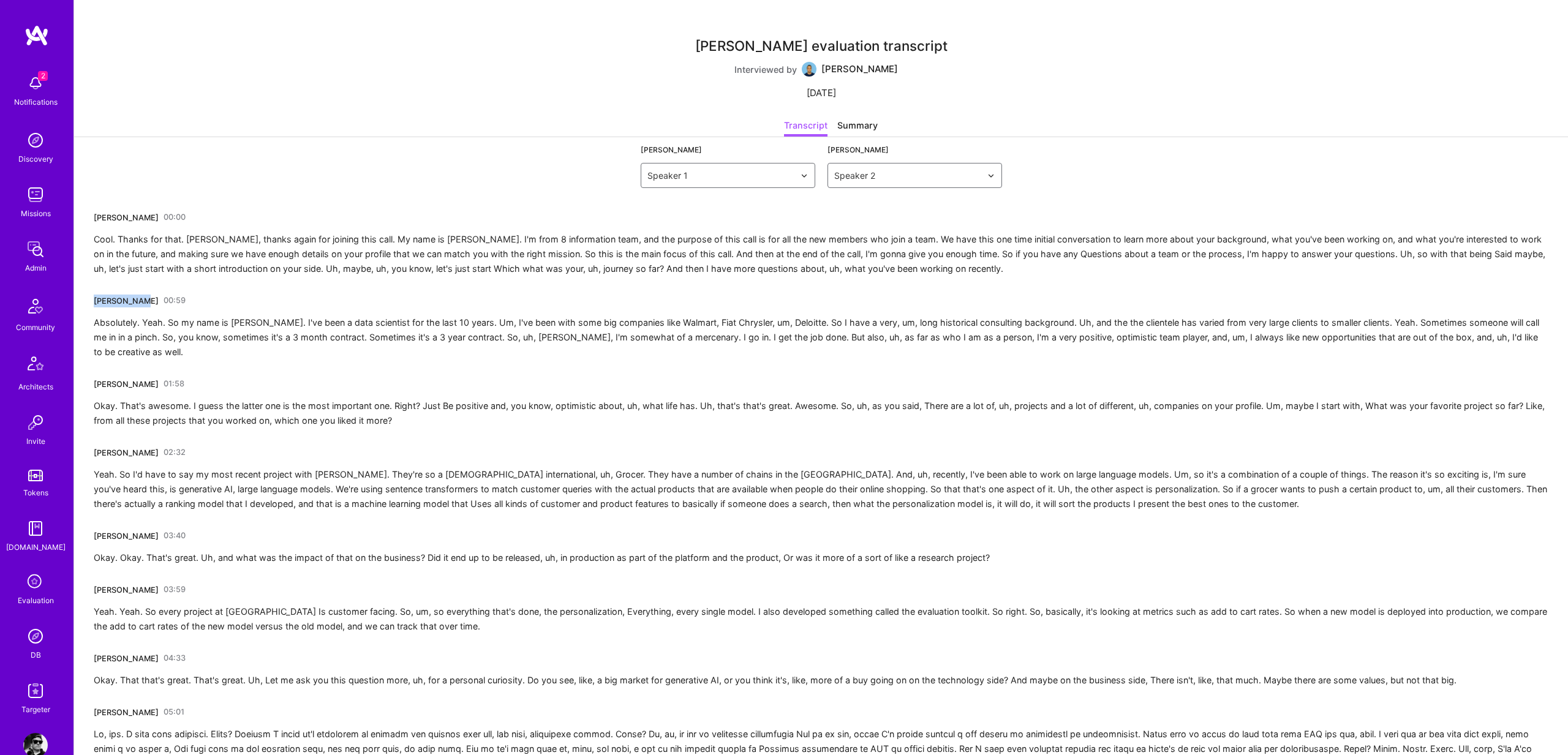
drag, startPoint x: 102, startPoint y: 299, endPoint x: 142, endPoint y: 302, distance: 40.1
click at [142, 302] on div "[PERSON_NAME]" at bounding box center [126, 301] width 65 height 13
copy div "[PERSON_NAME]"
click at [817, 41] on div "Mark Conway evaluation transcript" at bounding box center [821, 45] width 252 height 13
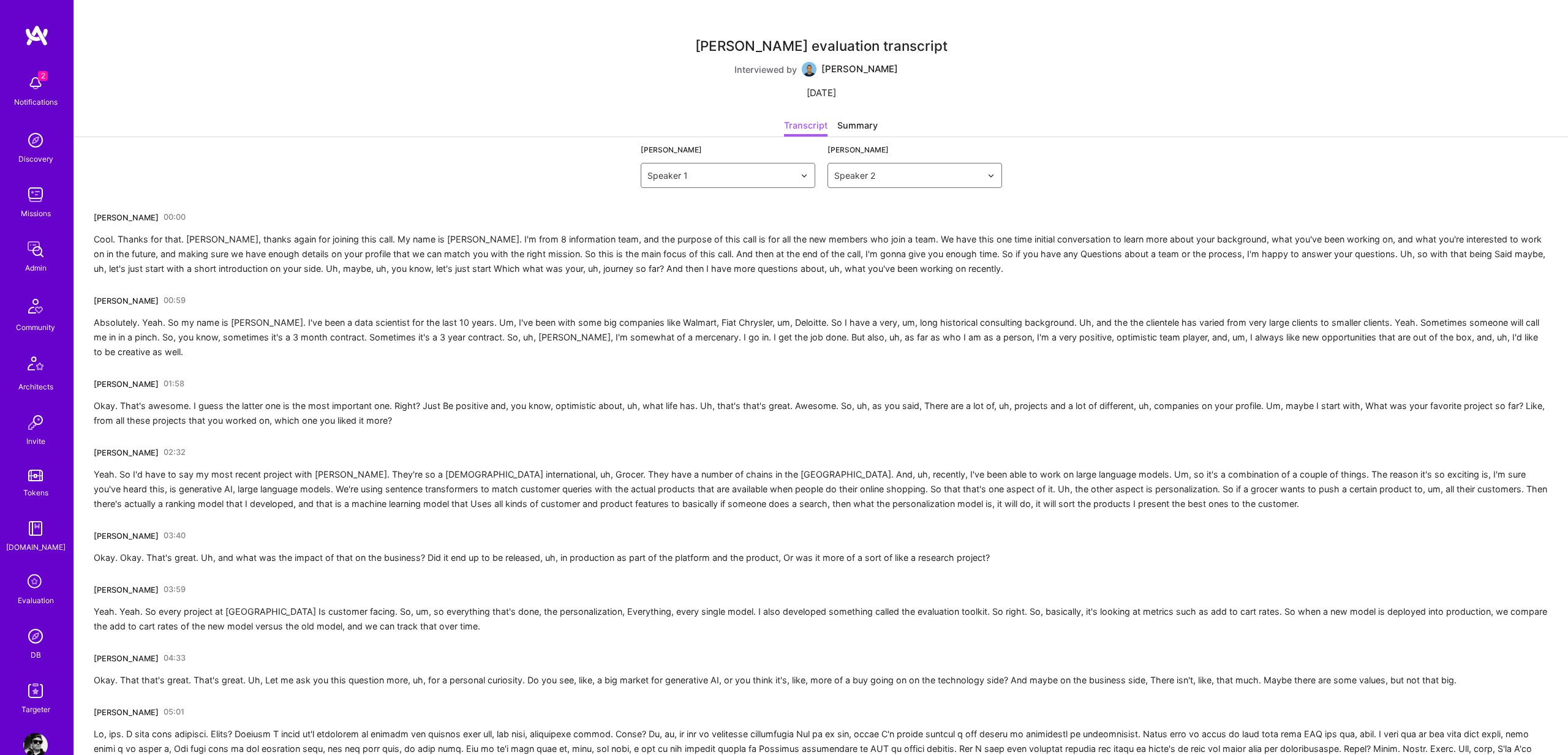
click at [741, 66] on div "Interviewed by Mostafa Darehzereshki" at bounding box center [821, 69] width 173 height 15
drag, startPoint x: 741, startPoint y: 66, endPoint x: 786, endPoint y: 73, distance: 45.5
click at [786, 73] on div "Interviewed by Mostafa Darehzereshki" at bounding box center [821, 69] width 173 height 15
copy div "Interviewed by"
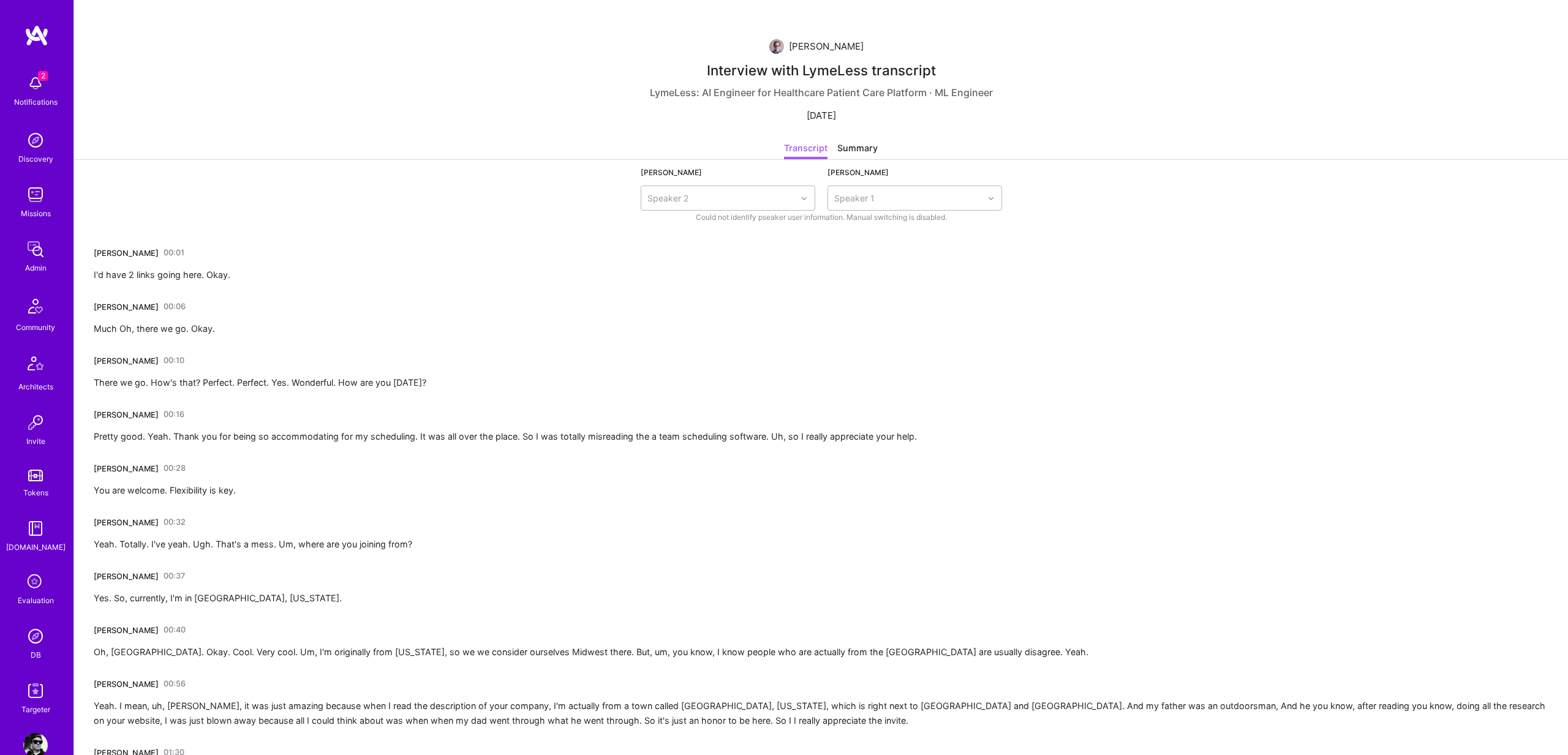
scroll to position [2886, 0]
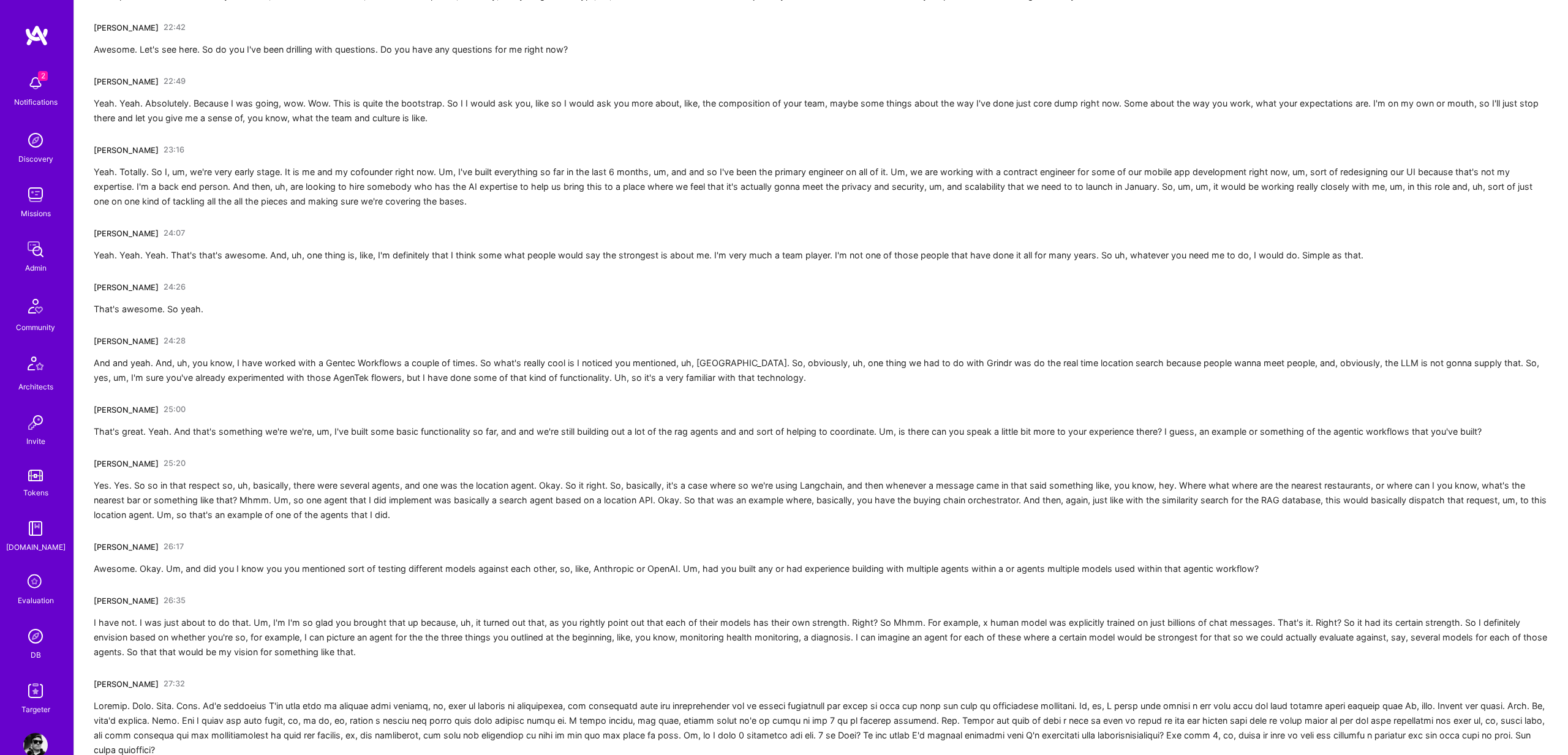
click at [103, 378] on div "And and yeah. And, uh, you know, I have worked with a Gentec Workflows a couple…" at bounding box center [821, 370] width 1455 height 29
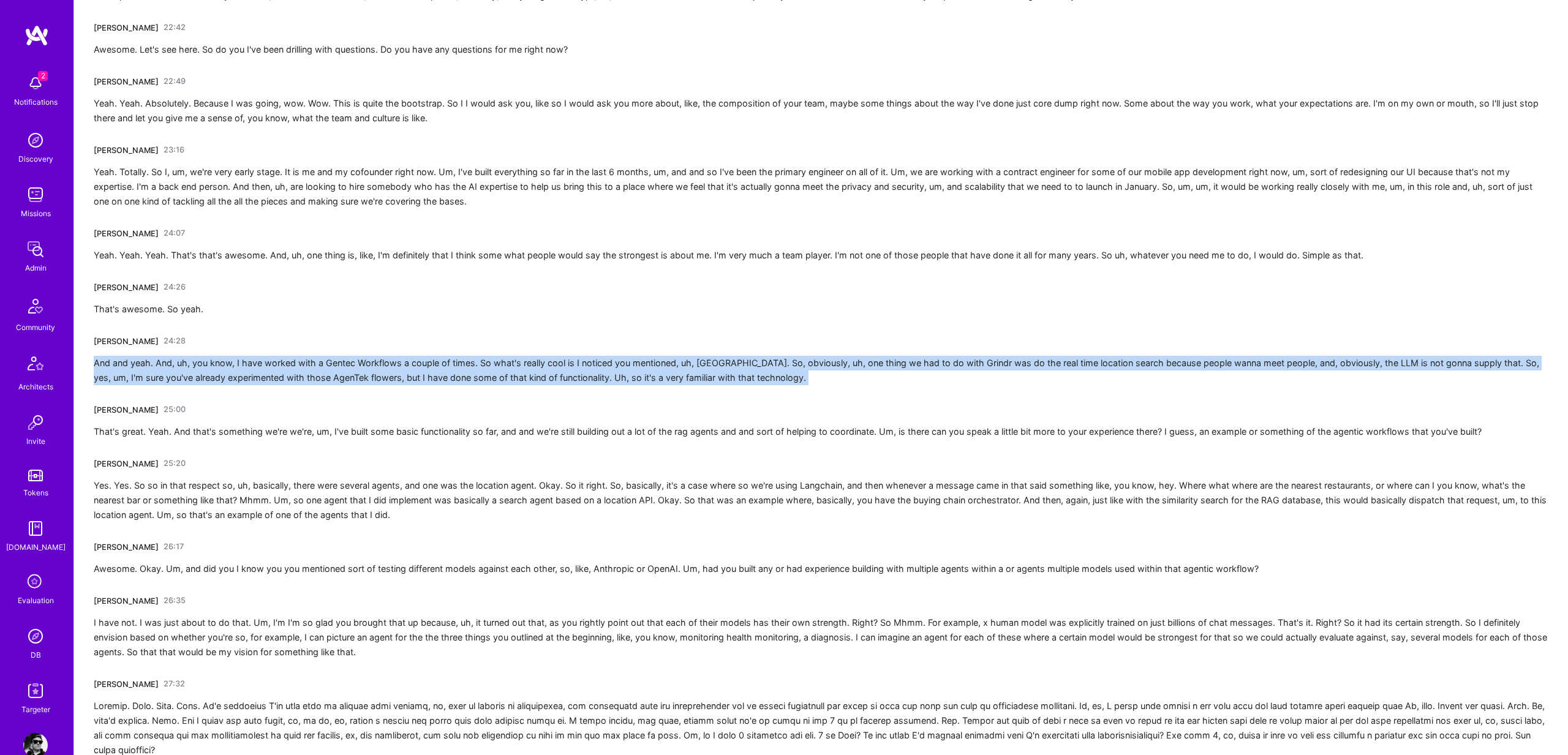
click at [103, 378] on div "And and yeah. And, uh, you know, I have worked with a Gentec Workflows a couple…" at bounding box center [821, 370] width 1455 height 29
copy div "And and yeah. And, uh, you know, I have worked with a Gentec Workflows a couple…"
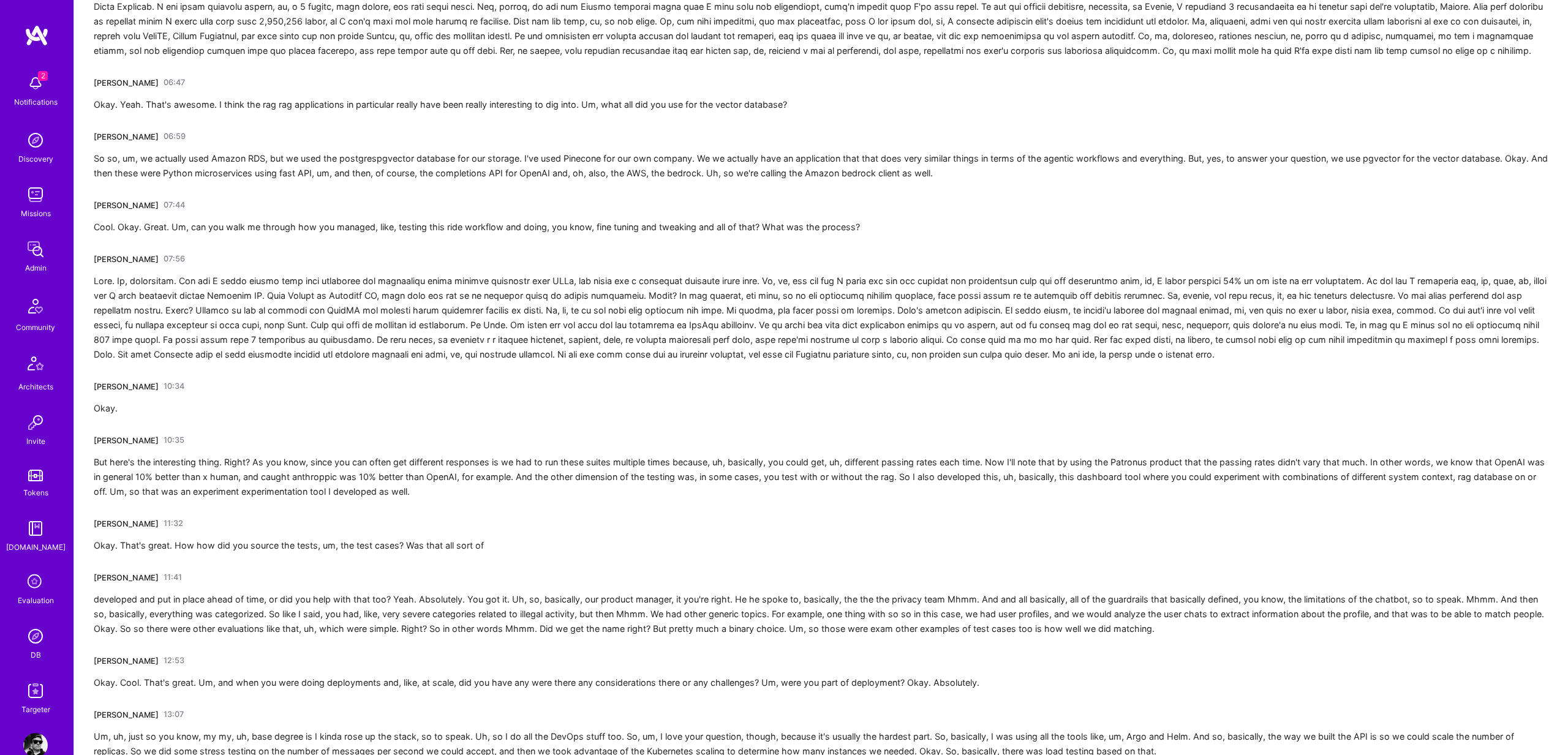
scroll to position [0, 0]
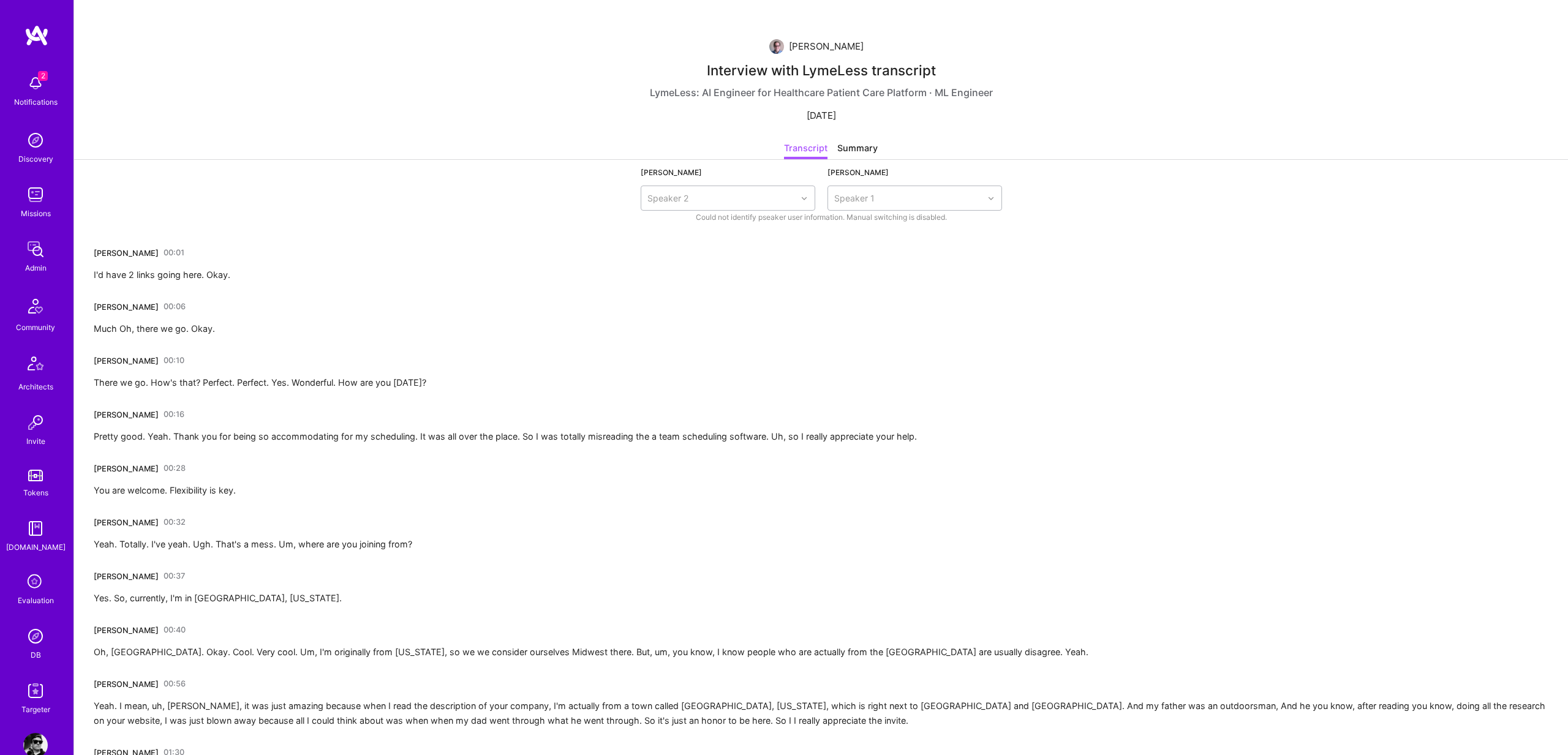
click at [107, 245] on div "Payton Bradsky 00:01" at bounding box center [139, 253] width 91 height 19
click at [105, 249] on div "Payton Bradsky" at bounding box center [126, 254] width 65 height 13
drag, startPoint x: 105, startPoint y: 249, endPoint x: 131, endPoint y: 250, distance: 26.0
click at [131, 250] on div "Payton Bradsky" at bounding box center [126, 254] width 65 height 13
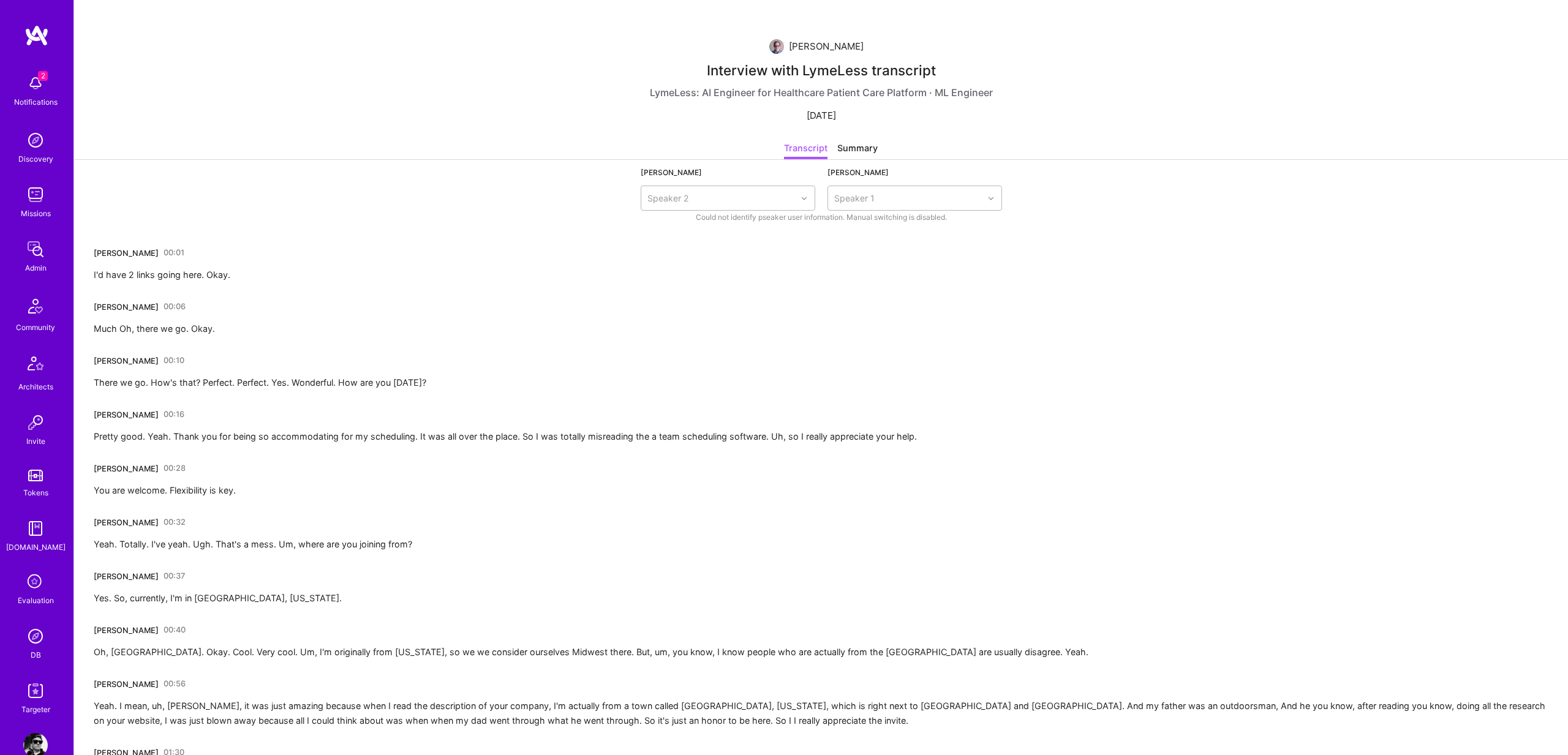
click at [807, 113] on div "06 Nov 2024" at bounding box center [822, 116] width 29 height 13
drag, startPoint x: 797, startPoint y: 113, endPoint x: 847, endPoint y: 112, distance: 50.0
click at [836, 112] on div "06 Nov 2024" at bounding box center [822, 116] width 29 height 13
copy div "06 Nov 2024 Transcript Summary"
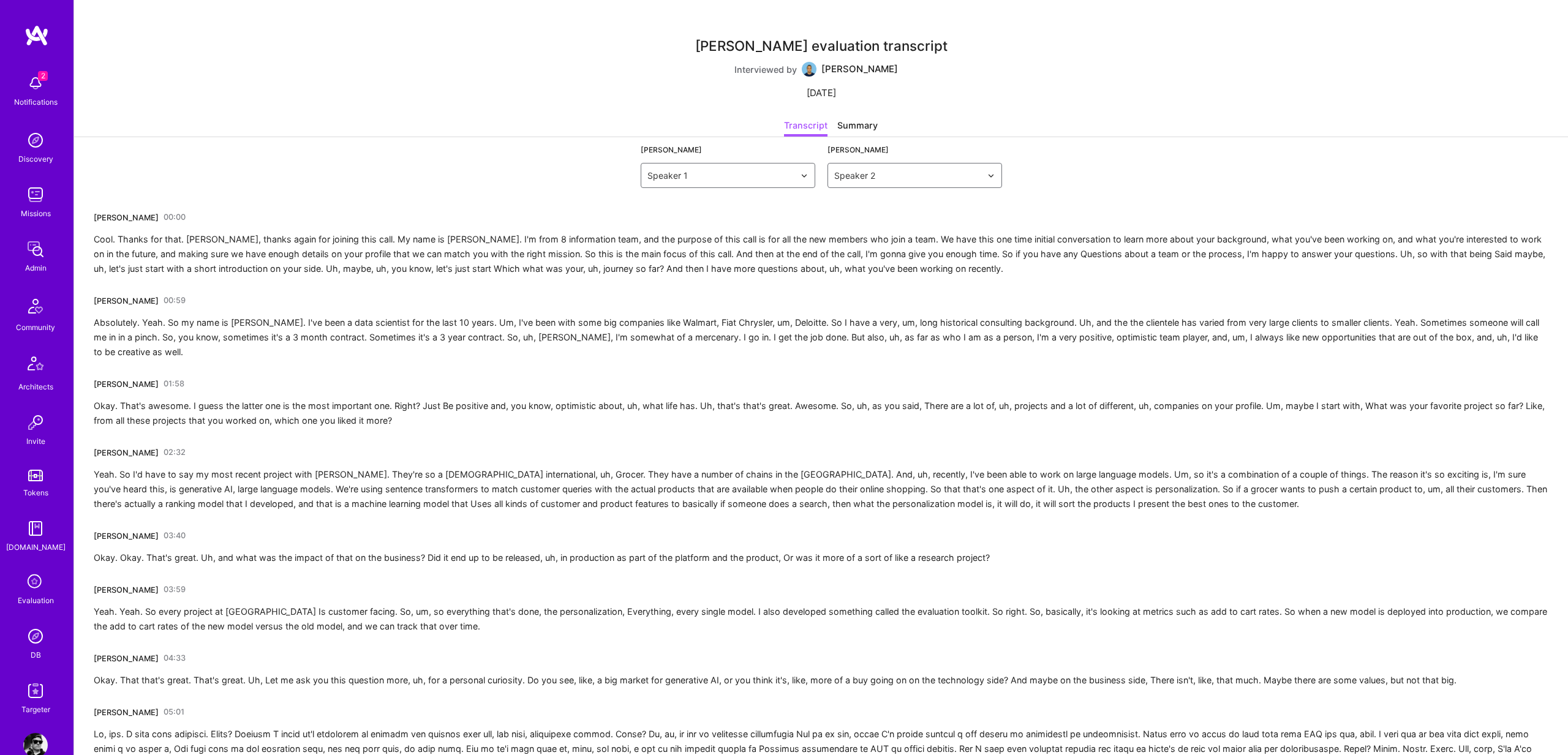
click at [836, 93] on div "[DATE]" at bounding box center [822, 93] width 29 height 13
copy div "2023"
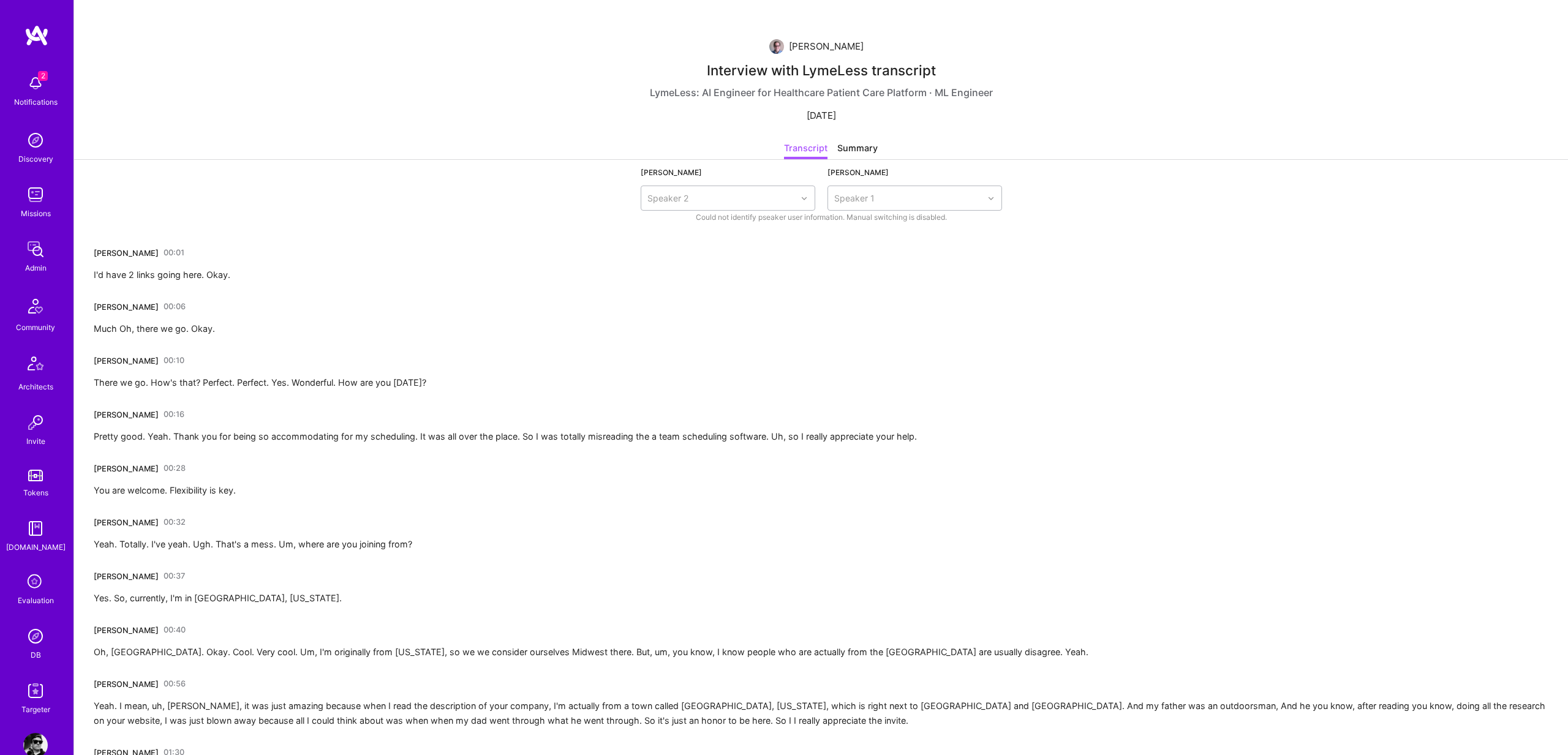
scroll to position [3008, 0]
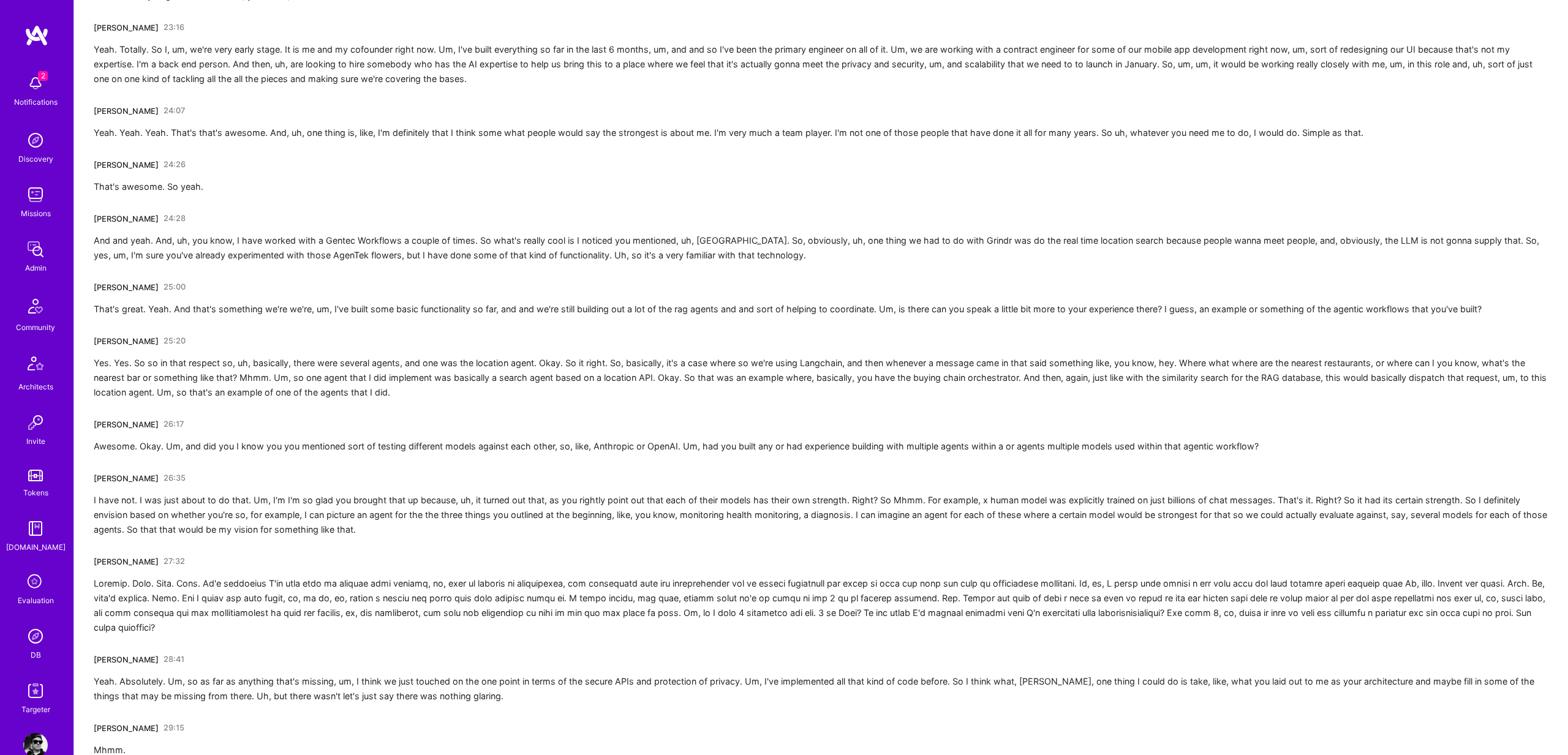
click at [96, 374] on div "Yes. Yes. So so in that respect so, uh, basically, there were several agents, a…" at bounding box center [821, 378] width 1455 height 44
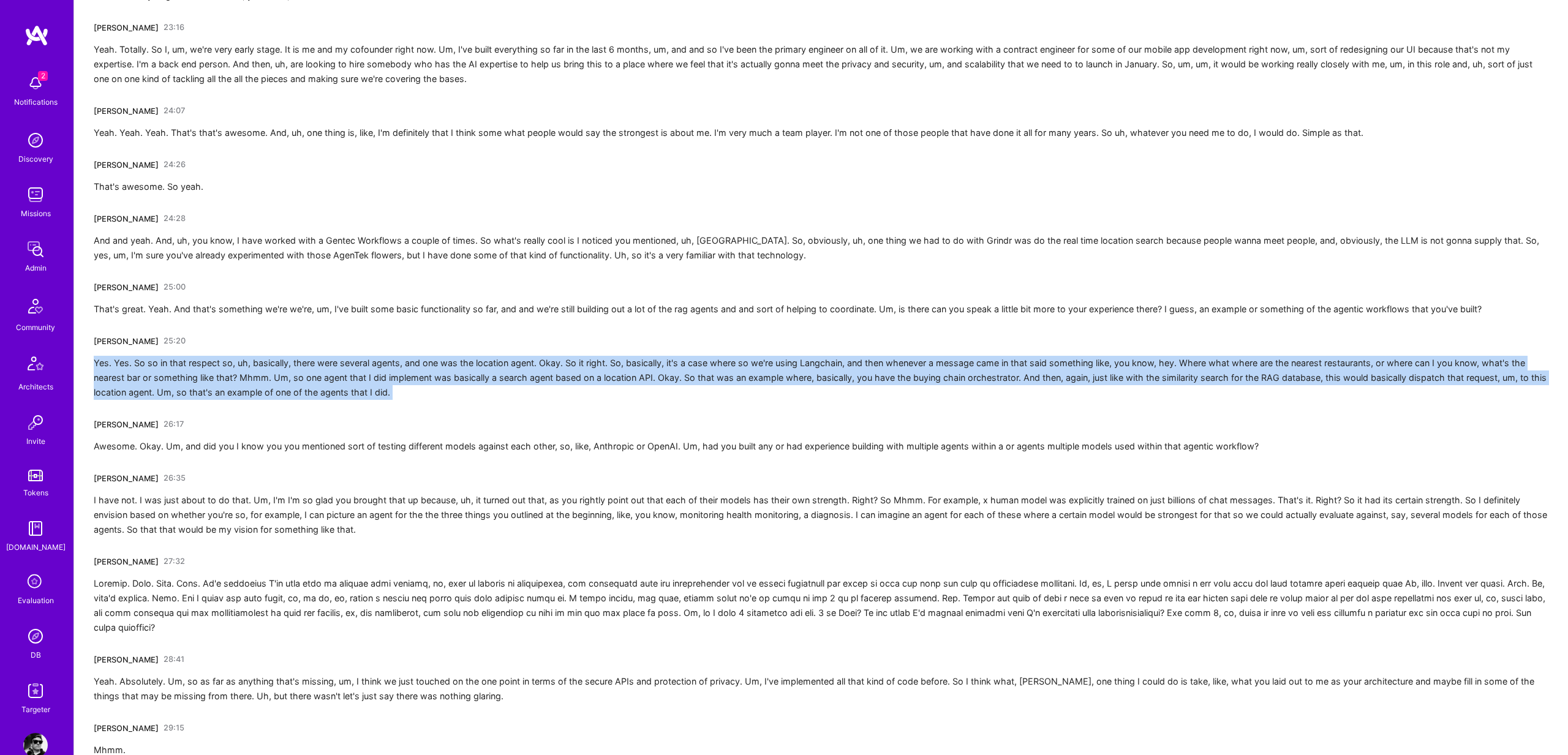
drag, startPoint x: 96, startPoint y: 374, endPoint x: 451, endPoint y: 405, distance: 356.4
click at [451, 400] on div "Yes. Yes. So so in that respect so, uh, basically, there were several agents, a…" at bounding box center [821, 378] width 1455 height 44
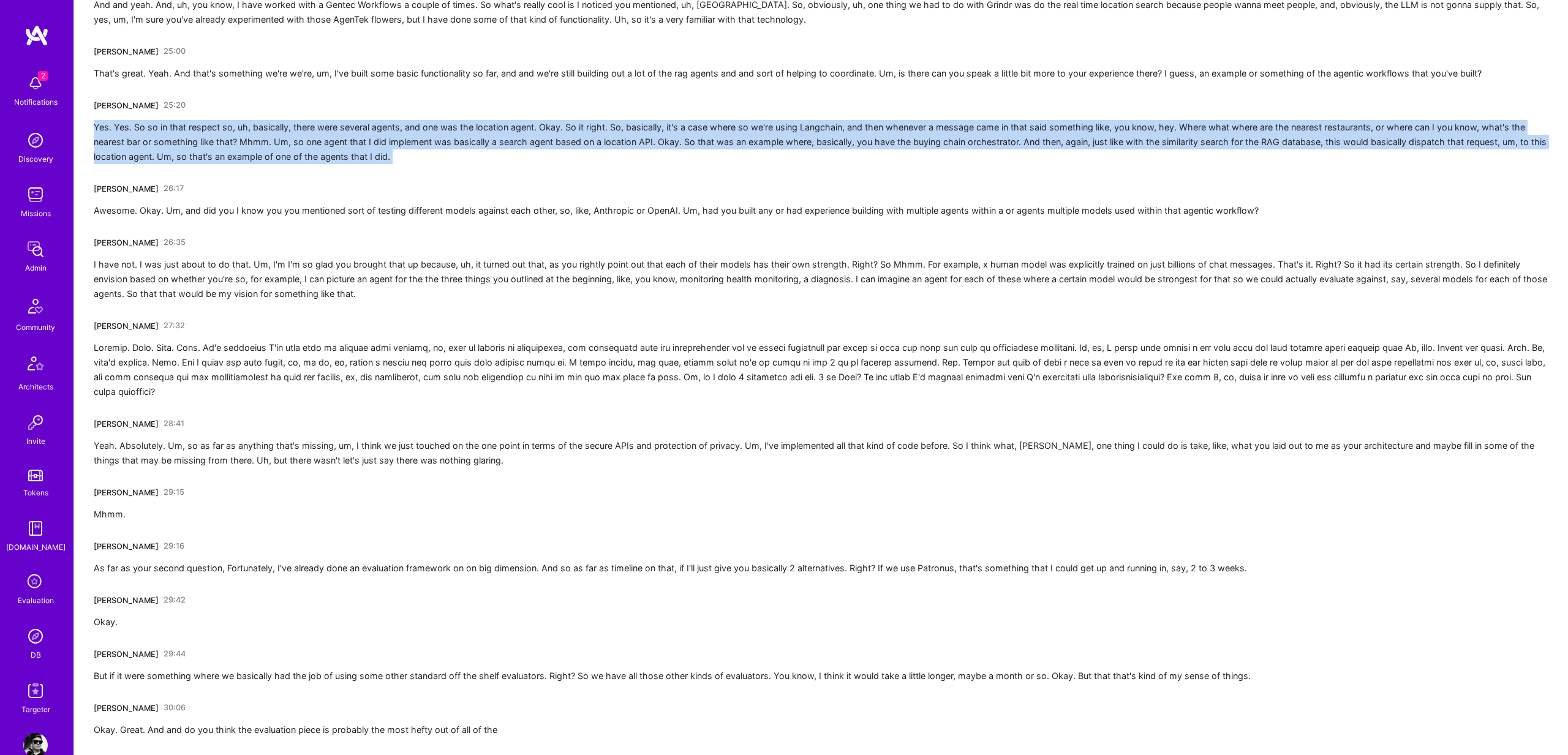
scroll to position [3240, 0]
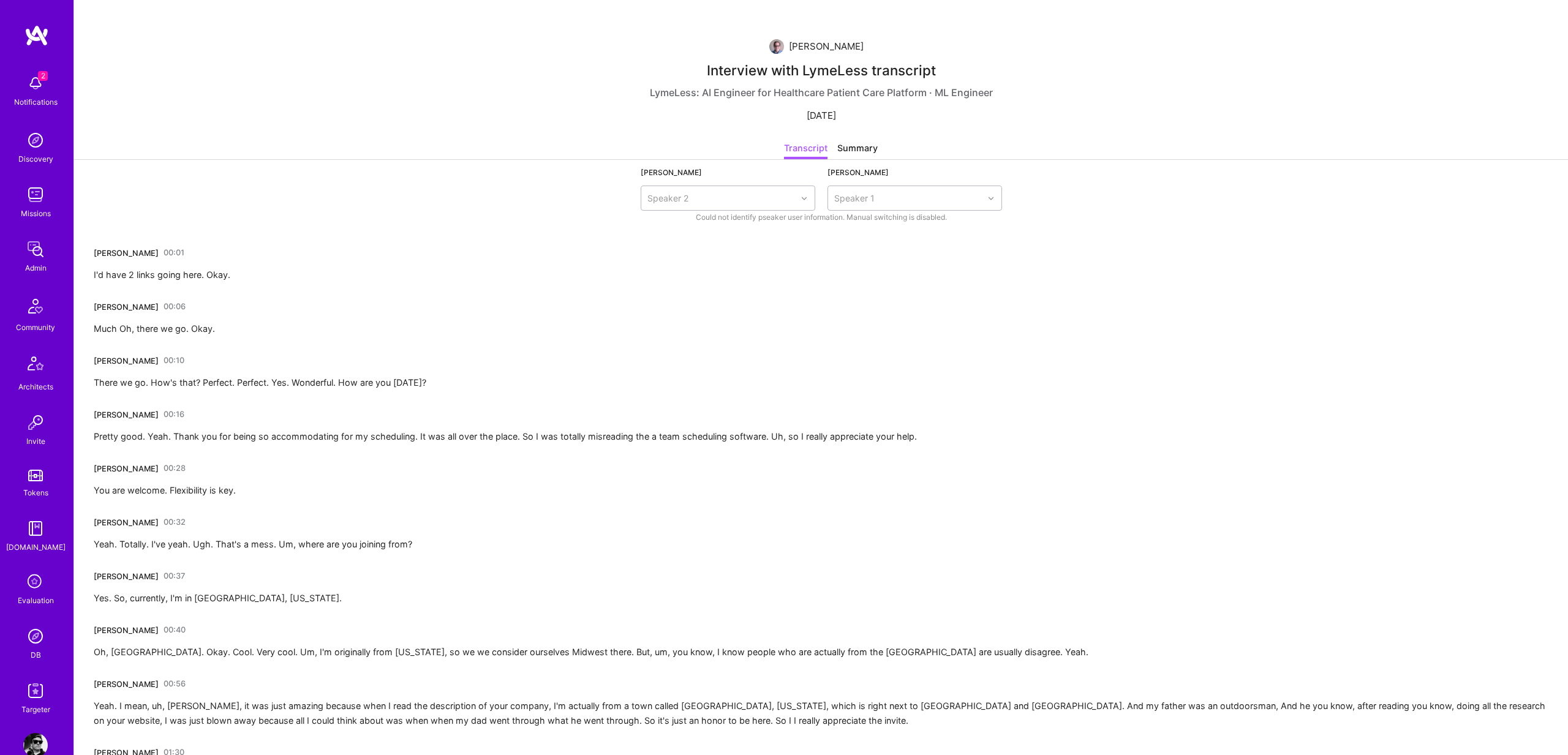
scroll to position [3008, 0]
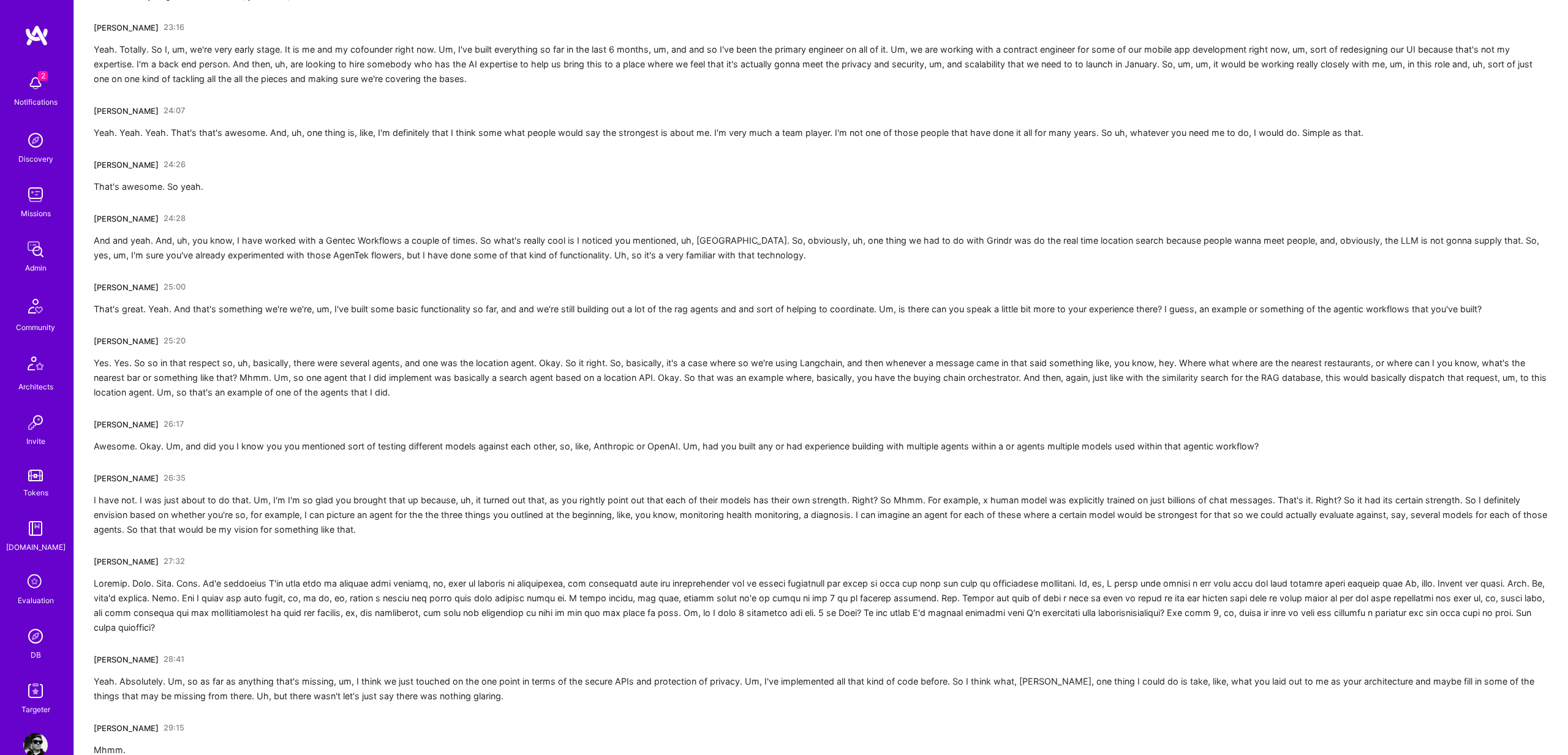
click at [109, 378] on div "Yes. Yes. So so in that respect so, uh, basically, there were several agents, a…" at bounding box center [821, 378] width 1455 height 44
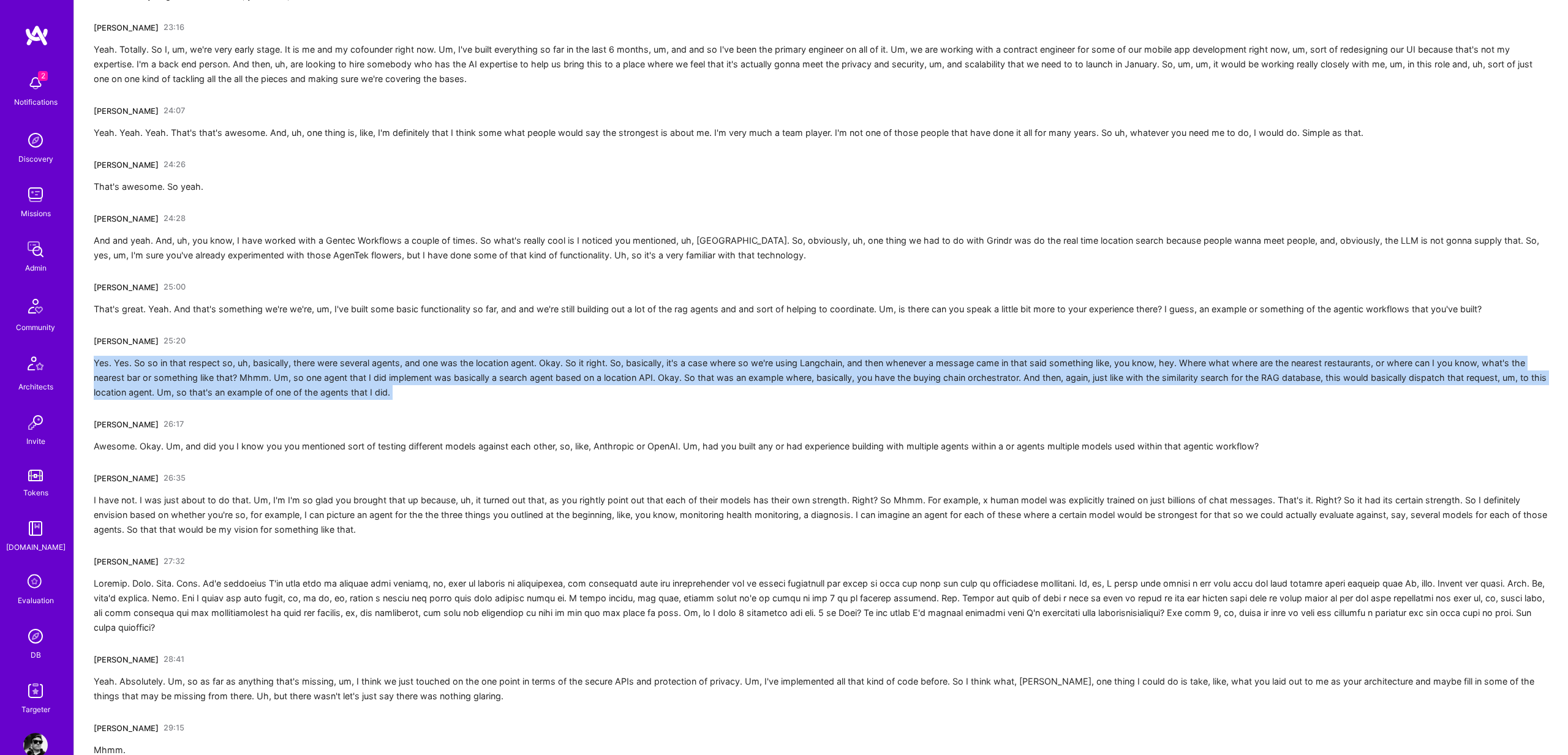
click at [109, 378] on div "Yes. Yes. So so in that respect so, uh, basically, there were several agents, a…" at bounding box center [821, 378] width 1455 height 44
copy div "Yes. Yes. So so in that respect so, uh, basically, there were several agents, a…"
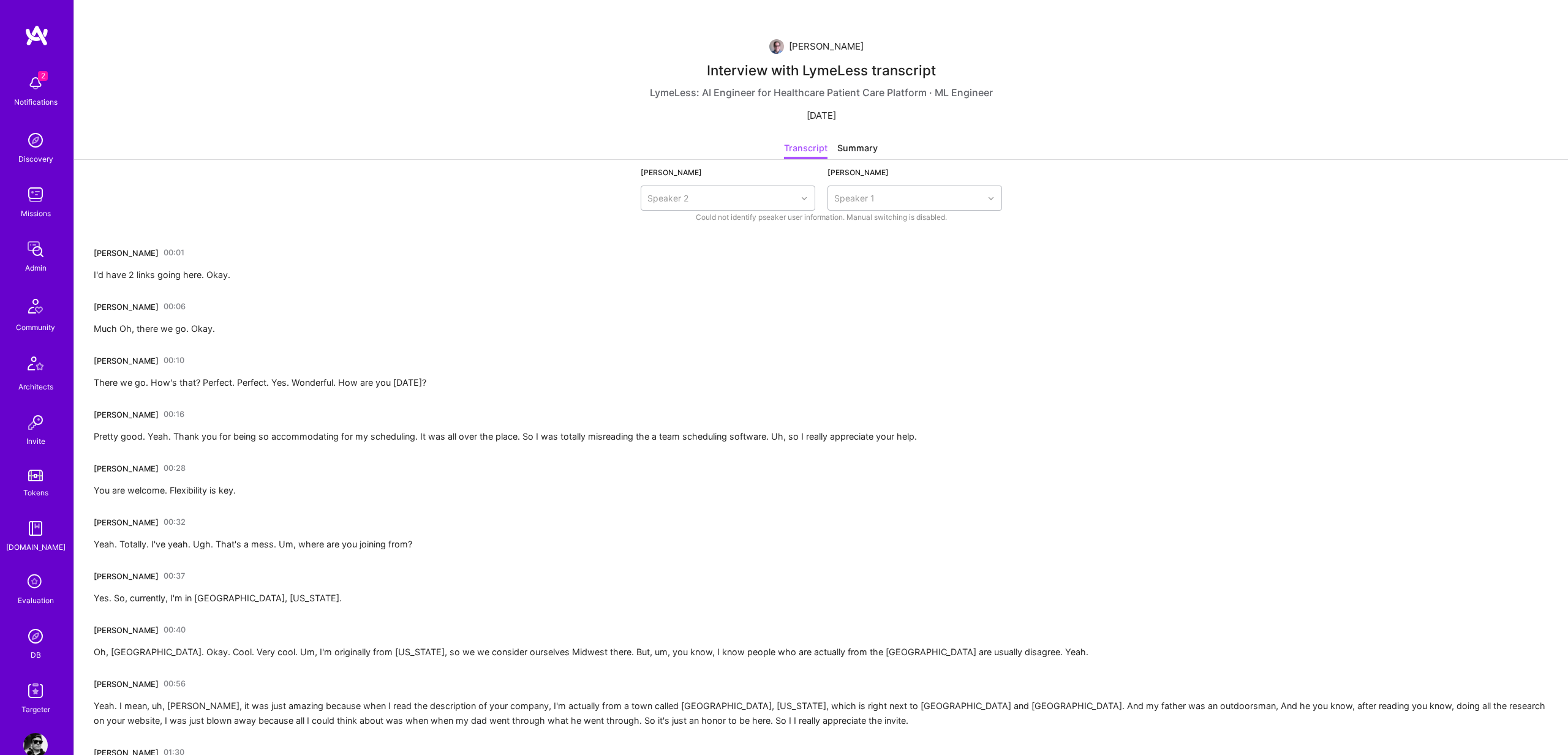
scroll to position [3948, 0]
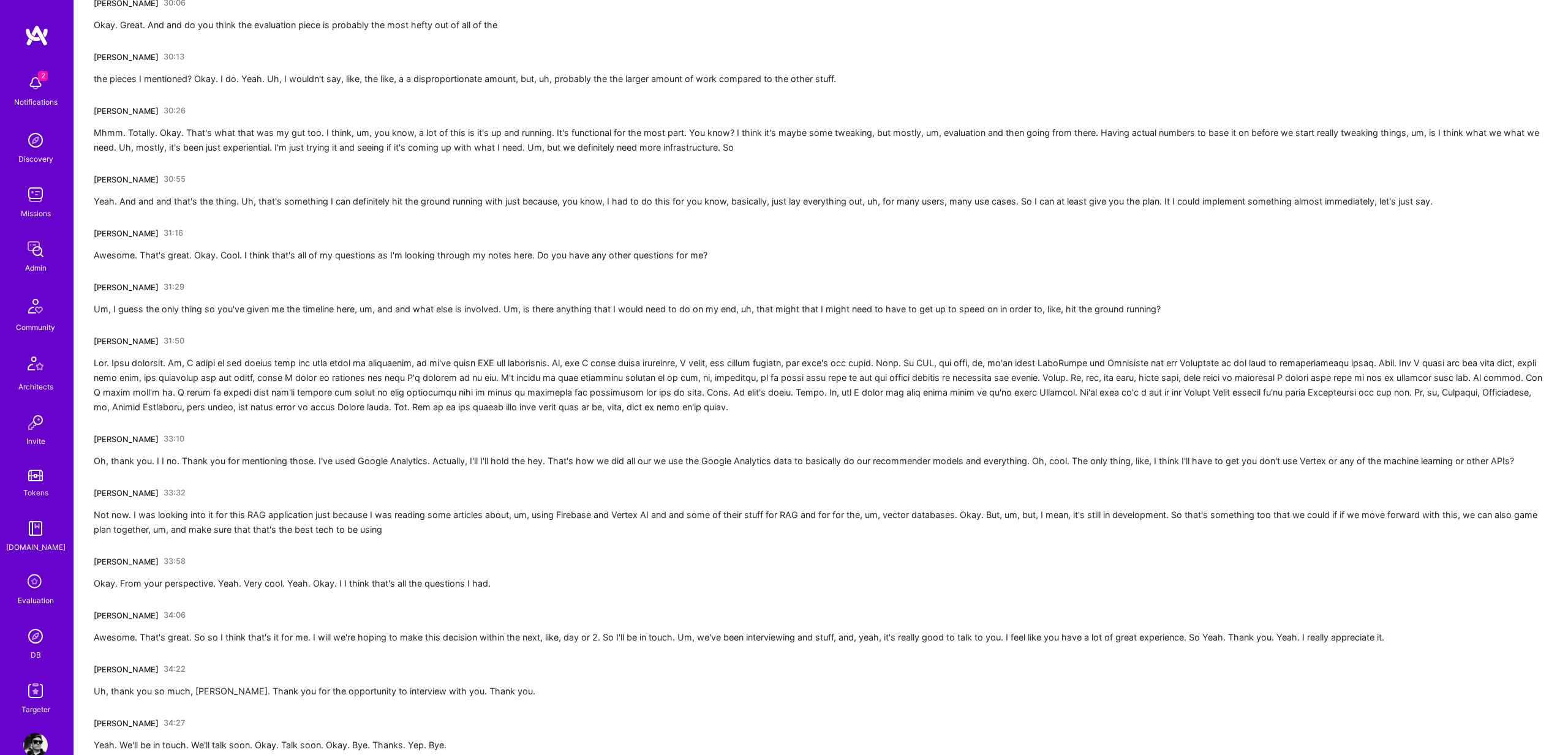
click at [110, 380] on div at bounding box center [821, 385] width 1455 height 59
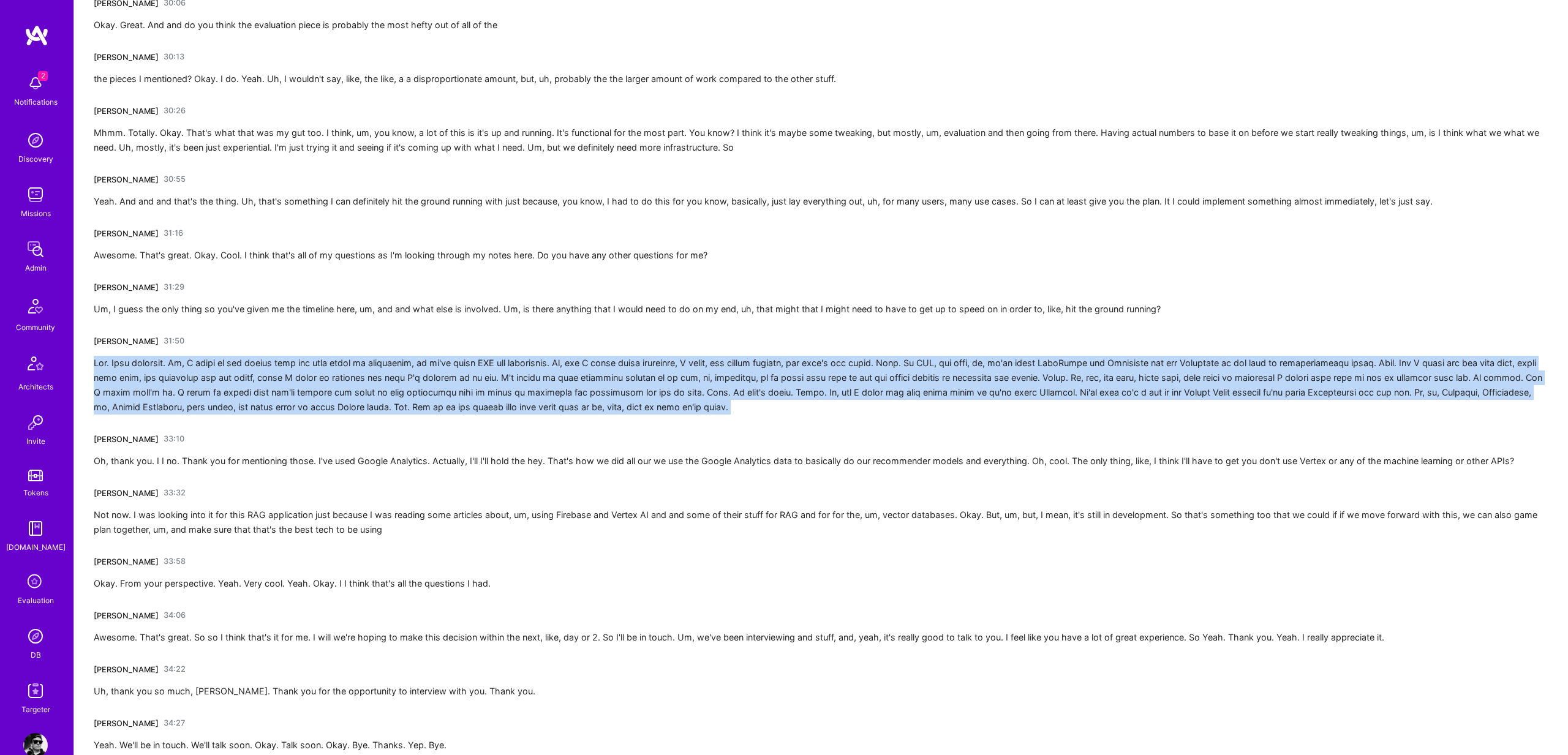
click at [110, 380] on div at bounding box center [821, 385] width 1455 height 59
copy div "Hey. Good question. Um, I think to the extent that our tech stack is unfamiliar…"
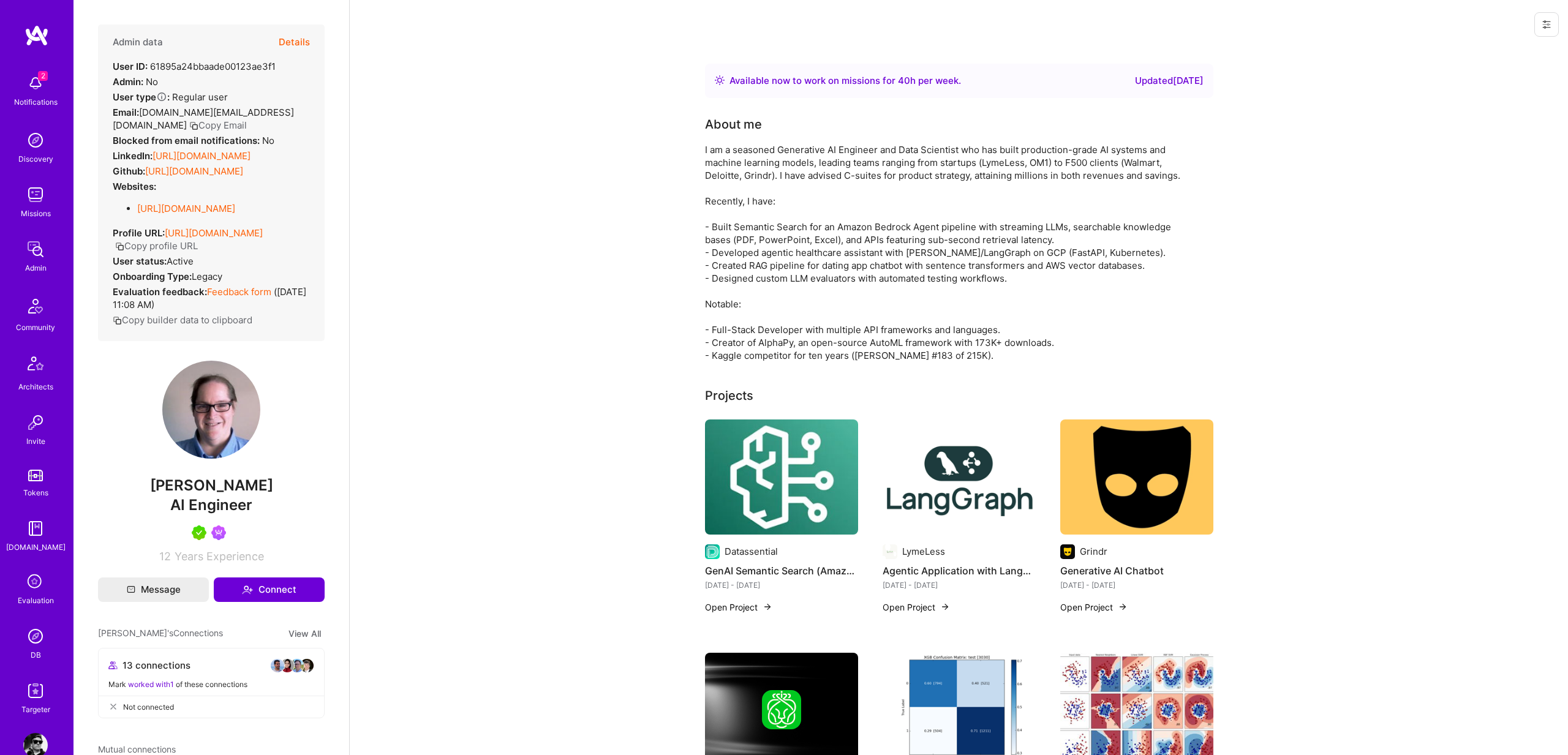
click at [1036, 177] on div "I am a seasoned Generative AI Engineer and Data Scientist who has built product…" at bounding box center [950, 253] width 490 height 219
click at [716, 275] on div "I am a seasoned Generative AI Engineer and Data Scientist who has built product…" at bounding box center [950, 253] width 490 height 219
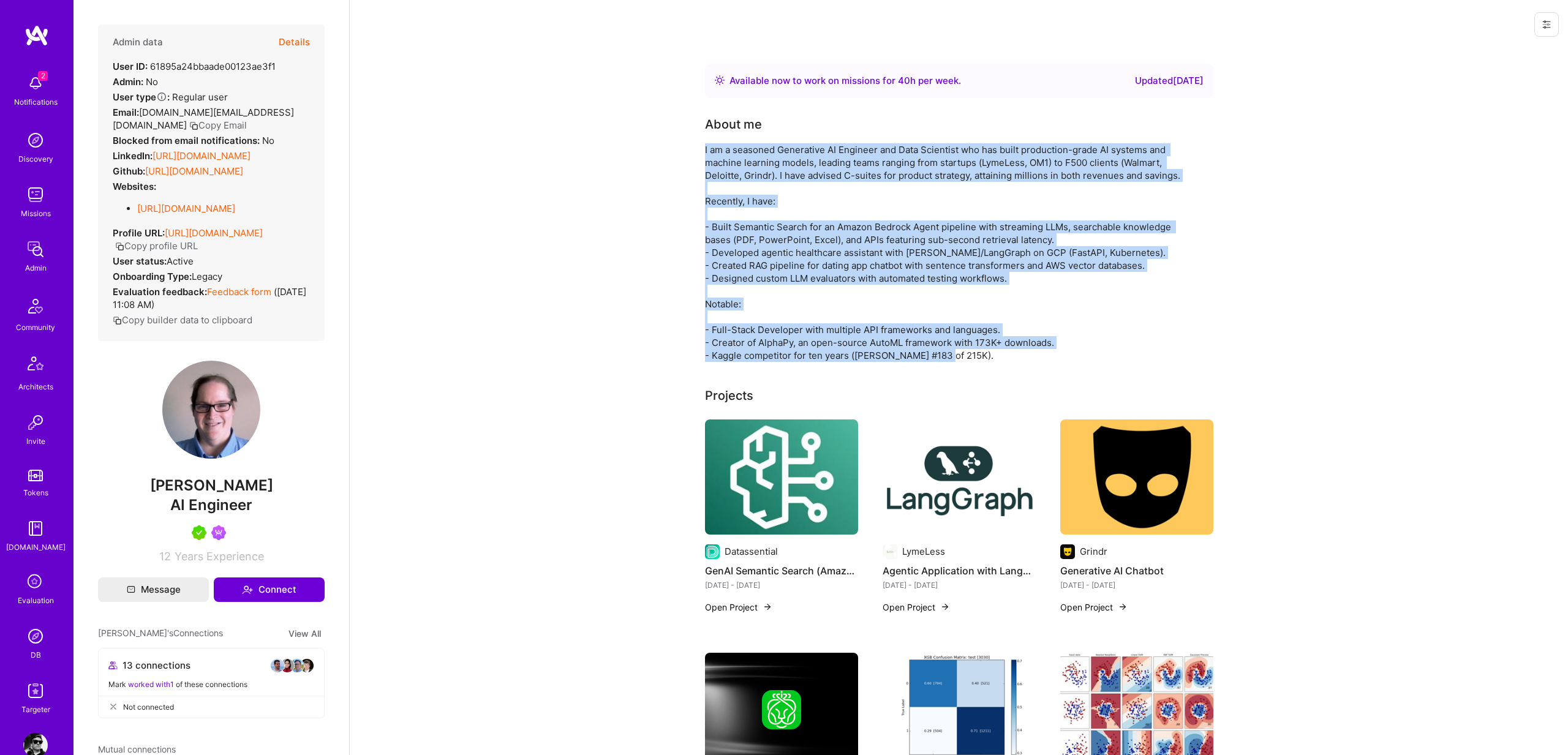
drag, startPoint x: 705, startPoint y: 147, endPoint x: 1065, endPoint y: 356, distance: 416.3
click at [1065, 356] on div "I am a seasoned Generative AI Engineer and Data Scientist who has built product…" at bounding box center [950, 253] width 490 height 219
copy div "I am a seasoned Generative AI Engineer and Data Scientist who has built product…"
